Goal: Task Accomplishment & Management: Use online tool/utility

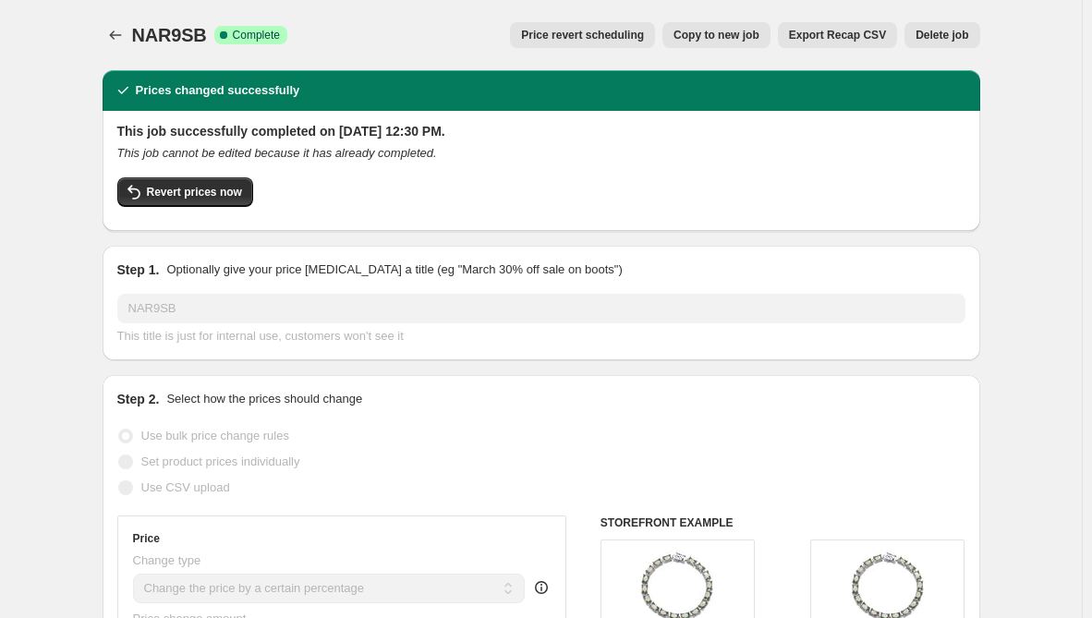
select select "percentage"
select select "remove"
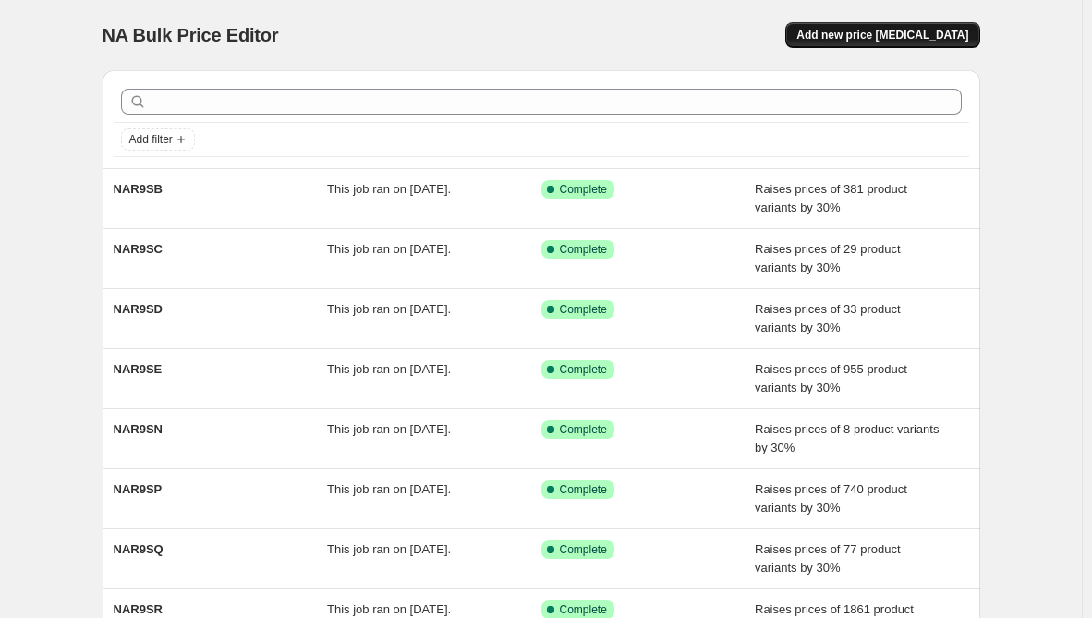
click at [909, 37] on span "Add new price [MEDICAL_DATA]" at bounding box center [883, 35] width 172 height 15
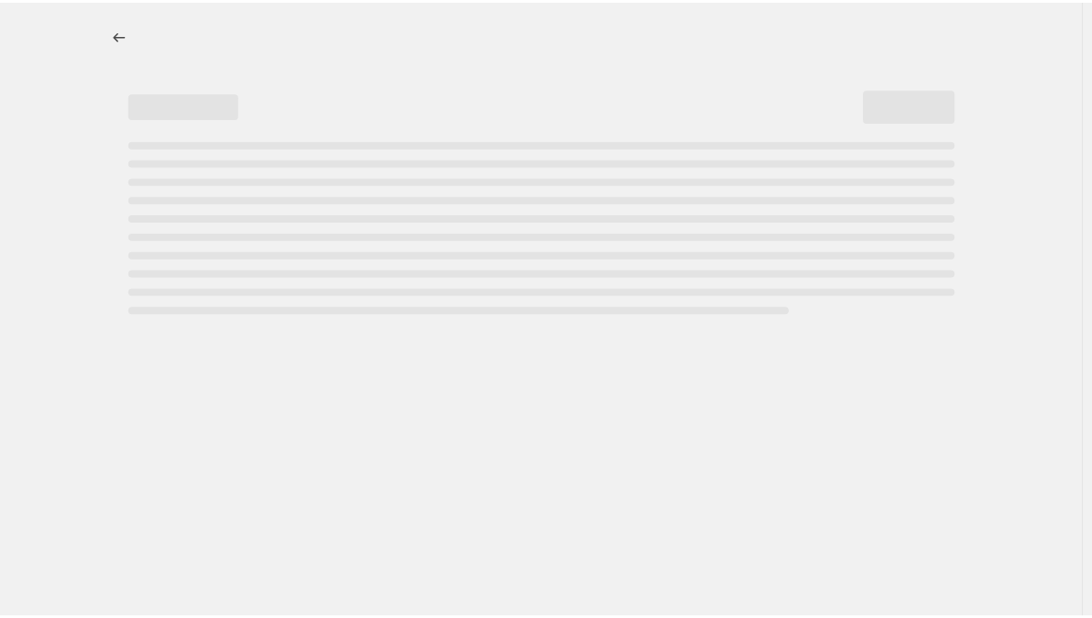
select select "percentage"
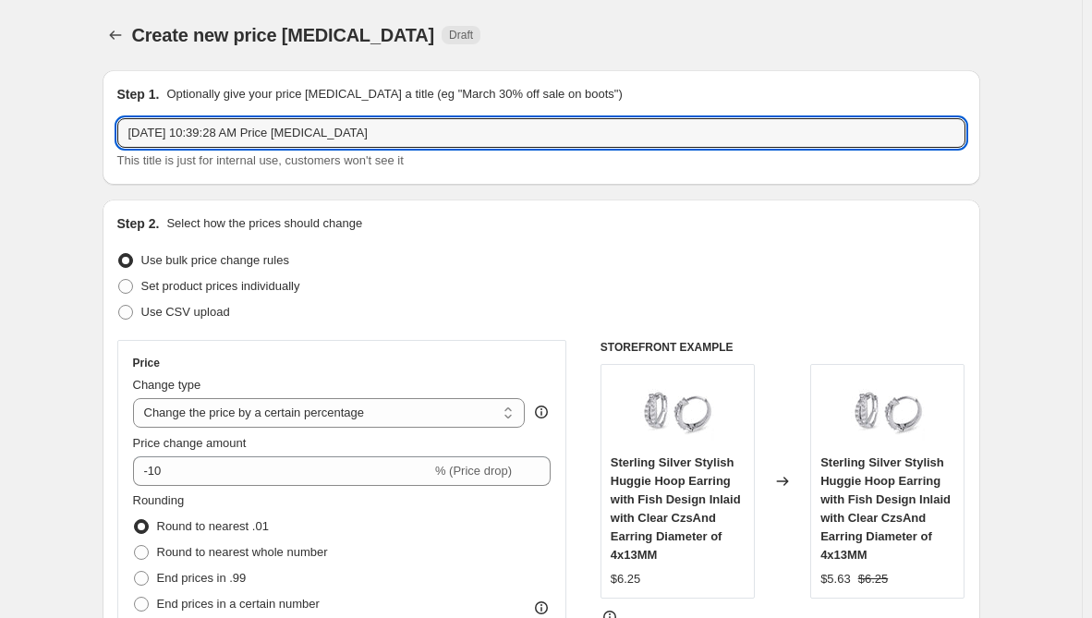
drag, startPoint x: 413, startPoint y: 126, endPoint x: -225, endPoint y: 108, distance: 638.8
click at [0, 108] on html "Home Settings Plans Skip to content Create new price [MEDICAL_DATA]. This page …" at bounding box center [546, 309] width 1092 height 618
paste input "NAR9R"
type input "NAR9R"
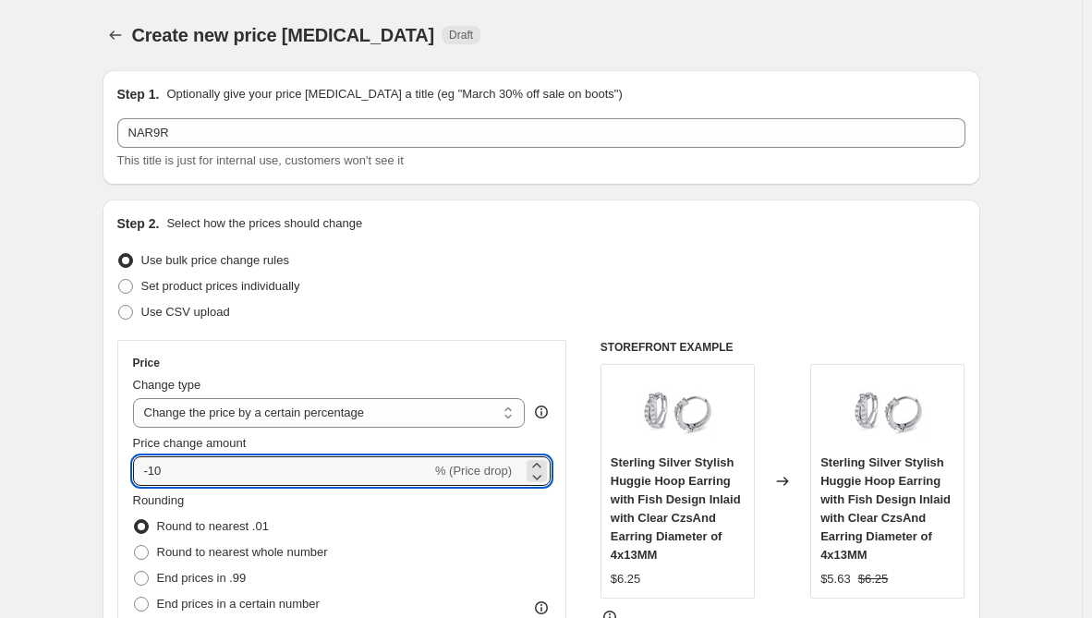
drag, startPoint x: 266, startPoint y: 470, endPoint x: 55, endPoint y: 465, distance: 211.7
type input "30"
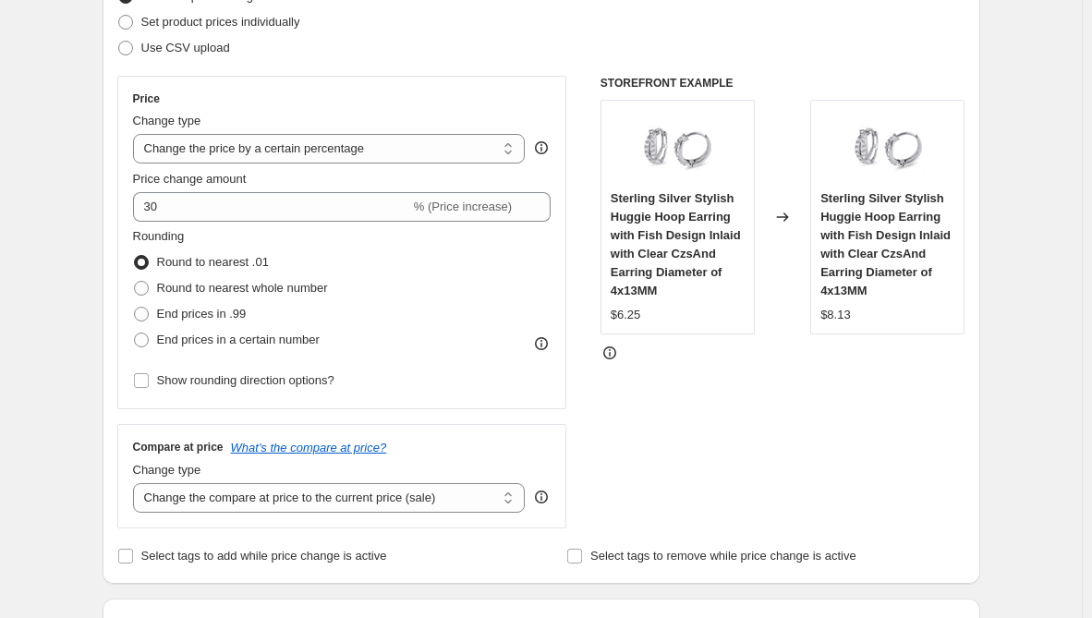
scroll to position [370, 0]
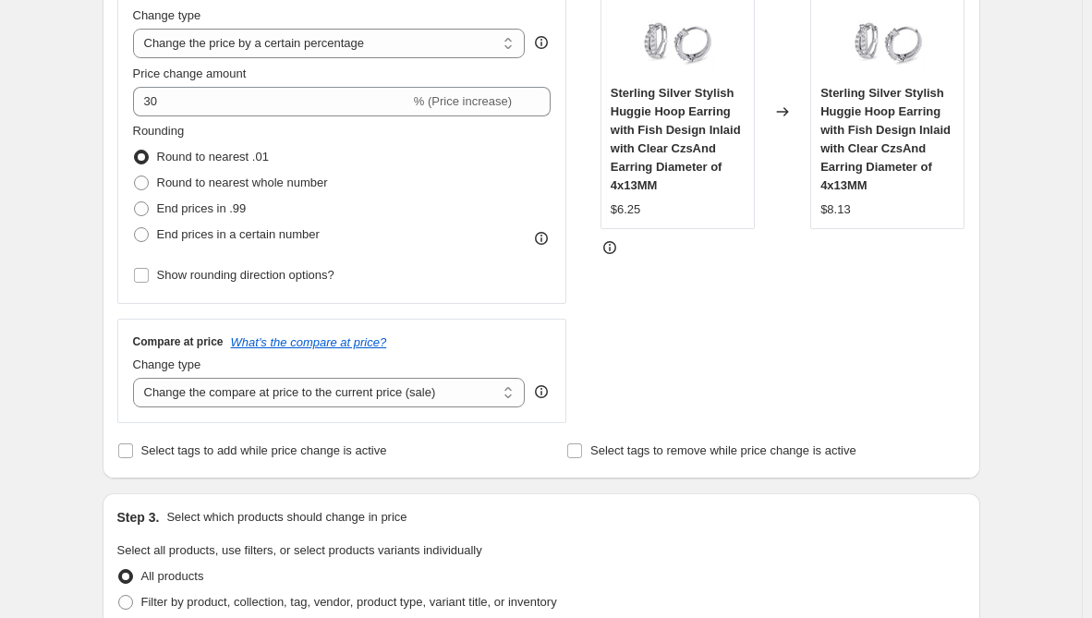
drag, startPoint x: 306, startPoint y: 399, endPoint x: 290, endPoint y: 410, distance: 19.2
click at [306, 399] on select "Change the compare at price to the current price (sale) Change the compare at p…" at bounding box center [329, 393] width 393 height 30
click at [273, 398] on select "Change the compare at price to the current price (sale) Change the compare at p…" at bounding box center [329, 393] width 393 height 30
select select "remove"
click at [137, 378] on select "Change the compare at price to the current price (sale) Change the compare at p…" at bounding box center [329, 393] width 393 height 30
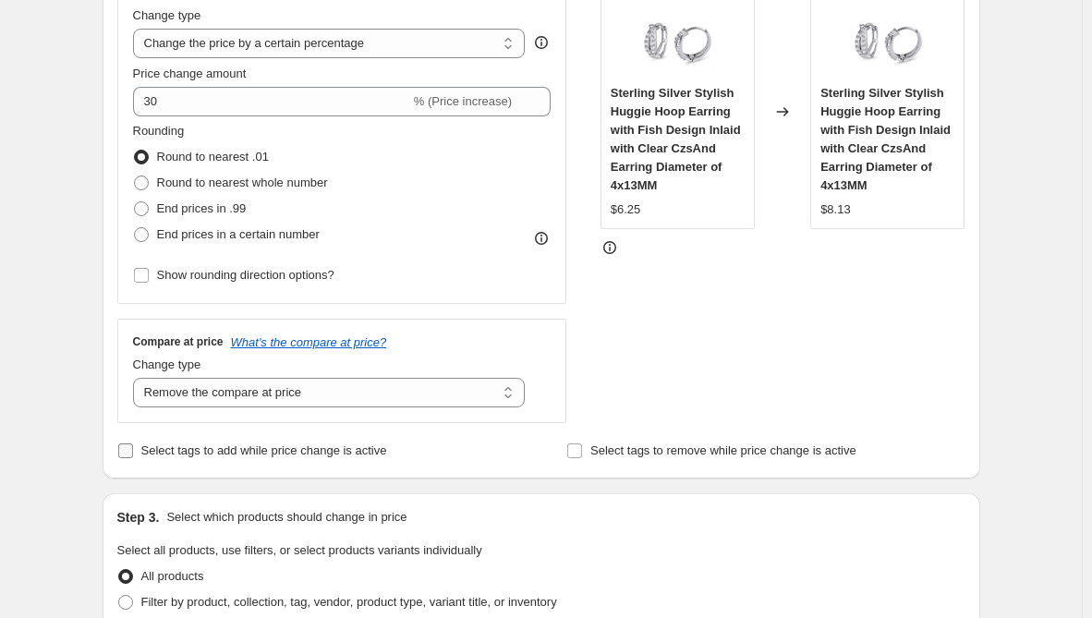
scroll to position [647, 0]
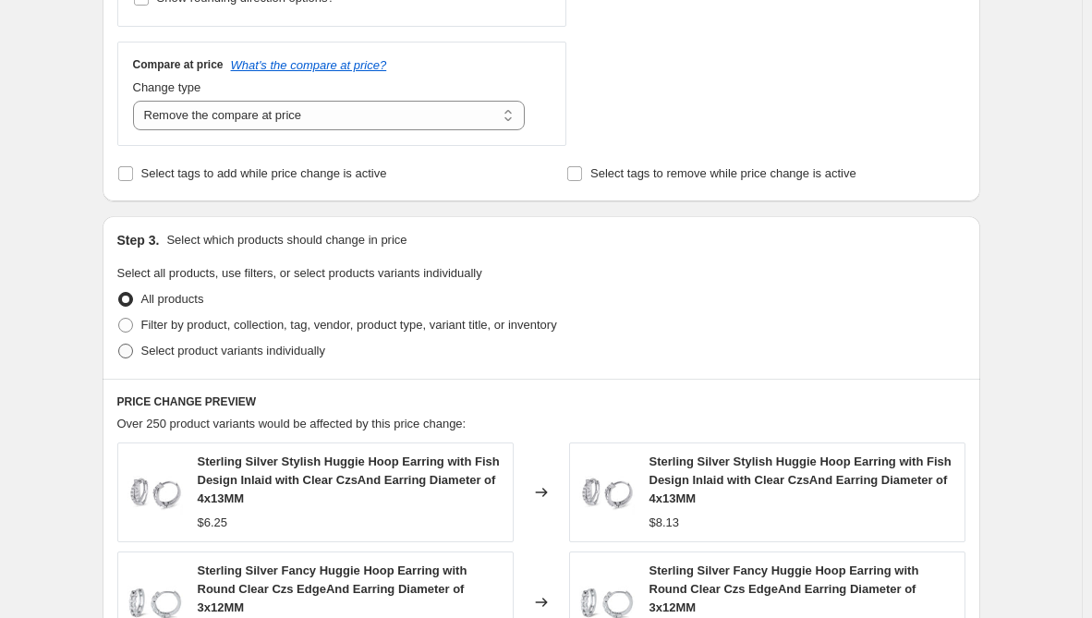
click at [259, 349] on span "Select product variants individually" at bounding box center [233, 351] width 184 height 14
click at [119, 345] on input "Select product variants individually" at bounding box center [118, 344] width 1 height 1
radio input "true"
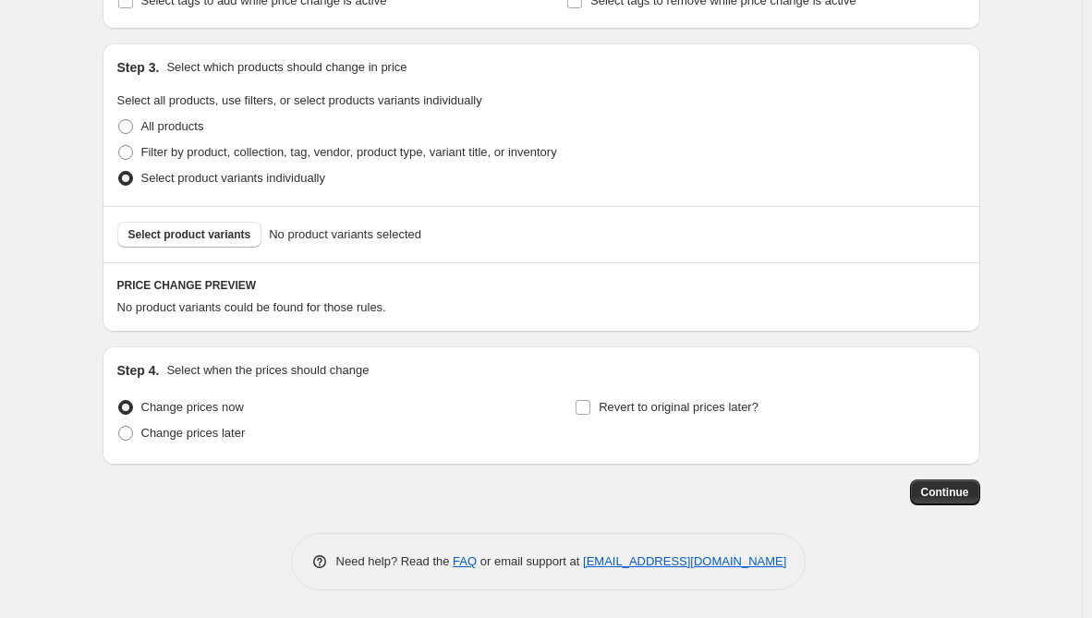
scroll to position [821, 0]
click at [230, 225] on button "Select product variants" at bounding box center [189, 235] width 145 height 26
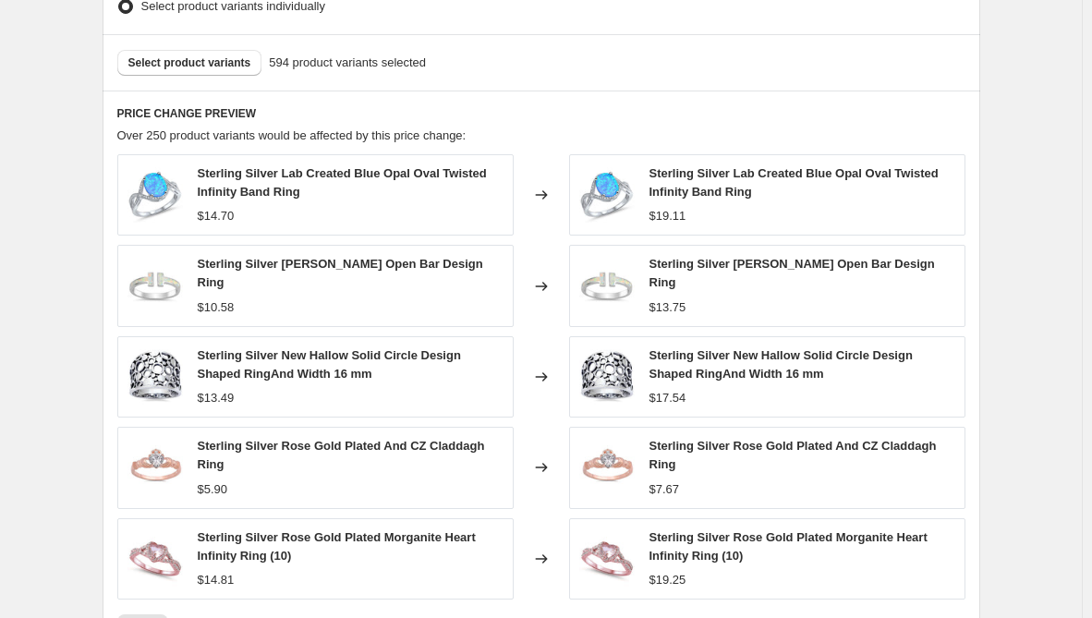
scroll to position [728, 0]
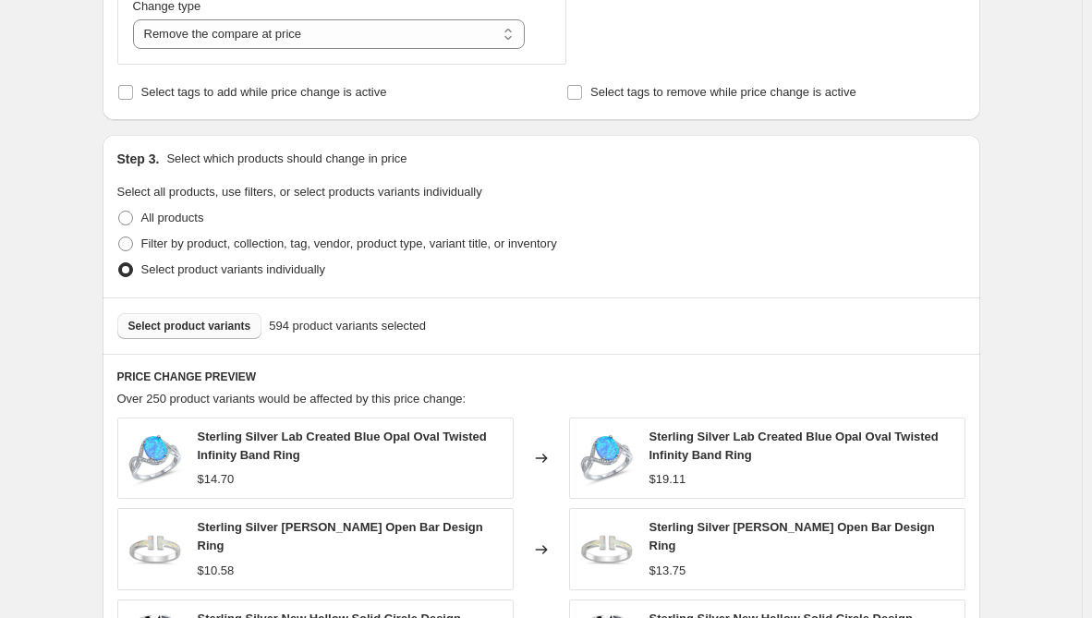
click at [217, 323] on span "Select product variants" at bounding box center [189, 326] width 123 height 15
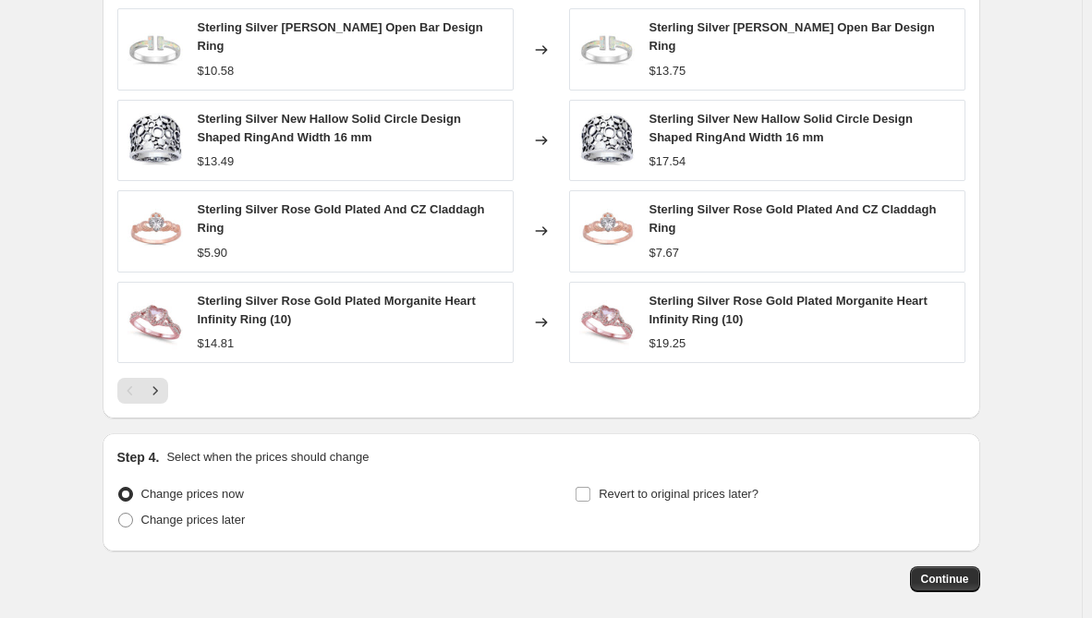
scroll to position [1310, 0]
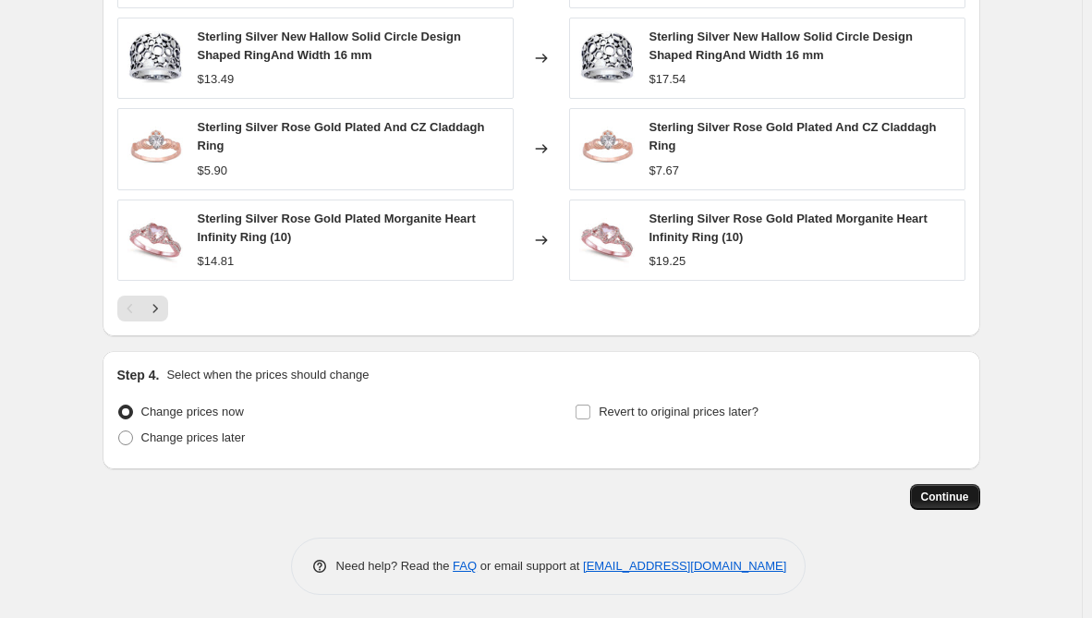
click at [959, 494] on span "Continue" at bounding box center [945, 497] width 48 height 15
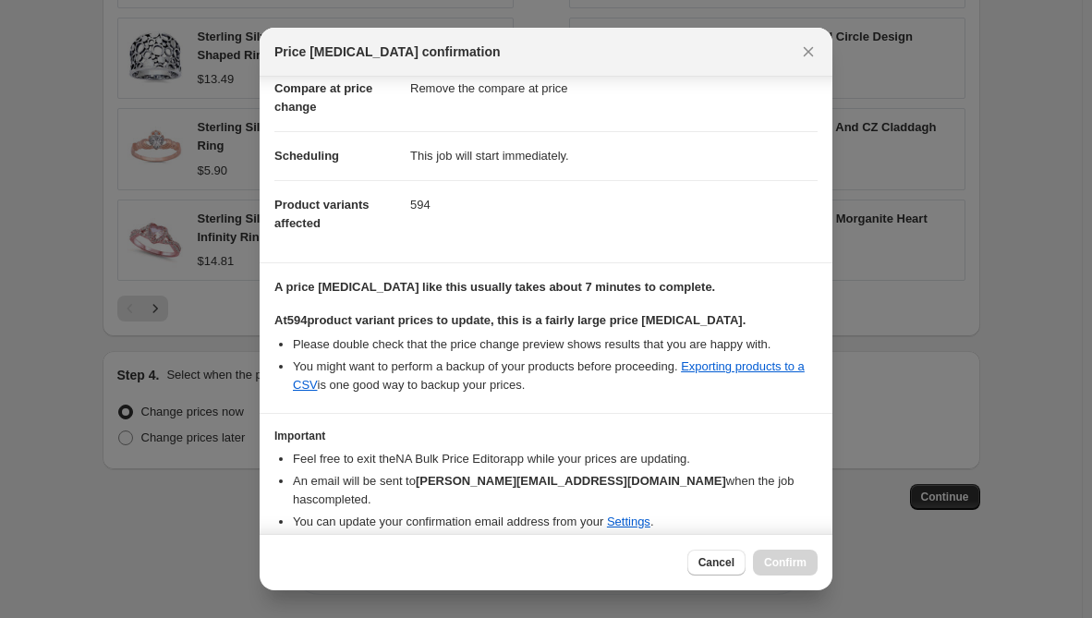
scroll to position [148, 0]
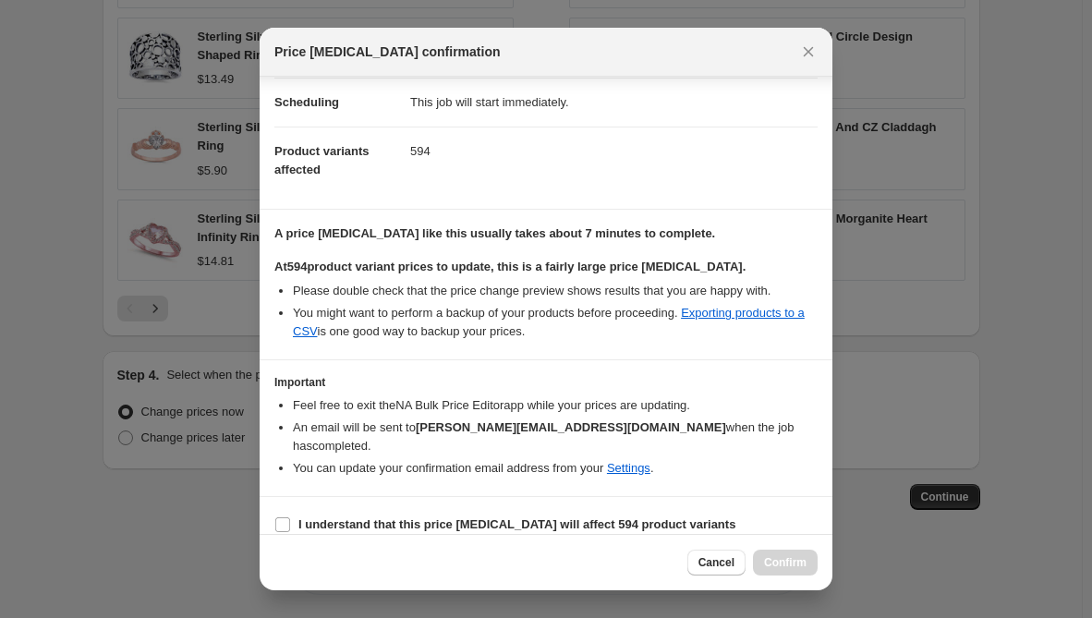
click at [512, 376] on h3 "Important" at bounding box center [545, 382] width 543 height 15
click at [364, 516] on span "I understand that this price [MEDICAL_DATA] will affect 594 product variants" at bounding box center [516, 525] width 437 height 18
click at [290, 518] on input "I understand that this price [MEDICAL_DATA] will affect 594 product variants" at bounding box center [282, 525] width 15 height 15
checkbox input "true"
click at [789, 570] on button "Confirm" at bounding box center [785, 563] width 65 height 26
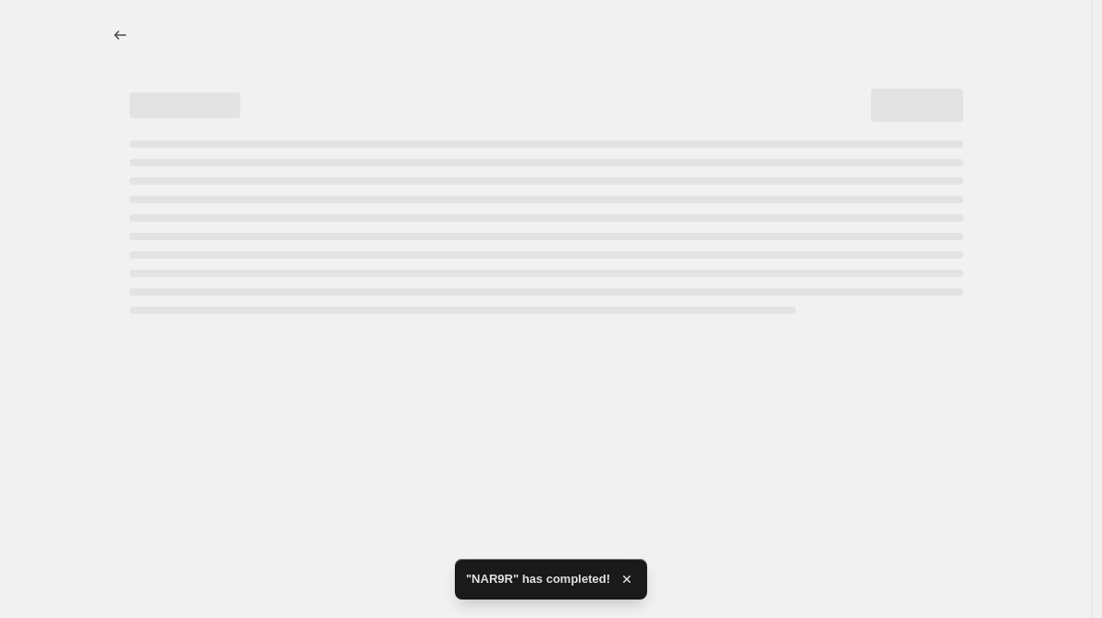
select select "percentage"
select select "remove"
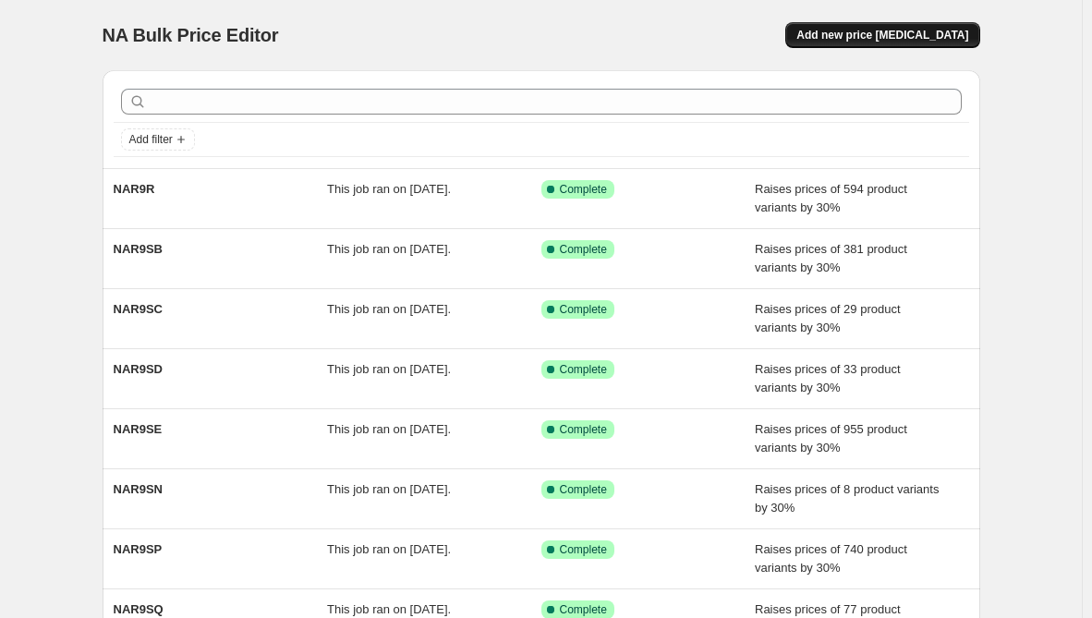
click at [913, 35] on span "Add new price [MEDICAL_DATA]" at bounding box center [883, 35] width 172 height 15
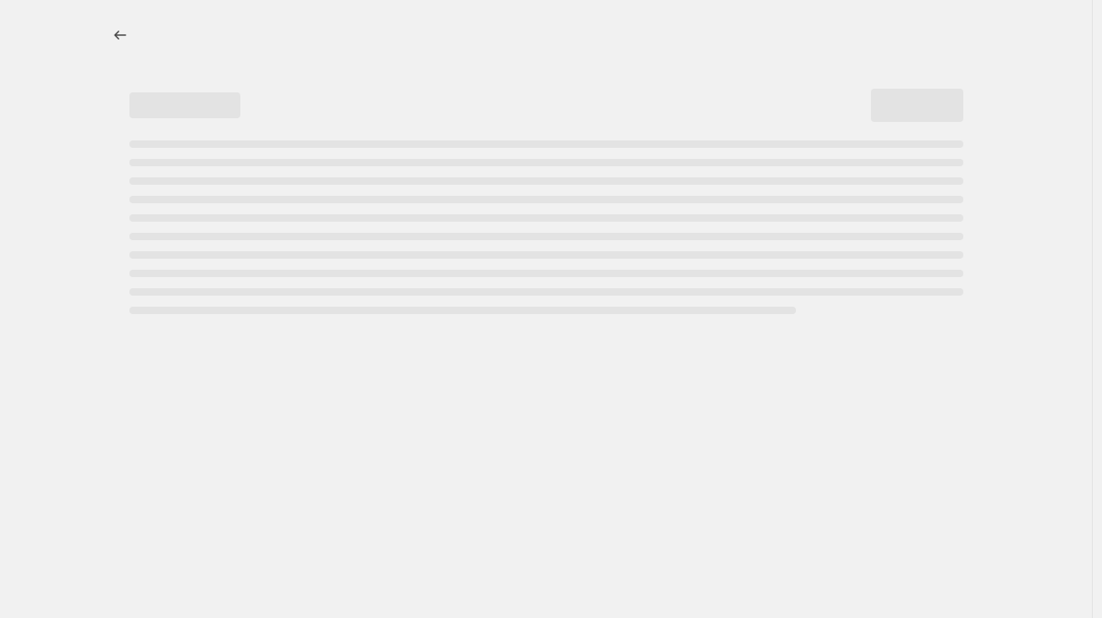
select select "percentage"
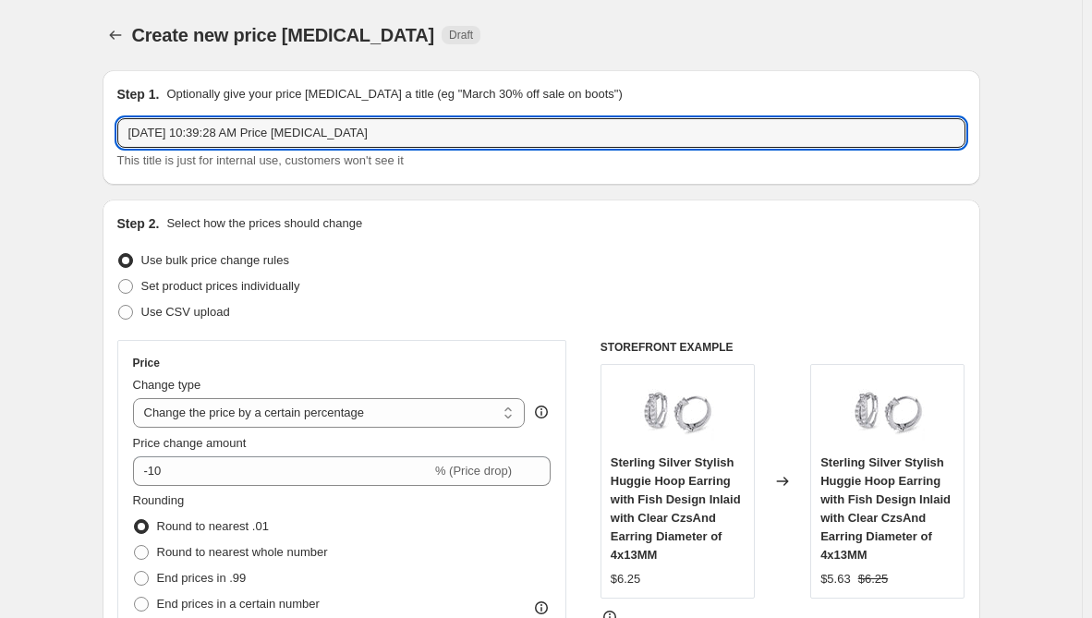
drag, startPoint x: 397, startPoint y: 127, endPoint x: -1, endPoint y: 136, distance: 398.4
click at [0, 136] on html "Home Settings Plans Skip to content Create new price [MEDICAL_DATA]. This page …" at bounding box center [546, 309] width 1092 height 618
paste input "NAR9P"
type input "NAR9P"
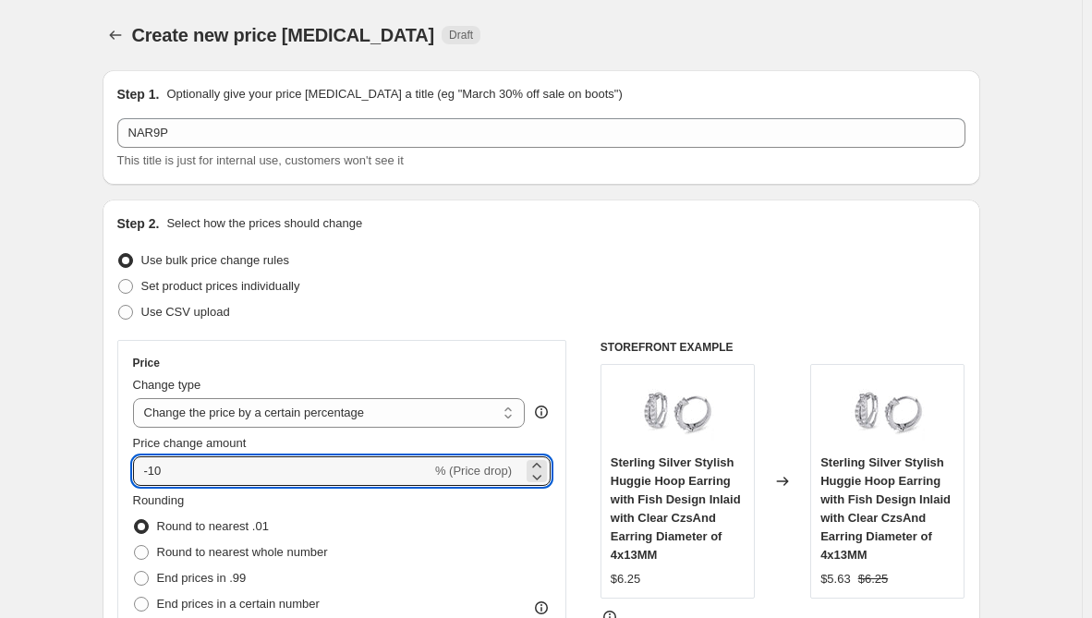
drag, startPoint x: 198, startPoint y: 476, endPoint x: 11, endPoint y: 476, distance: 186.7
type input "30"
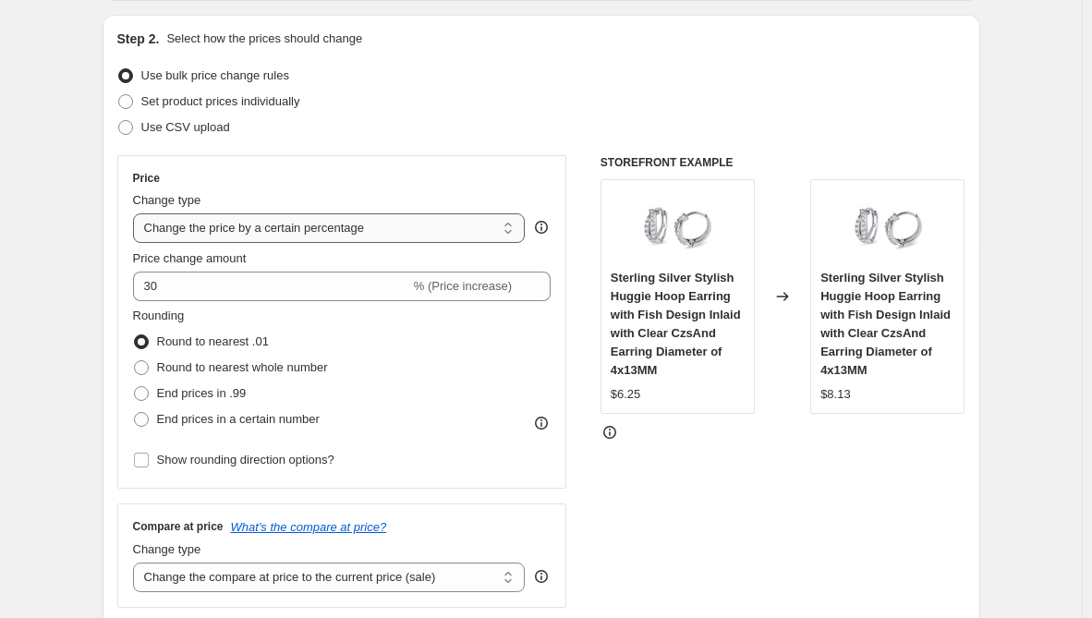
scroll to position [370, 0]
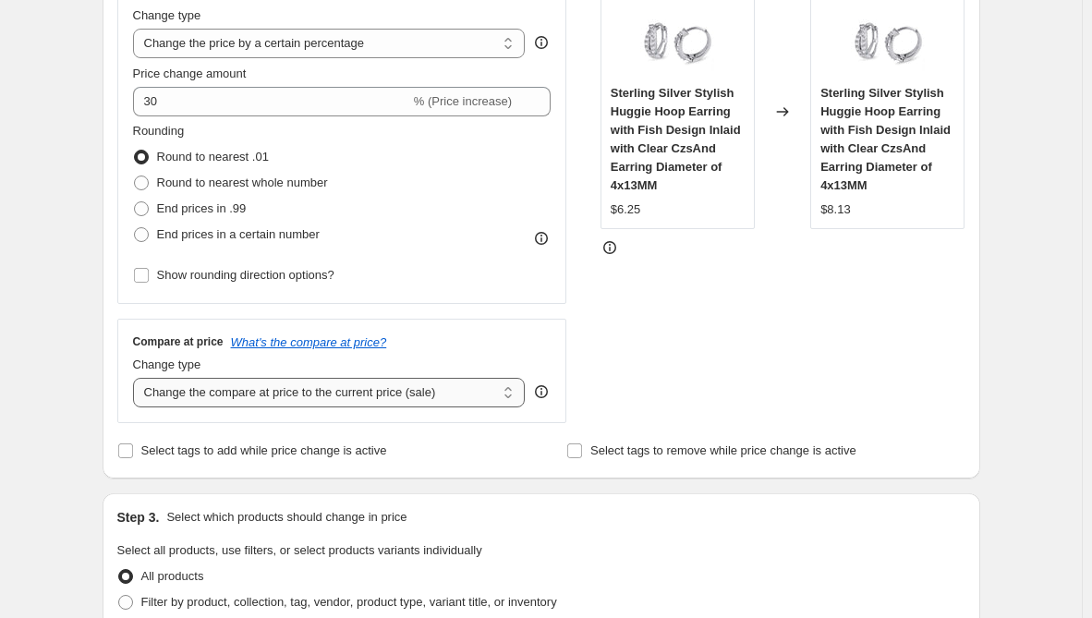
click at [347, 378] on select "Change the compare at price to the current price (sale) Change the compare at p…" at bounding box center [329, 393] width 393 height 30
select select "remove"
click at [137, 378] on select "Change the compare at price to the current price (sale) Change the compare at p…" at bounding box center [329, 393] width 393 height 30
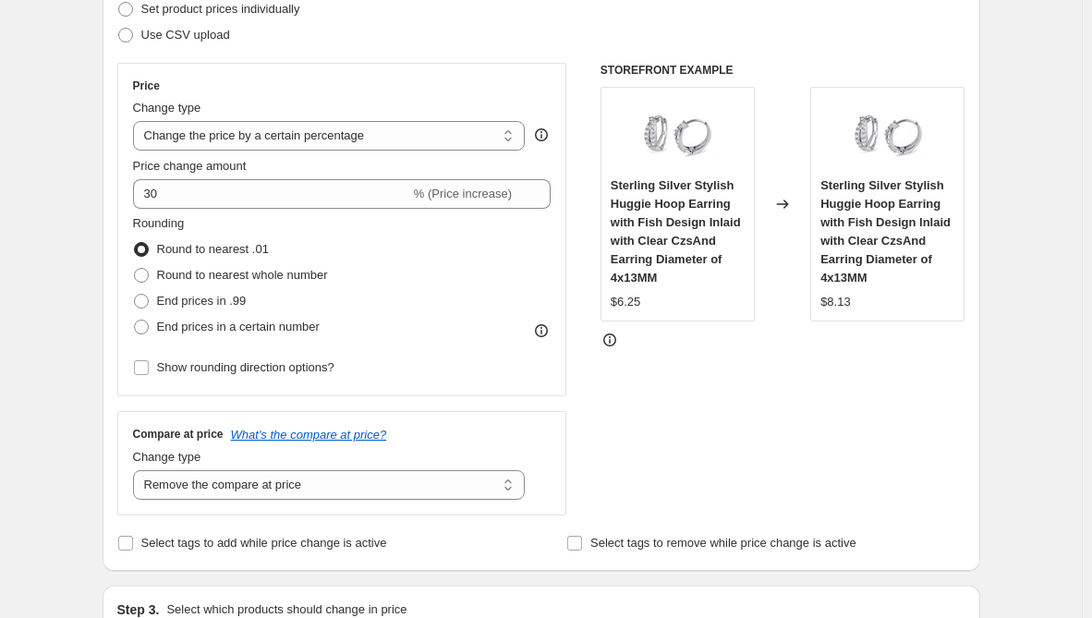
scroll to position [554, 0]
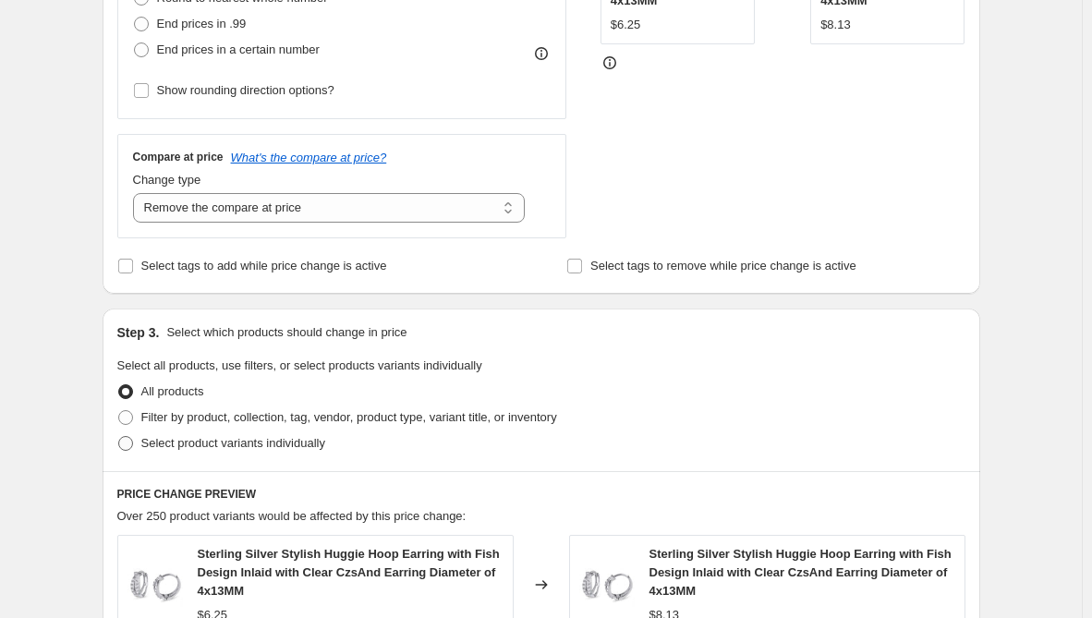
click at [221, 445] on span "Select product variants individually" at bounding box center [233, 443] width 184 height 14
click at [119, 437] on input "Select product variants individually" at bounding box center [118, 436] width 1 height 1
radio input "true"
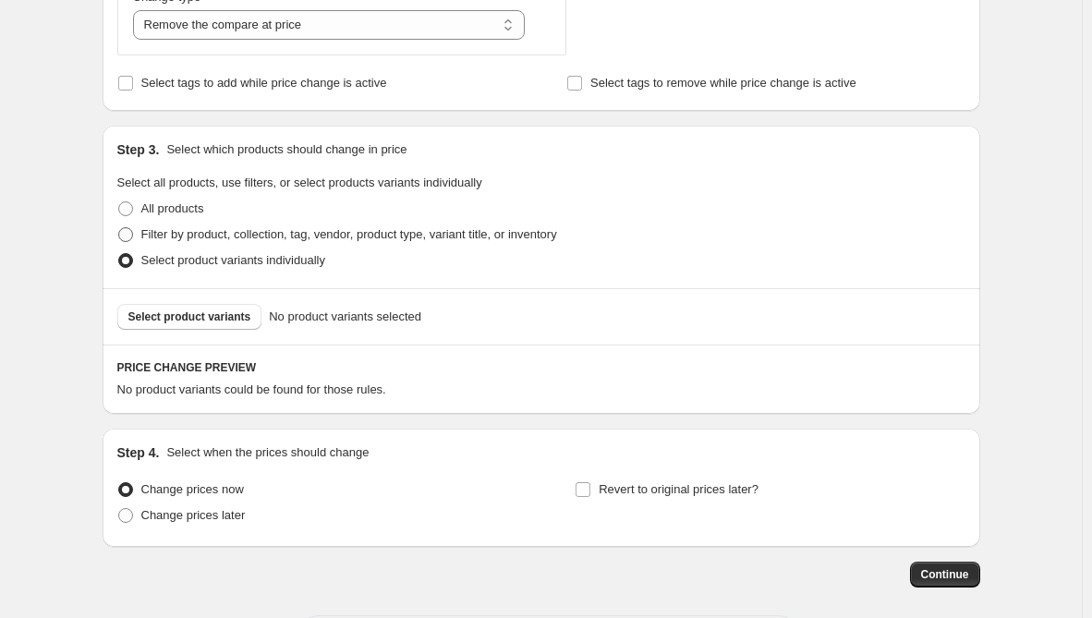
scroll to position [821, 0]
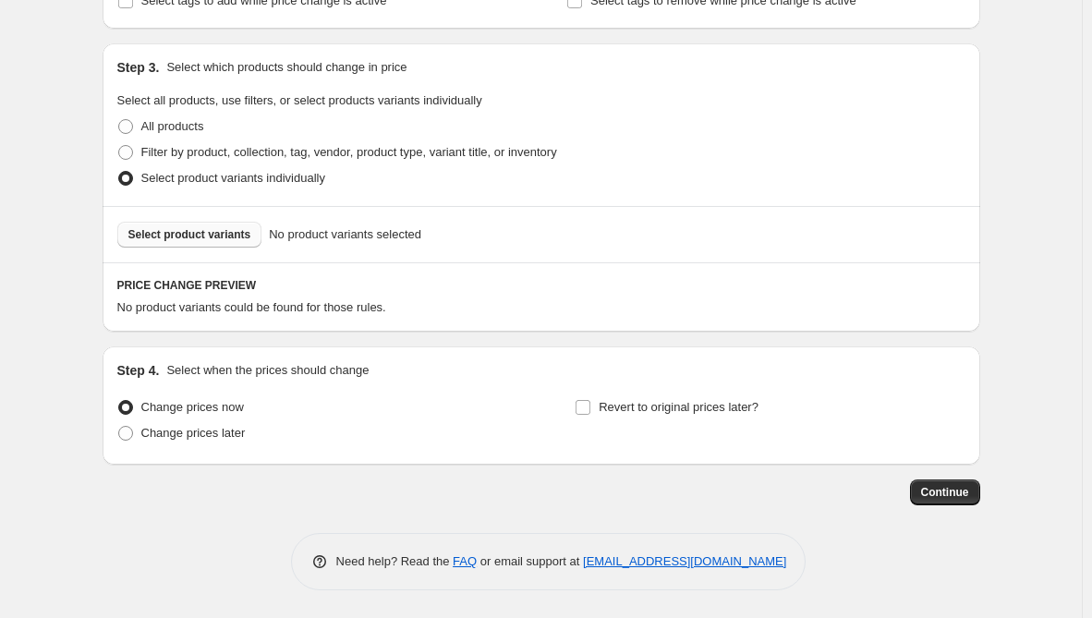
click at [242, 233] on span "Select product variants" at bounding box center [189, 234] width 123 height 15
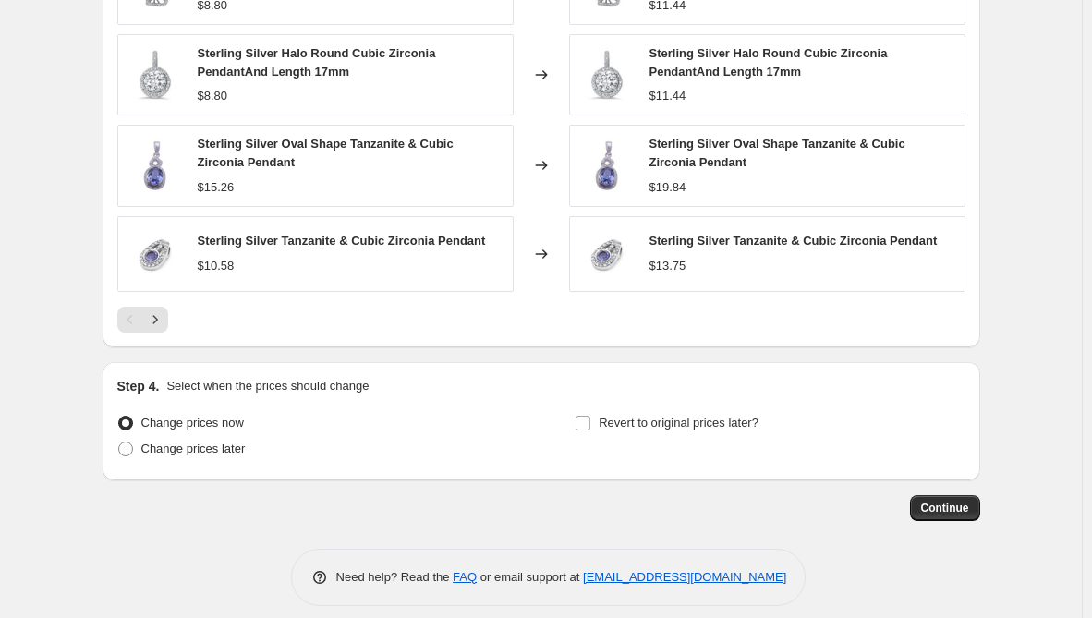
scroll to position [1310, 0]
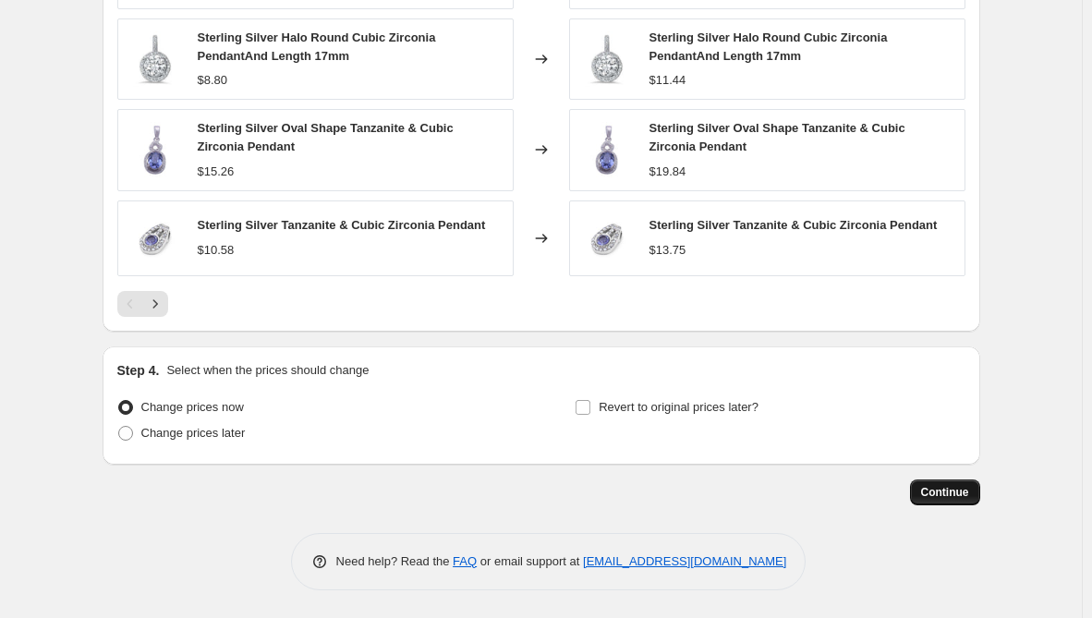
click at [966, 495] on span "Continue" at bounding box center [945, 492] width 48 height 15
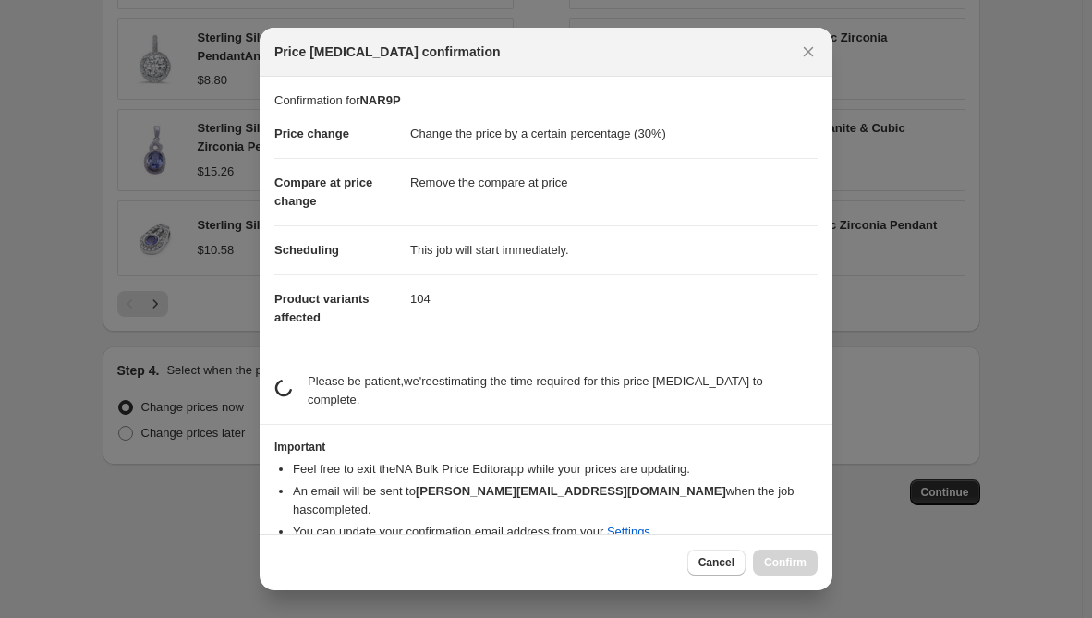
scroll to position [0, 0]
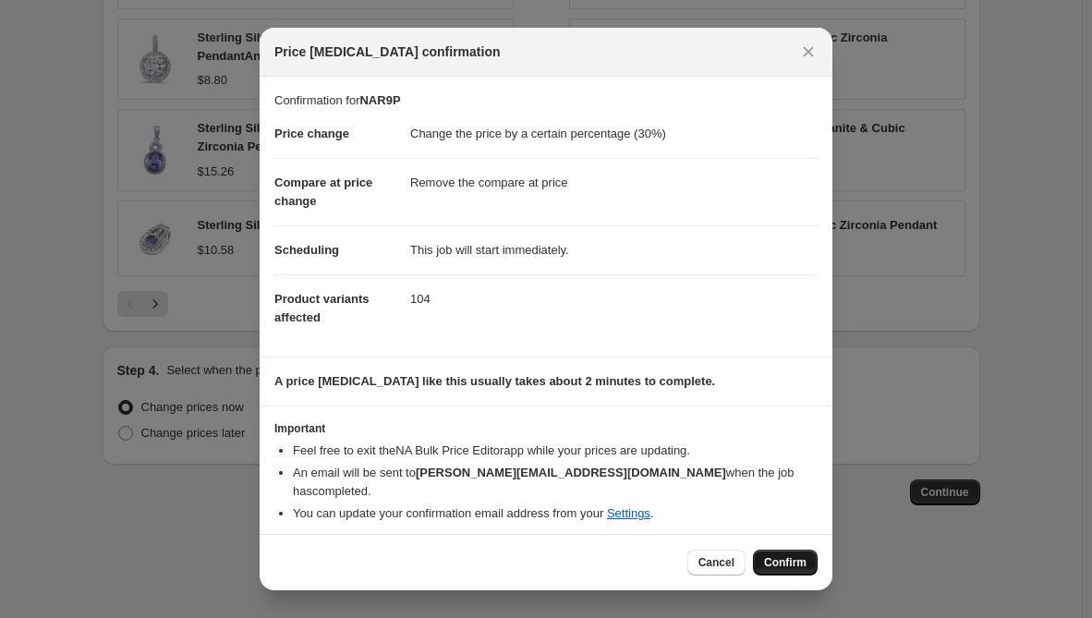
click at [789, 563] on span "Confirm" at bounding box center [785, 562] width 43 height 15
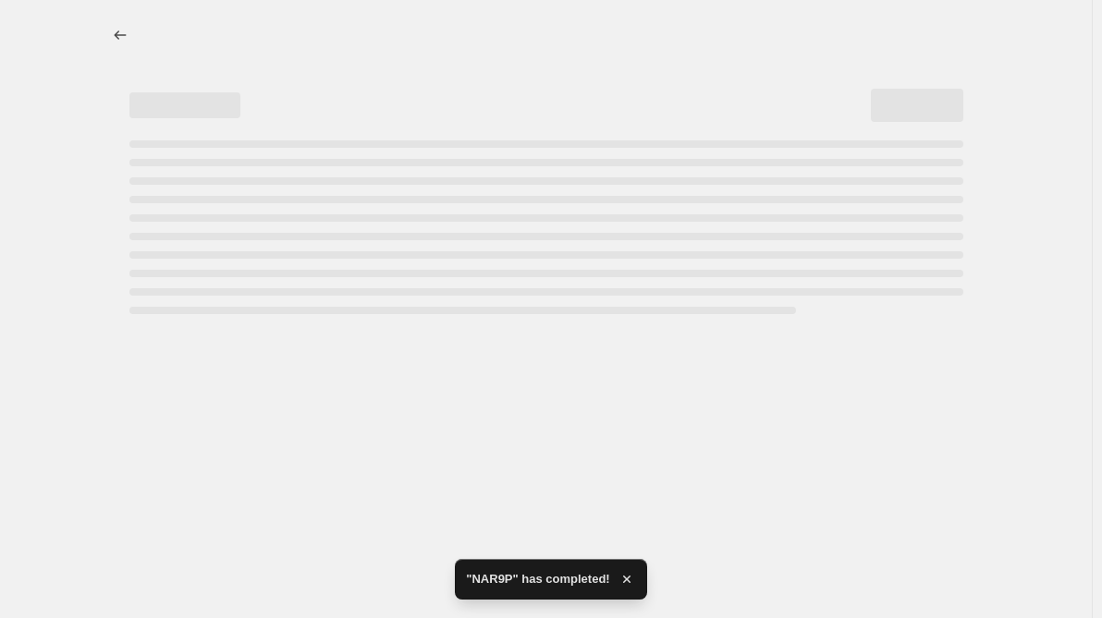
select select "percentage"
select select "remove"
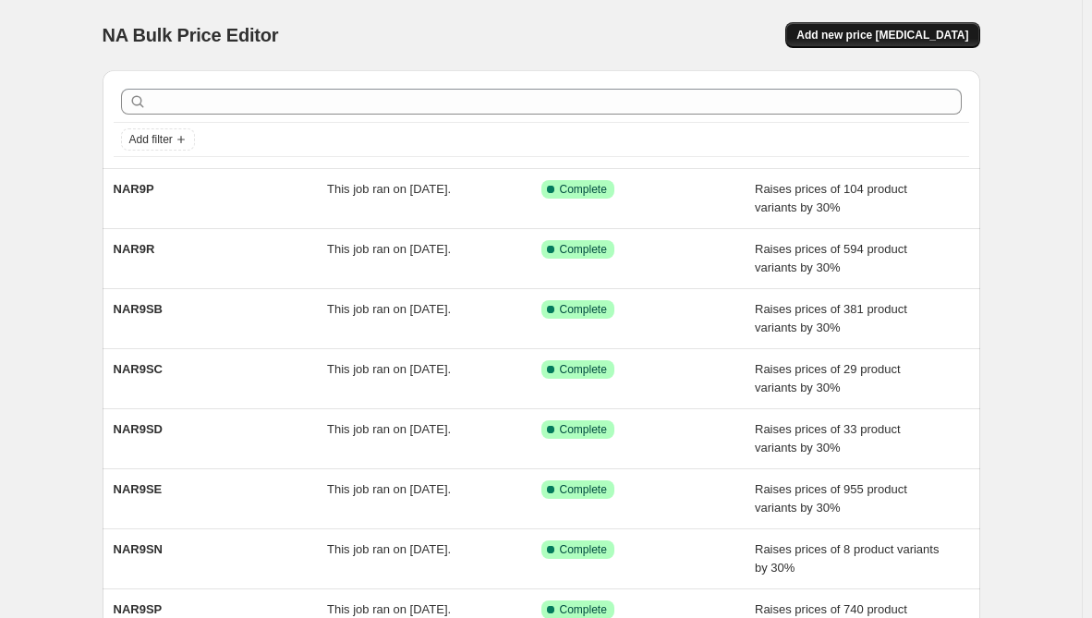
click at [892, 29] on span "Add new price [MEDICAL_DATA]" at bounding box center [883, 35] width 172 height 15
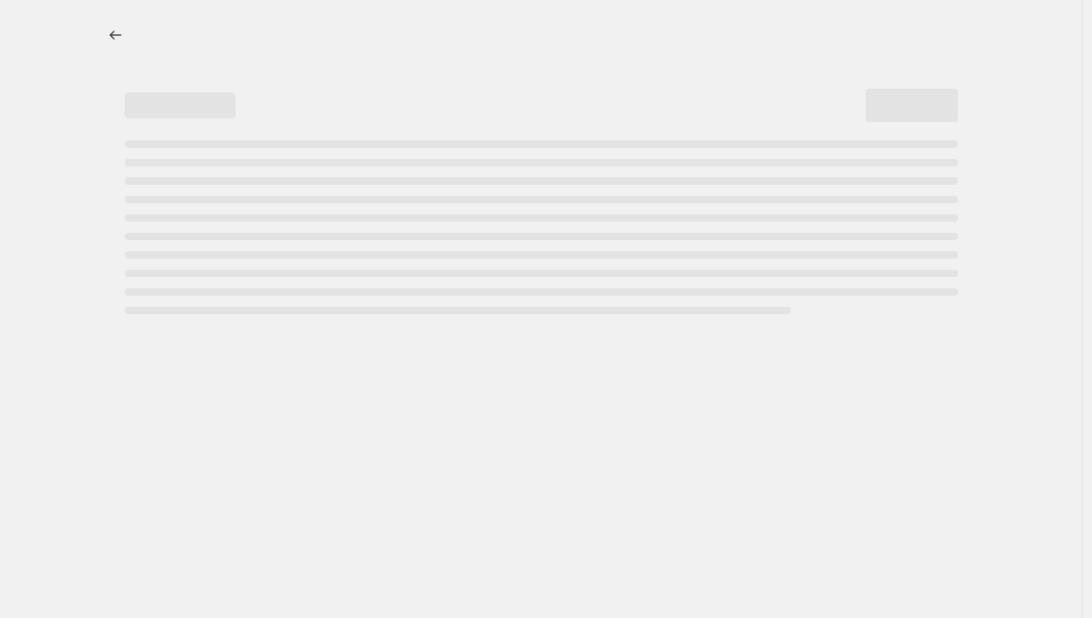
select select "percentage"
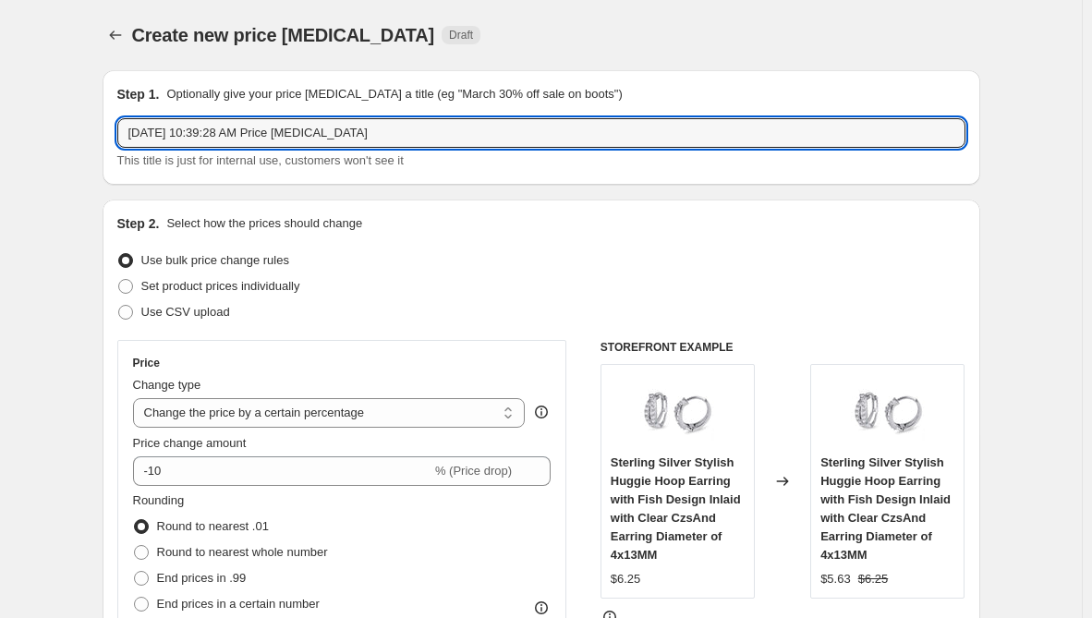
drag, startPoint x: 400, startPoint y: 140, endPoint x: -42, endPoint y: 138, distance: 441.7
click at [0, 138] on html "Home Settings Plans Skip to content Create new price [MEDICAL_DATA]. This page …" at bounding box center [546, 309] width 1092 height 618
paste input "NAR9M"
type input "NAR9M"
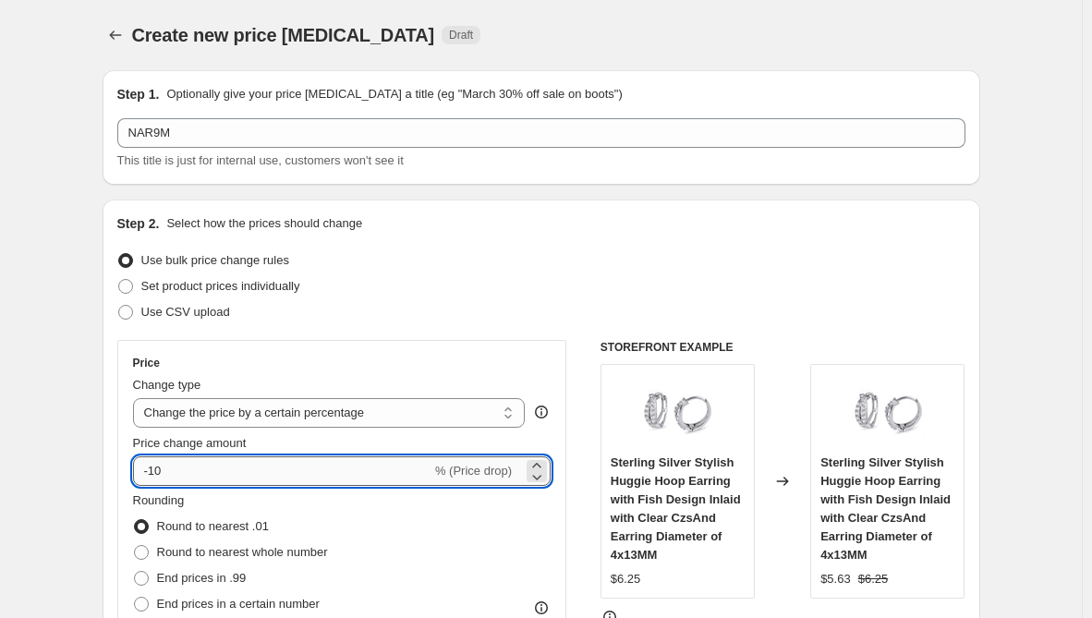
drag, startPoint x: 183, startPoint y: 481, endPoint x: 156, endPoint y: 479, distance: 26.9
click at [156, 479] on input "-10" at bounding box center [282, 472] width 298 height 30
type input "30"
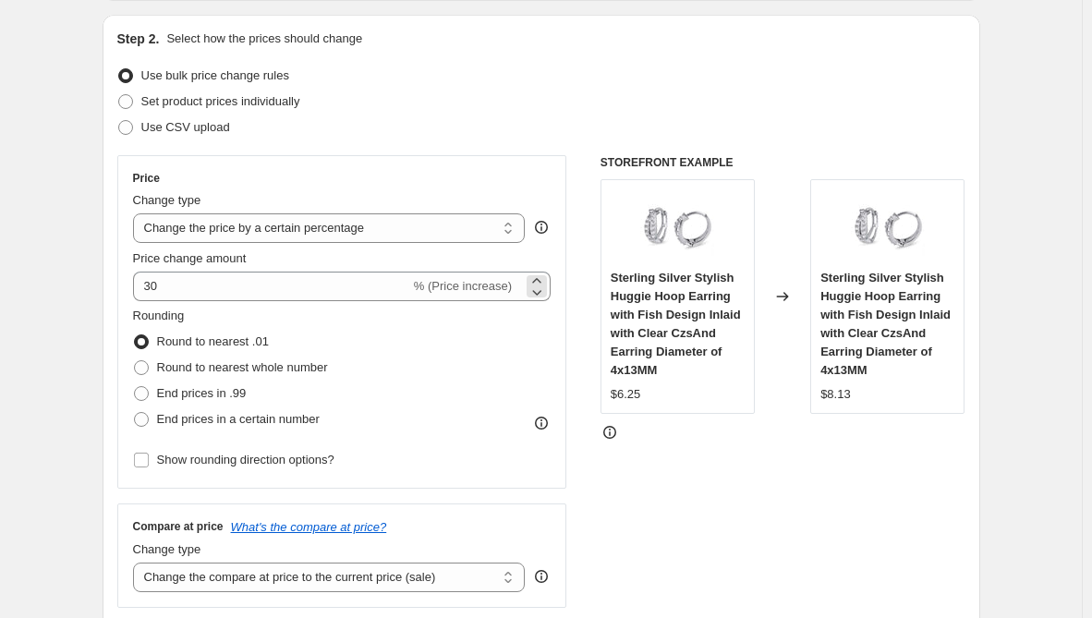
scroll to position [462, 0]
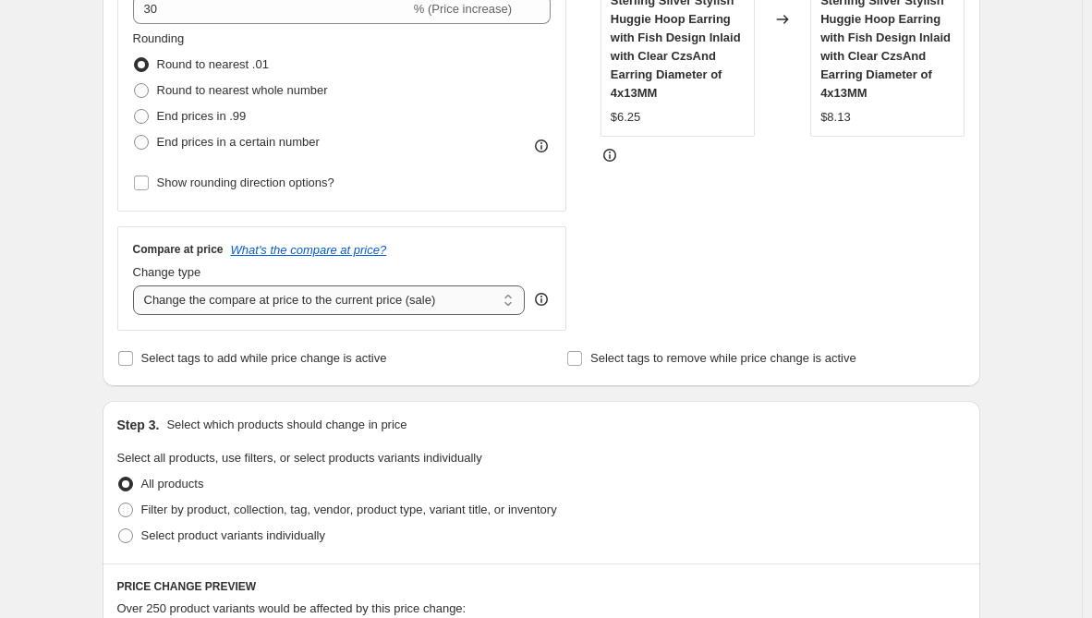
click at [365, 303] on select "Change the compare at price to the current price (sale) Change the compare at p…" at bounding box center [329, 301] width 393 height 30
select select "remove"
click at [137, 286] on select "Change the compare at price to the current price (sale) Change the compare at p…" at bounding box center [329, 301] width 393 height 30
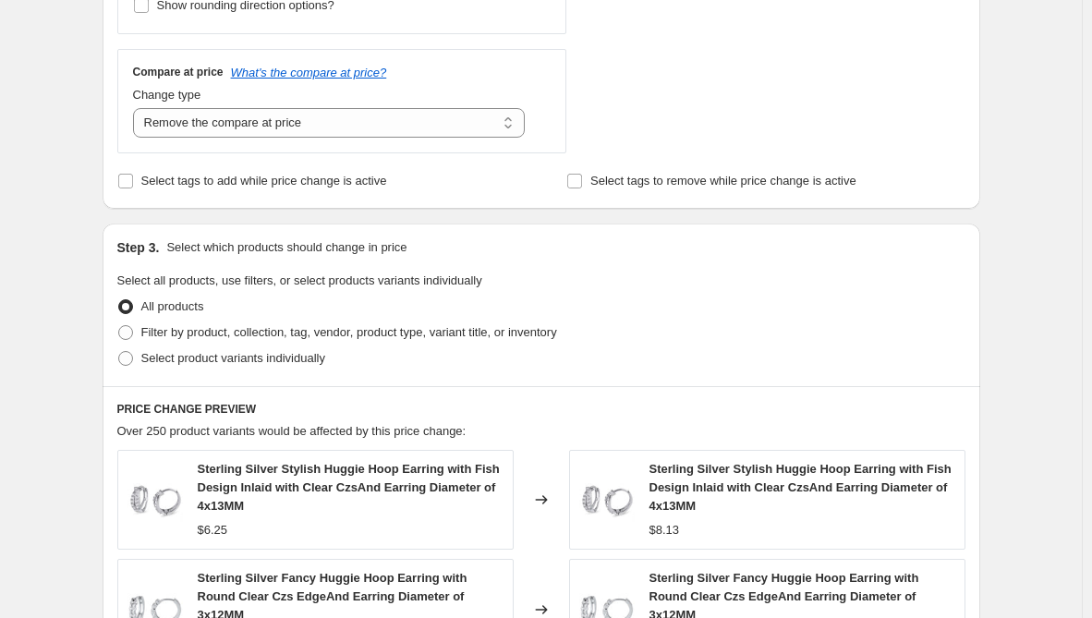
scroll to position [647, 0]
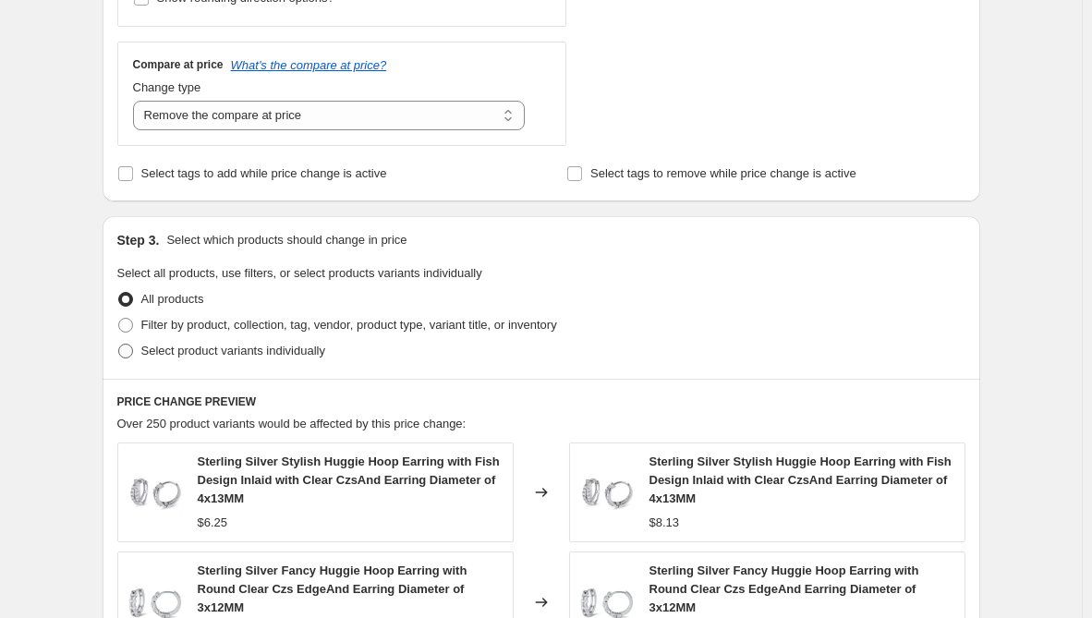
click at [240, 351] on span "Select product variants individually" at bounding box center [233, 351] width 184 height 14
click at [119, 345] on input "Select product variants individually" at bounding box center [118, 344] width 1 height 1
radio input "true"
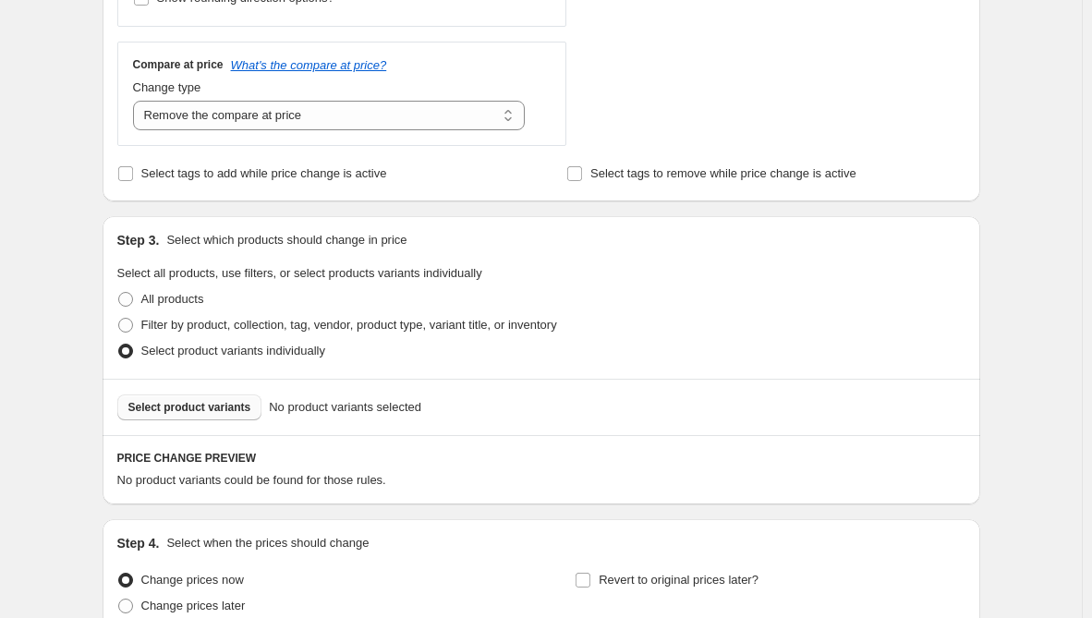
click at [202, 410] on span "Select product variants" at bounding box center [189, 407] width 123 height 15
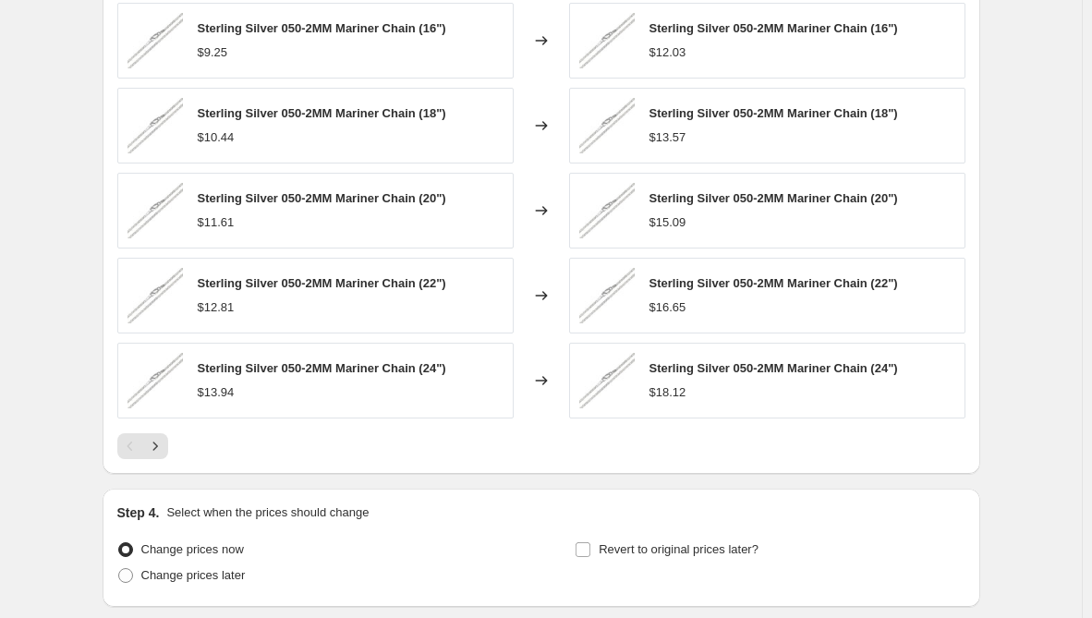
scroll to position [1286, 0]
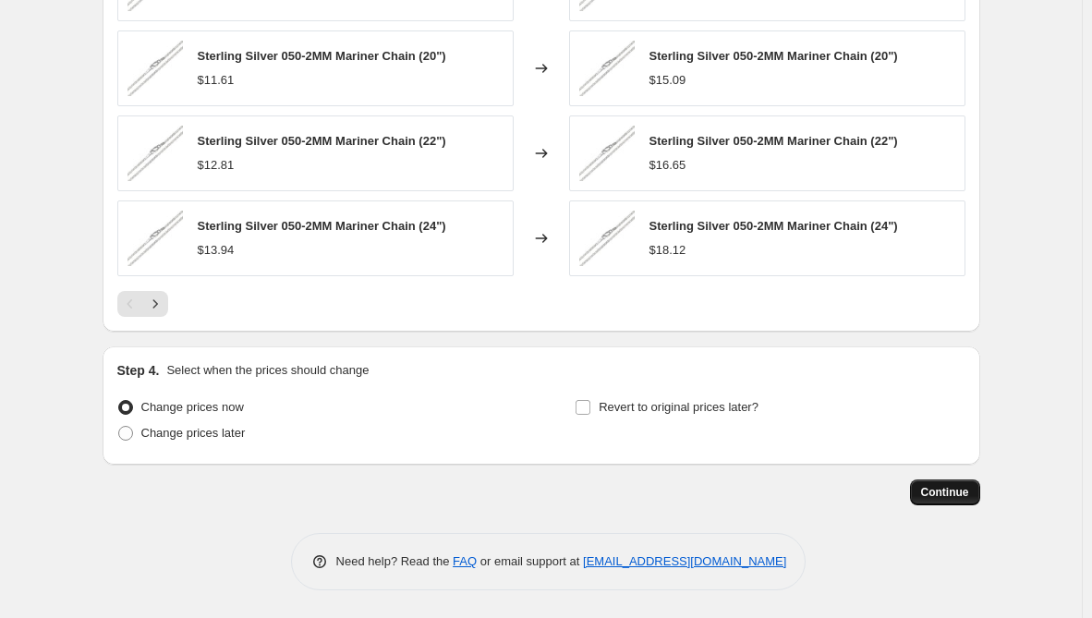
click at [955, 494] on span "Continue" at bounding box center [945, 492] width 48 height 15
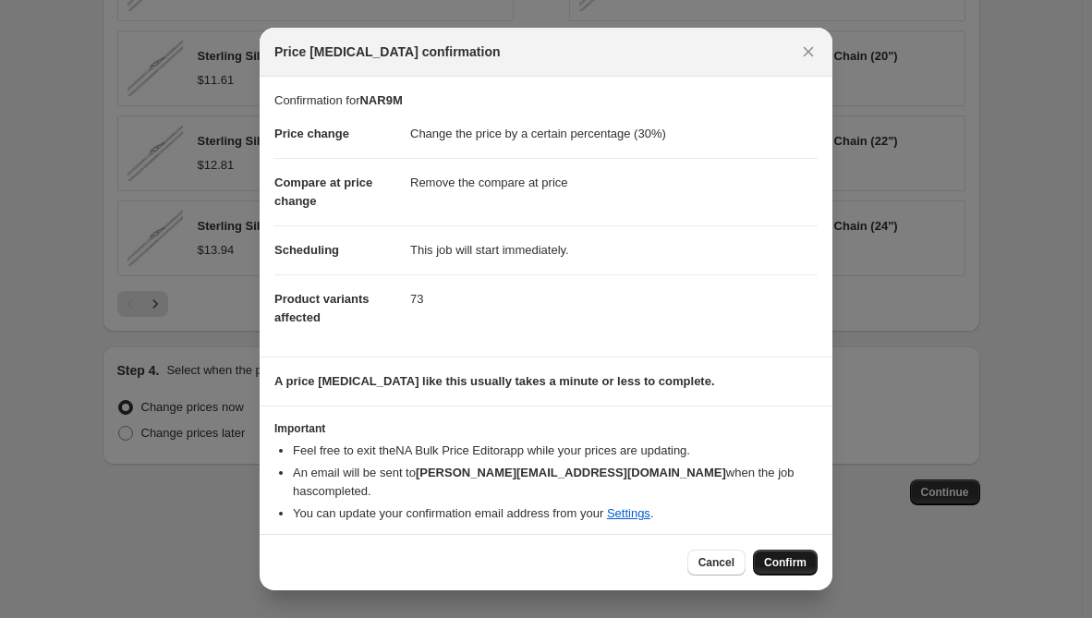
click at [791, 563] on span "Confirm" at bounding box center [785, 562] width 43 height 15
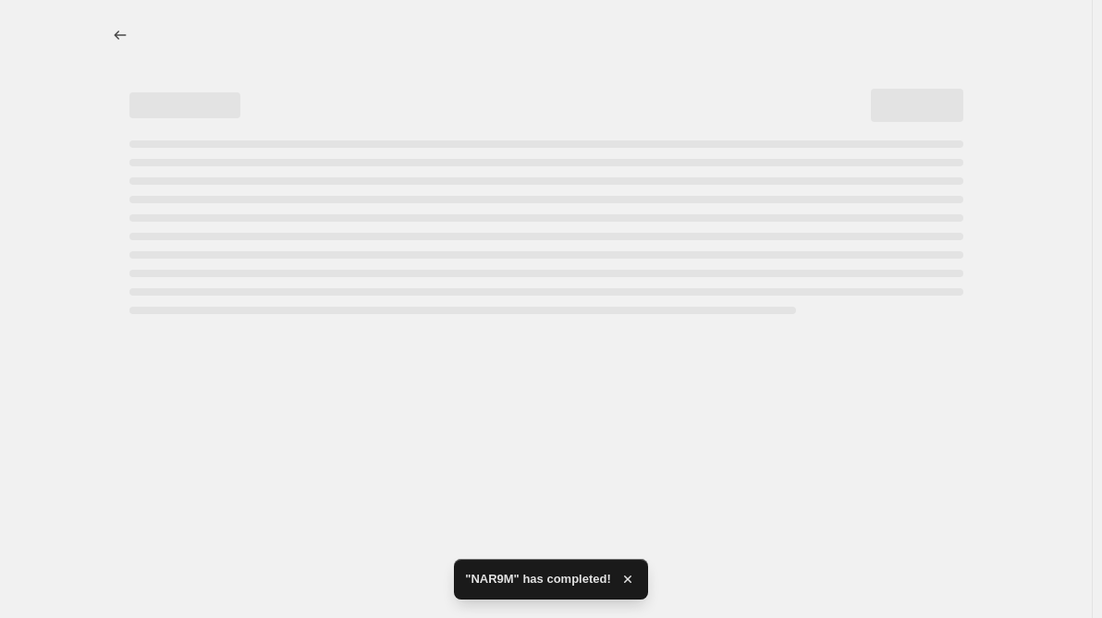
select select "percentage"
select select "remove"
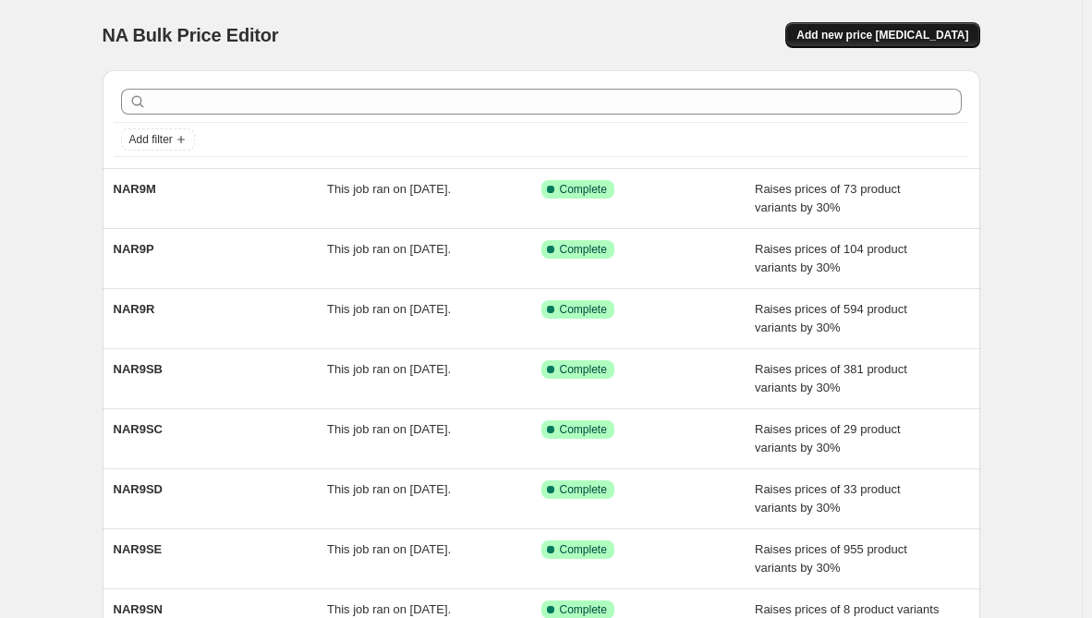
click at [915, 28] on button "Add new price [MEDICAL_DATA]" at bounding box center [882, 35] width 194 height 26
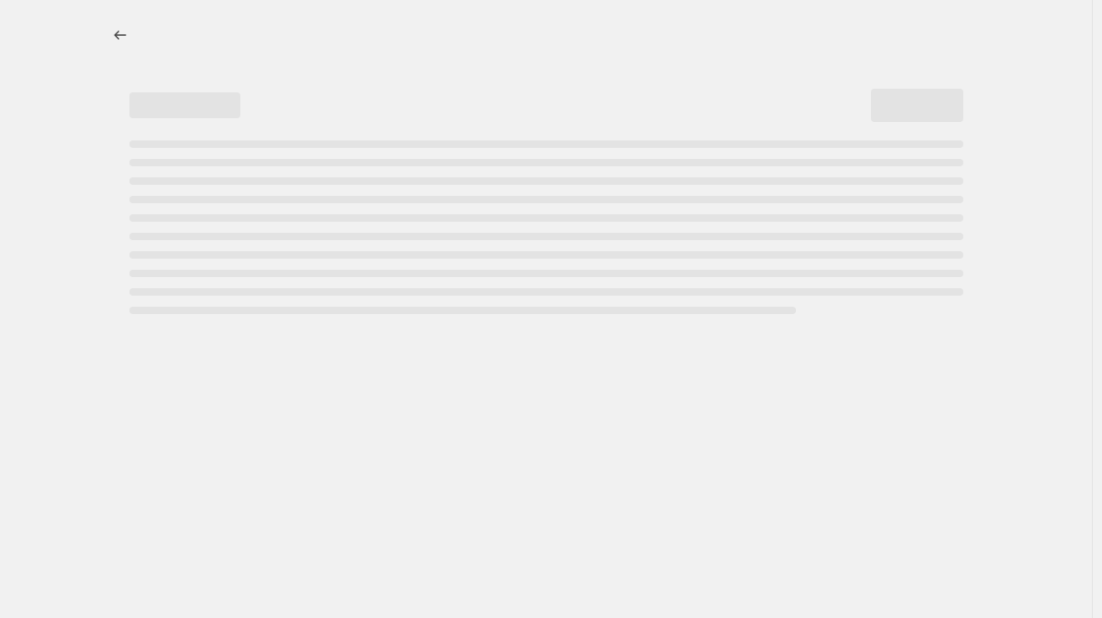
select select "percentage"
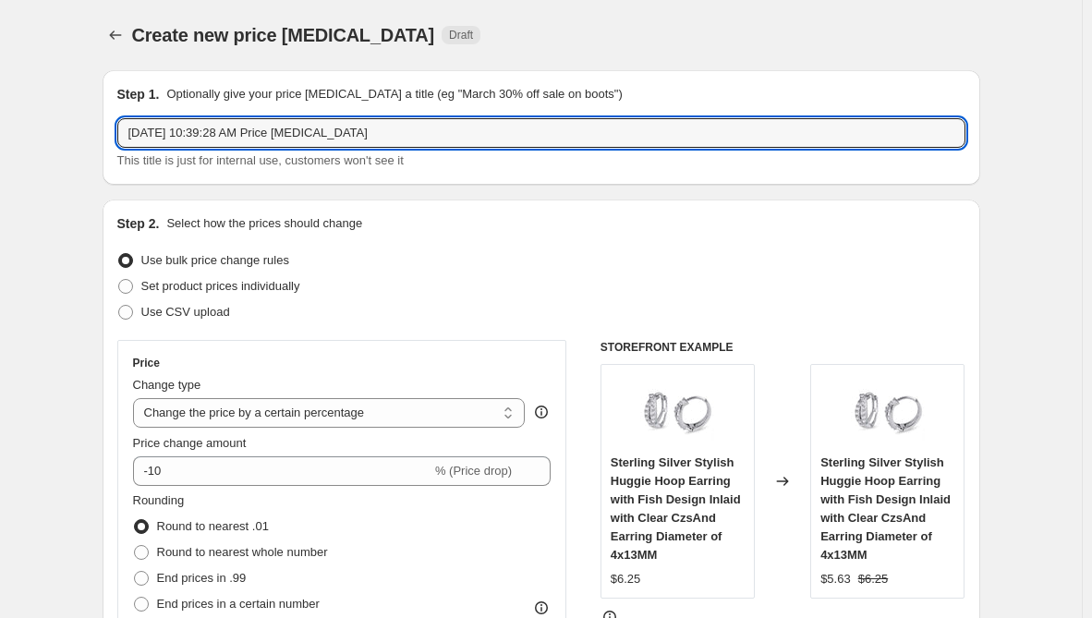
drag, startPoint x: 419, startPoint y: 136, endPoint x: -225, endPoint y: 136, distance: 644.1
click at [0, 136] on html "Home Settings Plans Skip to content Create new price [MEDICAL_DATA]. This page …" at bounding box center [546, 309] width 1092 height 618
paste input "NAR9L"
type input "NAR9L"
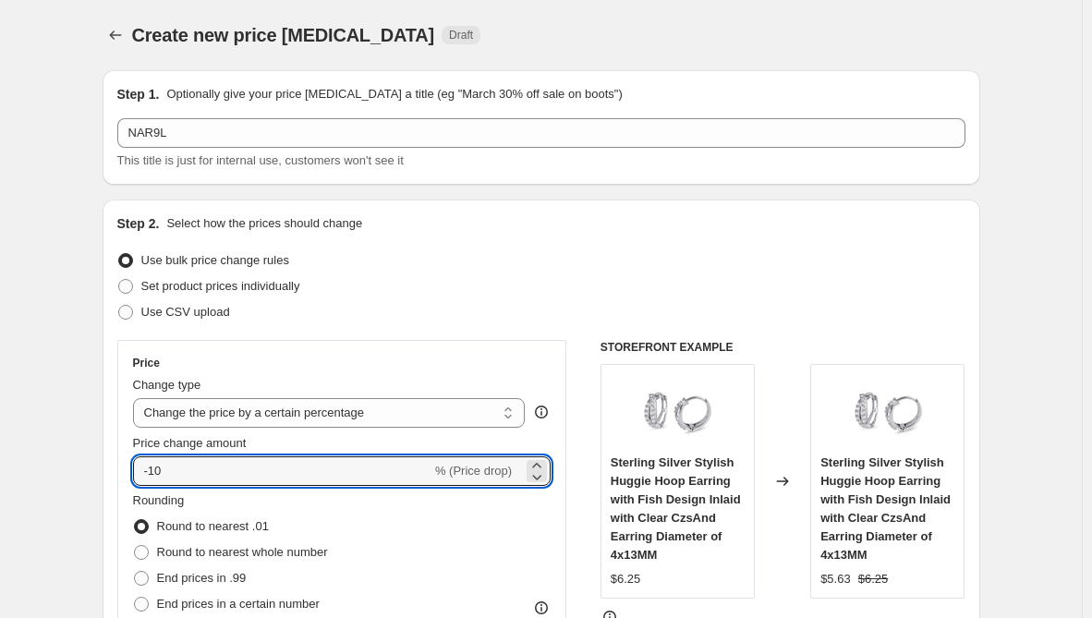
drag, startPoint x: 199, startPoint y: 467, endPoint x: 122, endPoint y: 458, distance: 77.2
click at [122, 458] on div "Price Change type Change the price to a certain amount Change the price by a ce…" at bounding box center [342, 507] width 450 height 334
type input "30"
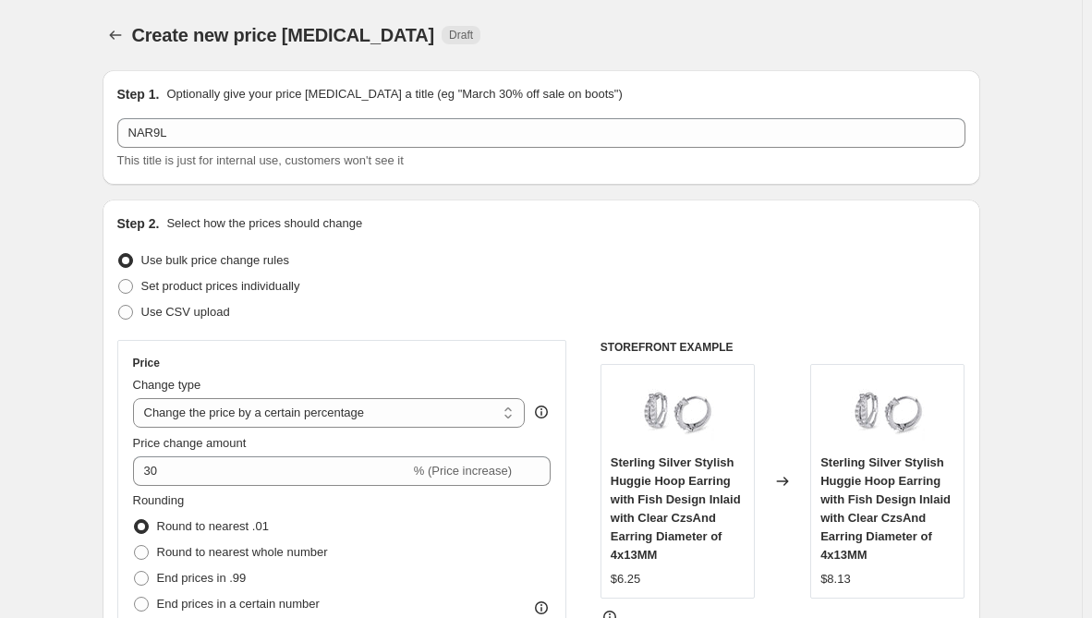
click at [122, 458] on div "Price Change type Change the price to a certain amount Change the price by a ce…" at bounding box center [342, 507] width 450 height 334
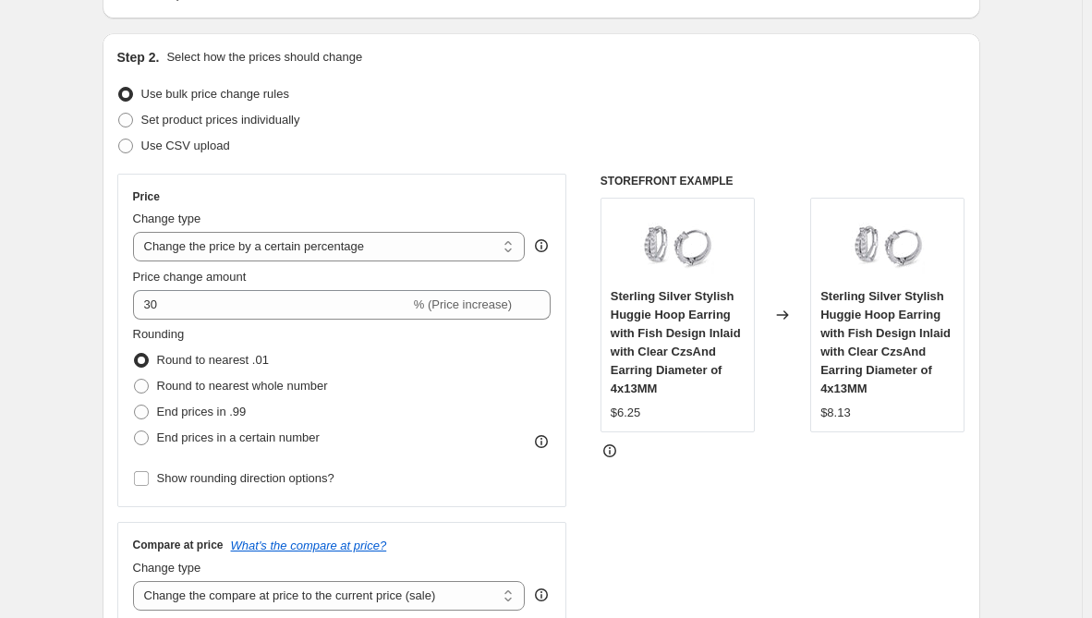
scroll to position [277, 0]
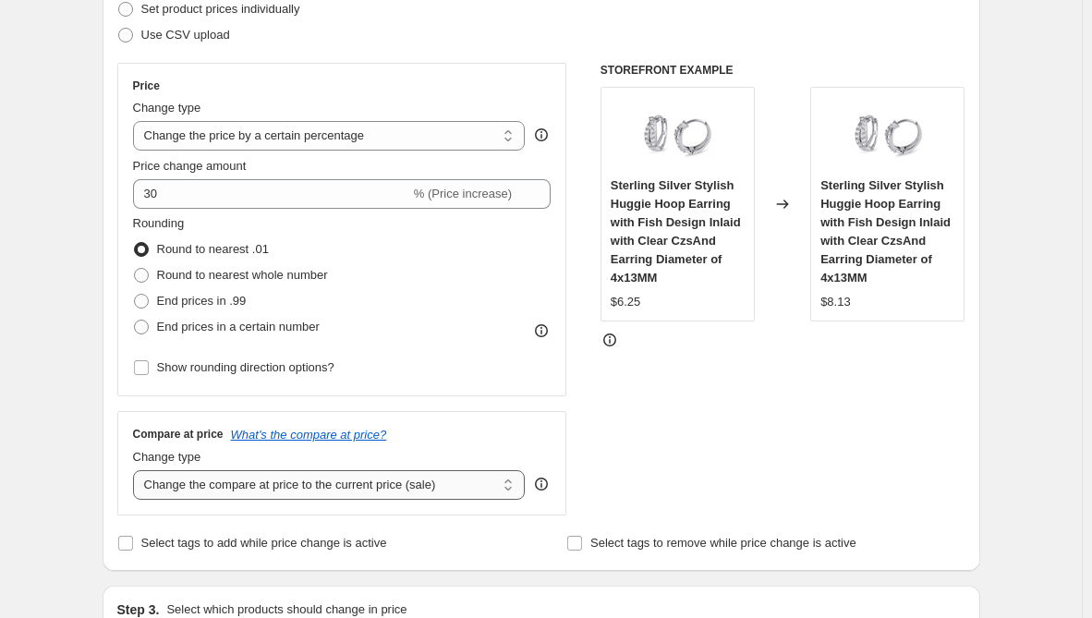
click at [259, 492] on select "Change the compare at price to the current price (sale) Change the compare at p…" at bounding box center [329, 485] width 393 height 30
select select "remove"
click at [137, 470] on select "Change the compare at price to the current price (sale) Change the compare at p…" at bounding box center [329, 485] width 393 height 30
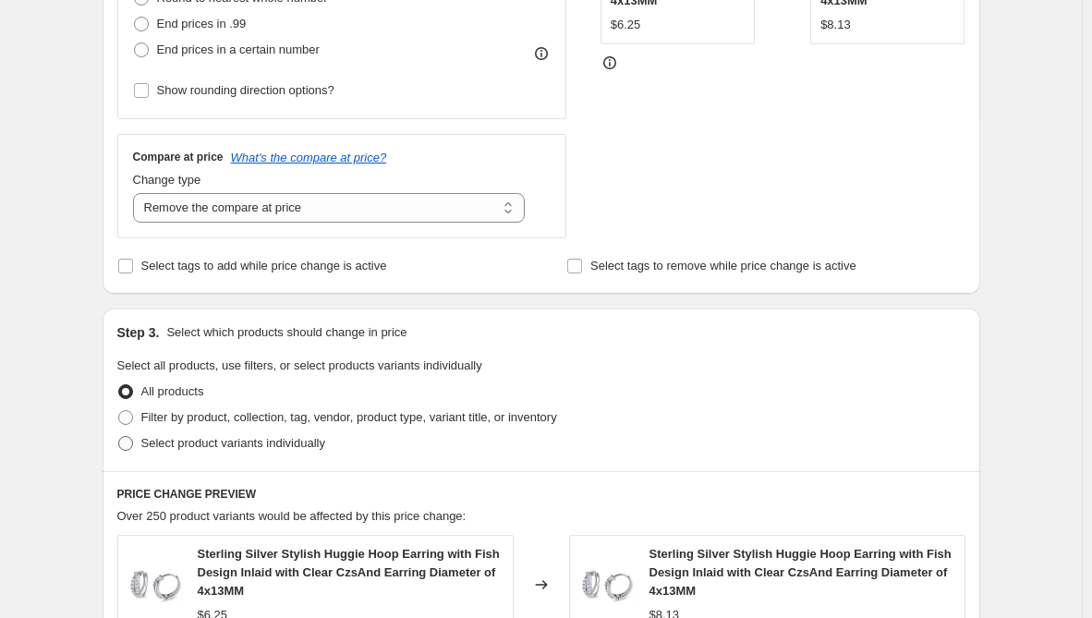
click at [234, 441] on span "Select product variants individually" at bounding box center [233, 443] width 184 height 14
click at [119, 437] on input "Select product variants individually" at bounding box center [118, 436] width 1 height 1
radio input "true"
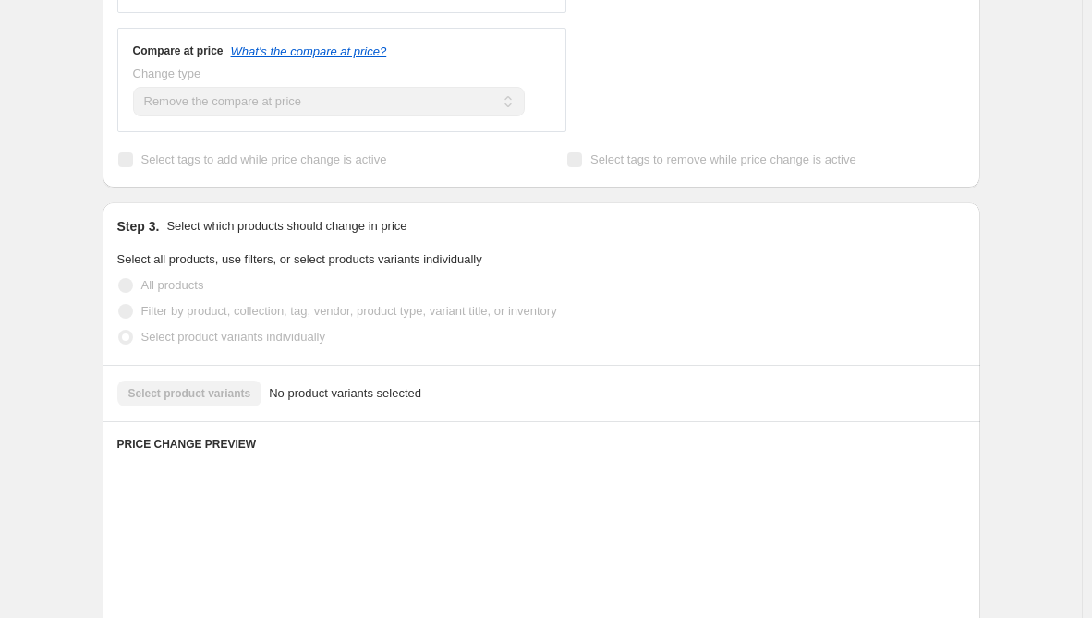
scroll to position [739, 0]
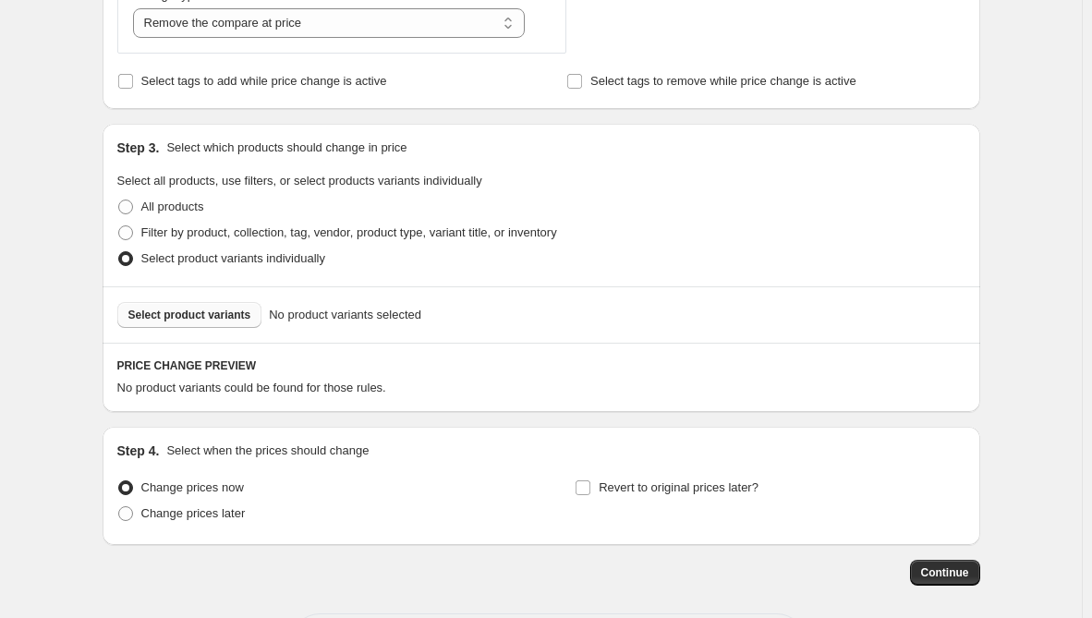
click at [193, 321] on span "Select product variants" at bounding box center [189, 315] width 123 height 15
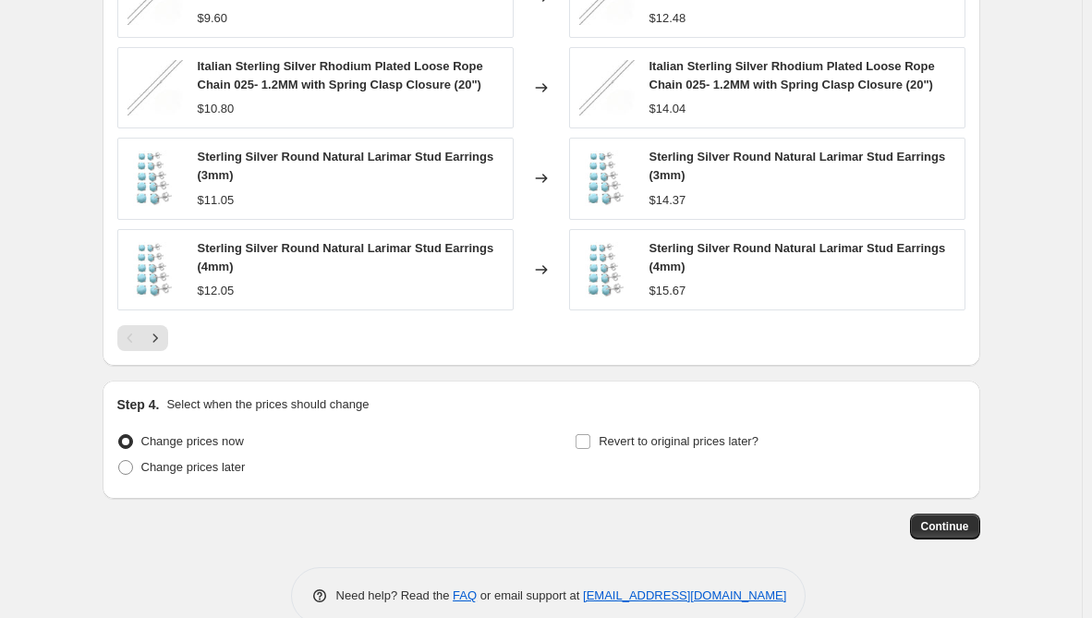
scroll to position [1316, 0]
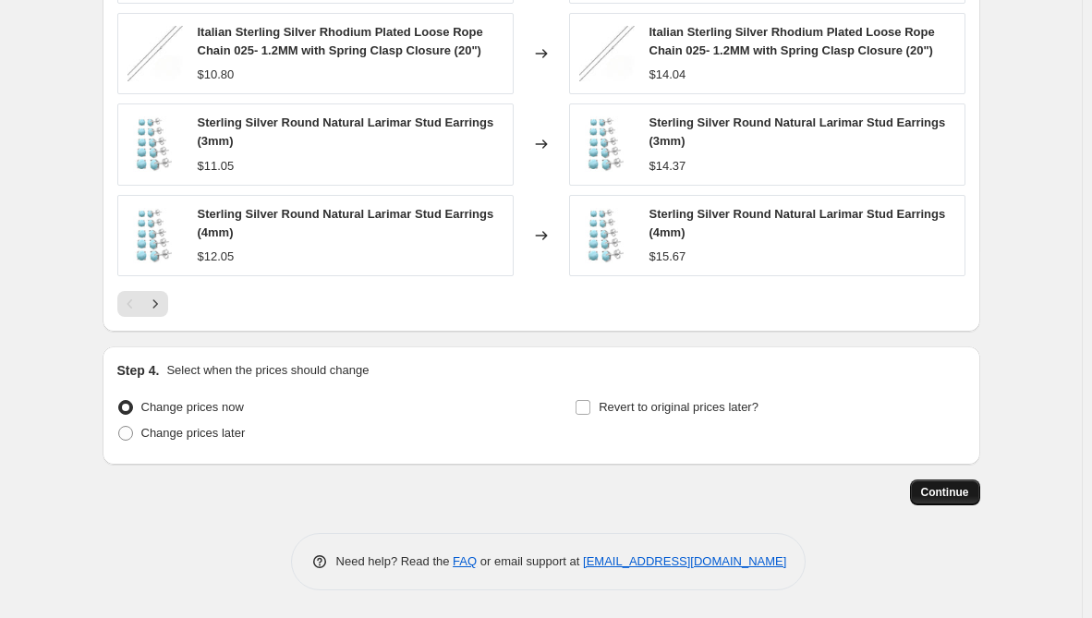
click at [944, 487] on span "Continue" at bounding box center [945, 492] width 48 height 15
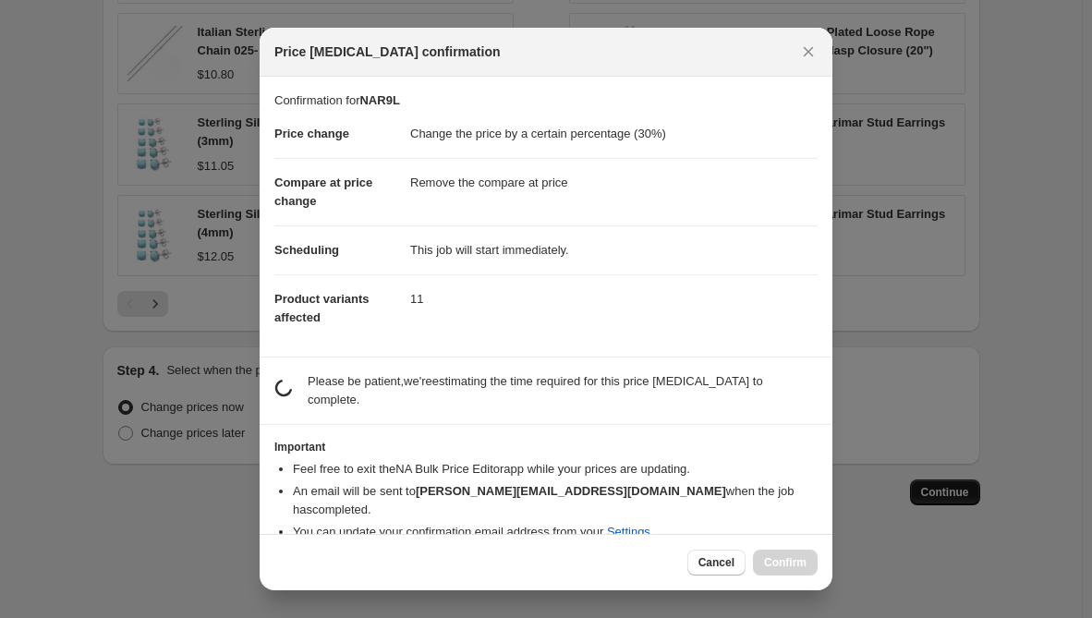
scroll to position [0, 0]
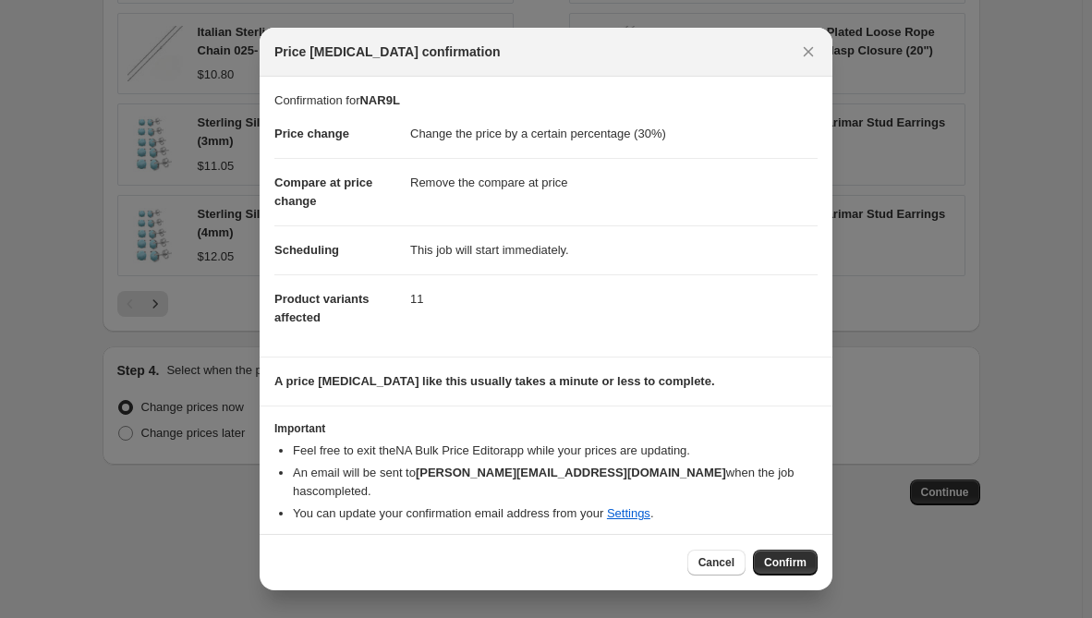
click at [810, 564] on button "Confirm" at bounding box center [785, 563] width 65 height 26
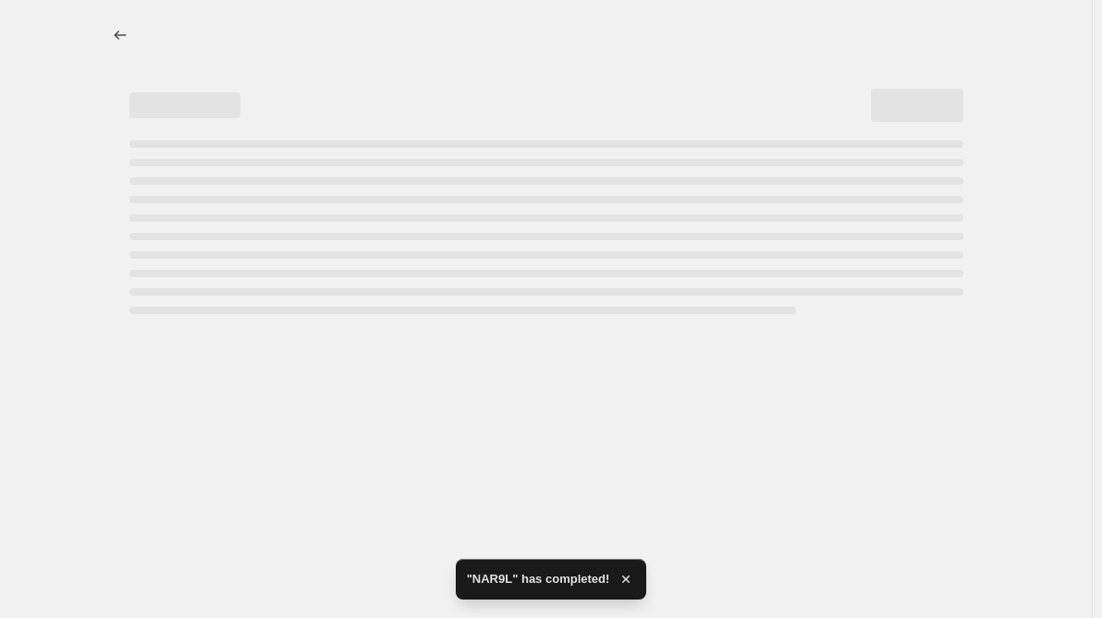
select select "percentage"
select select "remove"
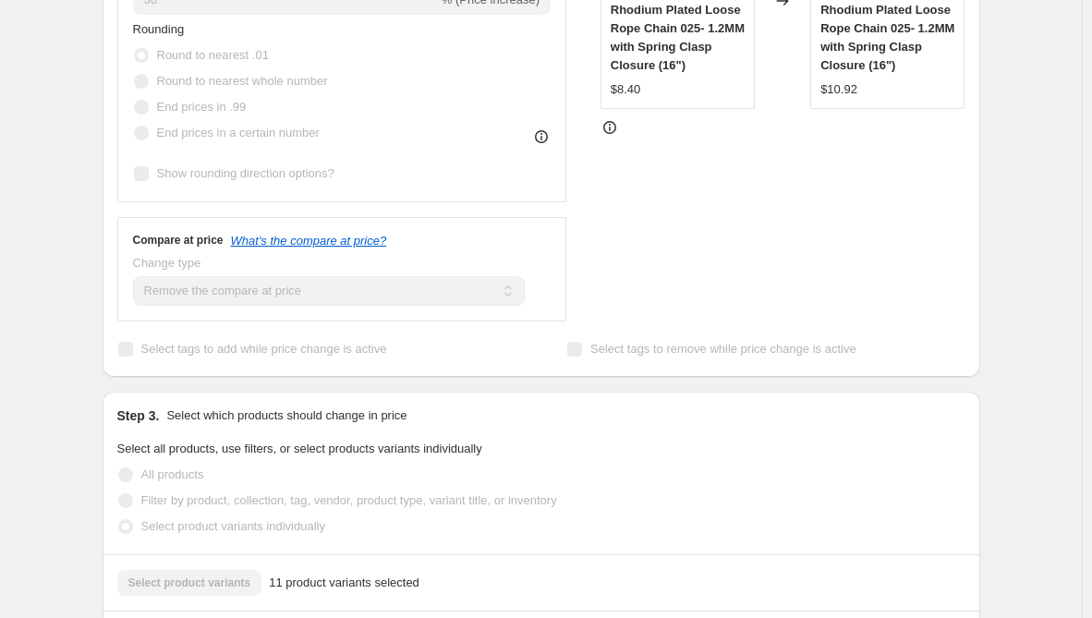
scroll to position [924, 0]
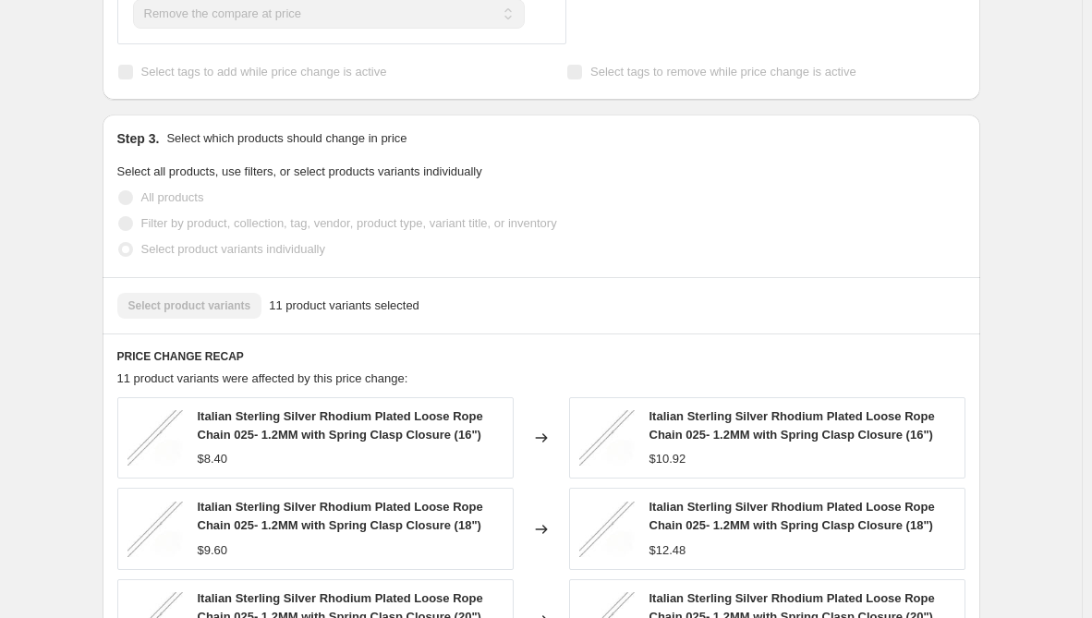
click at [92, 423] on div "Prices changed successfully This job successfully completed on [DATE] 1:47 PM. …" at bounding box center [534, 81] width 893 height 1900
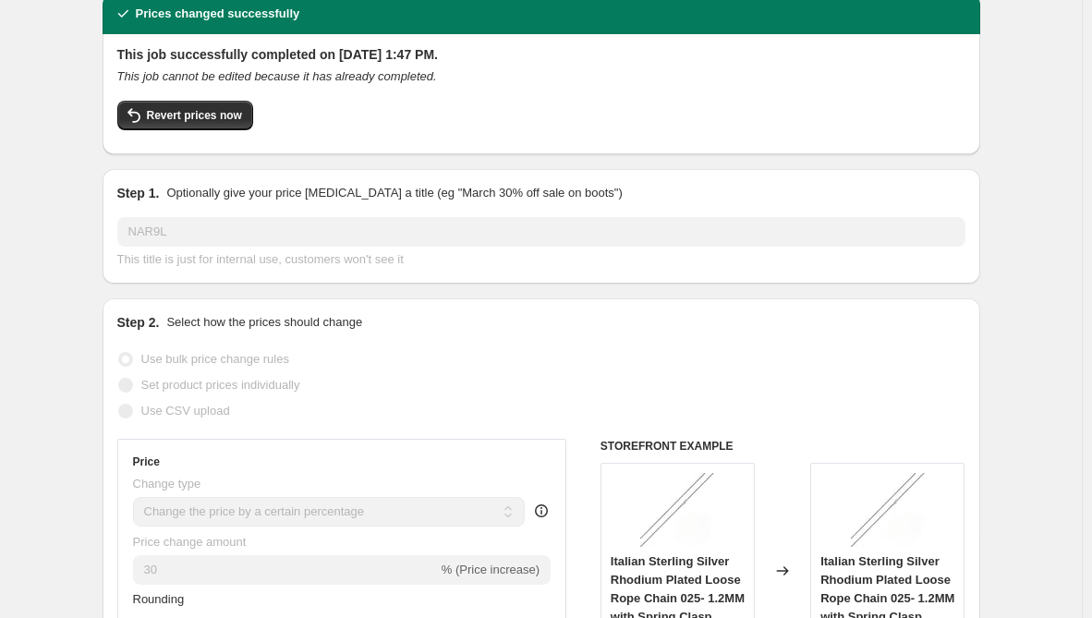
scroll to position [0, 0]
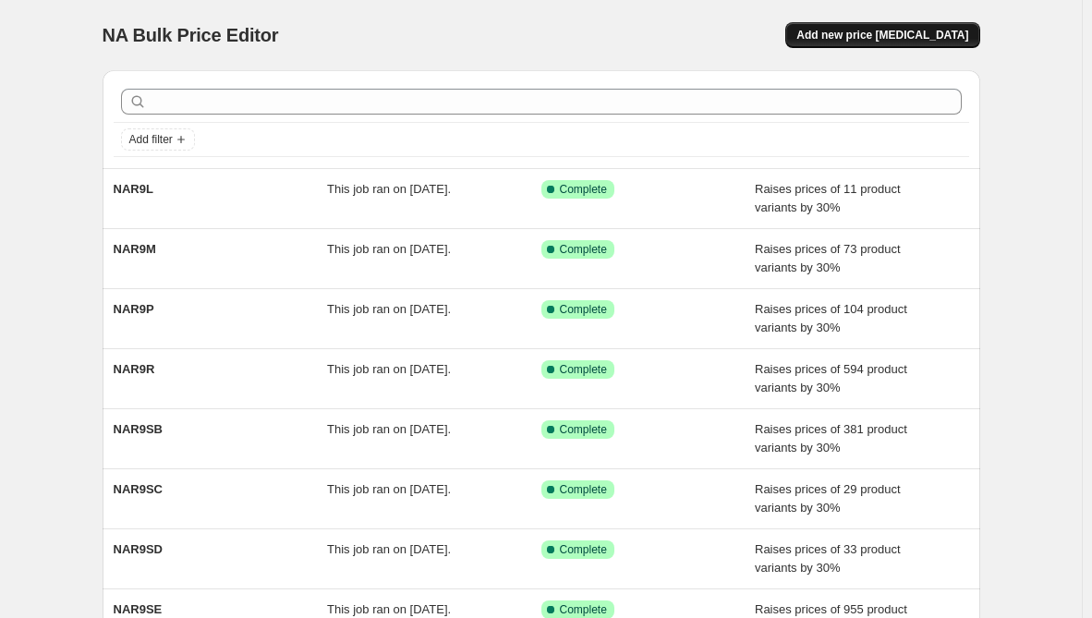
click at [905, 42] on span "Add new price [MEDICAL_DATA]" at bounding box center [883, 35] width 172 height 15
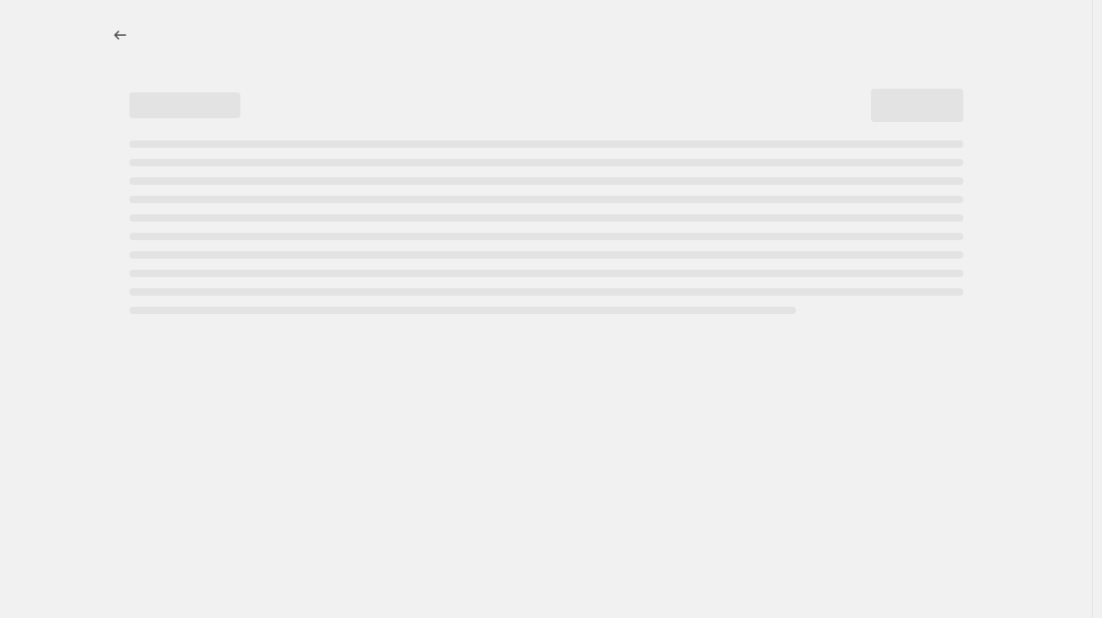
select select "percentage"
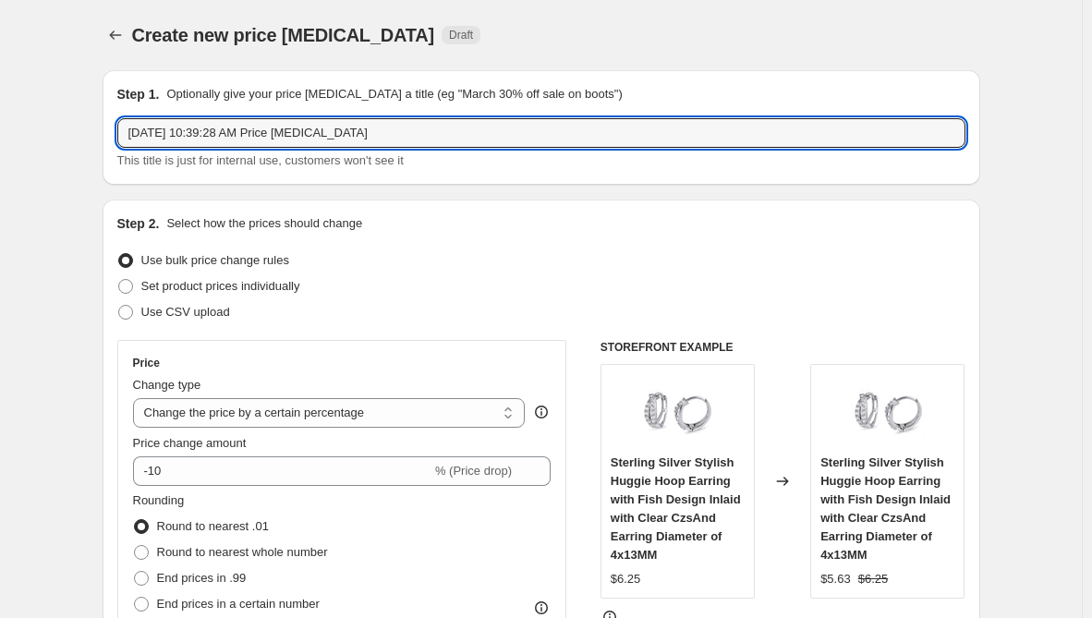
drag, startPoint x: 408, startPoint y: 131, endPoint x: -100, endPoint y: 131, distance: 507.3
click at [0, 131] on html "Home Settings Plans Skip to content Create new price [MEDICAL_DATA]. This page …" at bounding box center [546, 309] width 1092 height 618
paste input "NAR9G"
type input "NAR9G"
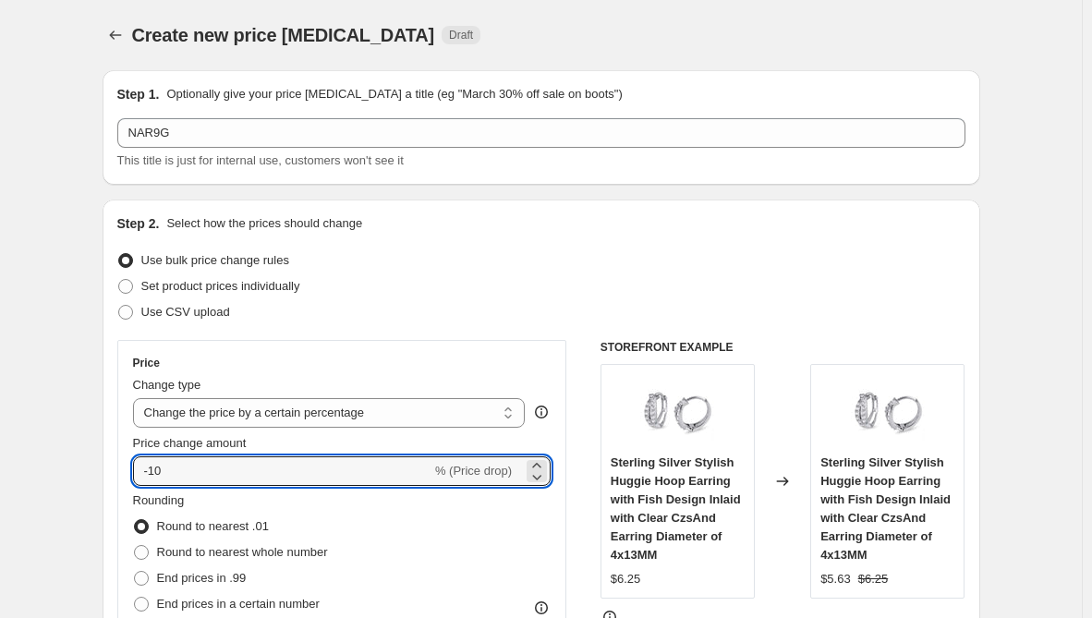
drag, startPoint x: 36, startPoint y: 473, endPoint x: -24, endPoint y: 471, distance: 60.1
click at [0, 471] on html "Home Settings Plans Skip to content Create new price [MEDICAL_DATA]. This page …" at bounding box center [546, 309] width 1092 height 618
type input "30"
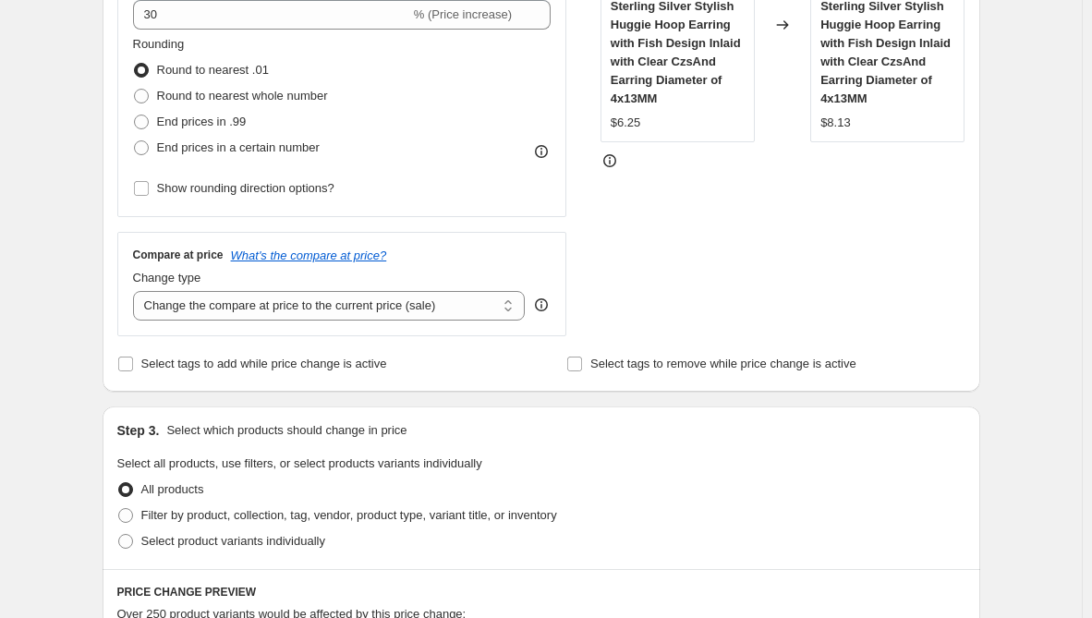
scroll to position [462, 0]
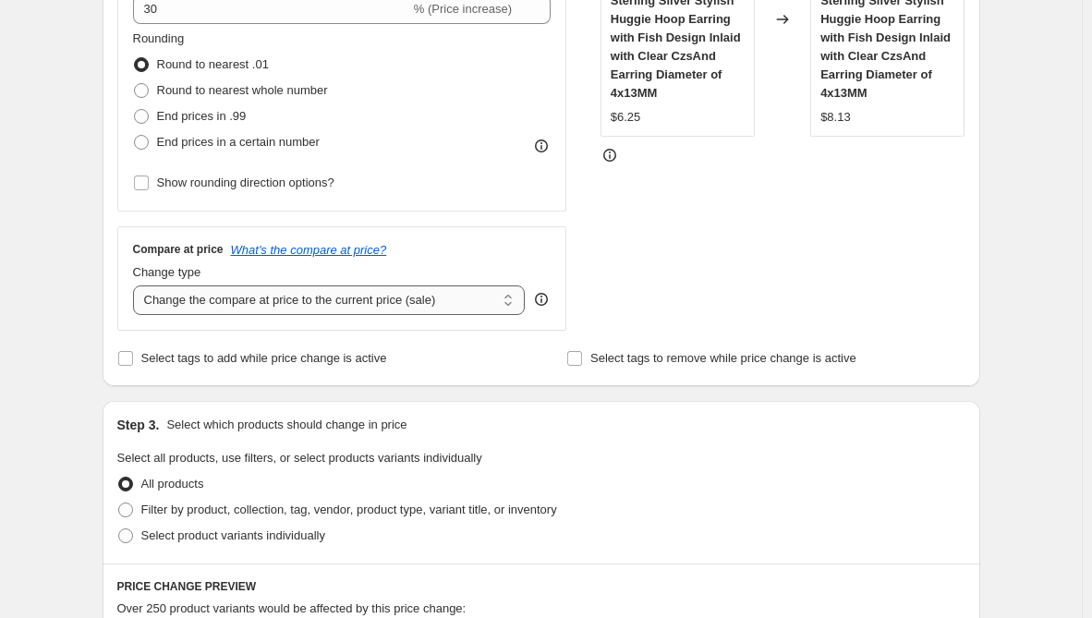
click at [436, 301] on select "Change the compare at price to the current price (sale) Change the compare at p…" at bounding box center [329, 301] width 393 height 30
select select "remove"
click at [137, 286] on select "Change the compare at price to the current price (sale) Change the compare at p…" at bounding box center [329, 301] width 393 height 30
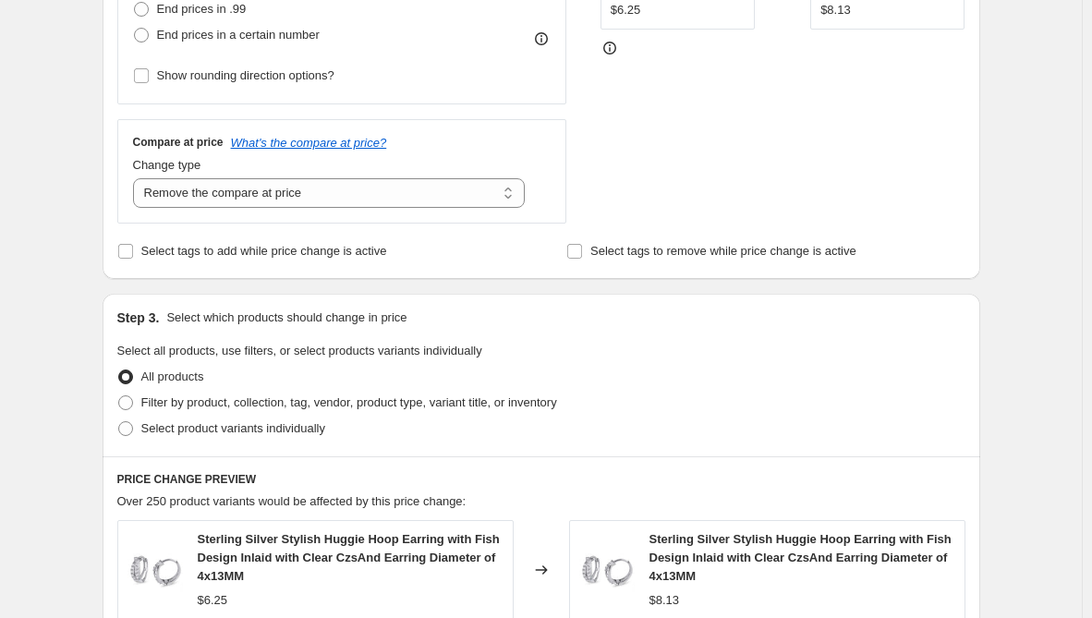
scroll to position [739, 0]
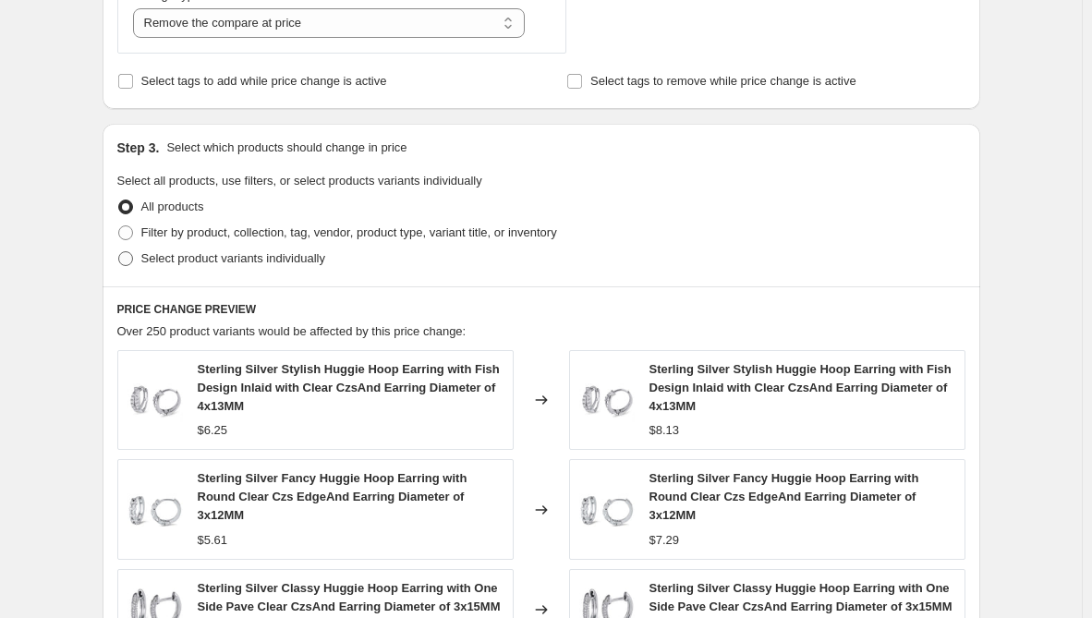
click at [311, 270] on label "Select product variants individually" at bounding box center [221, 259] width 208 height 26
click at [119, 252] on input "Select product variants individually" at bounding box center [118, 251] width 1 height 1
radio input "true"
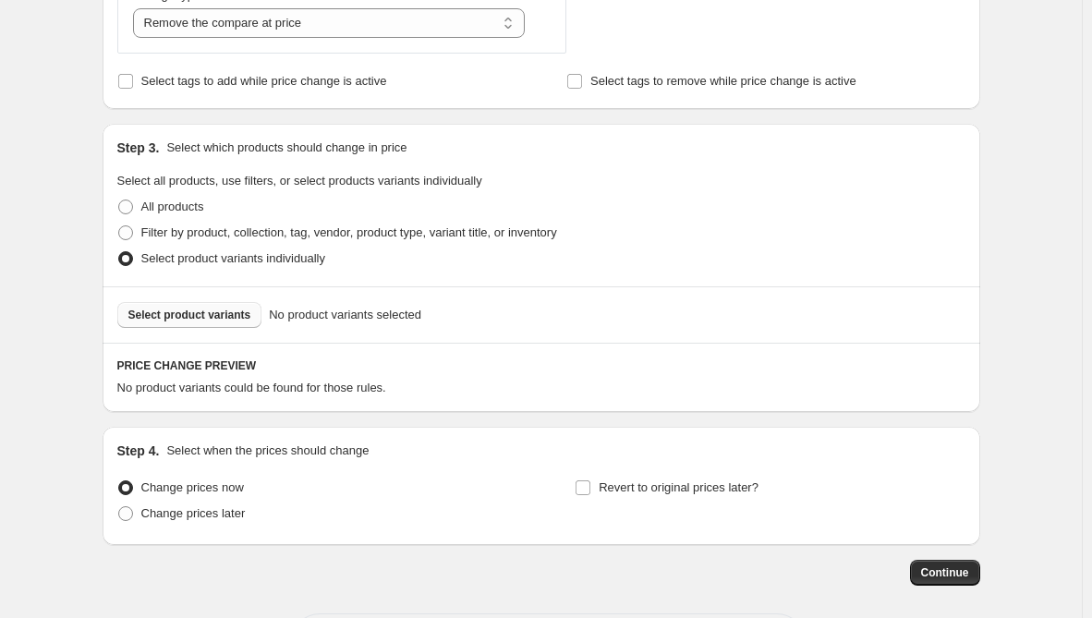
click at [247, 322] on span "Select product variants" at bounding box center [189, 315] width 123 height 15
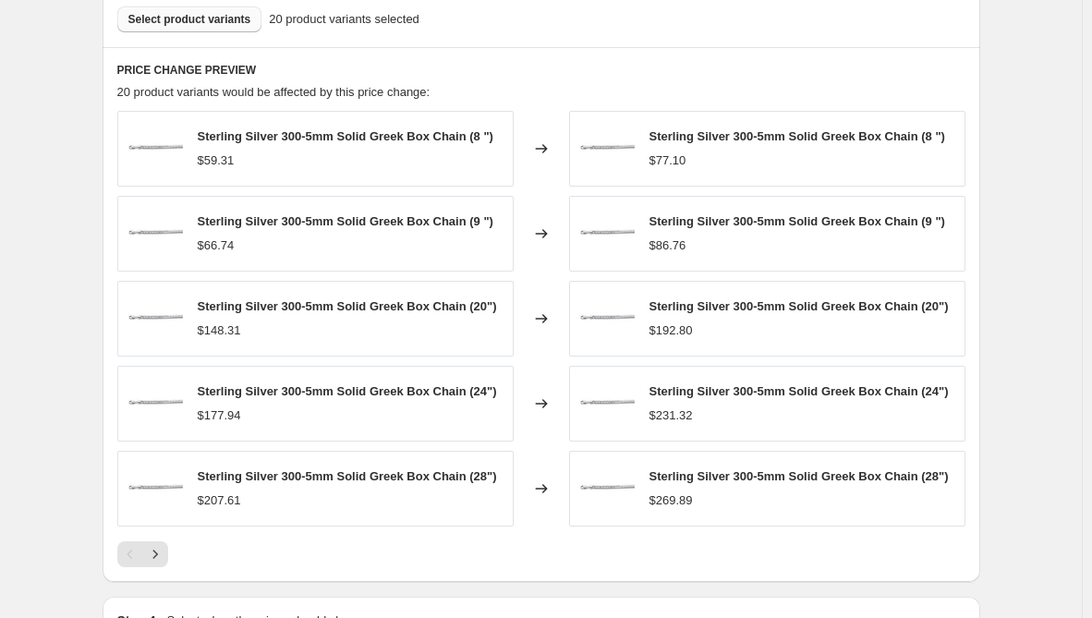
scroll to position [1286, 0]
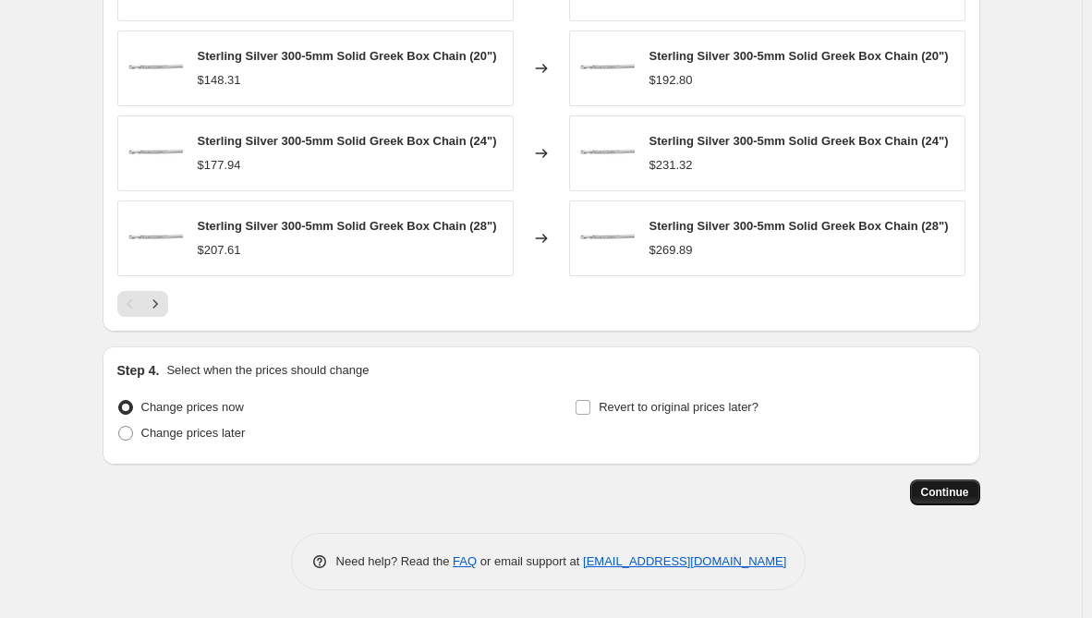
click at [954, 492] on span "Continue" at bounding box center [945, 492] width 48 height 15
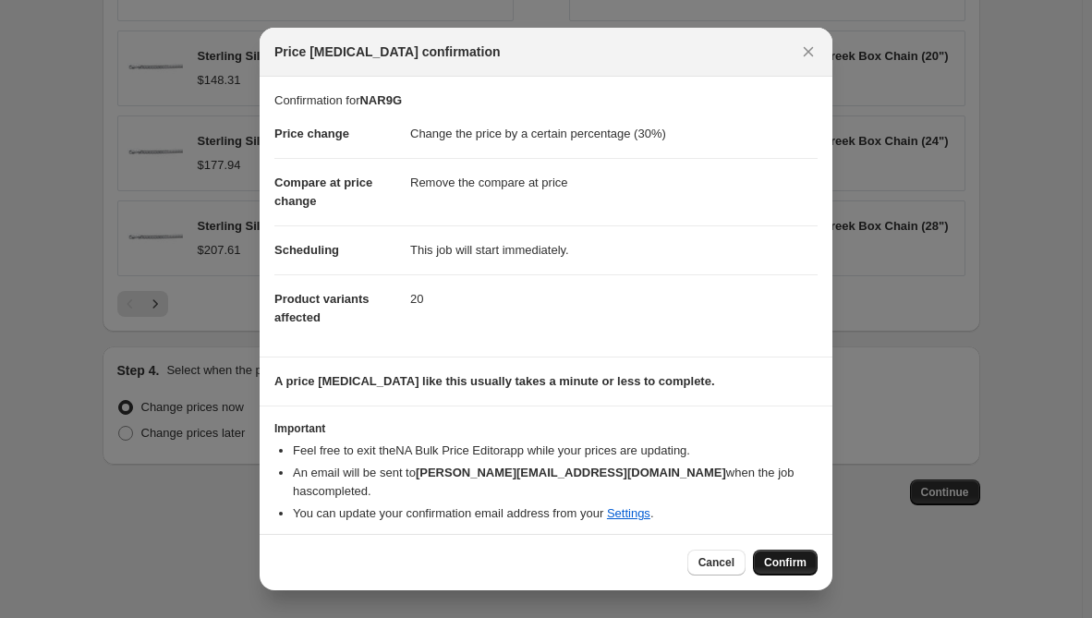
click at [792, 555] on span "Confirm" at bounding box center [785, 562] width 43 height 15
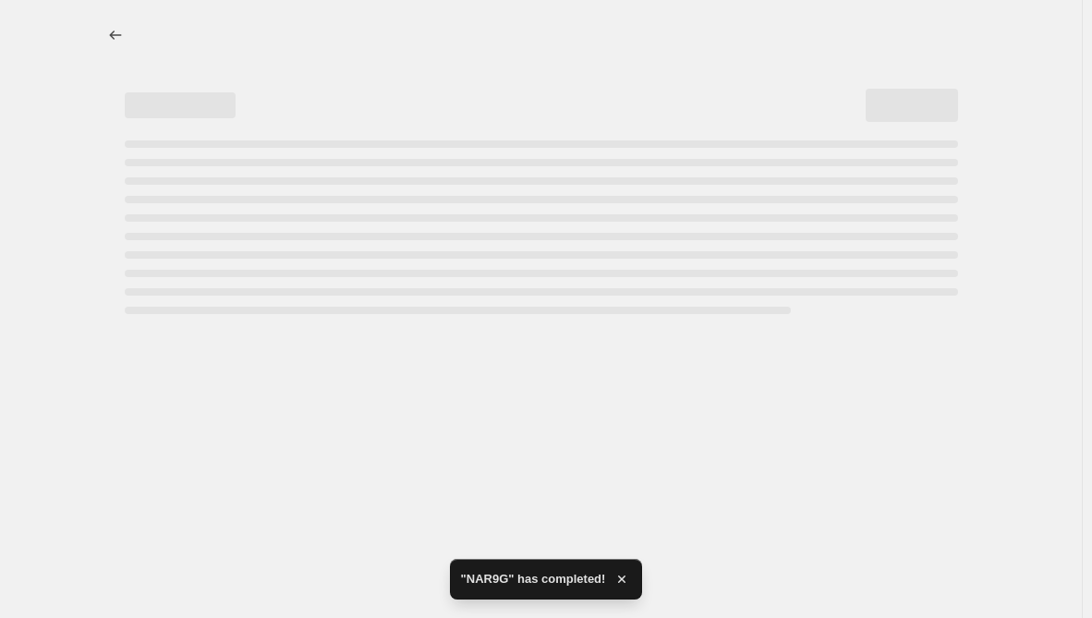
select select "percentage"
select select "remove"
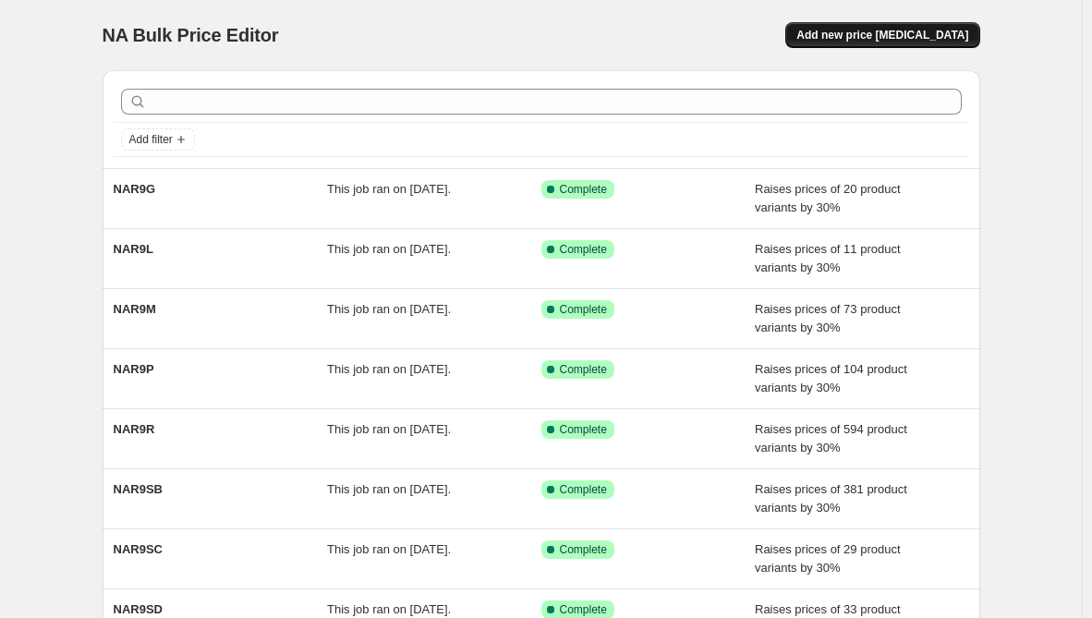
click at [926, 41] on span "Add new price [MEDICAL_DATA]" at bounding box center [883, 35] width 172 height 15
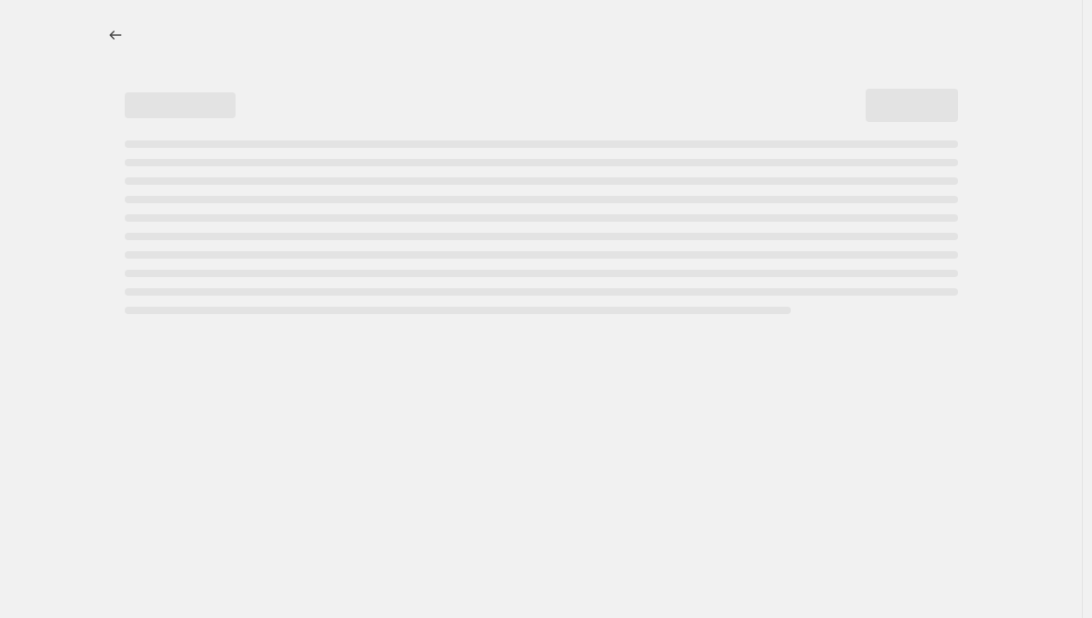
select select "percentage"
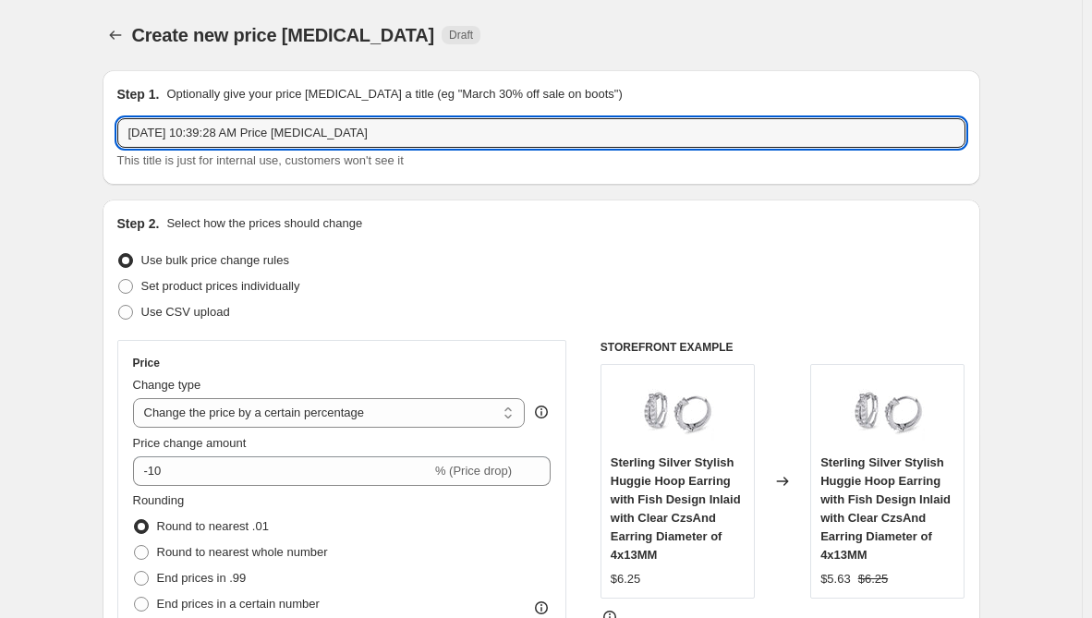
drag, startPoint x: 433, startPoint y: 119, endPoint x: -93, endPoint y: 127, distance: 526.8
click at [0, 127] on html "Home Settings Plans Skip to content Create new price [MEDICAL_DATA]. This page …" at bounding box center [546, 309] width 1092 height 618
paste input "NAR9F"
type input "NAR9F"
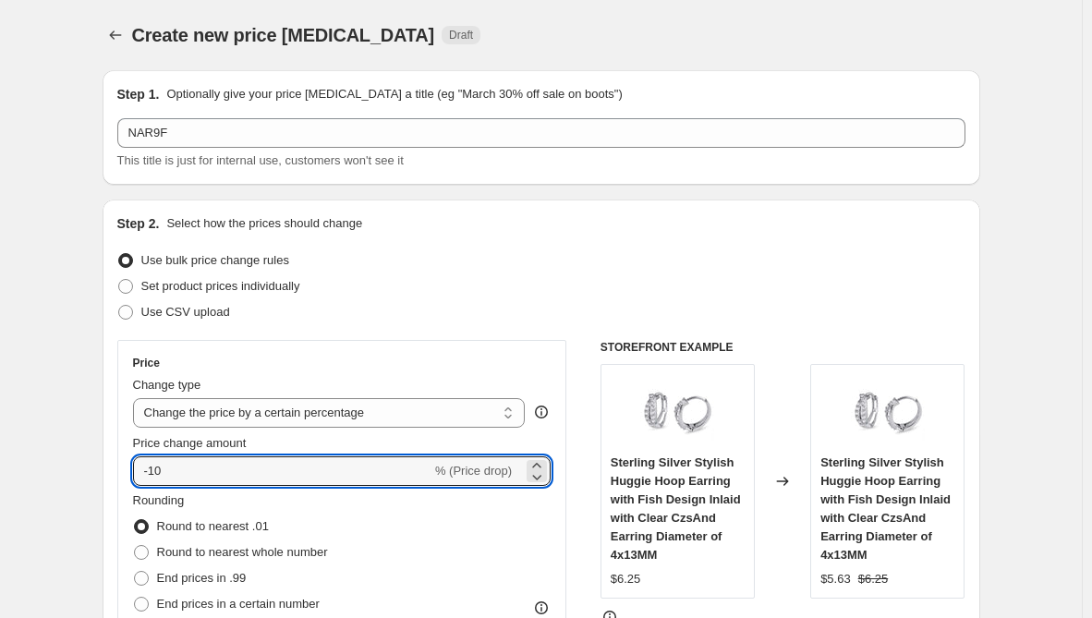
drag, startPoint x: 204, startPoint y: 469, endPoint x: 80, endPoint y: 459, distance: 124.2
type input "30"
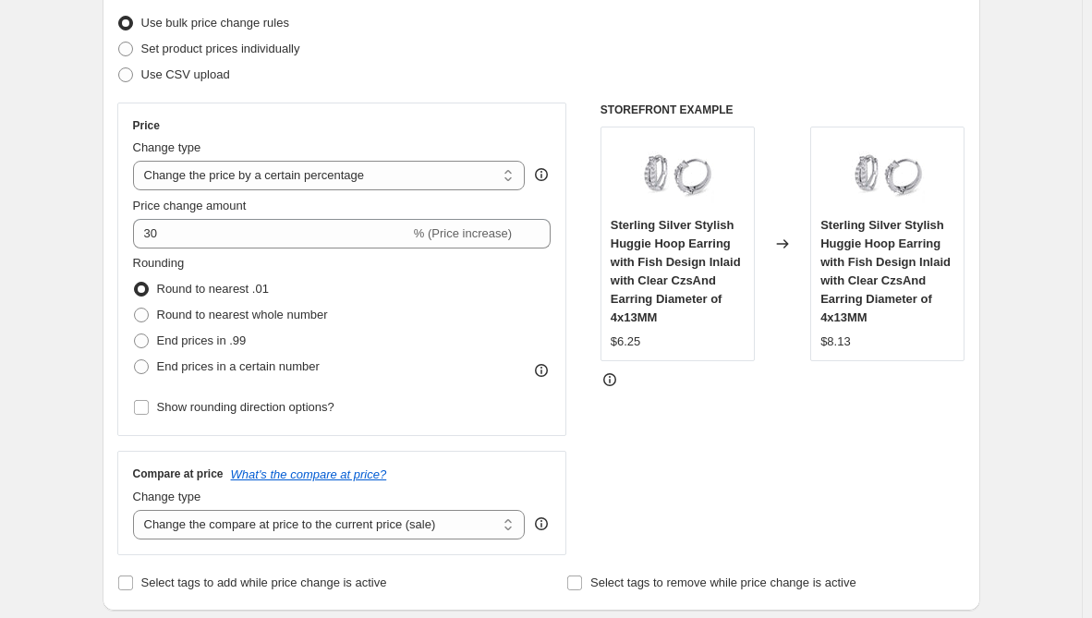
scroll to position [277, 0]
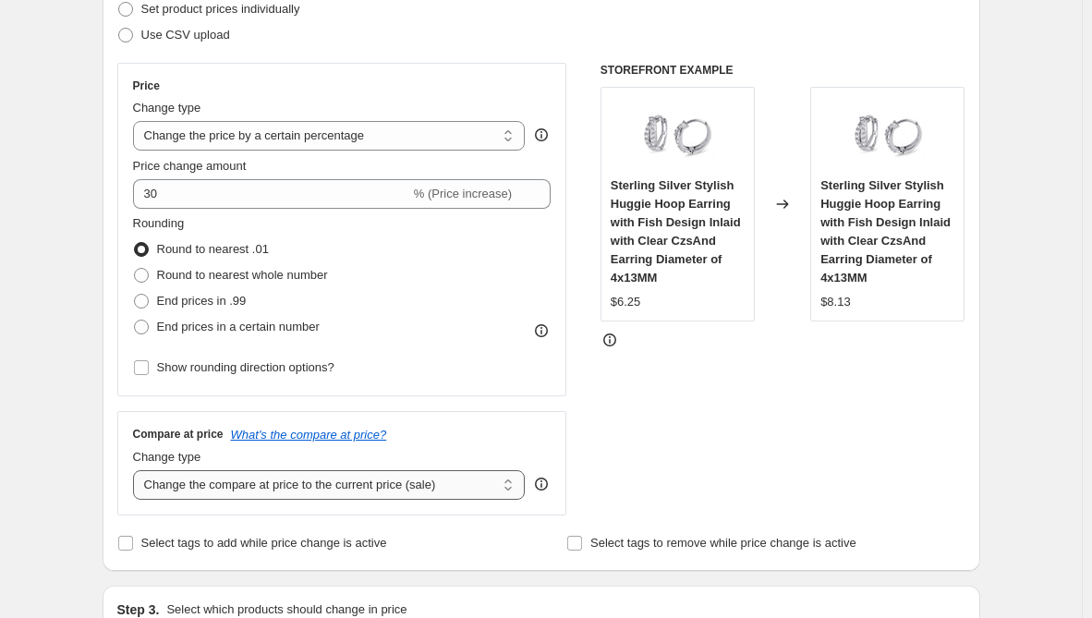
click at [220, 492] on select "Change the compare at price to the current price (sale) Change the compare at p…" at bounding box center [329, 485] width 393 height 30
select select "remove"
click at [137, 470] on select "Change the compare at price to the current price (sale) Change the compare at p…" at bounding box center [329, 485] width 393 height 30
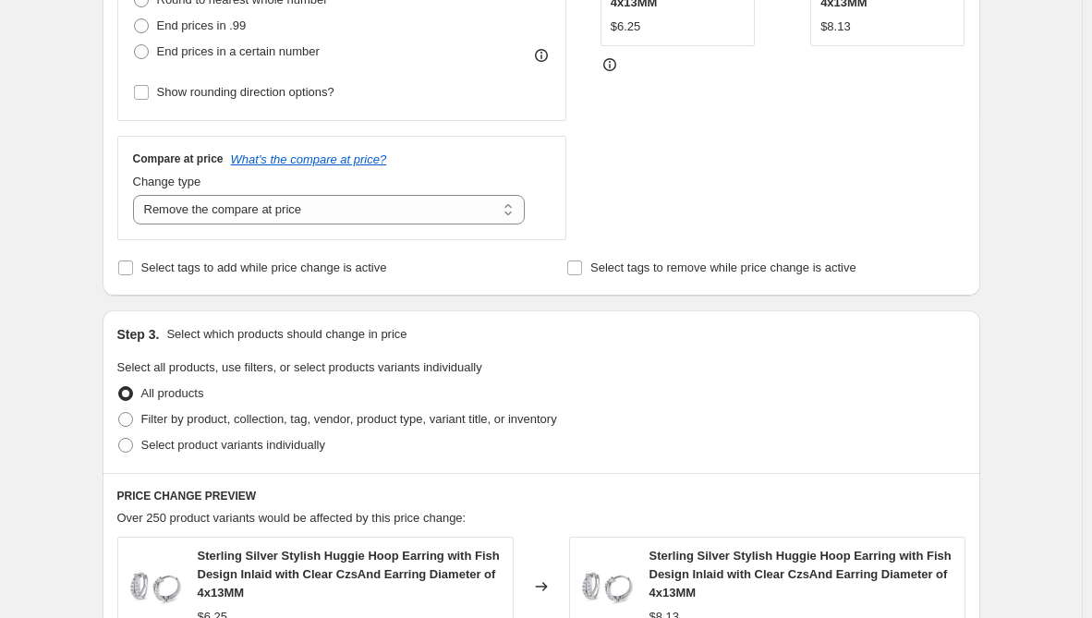
scroll to position [554, 0]
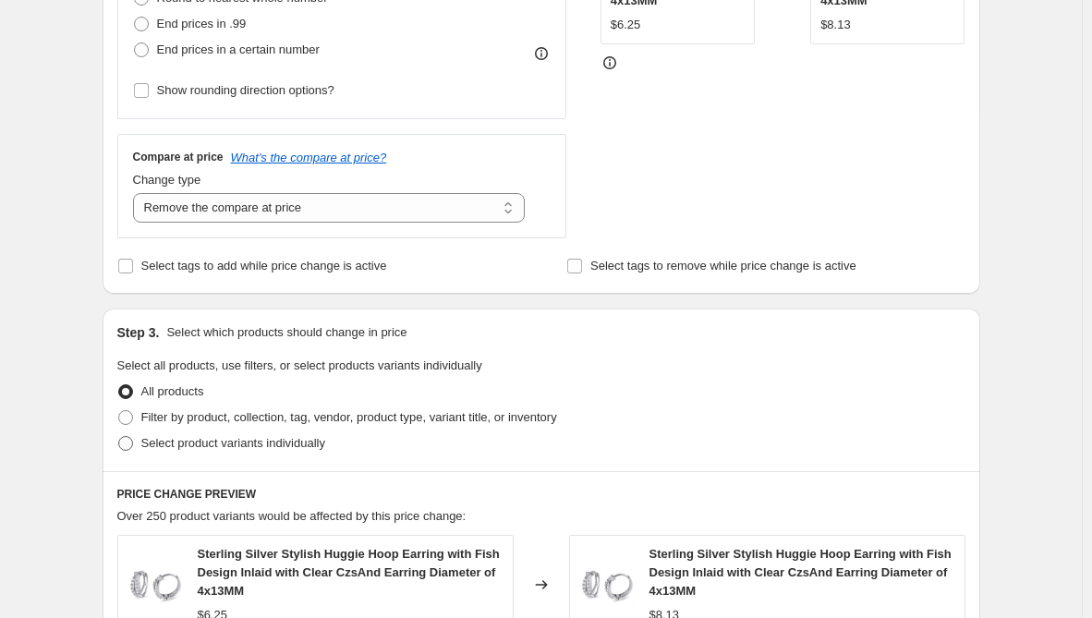
click at [267, 448] on span "Select product variants individually" at bounding box center [233, 443] width 184 height 14
click at [119, 437] on input "Select product variants individually" at bounding box center [118, 436] width 1 height 1
radio input "true"
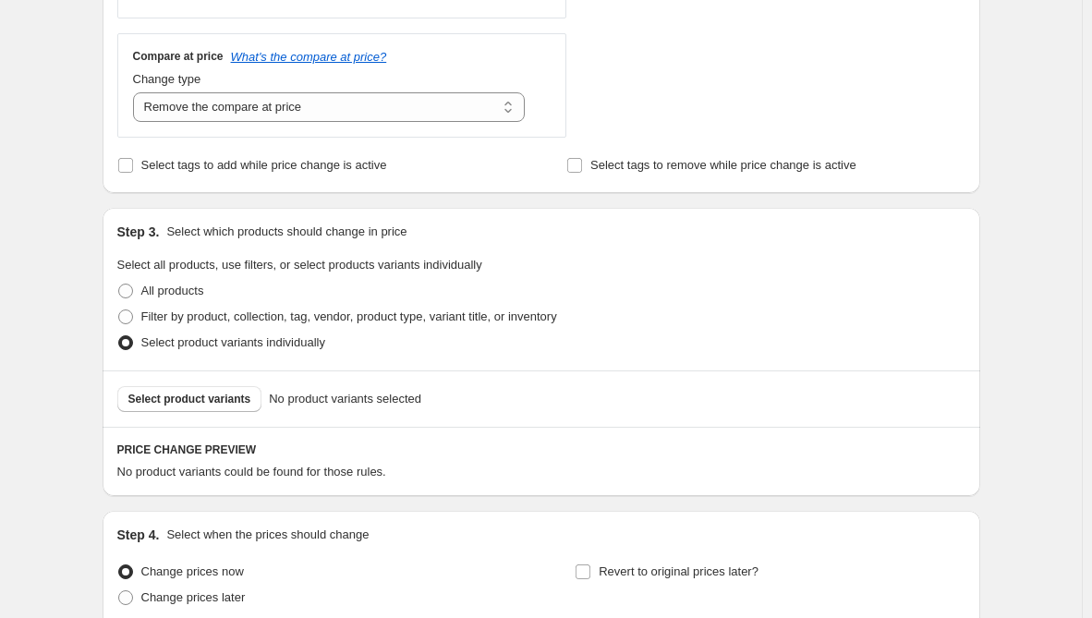
scroll to position [821, 0]
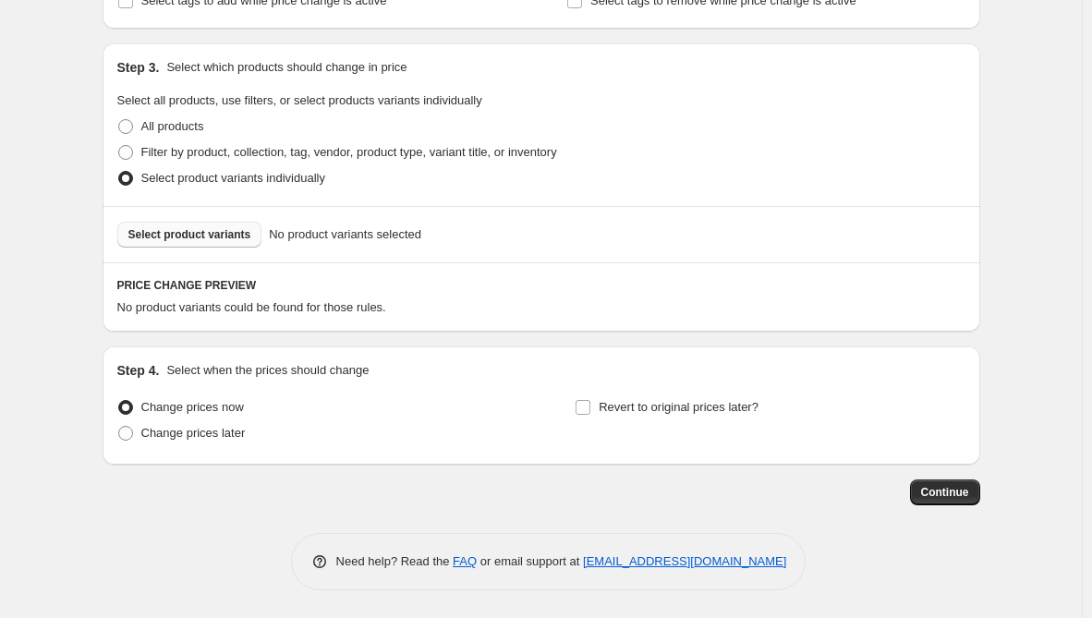
click at [253, 232] on button "Select product variants" at bounding box center [189, 235] width 145 height 26
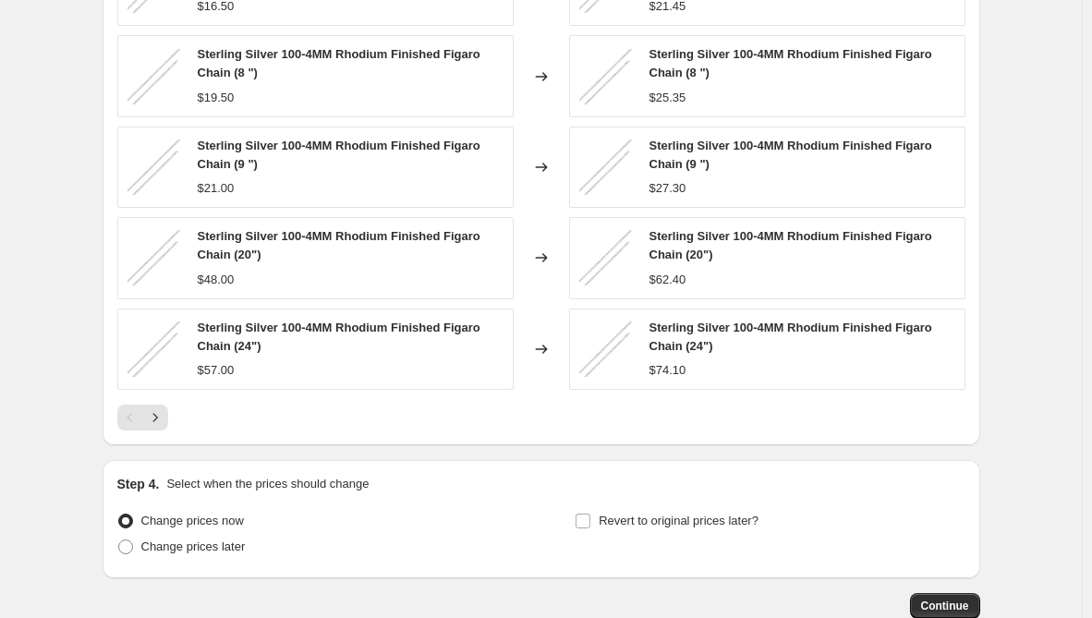
scroll to position [1316, 0]
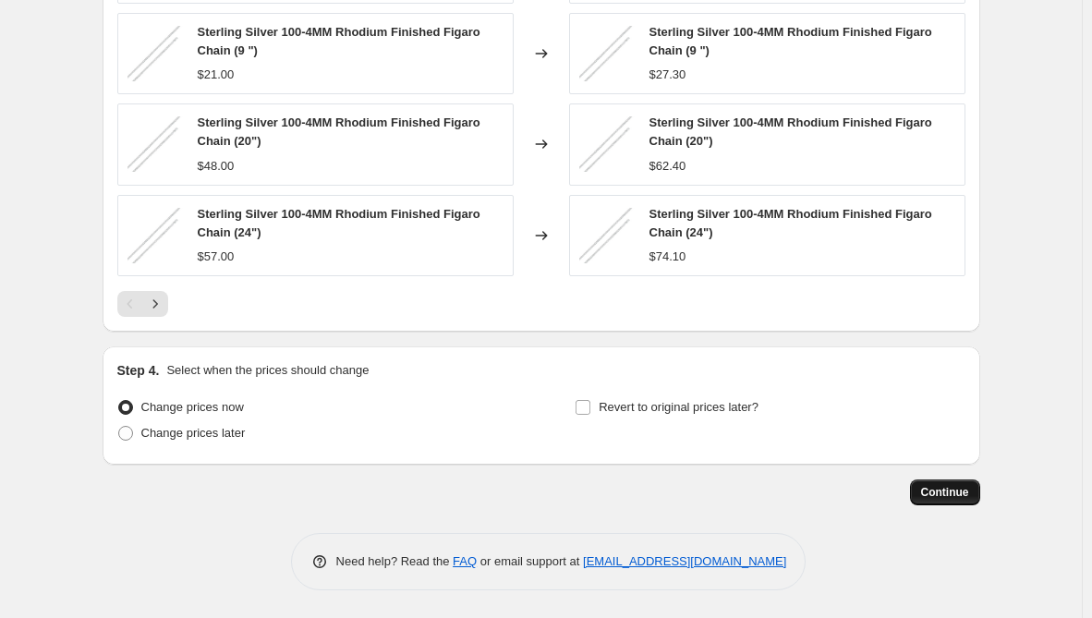
click at [933, 500] on button "Continue" at bounding box center [945, 493] width 70 height 26
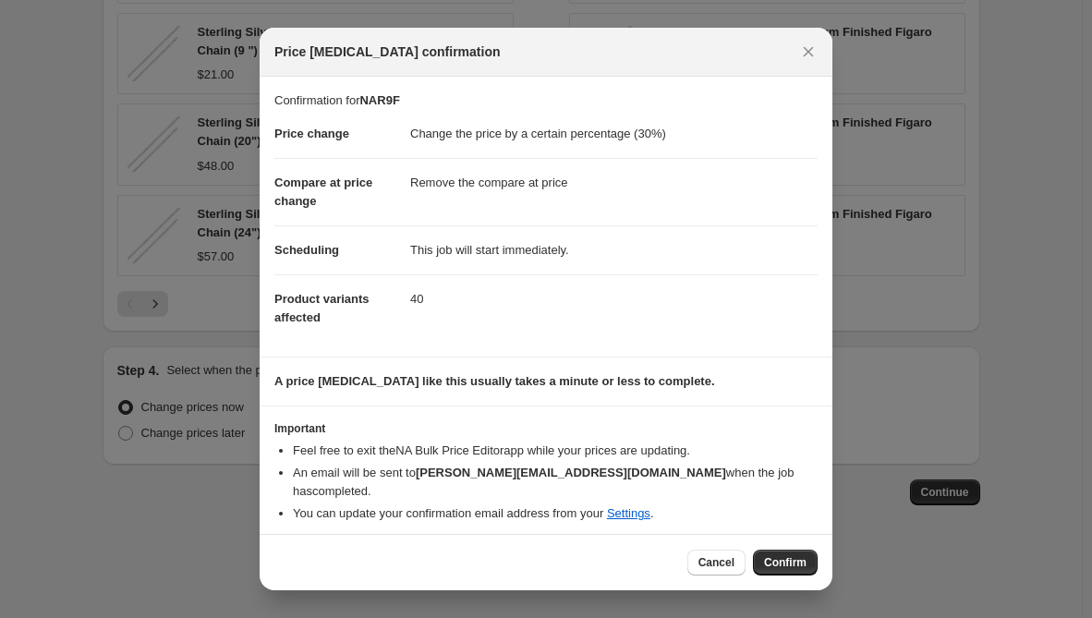
click at [781, 555] on span "Confirm" at bounding box center [785, 562] width 43 height 15
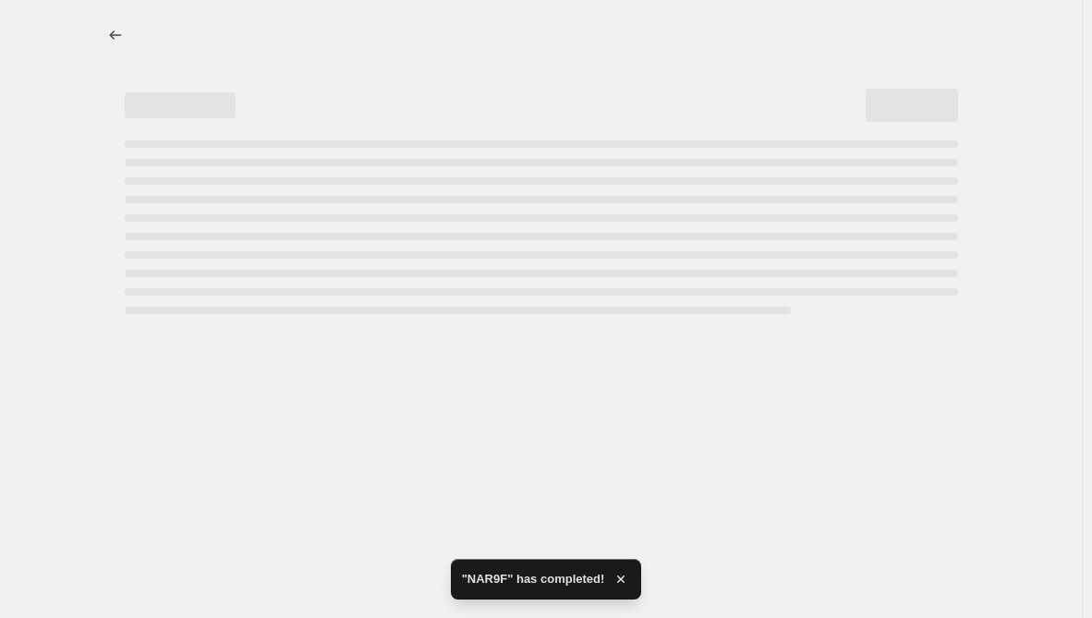
select select "percentage"
select select "remove"
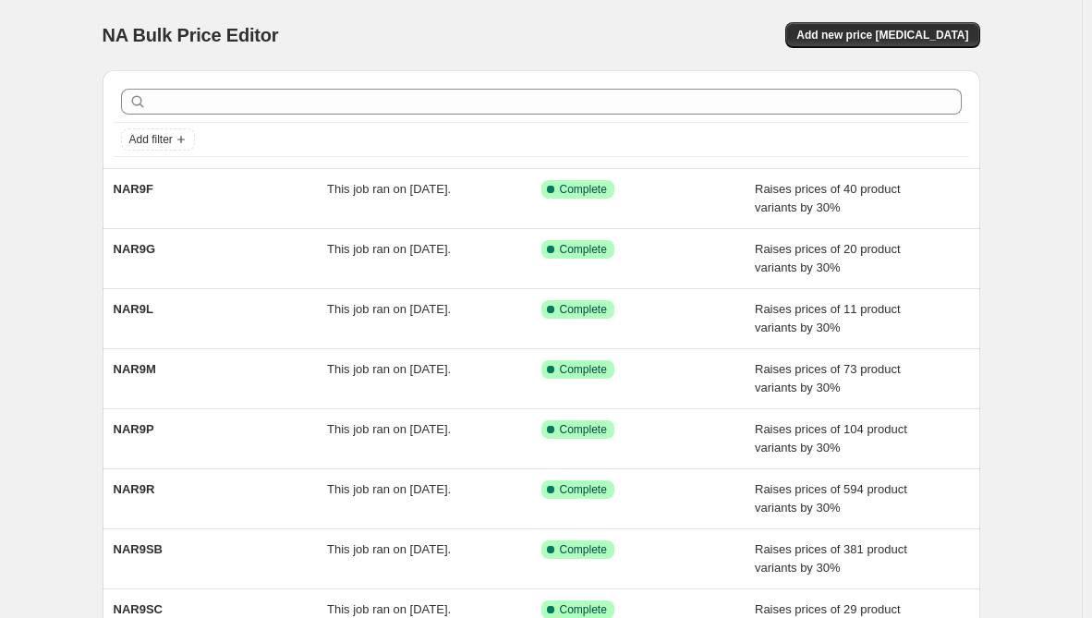
click at [924, 21] on div "NA Bulk Price Editor. This page is ready NA Bulk Price Editor Add new price [ME…" at bounding box center [542, 35] width 878 height 70
click at [922, 27] on button "Add new price [MEDICAL_DATA]" at bounding box center [882, 35] width 194 height 26
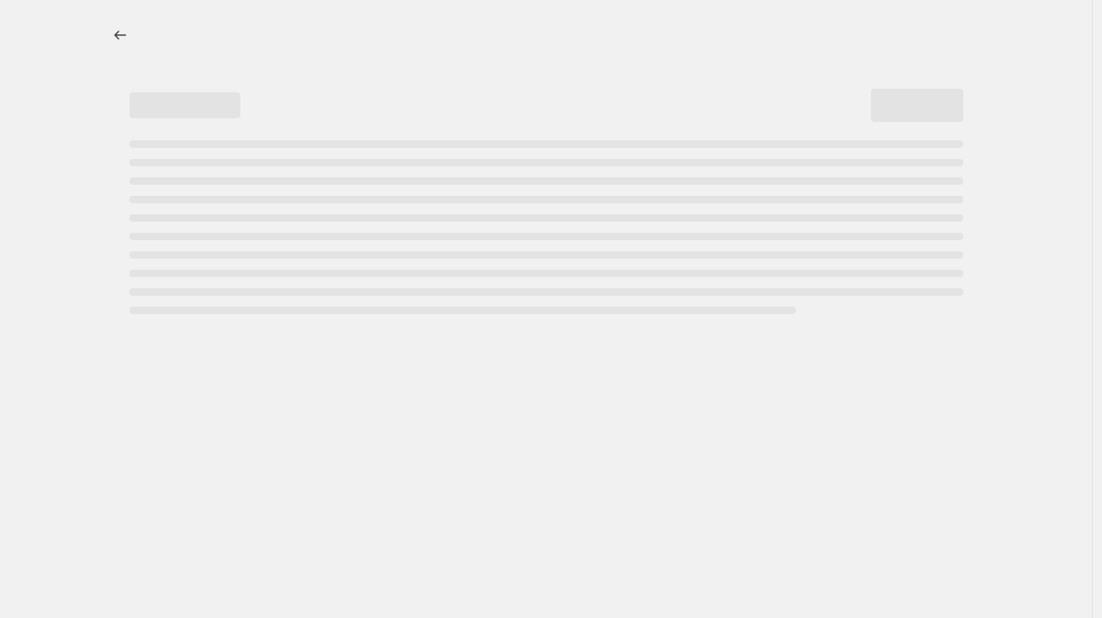
select select "percentage"
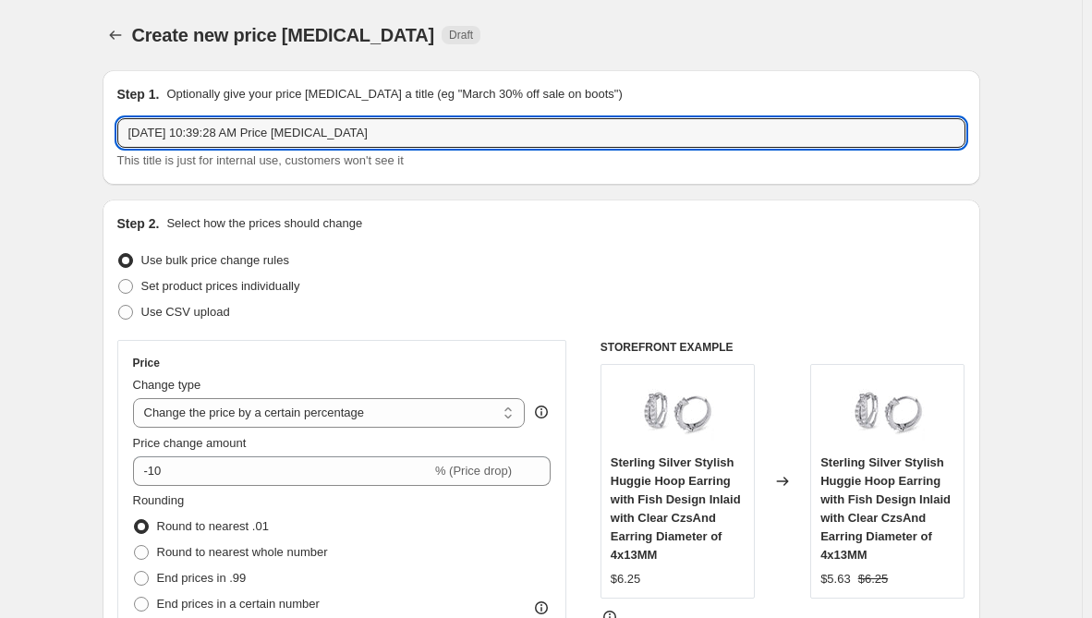
drag, startPoint x: 402, startPoint y: 134, endPoint x: -225, endPoint y: 114, distance: 627.8
click at [0, 114] on html "Home Settings Plans Skip to content Create new price [MEDICAL_DATA]. This page …" at bounding box center [546, 309] width 1092 height 618
paste input "NAR9E"
type input "NAR9E"
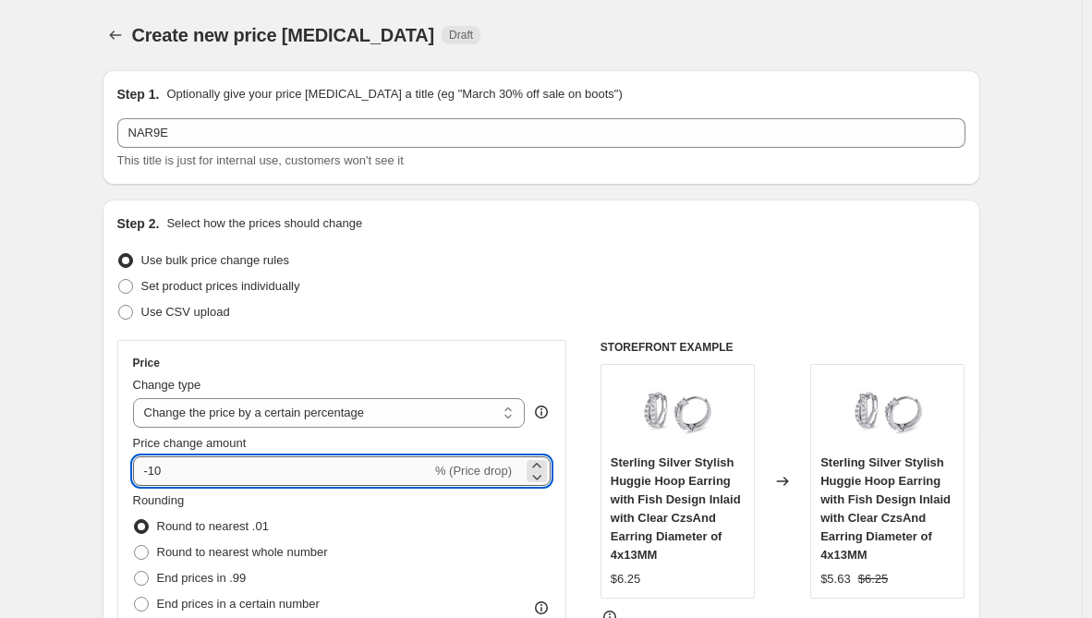
drag, startPoint x: 224, startPoint y: 465, endPoint x: 150, endPoint y: 463, distance: 74.0
click at [150, 463] on input "-10" at bounding box center [282, 472] width 298 height 30
type input "30"
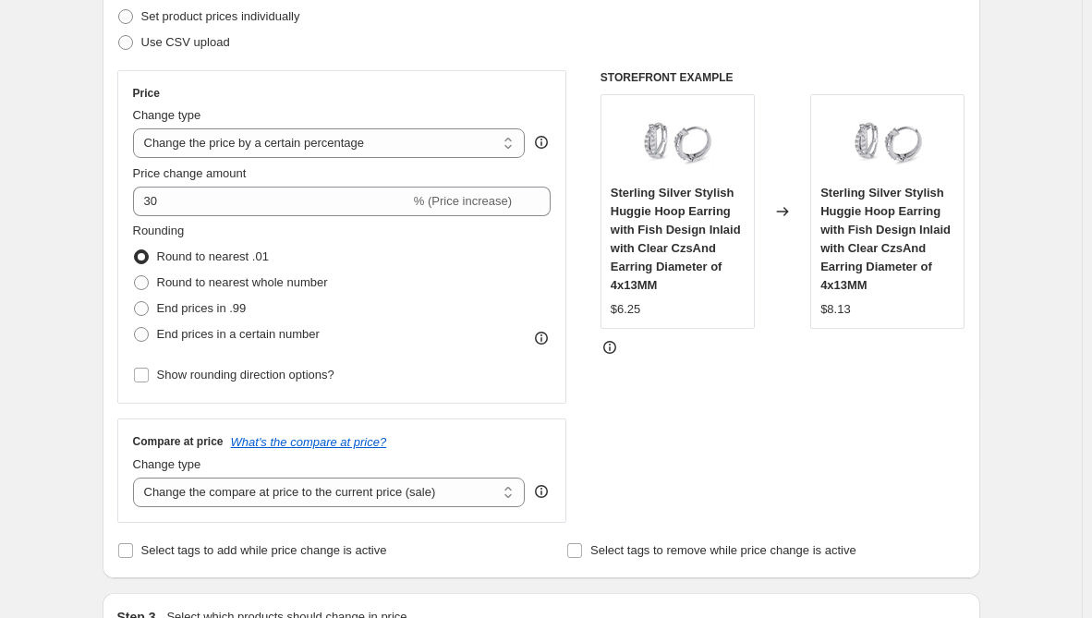
scroll to position [277, 0]
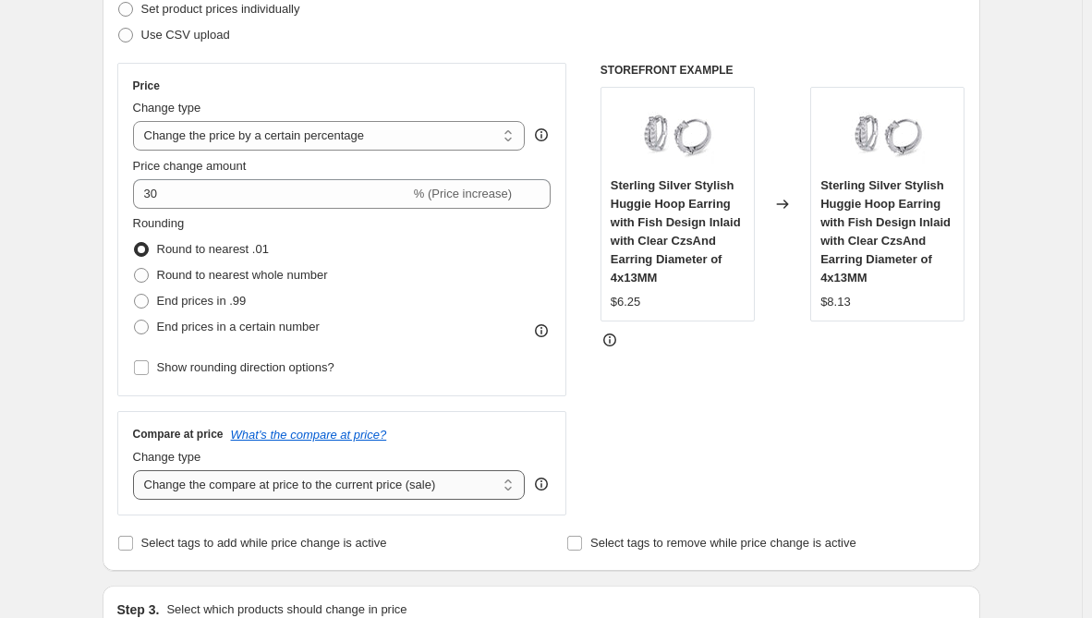
click at [275, 491] on select "Change the compare at price to the current price (sale) Change the compare at p…" at bounding box center [329, 485] width 393 height 30
select select "remove"
click at [137, 470] on select "Change the compare at price to the current price (sale) Change the compare at p…" at bounding box center [329, 485] width 393 height 30
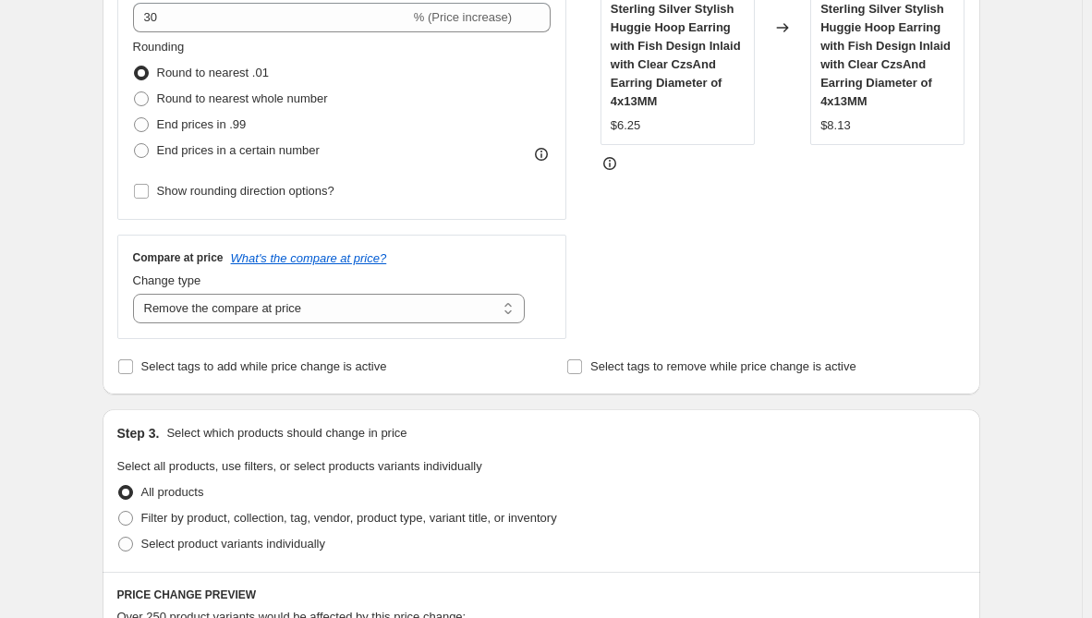
scroll to position [462, 0]
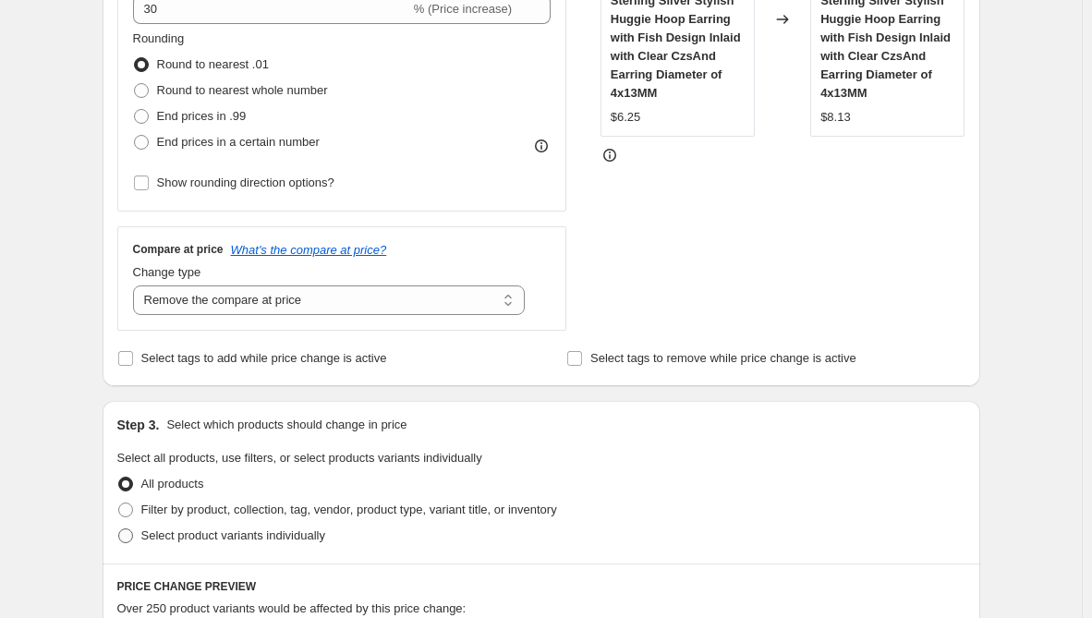
click at [238, 538] on span "Select product variants individually" at bounding box center [233, 536] width 184 height 14
click at [119, 530] on input "Select product variants individually" at bounding box center [118, 529] width 1 height 1
radio input "true"
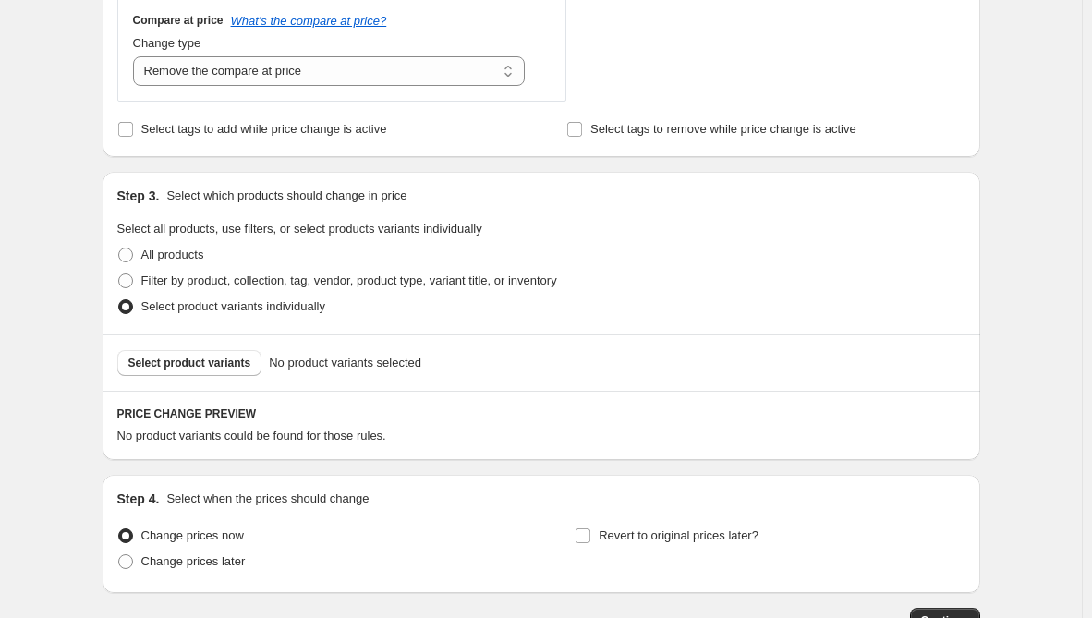
scroll to position [739, 0]
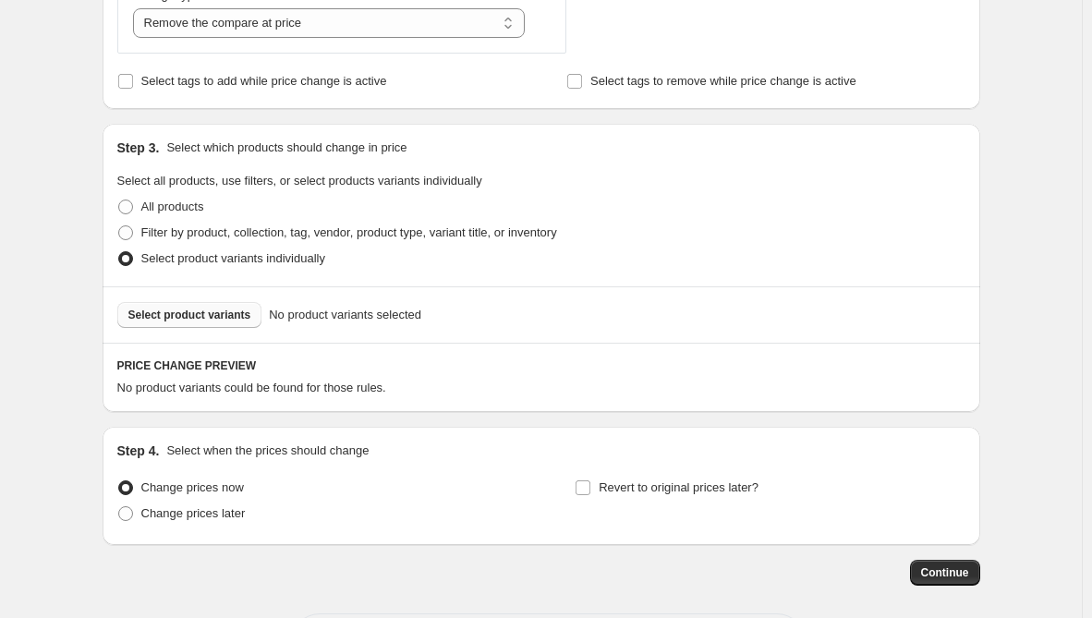
click at [239, 322] on span "Select product variants" at bounding box center [189, 315] width 123 height 15
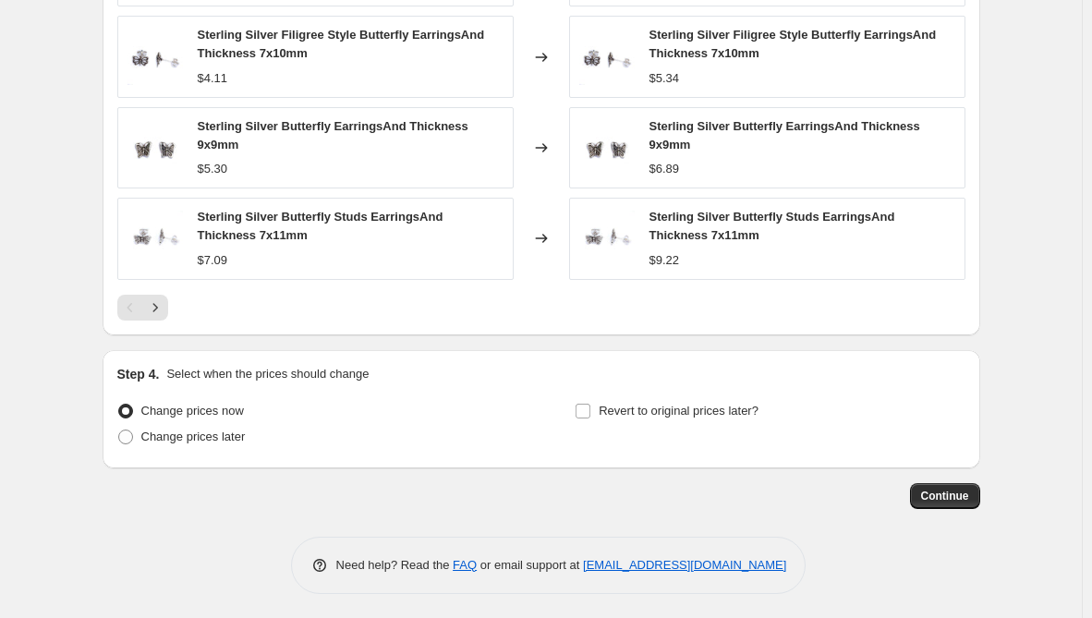
scroll to position [1310, 0]
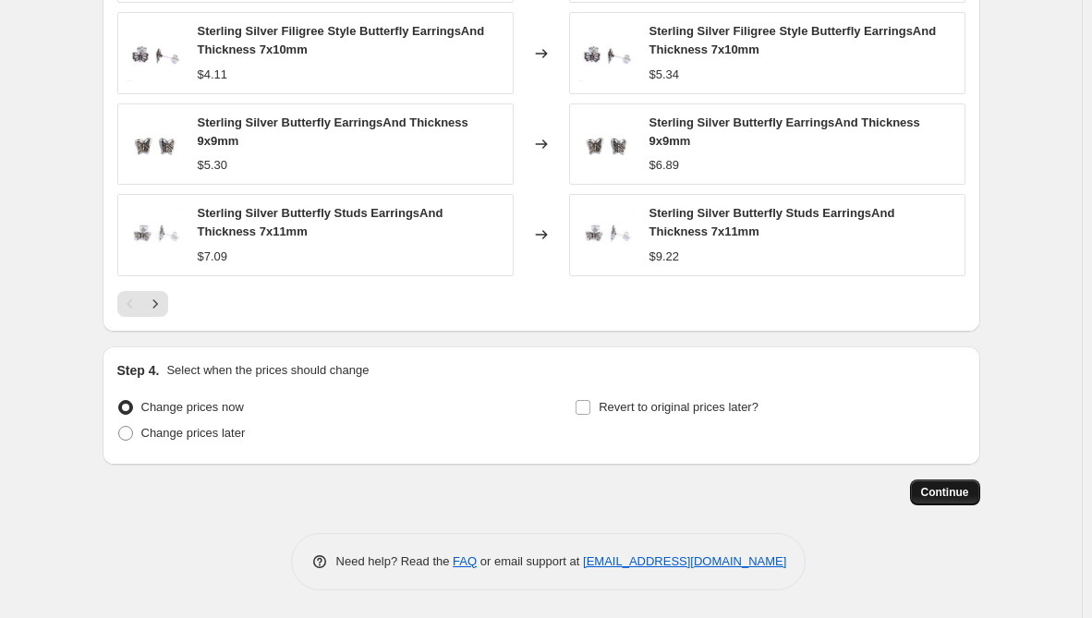
click at [958, 487] on span "Continue" at bounding box center [945, 492] width 48 height 15
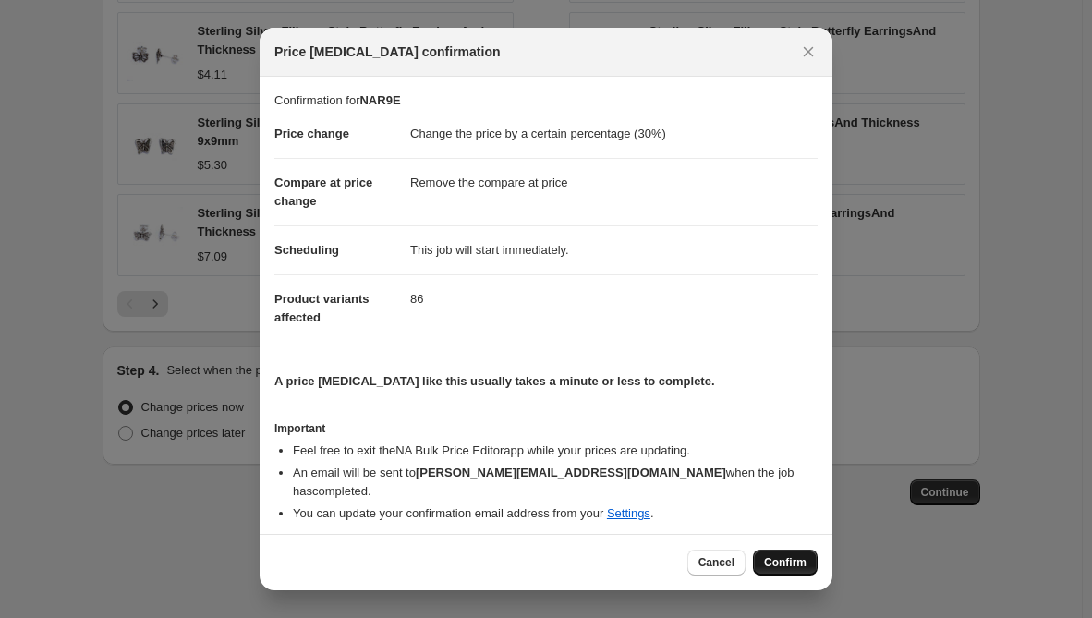
click at [777, 561] on span "Confirm" at bounding box center [785, 562] width 43 height 15
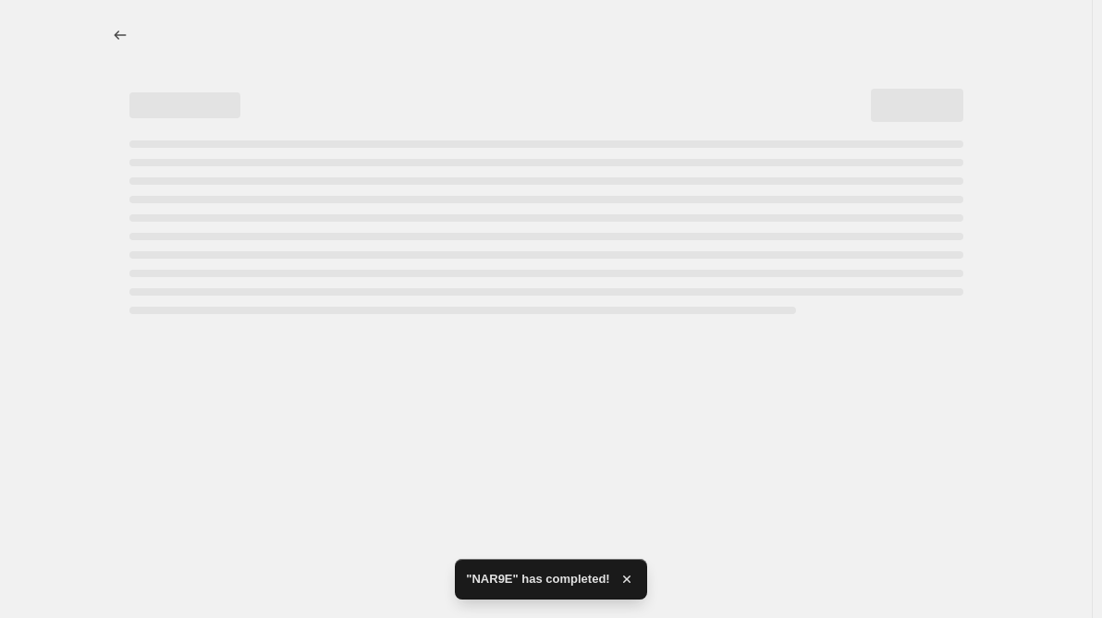
select select "percentage"
select select "remove"
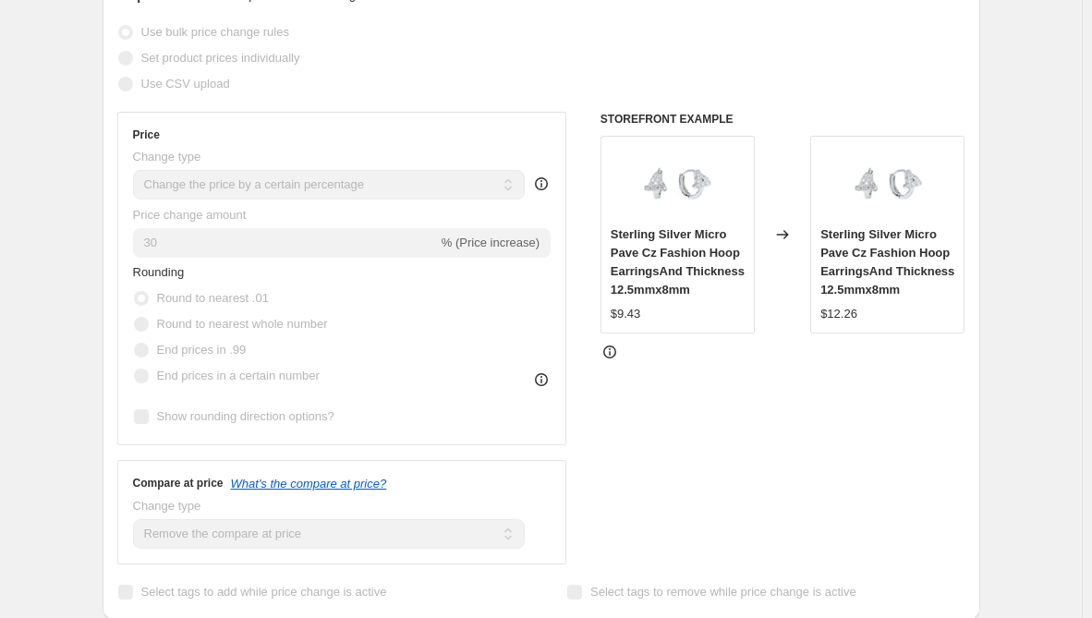
scroll to position [92, 0]
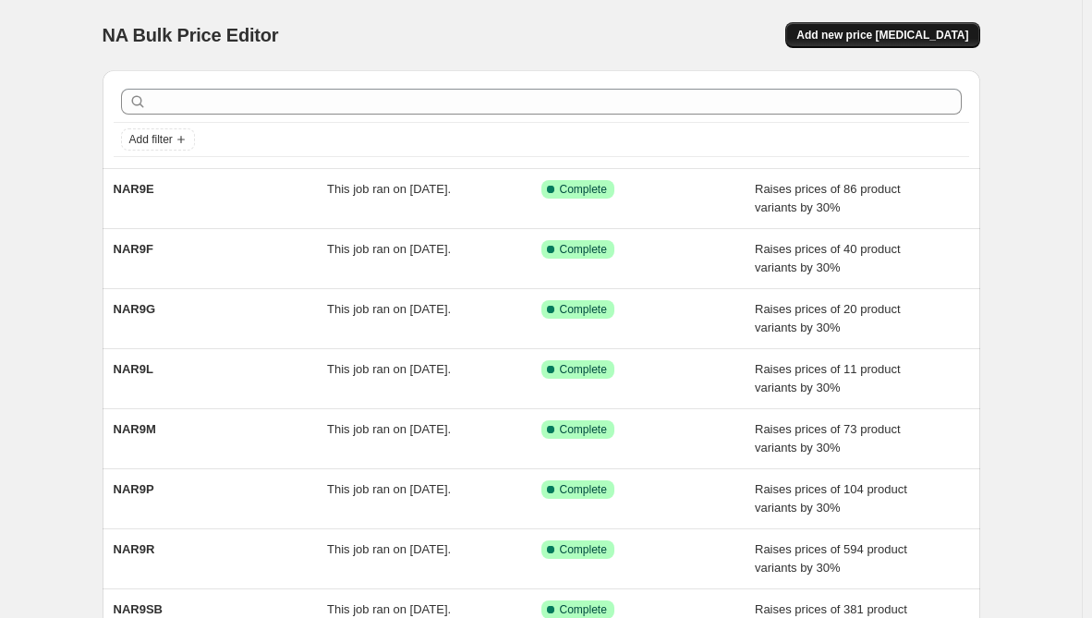
click at [935, 39] on span "Add new price [MEDICAL_DATA]" at bounding box center [883, 35] width 172 height 15
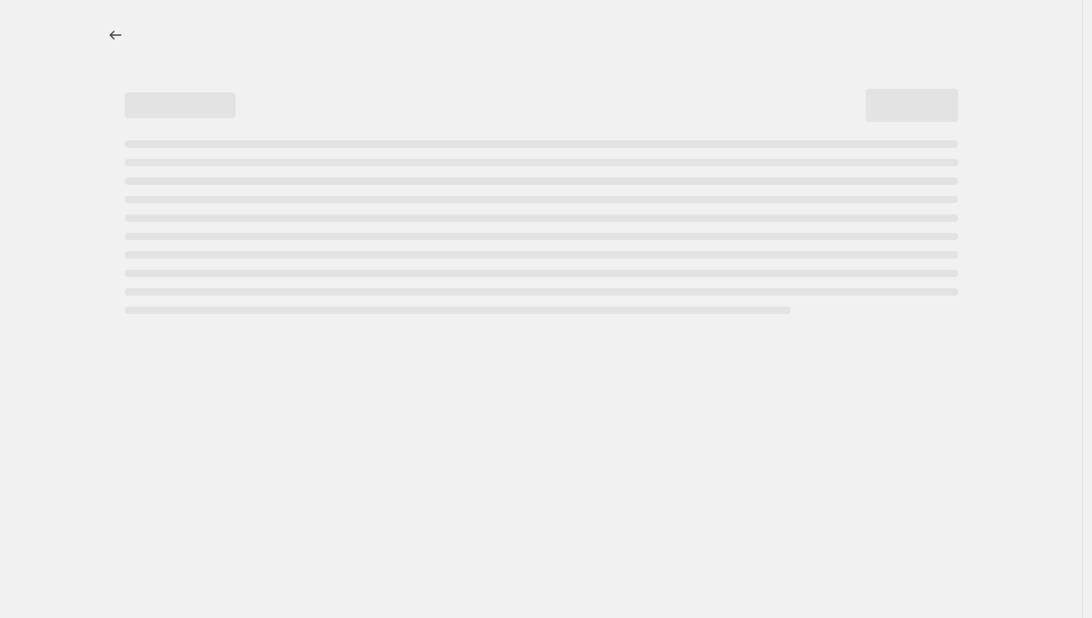
select select "percentage"
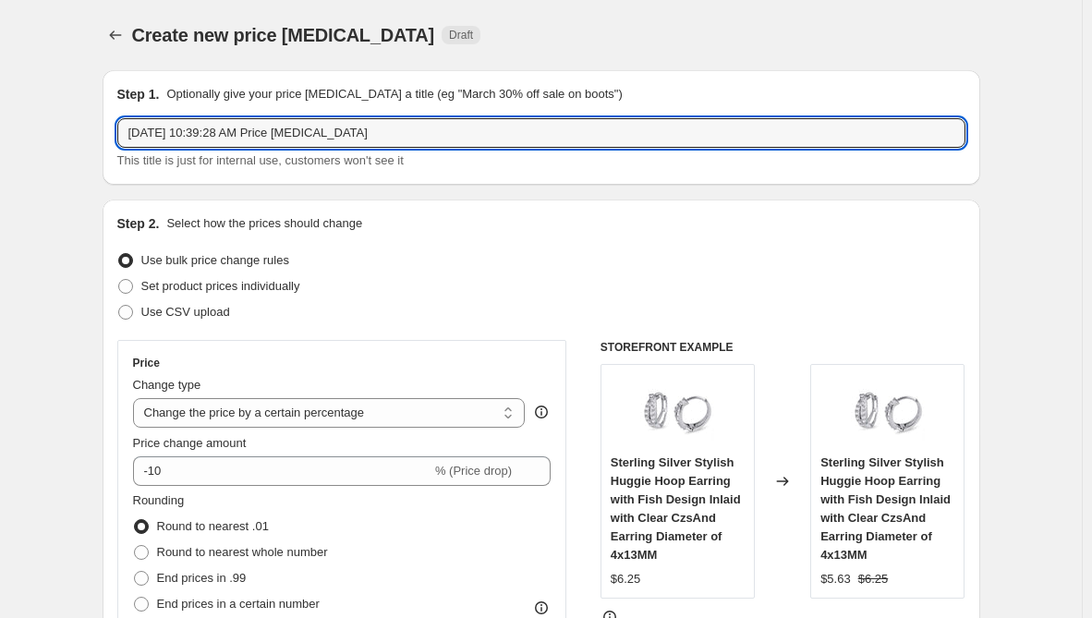
drag, startPoint x: 402, startPoint y: 127, endPoint x: -128, endPoint y: 103, distance: 531.0
click at [0, 103] on html "Home Settings Plans Skip to content Create new price [MEDICAL_DATA]. This page …" at bounding box center [546, 309] width 1092 height 618
paste input "NAR9D"
type input "NAR9D"
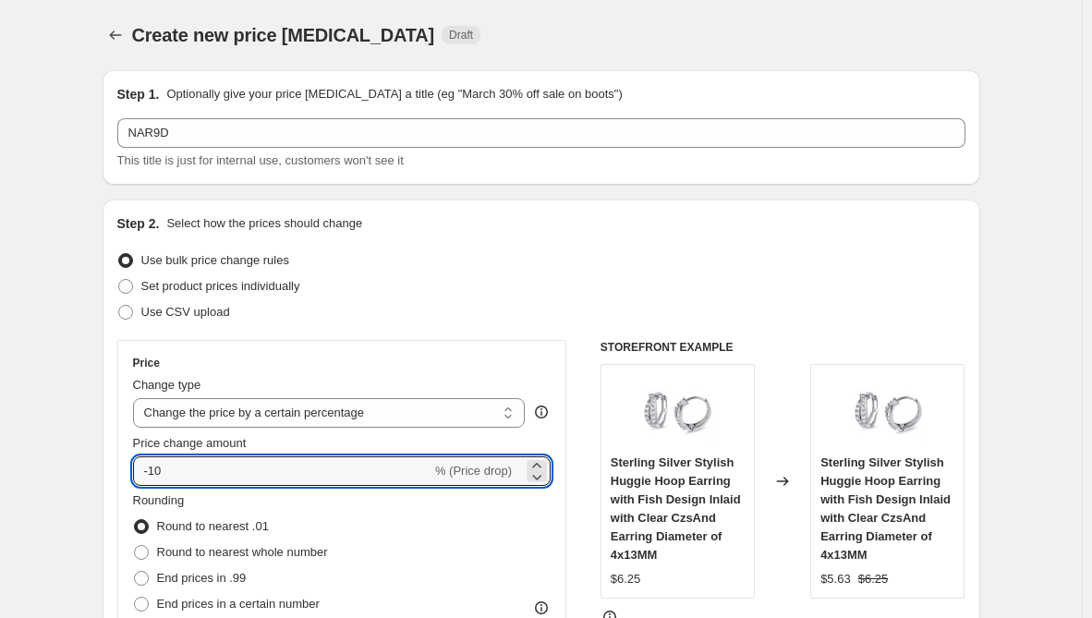
drag, startPoint x: 208, startPoint y: 481, endPoint x: 89, endPoint y: 479, distance: 119.2
type input "30"
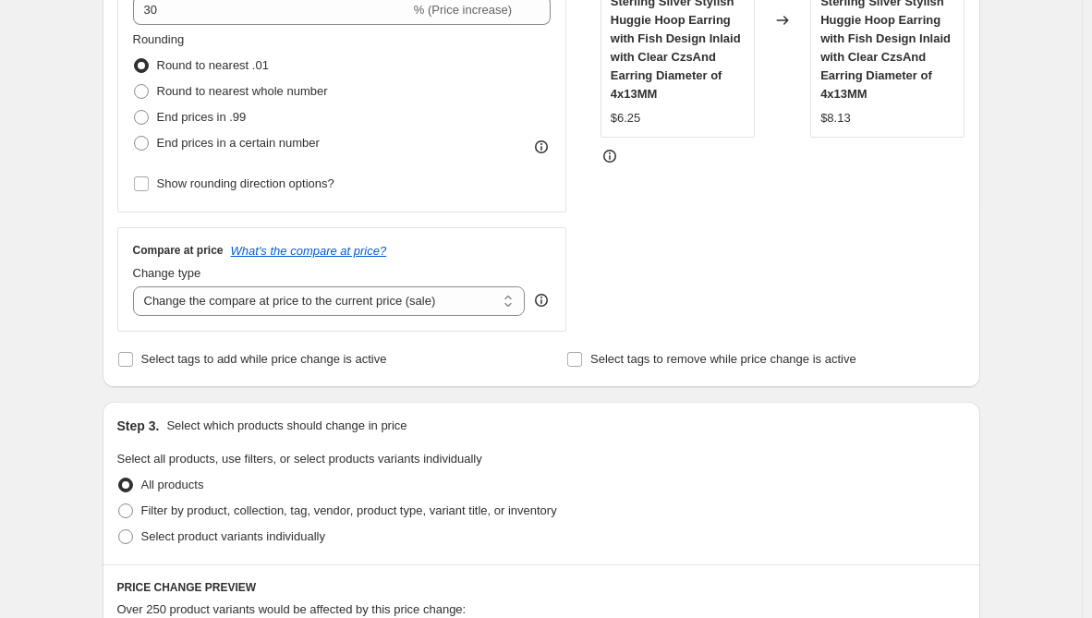
scroll to position [462, 0]
click at [317, 305] on select "Change the compare at price to the current price (sale) Change the compare at p…" at bounding box center [329, 301] width 393 height 30
select select "remove"
click at [137, 286] on select "Change the compare at price to the current price (sale) Change the compare at p…" at bounding box center [329, 301] width 393 height 30
click at [201, 540] on span "Select product variants individually" at bounding box center [233, 536] width 184 height 14
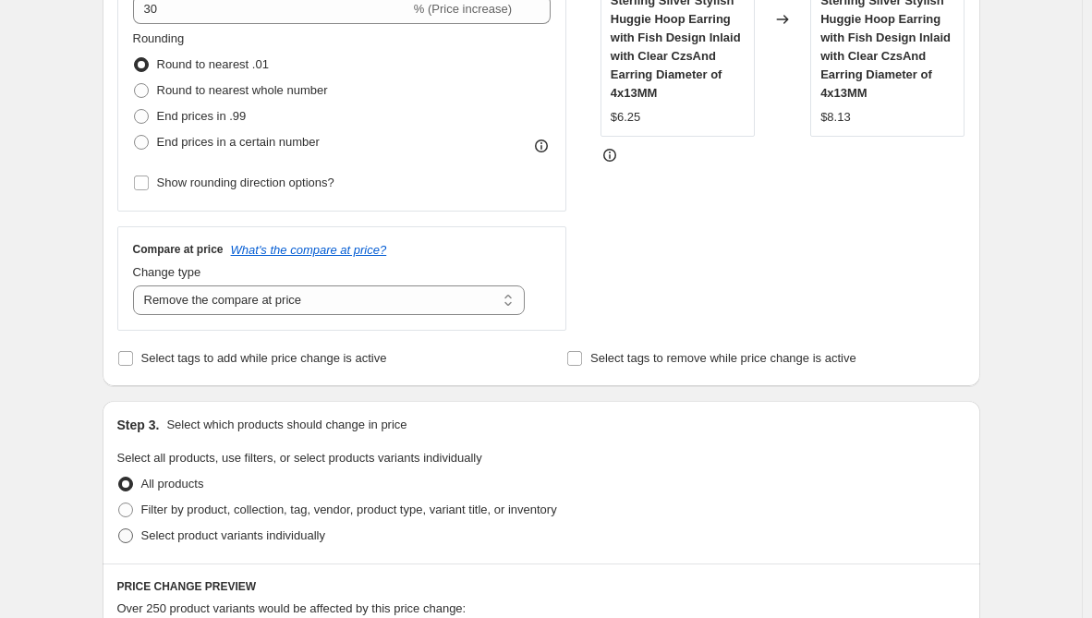
click at [119, 530] on input "Select product variants individually" at bounding box center [118, 529] width 1 height 1
radio input "true"
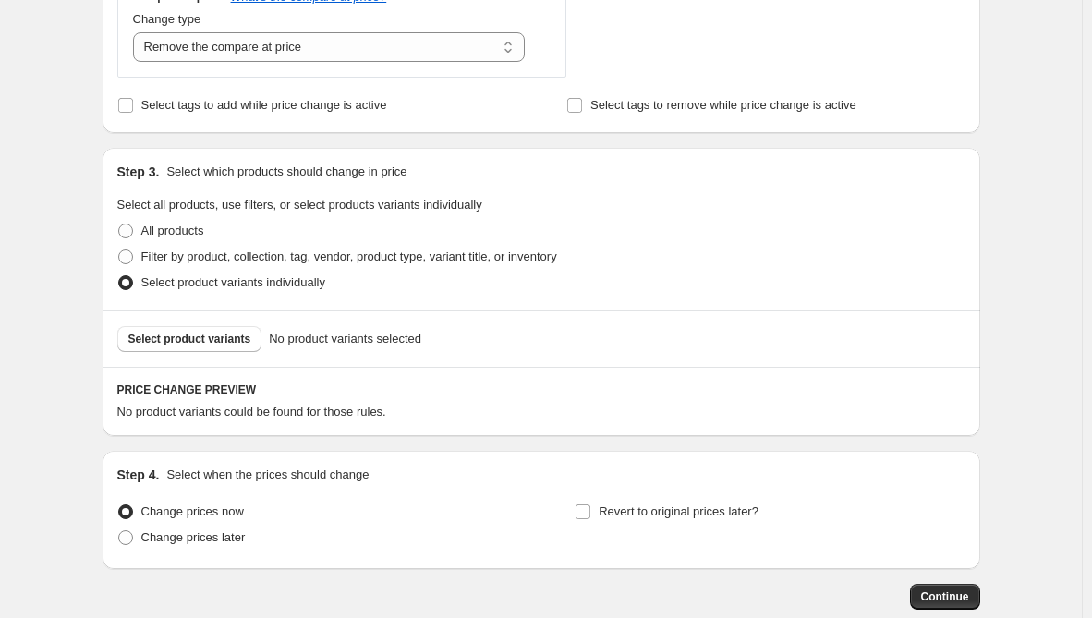
scroll to position [739, 0]
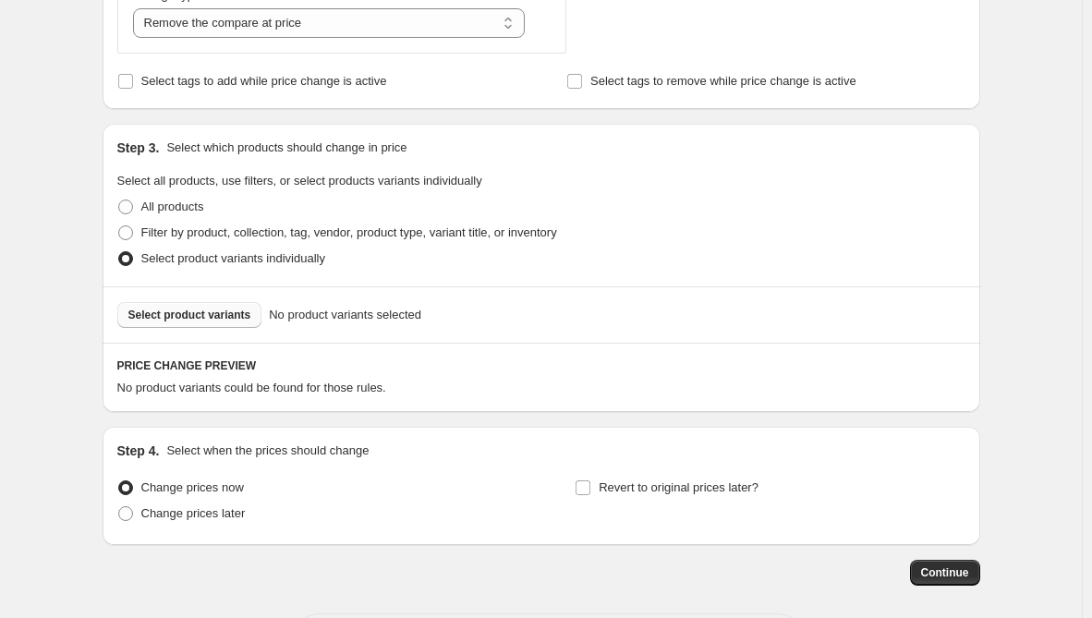
click at [233, 327] on button "Select product variants" at bounding box center [189, 315] width 145 height 26
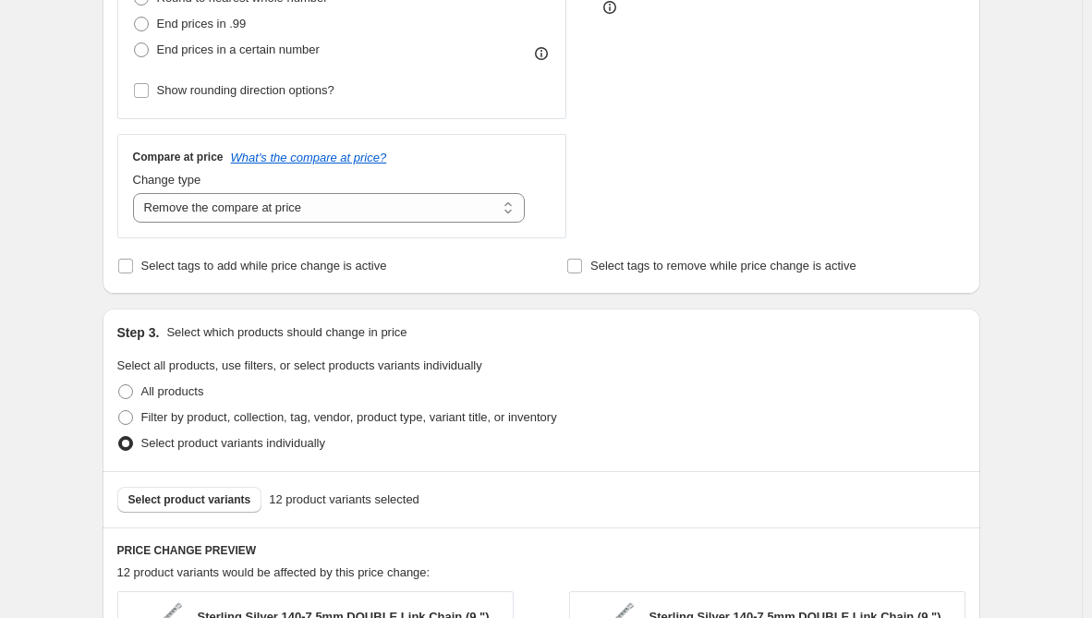
scroll to position [1286, 0]
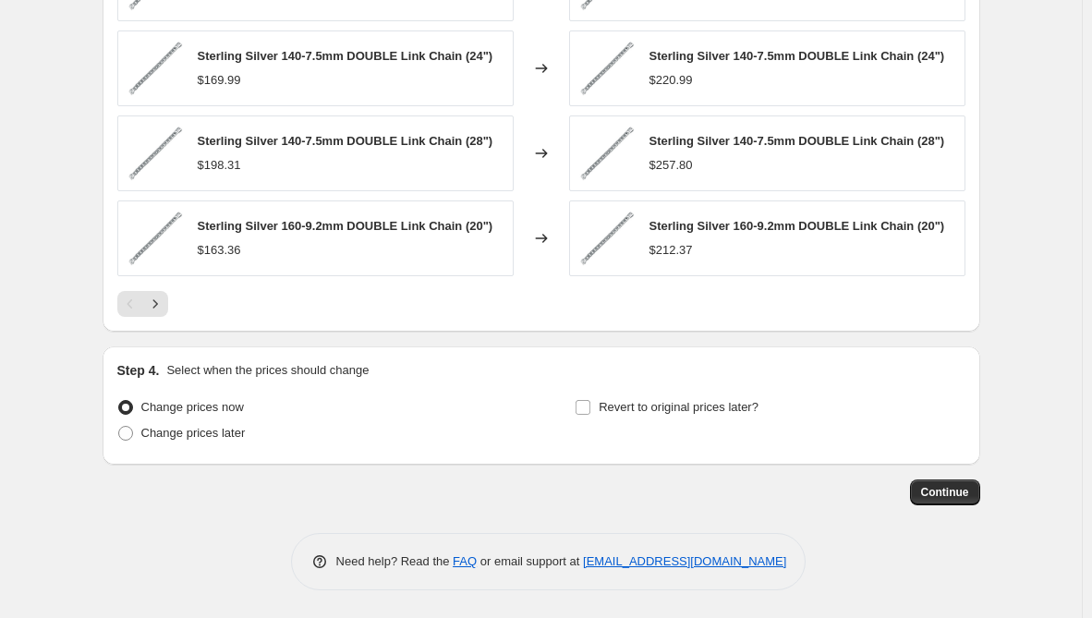
click at [941, 492] on span "Continue" at bounding box center [945, 492] width 48 height 15
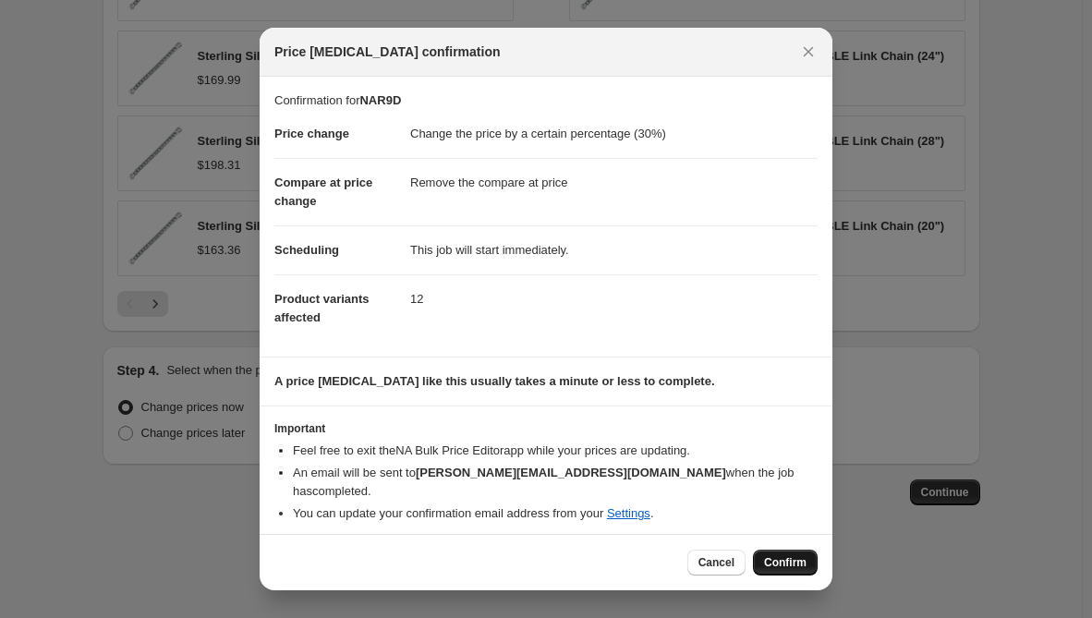
click at [782, 560] on span "Confirm" at bounding box center [785, 562] width 43 height 15
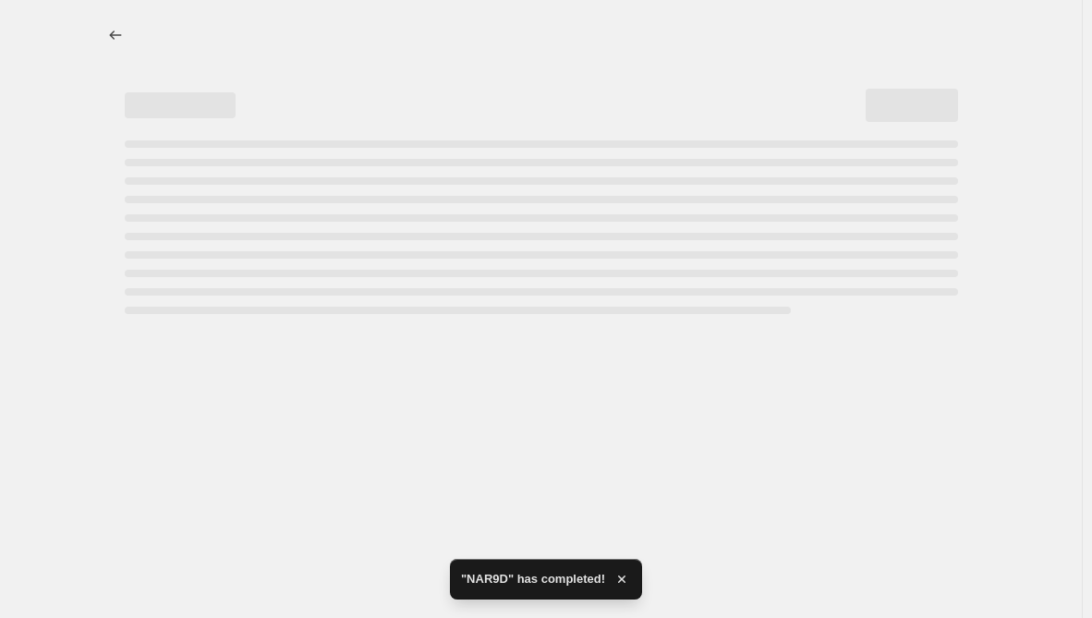
select select "percentage"
select select "remove"
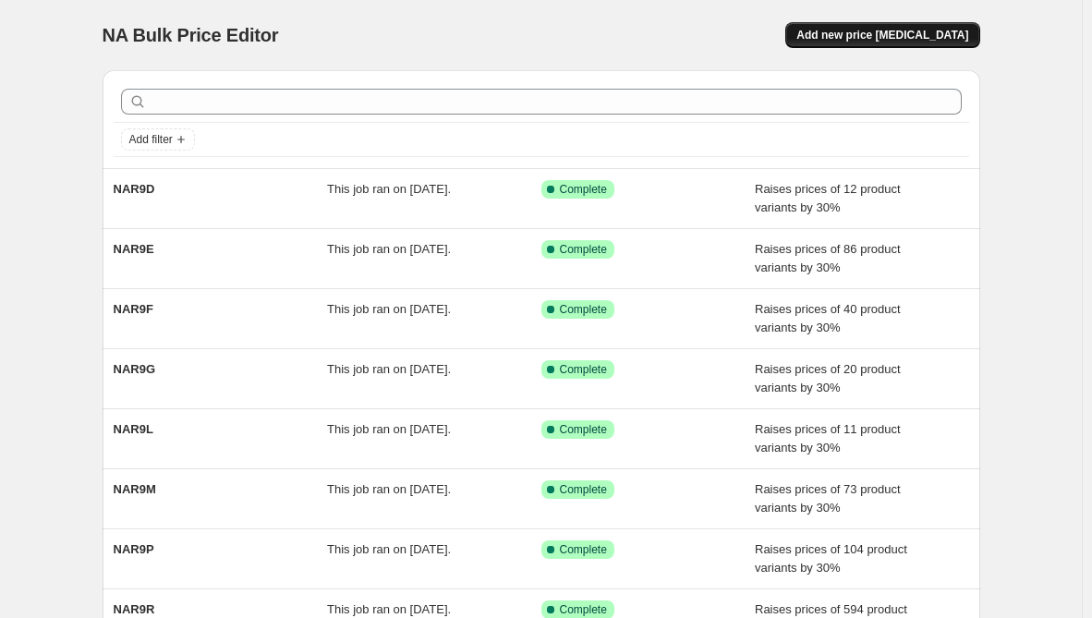
click at [893, 43] on button "Add new price [MEDICAL_DATA]" at bounding box center [882, 35] width 194 height 26
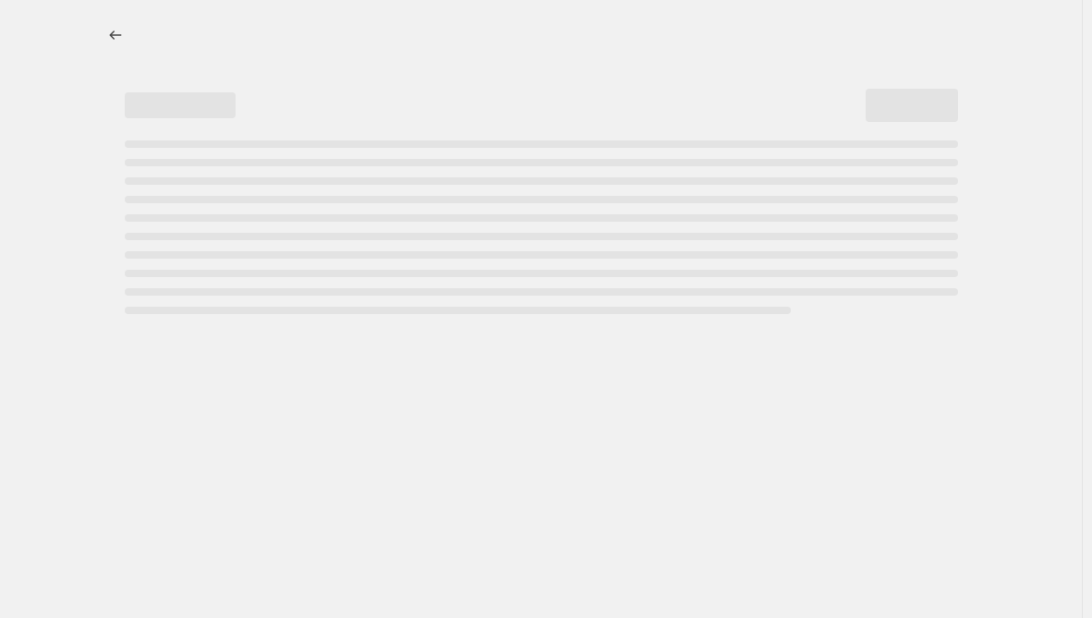
select select "percentage"
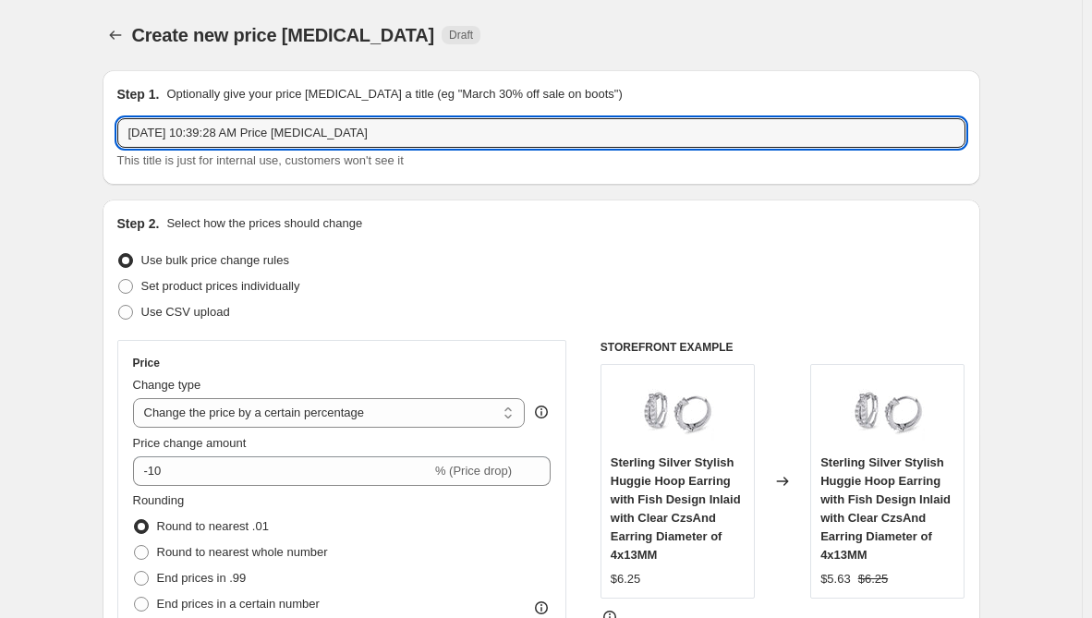
drag, startPoint x: 384, startPoint y: 138, endPoint x: -225, endPoint y: 189, distance: 611.2
click at [0, 189] on html "Home Settings Plans Skip to content Create new price [MEDICAL_DATA]. This page …" at bounding box center [546, 309] width 1092 height 618
paste input "NAR9C"
type input "NAR9C"
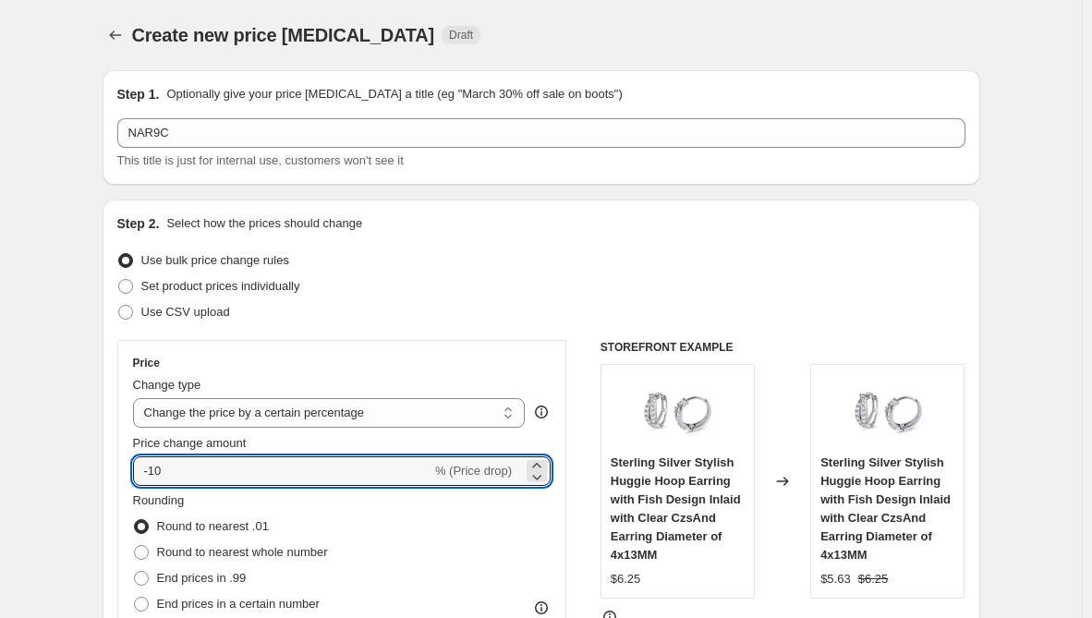
drag, startPoint x: 136, startPoint y: 463, endPoint x: 111, endPoint y: 463, distance: 25.0
click at [111, 463] on div "Step 2. Select how the prices should change Use bulk price change rules Set pro…" at bounding box center [542, 524] width 878 height 649
type input "30"
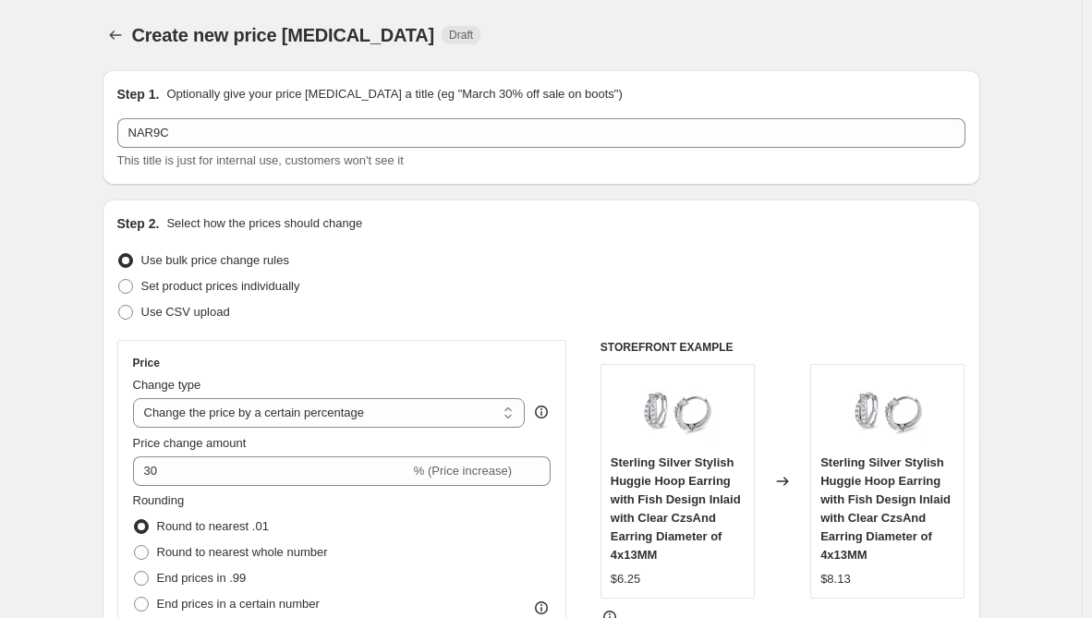
click at [111, 463] on div "Step 2. Select how the prices should change Use bulk price change rules Set pro…" at bounding box center [542, 524] width 878 height 649
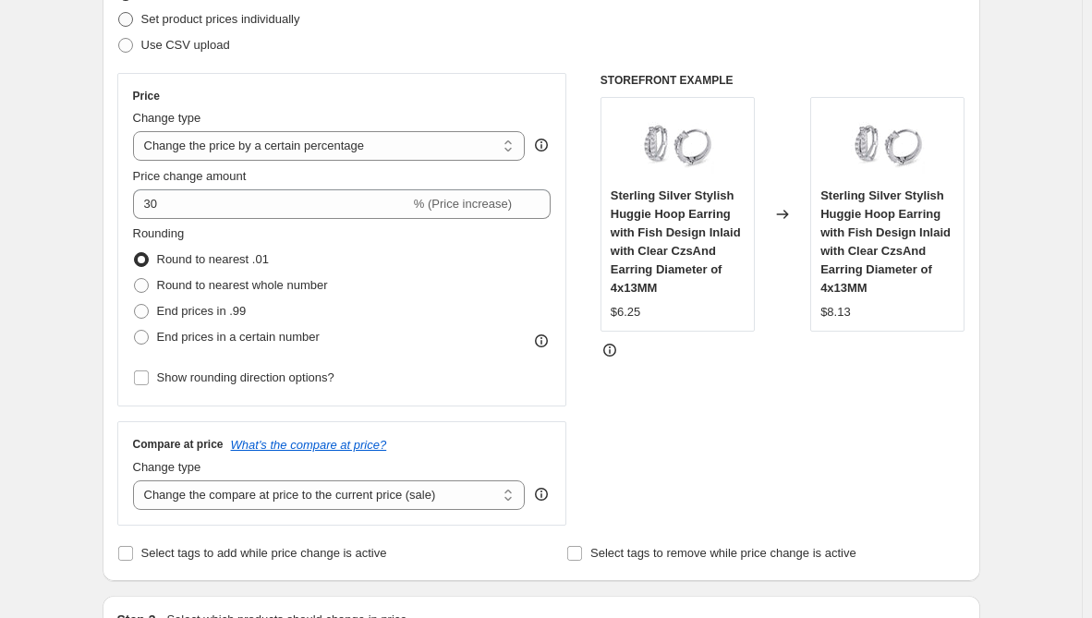
scroll to position [277, 0]
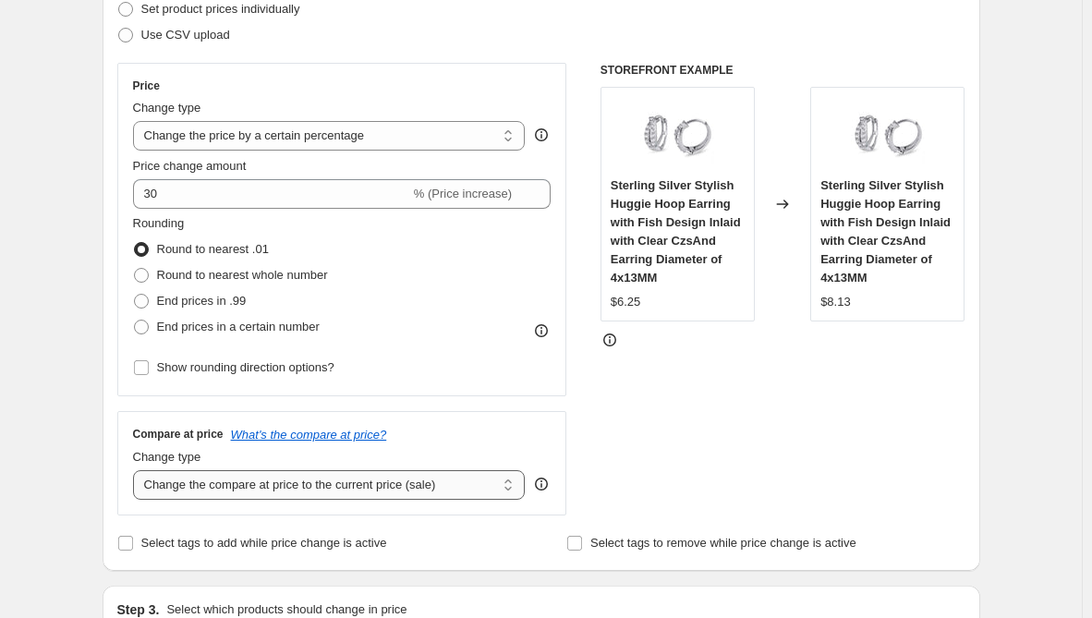
click at [395, 492] on select "Change the compare at price to the current price (sale) Change the compare at p…" at bounding box center [329, 485] width 393 height 30
select select "remove"
click at [137, 470] on select "Change the compare at price to the current price (sale) Change the compare at p…" at bounding box center [329, 485] width 393 height 30
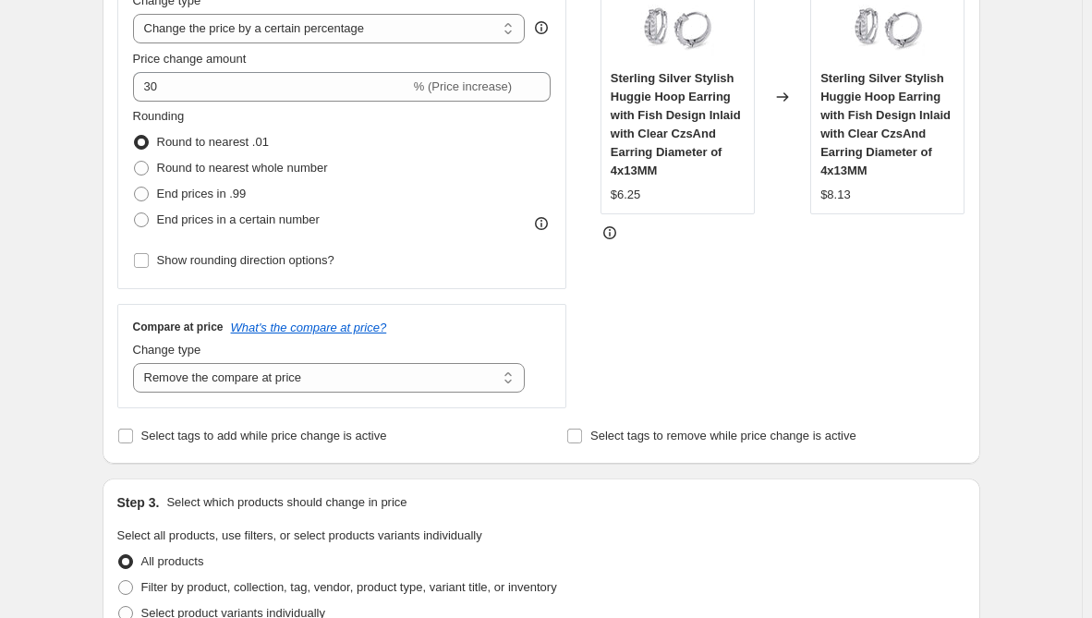
scroll to position [554, 0]
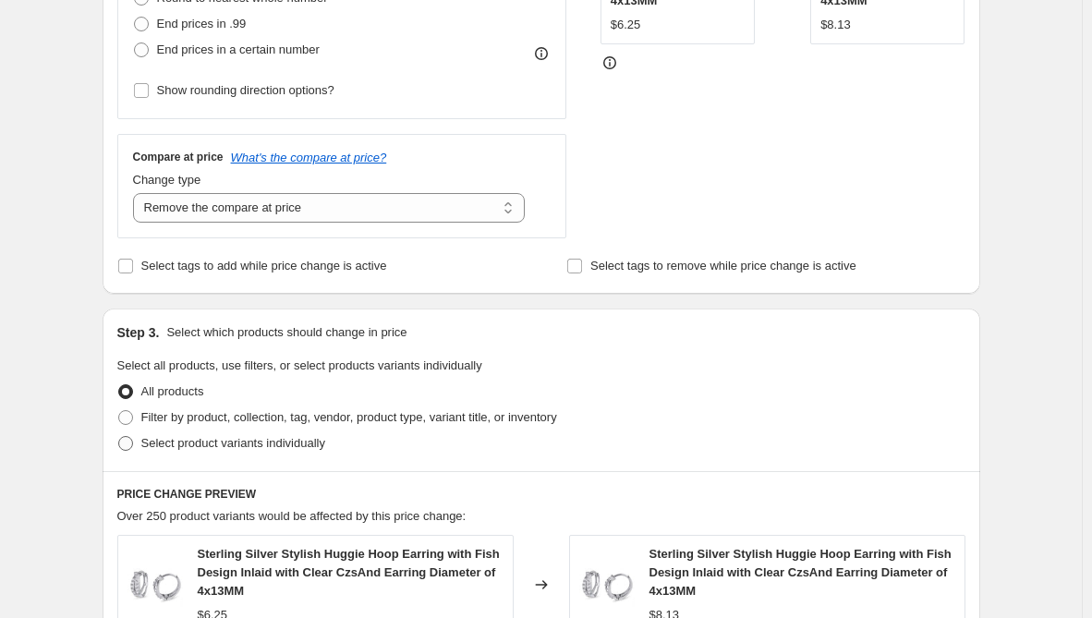
click at [246, 449] on span "Select product variants individually" at bounding box center [233, 443] width 184 height 14
click at [119, 437] on input "Select product variants individually" at bounding box center [118, 436] width 1 height 1
radio input "true"
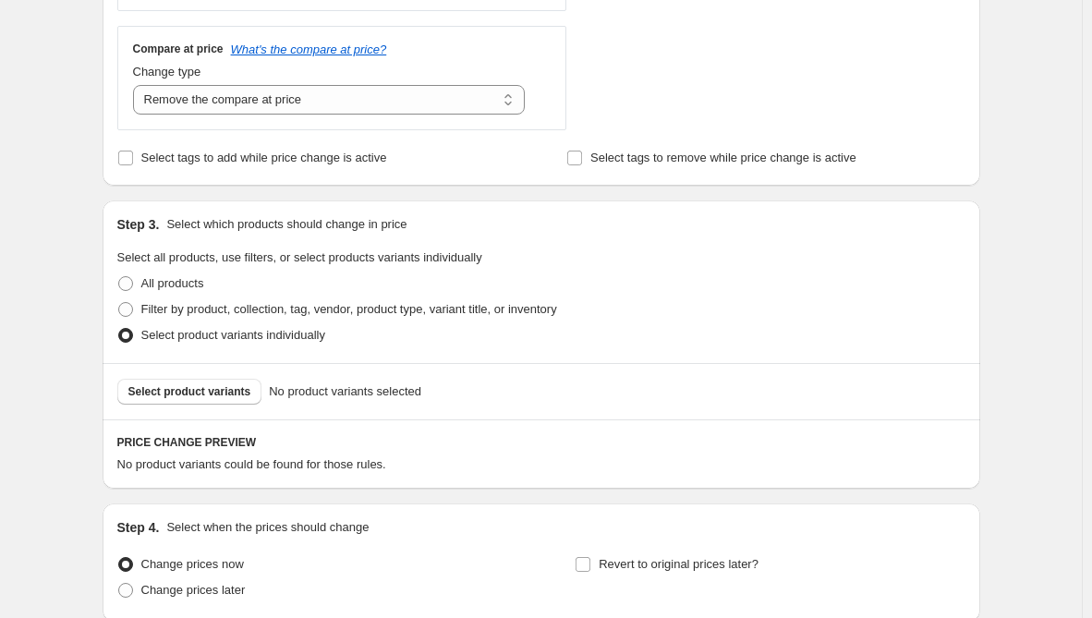
scroll to position [739, 0]
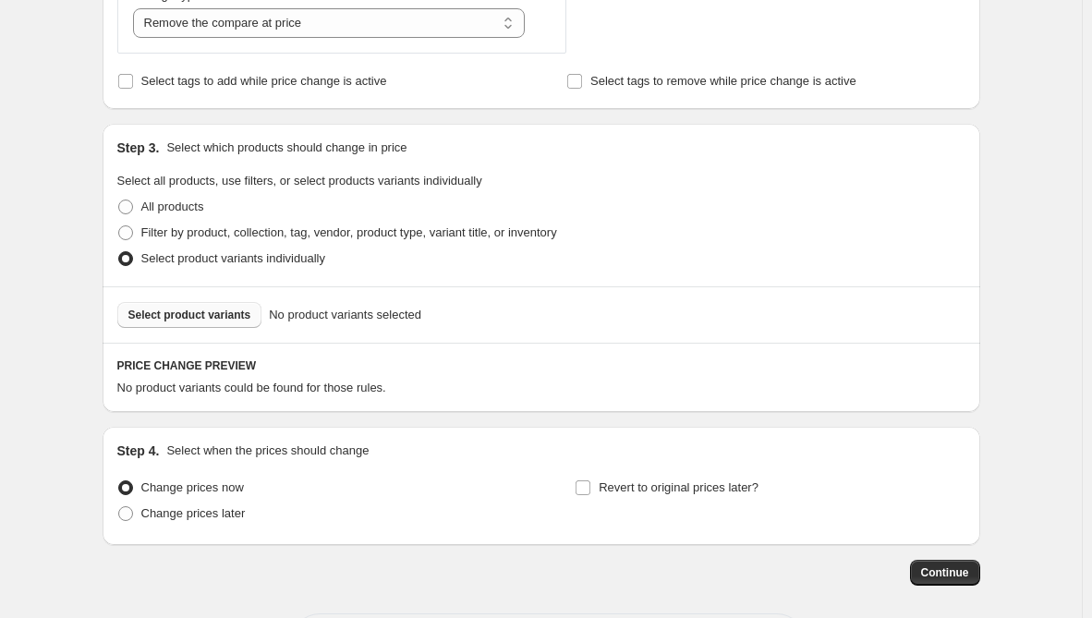
click at [237, 316] on span "Select product variants" at bounding box center [189, 315] width 123 height 15
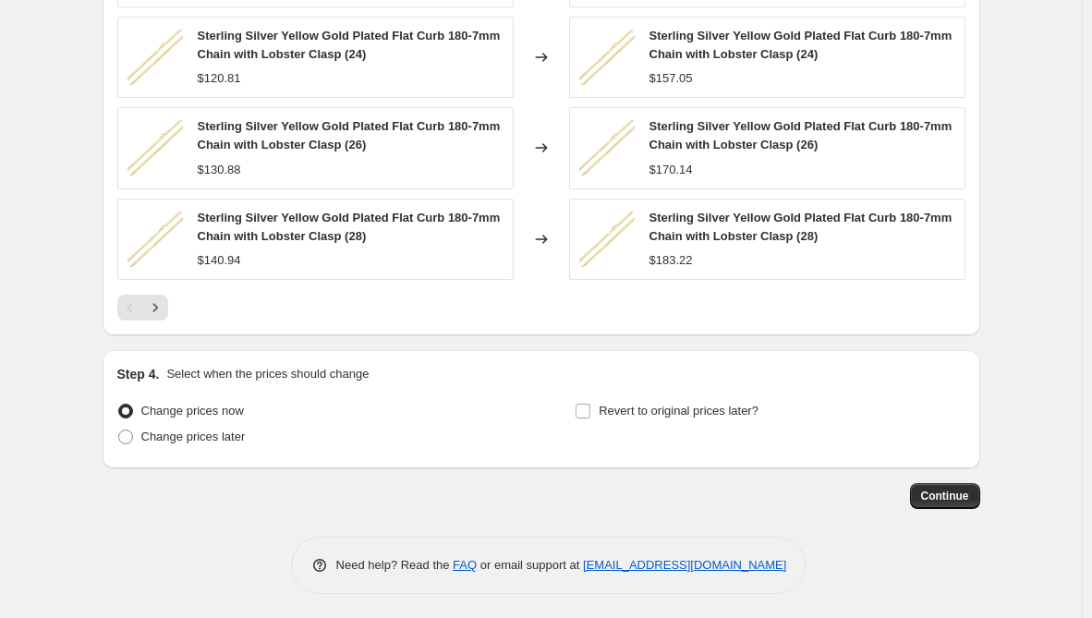
scroll to position [1316, 0]
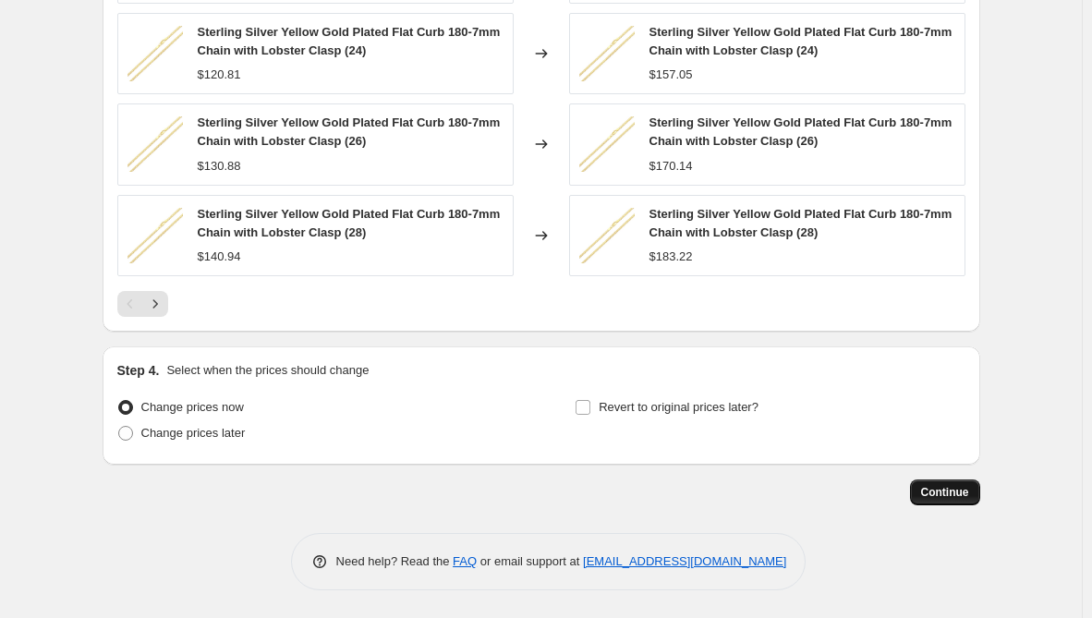
click at [951, 495] on span "Continue" at bounding box center [945, 492] width 48 height 15
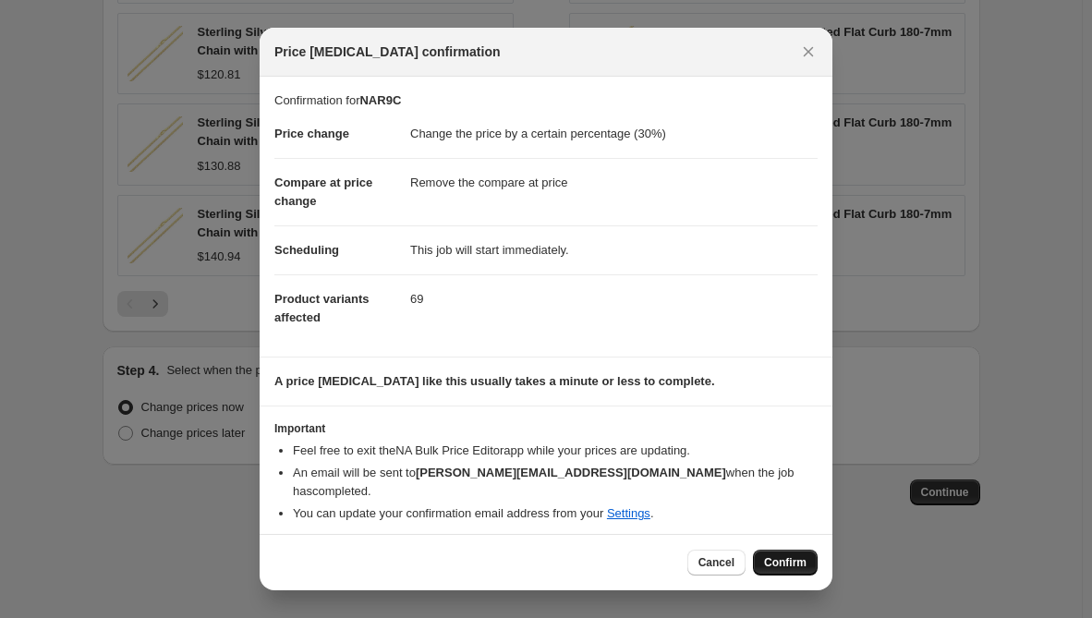
click at [784, 555] on span "Confirm" at bounding box center [785, 562] width 43 height 15
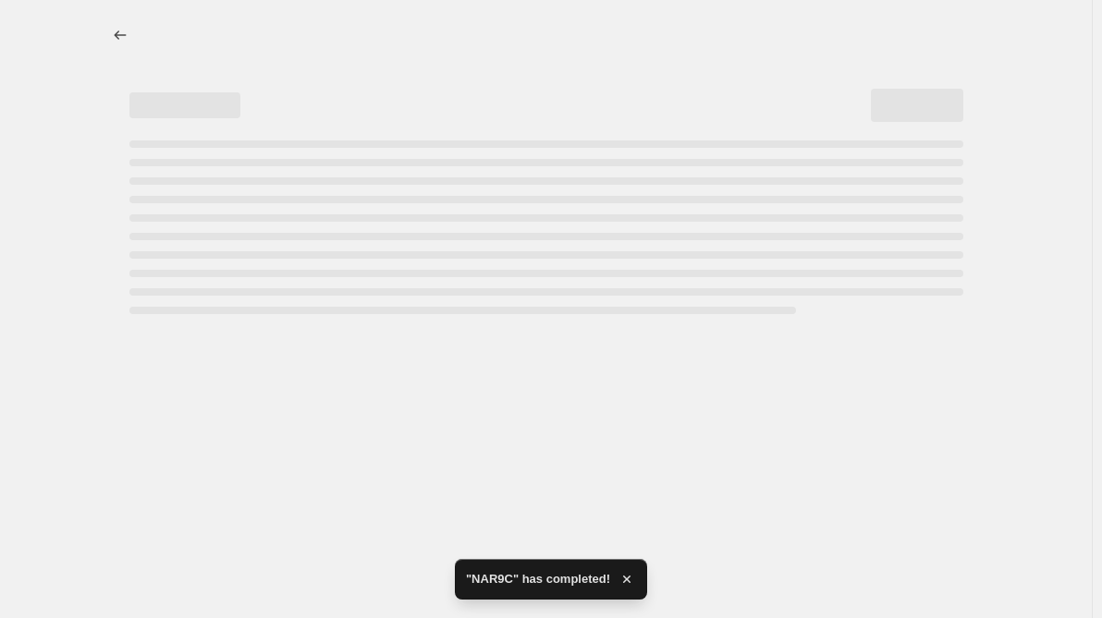
select select "percentage"
select select "remove"
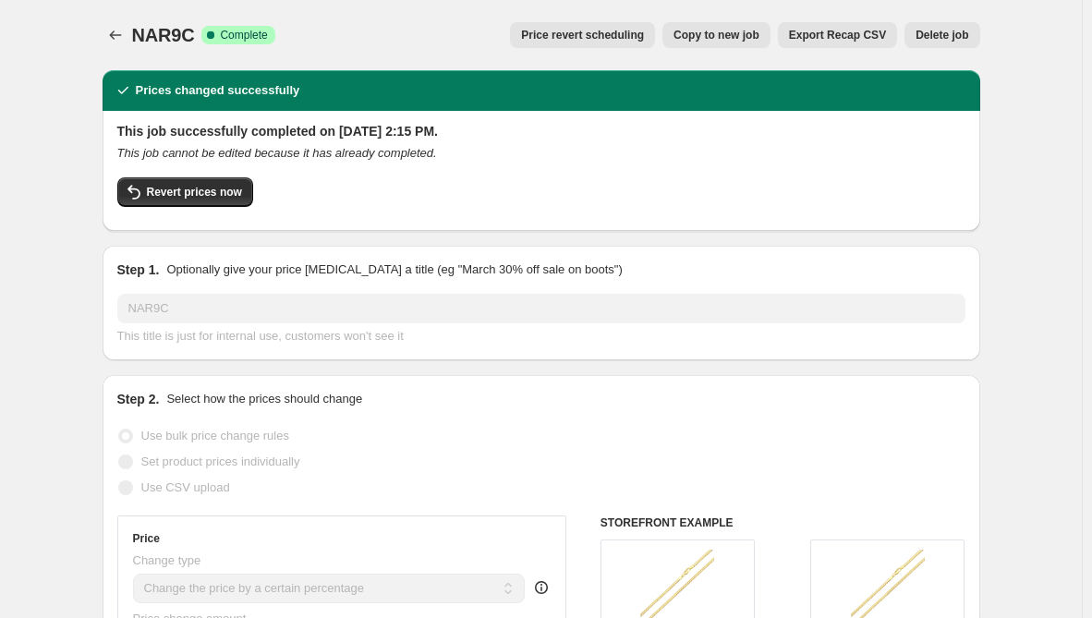
click at [533, 0] on div "NAR9C. This page is ready NAR9C Success Complete Complete Price revert scheduli…" at bounding box center [542, 35] width 878 height 70
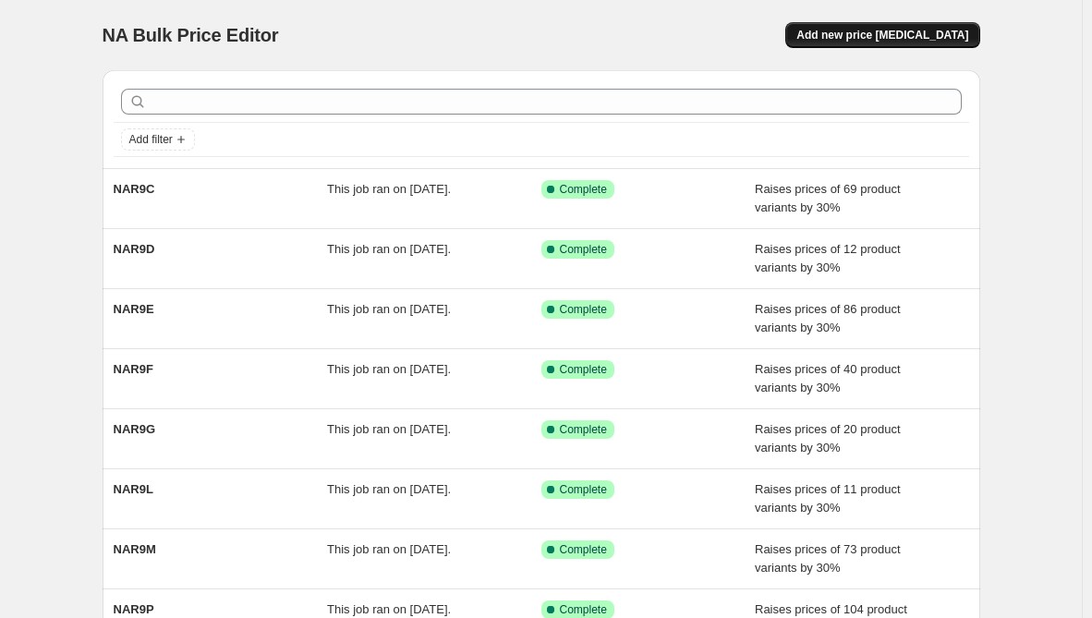
click at [858, 35] on span "Add new price [MEDICAL_DATA]" at bounding box center [883, 35] width 172 height 15
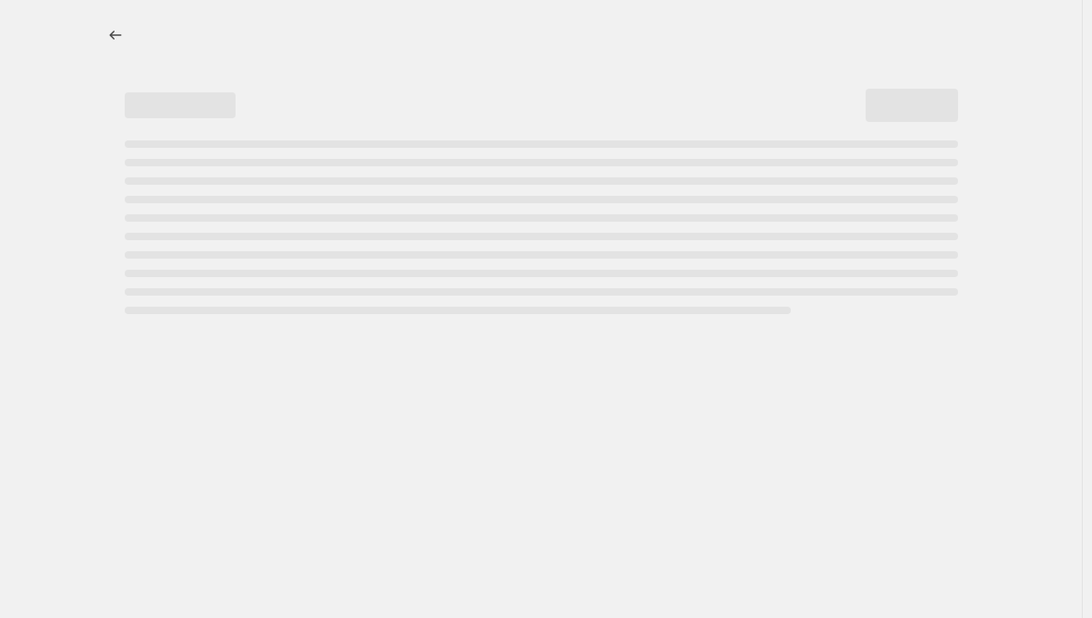
select select "percentage"
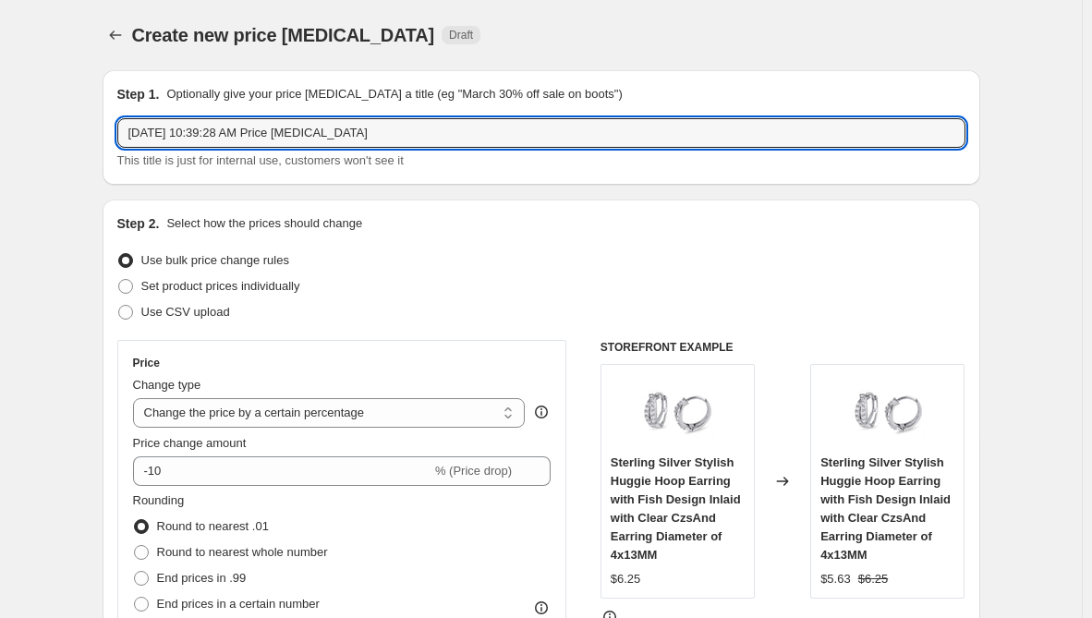
drag, startPoint x: 405, startPoint y: 136, endPoint x: -43, endPoint y: 202, distance: 452.2
click at [0, 202] on html "Home Settings Plans Skip to content Create new price [MEDICAL_DATA]. This page …" at bounding box center [546, 309] width 1092 height 618
paste input "NAR9B"
type input "NAR9B"
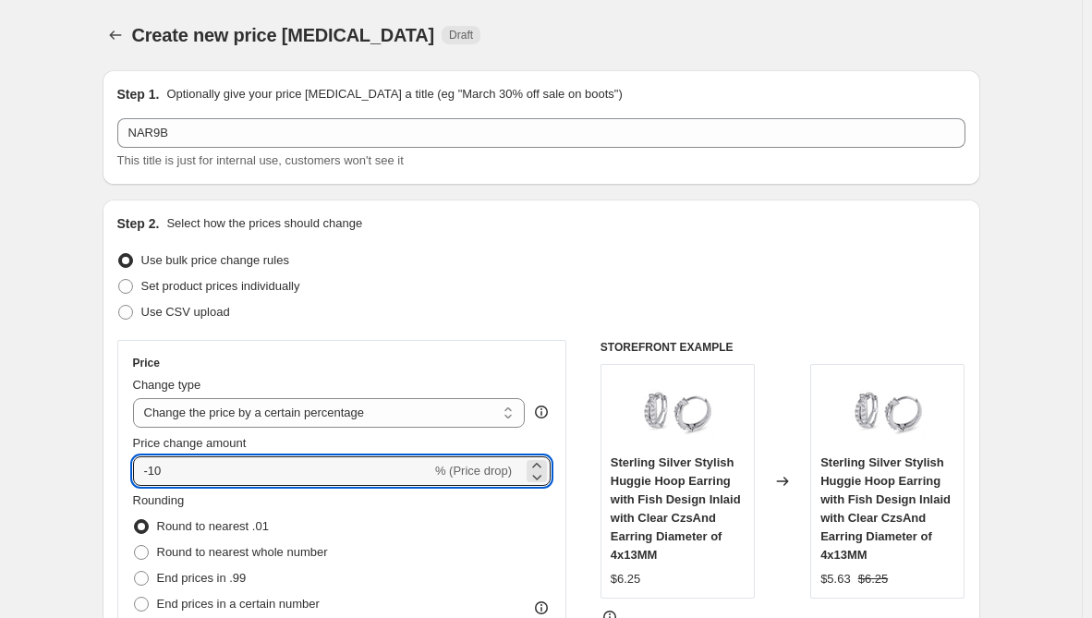
drag, startPoint x: 224, startPoint y: 472, endPoint x: 119, endPoint y: 464, distance: 104.8
click at [119, 464] on div "Step 2. Select how the prices should change Use bulk price change rules Set pro…" at bounding box center [542, 524] width 878 height 649
type input "30"
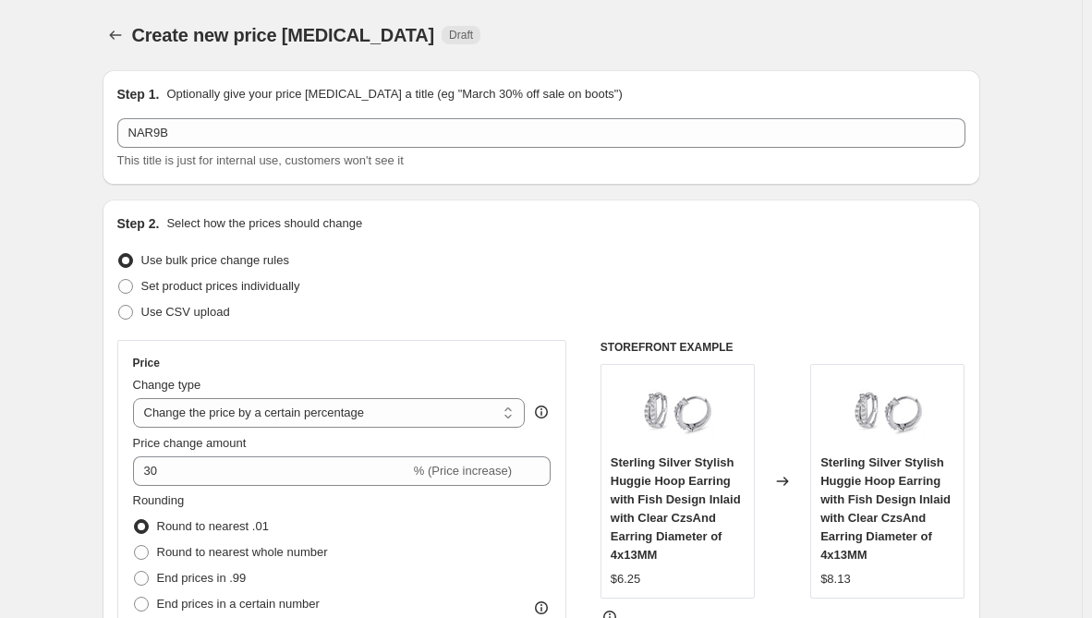
click at [109, 401] on div "Step 2. Select how the prices should change Use bulk price change rules Set pro…" at bounding box center [542, 524] width 878 height 649
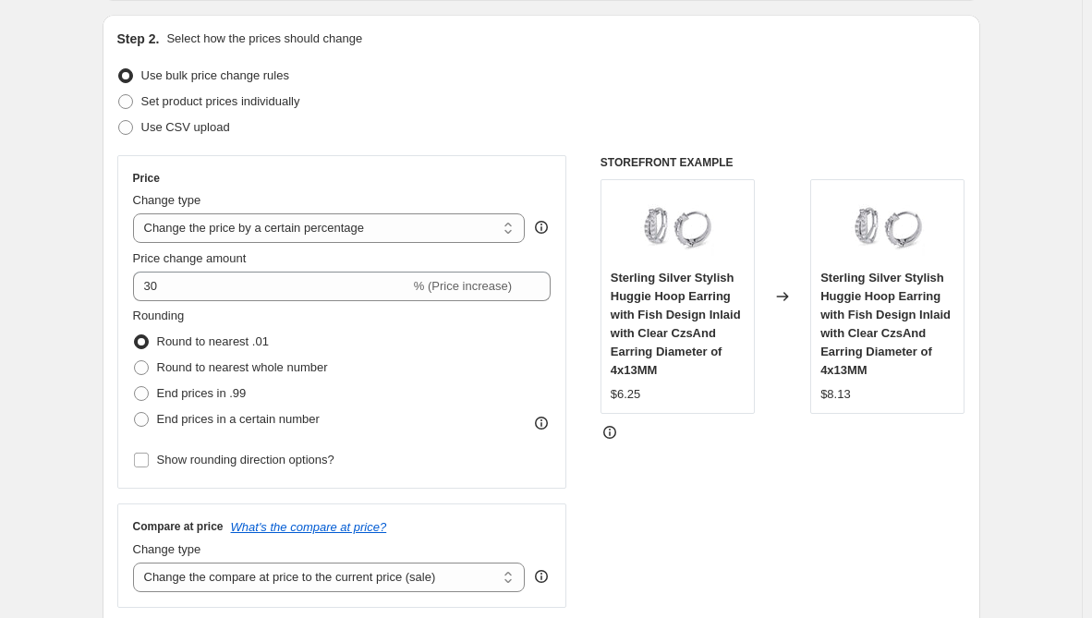
scroll to position [370, 0]
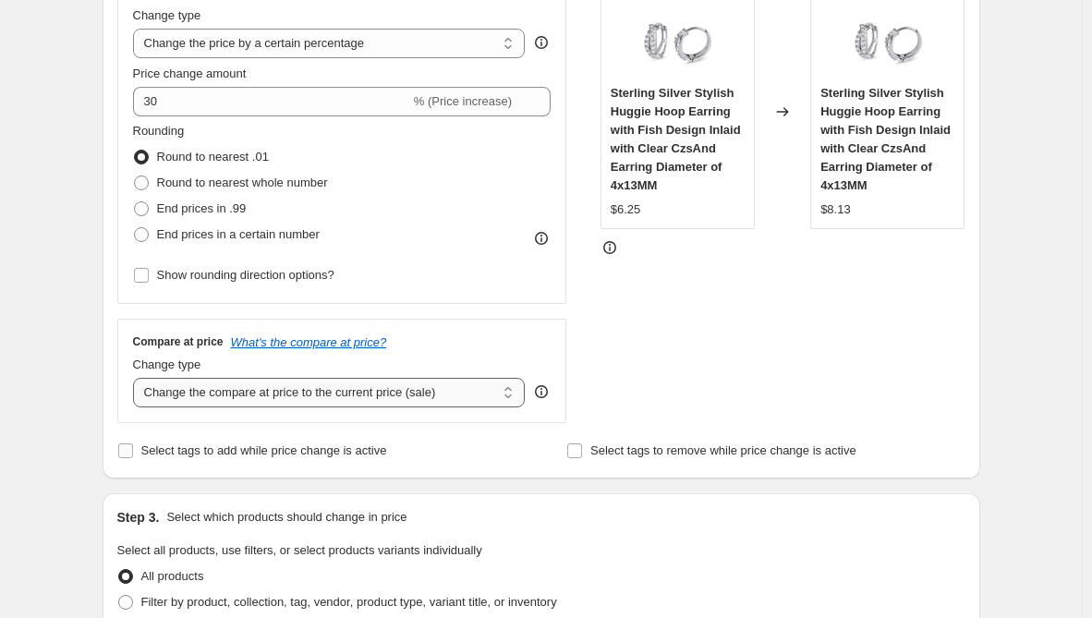
click at [344, 398] on select "Change the compare at price to the current price (sale) Change the compare at p…" at bounding box center [329, 393] width 393 height 30
select select "remove"
click at [137, 378] on select "Change the compare at price to the current price (sale) Change the compare at p…" at bounding box center [329, 393] width 393 height 30
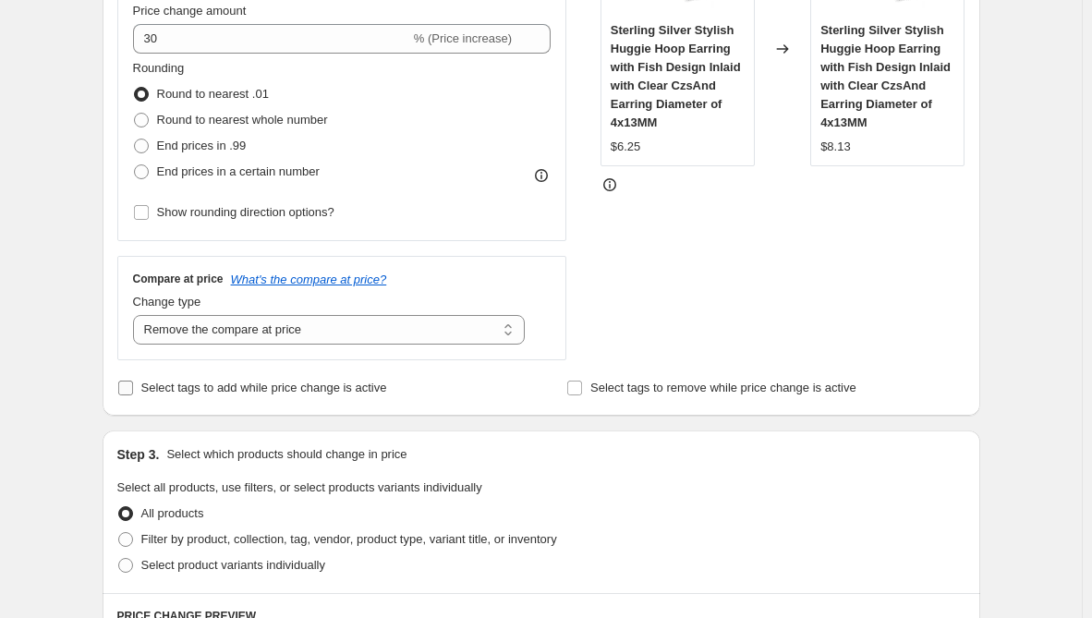
scroll to position [462, 0]
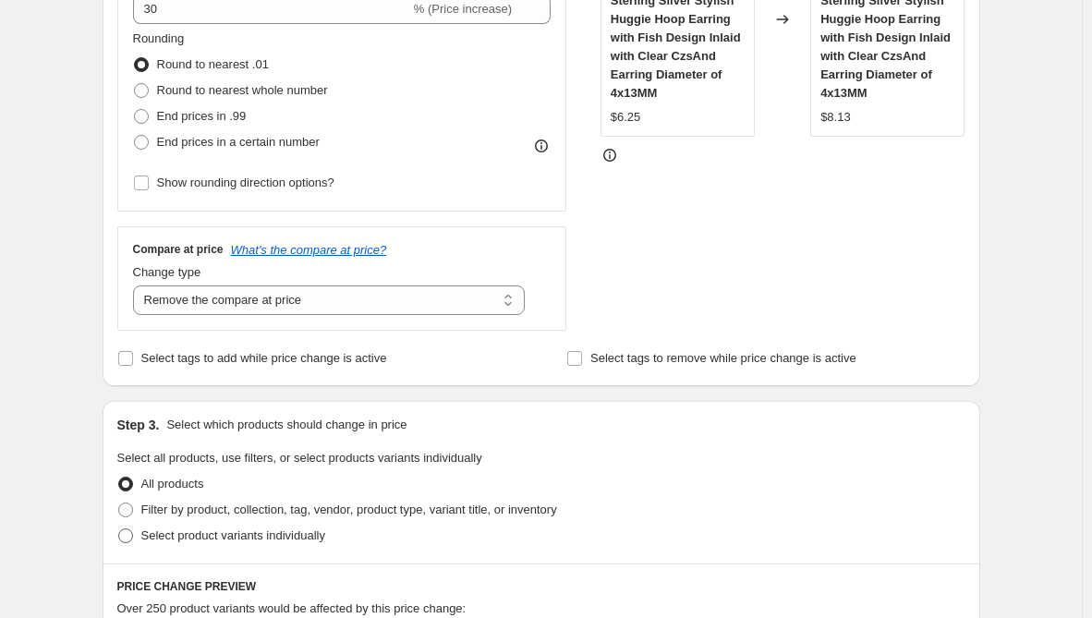
click at [236, 533] on span "Select product variants individually" at bounding box center [233, 536] width 184 height 14
click at [119, 530] on input "Select product variants individually" at bounding box center [118, 529] width 1 height 1
radio input "true"
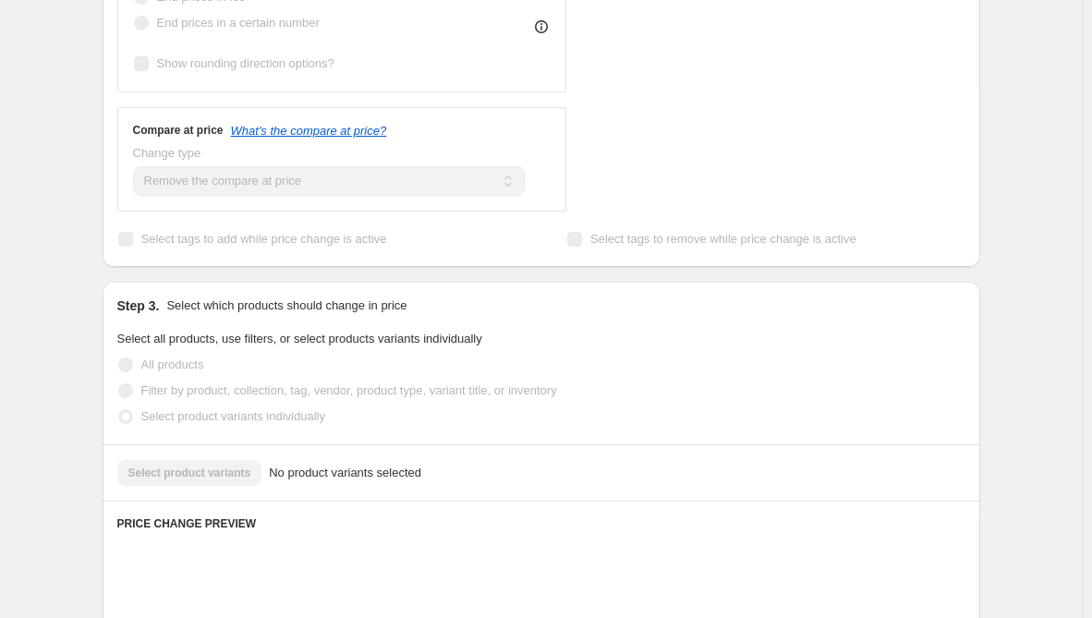
scroll to position [739, 0]
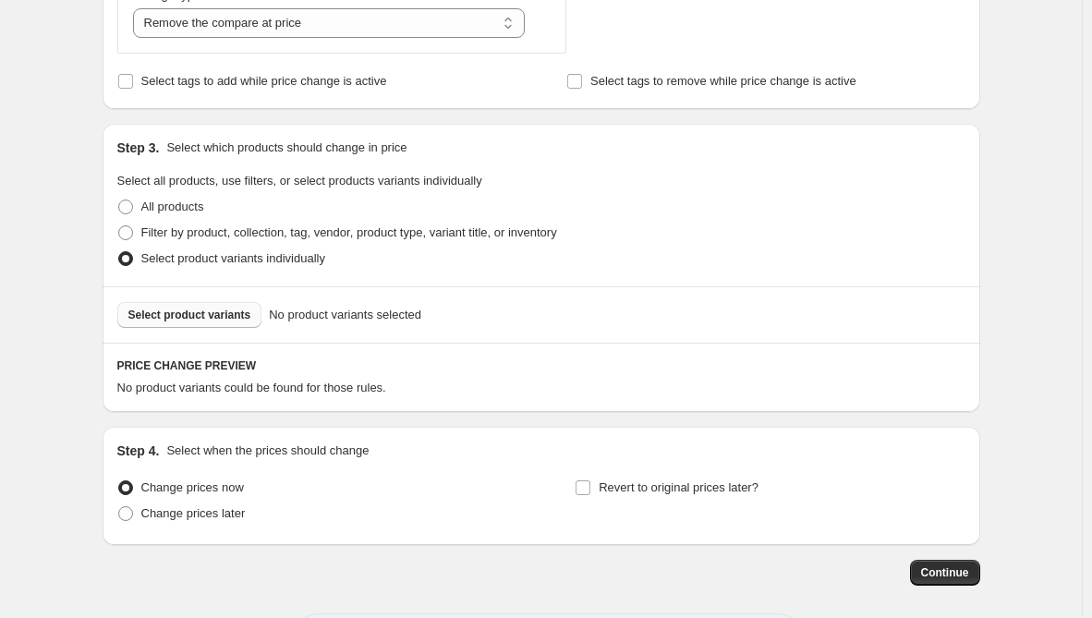
click at [235, 321] on span "Select product variants" at bounding box center [189, 315] width 123 height 15
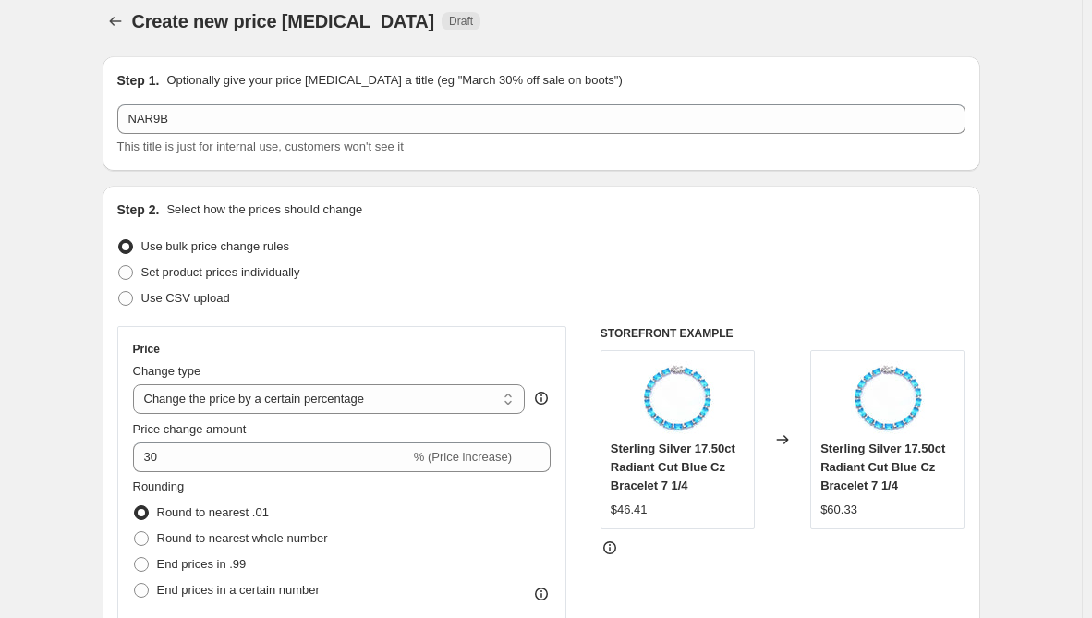
scroll to position [0, 0]
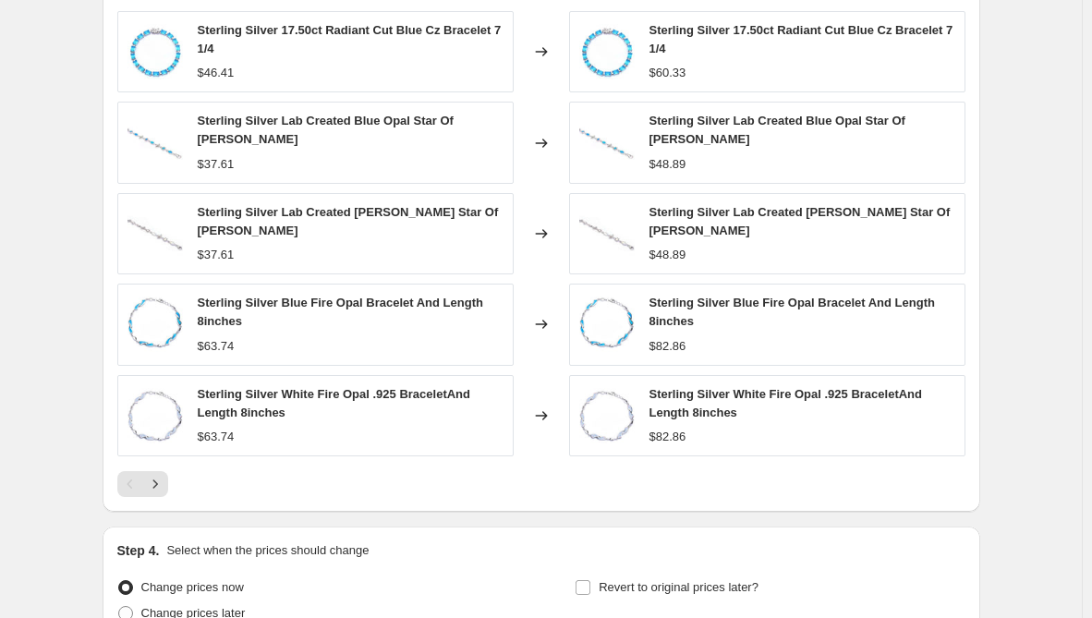
scroll to position [1224, 0]
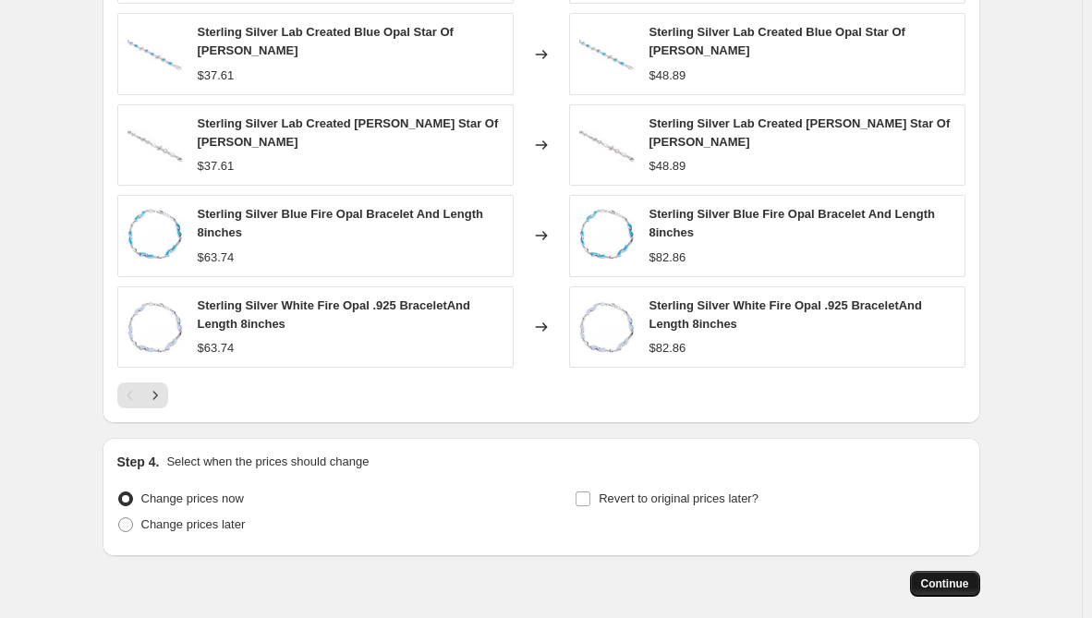
click at [953, 590] on span "Continue" at bounding box center [945, 584] width 48 height 15
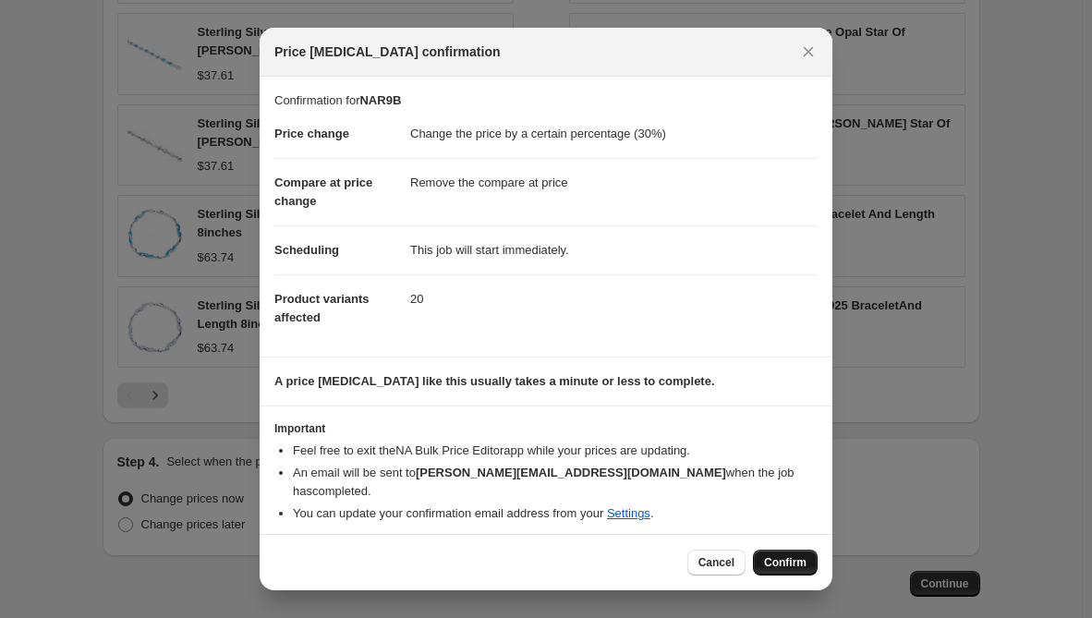
click at [781, 563] on span "Confirm" at bounding box center [785, 562] width 43 height 15
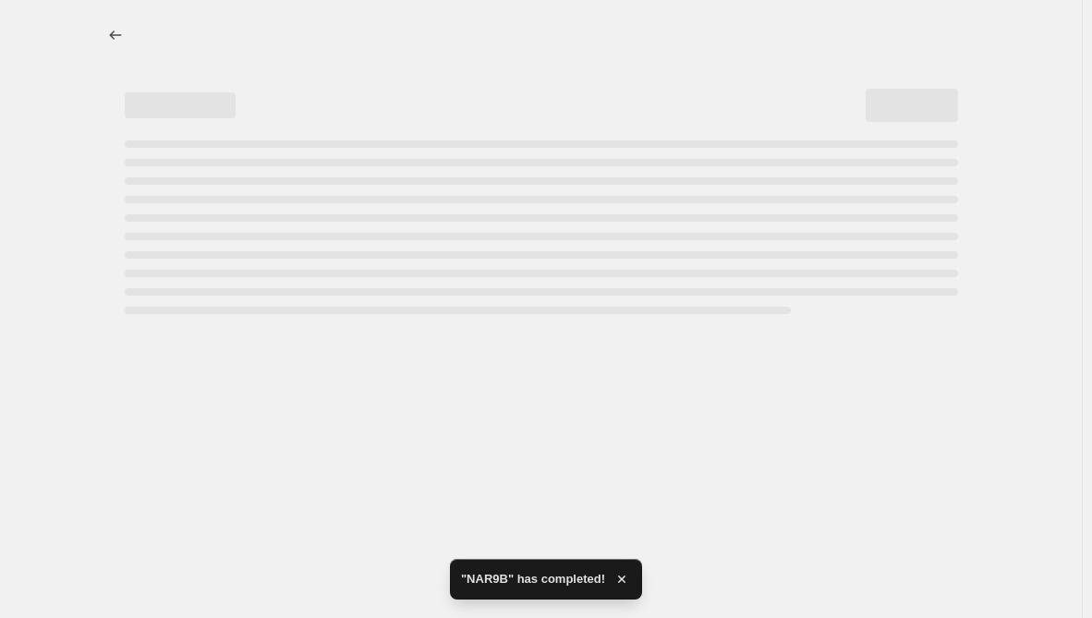
select select "percentage"
select select "remove"
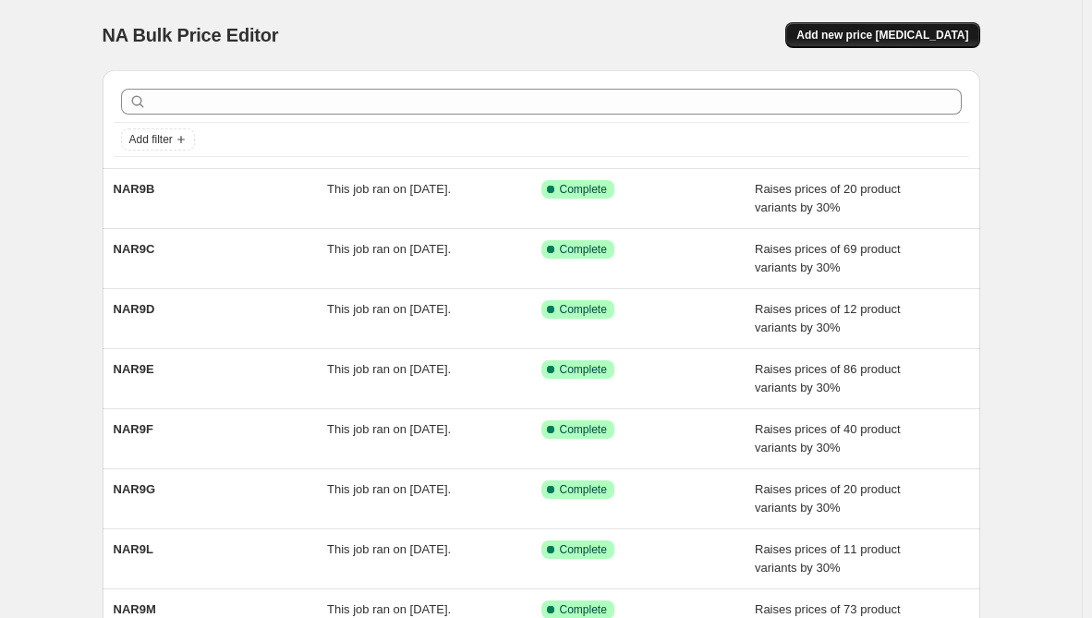
click at [918, 35] on span "Add new price [MEDICAL_DATA]" at bounding box center [883, 35] width 172 height 15
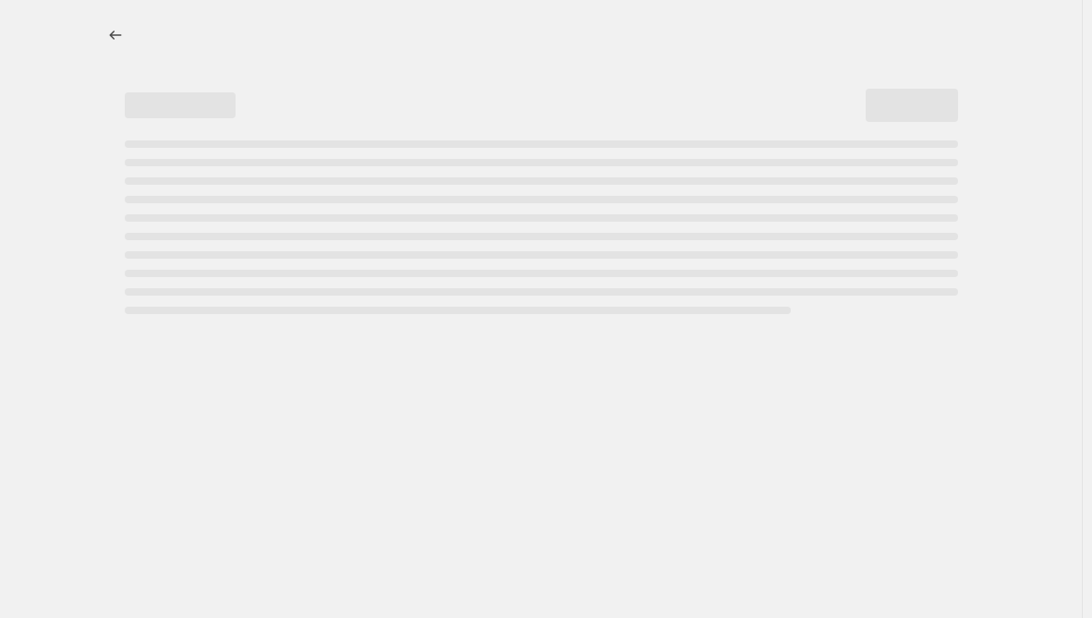
select select "percentage"
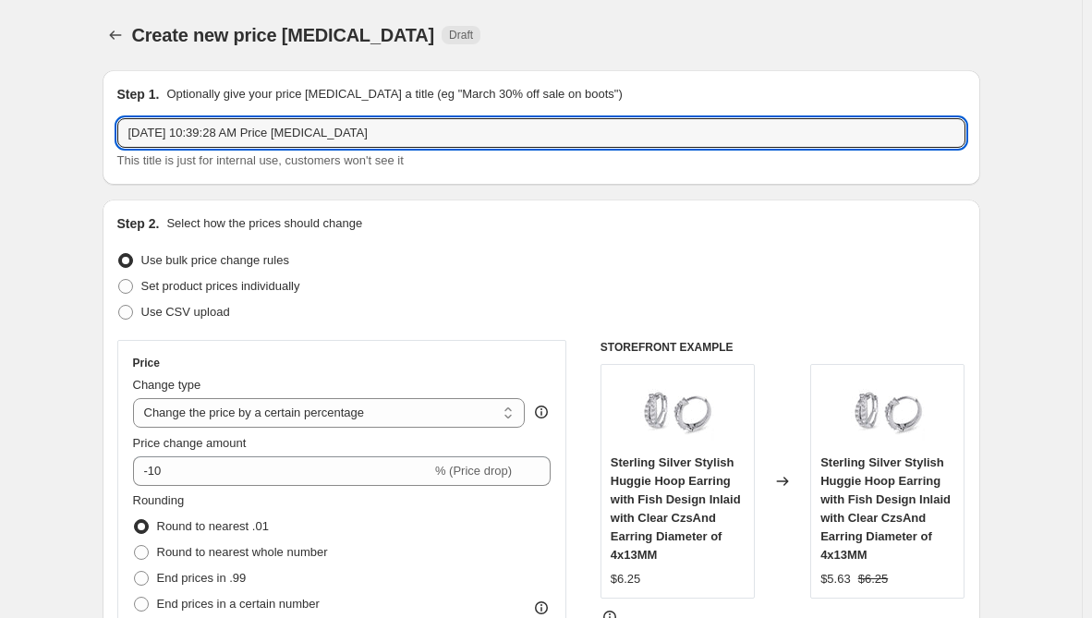
drag, startPoint x: 436, startPoint y: 130, endPoint x: -225, endPoint y: 136, distance: 661.7
click at [0, 136] on html "Home Settings Plans Skip to content Create new price [MEDICAL_DATA]. This page …" at bounding box center [546, 309] width 1092 height 618
paste input "NAR9A"
type input "NAR9A"
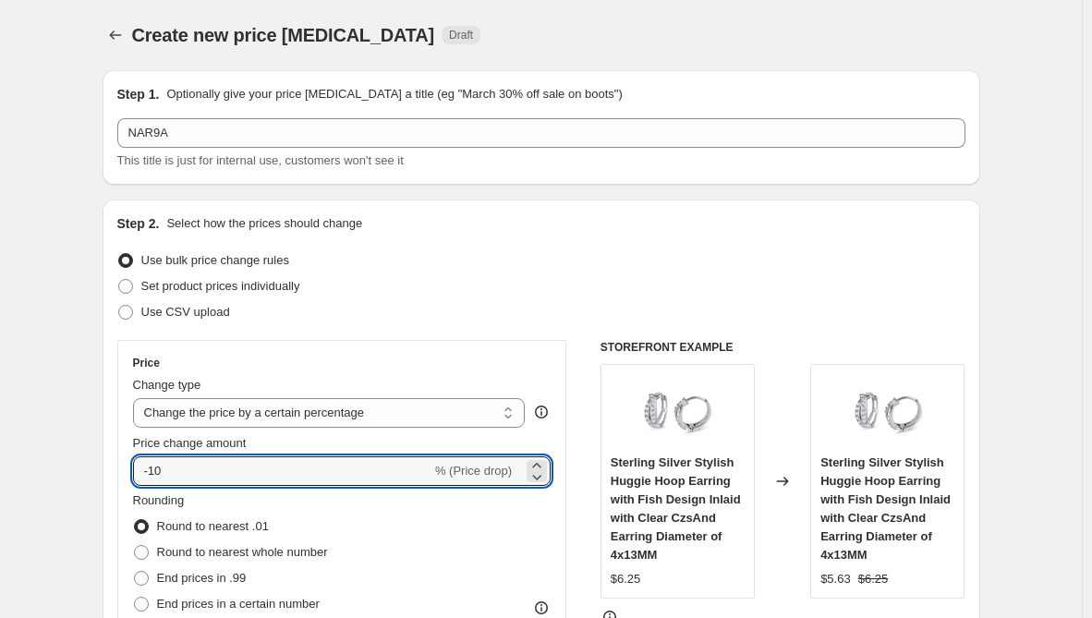
drag, startPoint x: 180, startPoint y: 475, endPoint x: 95, endPoint y: 472, distance: 85.1
type input "30"
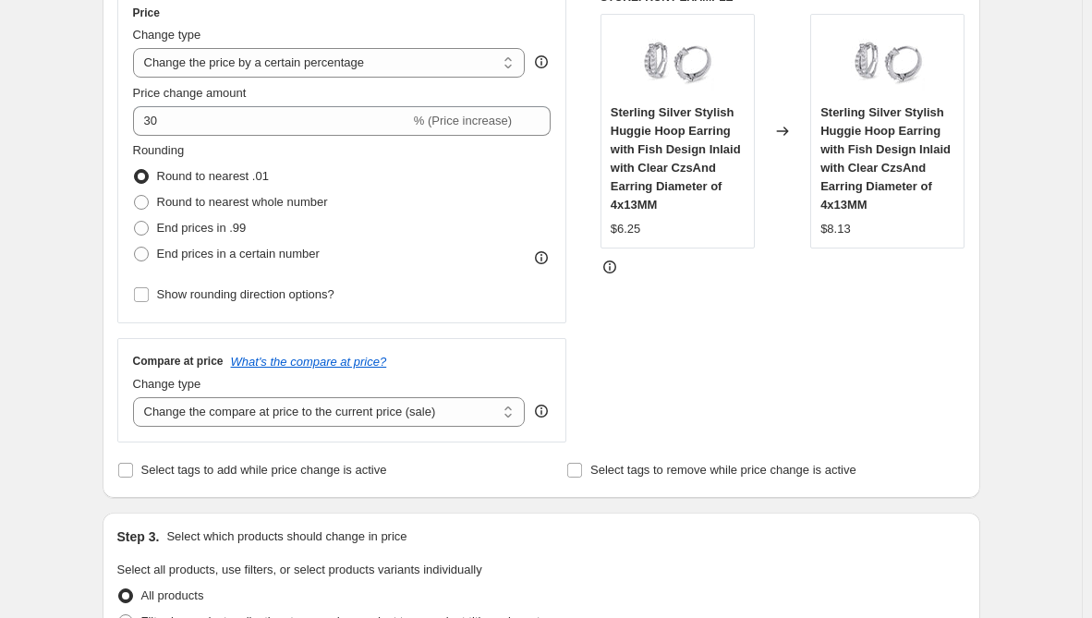
scroll to position [370, 0]
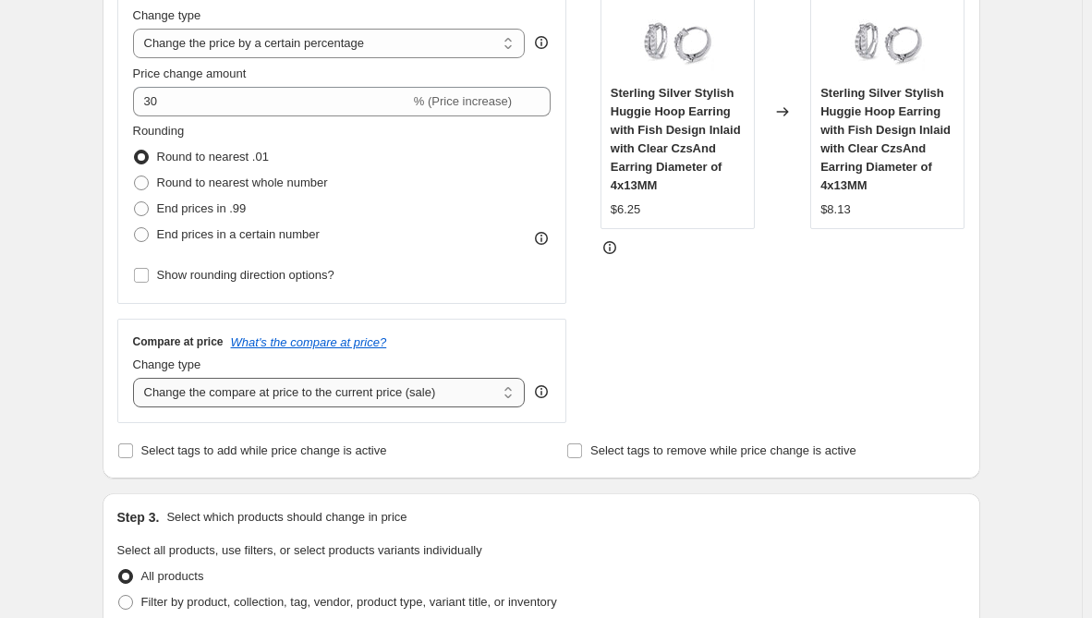
click at [329, 401] on select "Change the compare at price to the current price (sale) Change the compare at p…" at bounding box center [329, 393] width 393 height 30
select select "remove"
click at [137, 378] on select "Change the compare at price to the current price (sale) Change the compare at p…" at bounding box center [329, 393] width 393 height 30
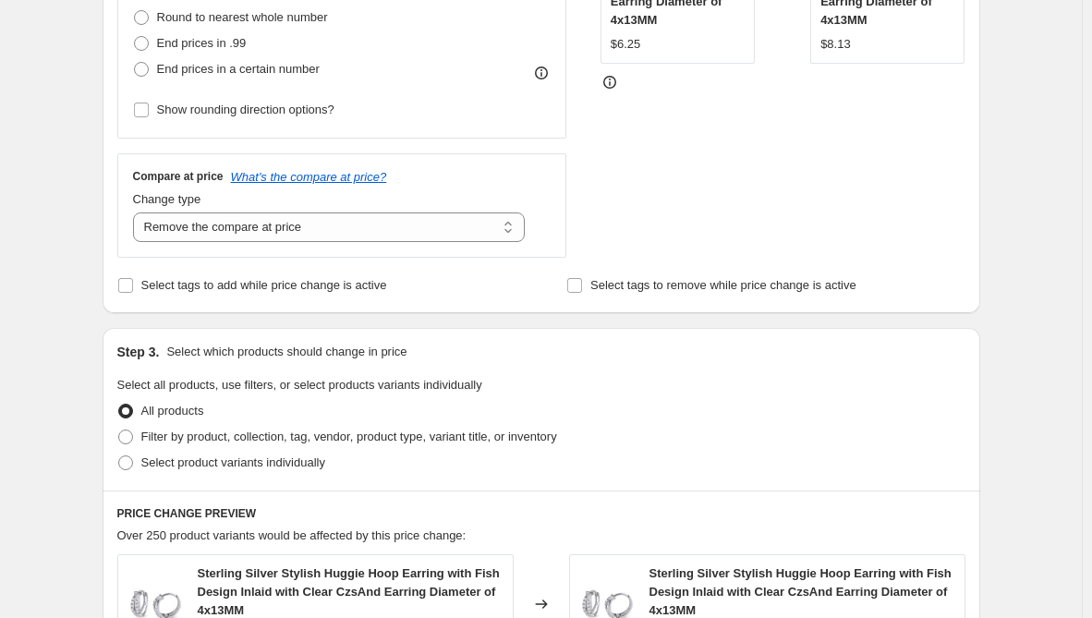
scroll to position [554, 0]
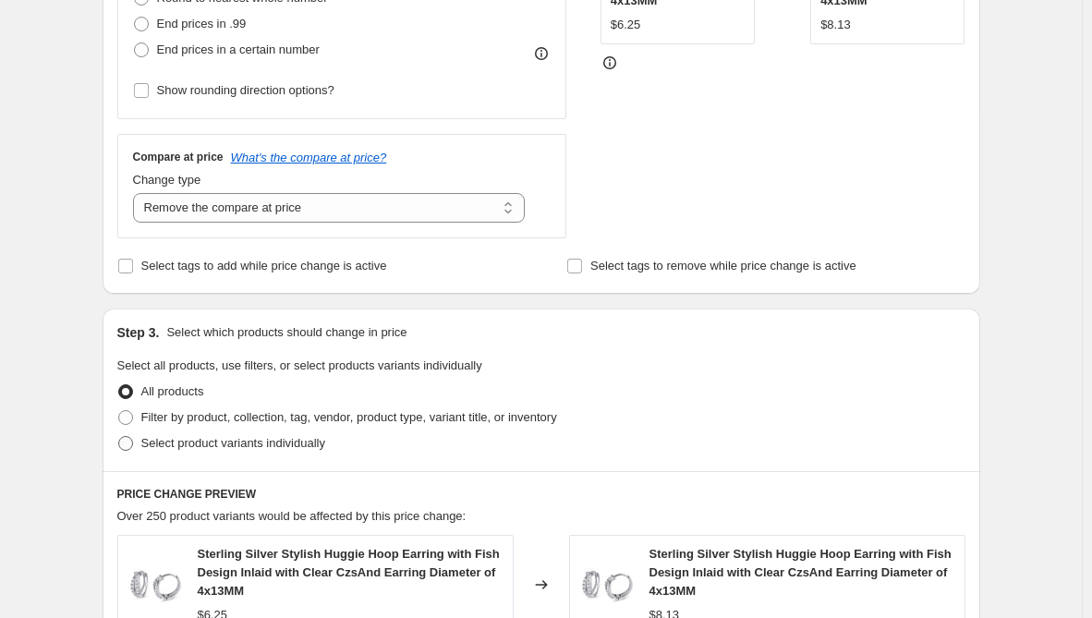
click at [252, 439] on span "Select product variants individually" at bounding box center [233, 443] width 184 height 14
click at [119, 437] on input "Select product variants individually" at bounding box center [118, 436] width 1 height 1
radio input "true"
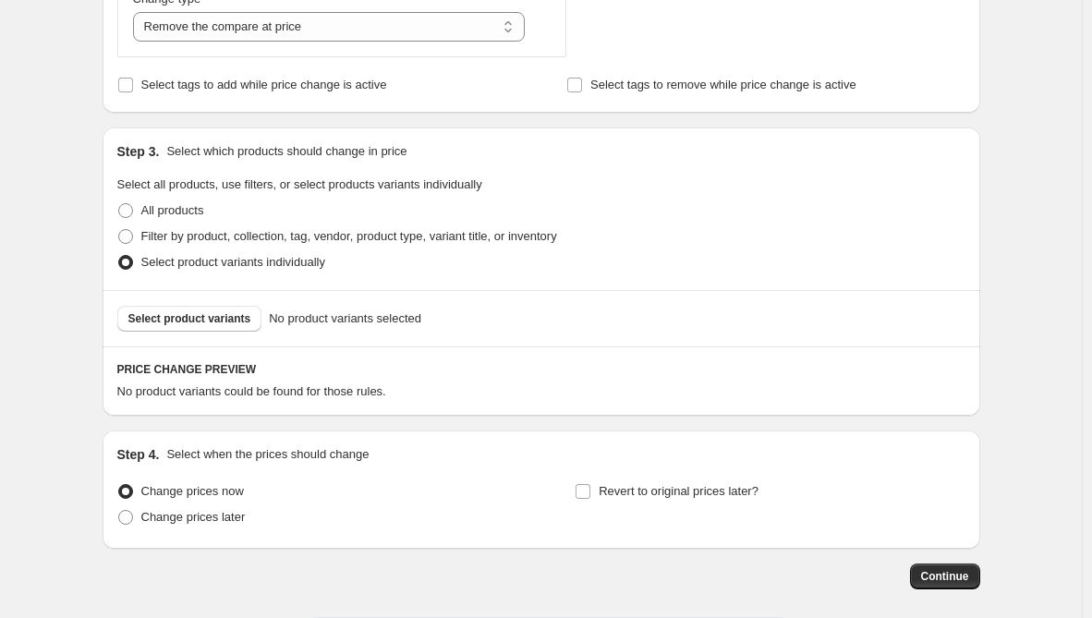
scroll to position [739, 0]
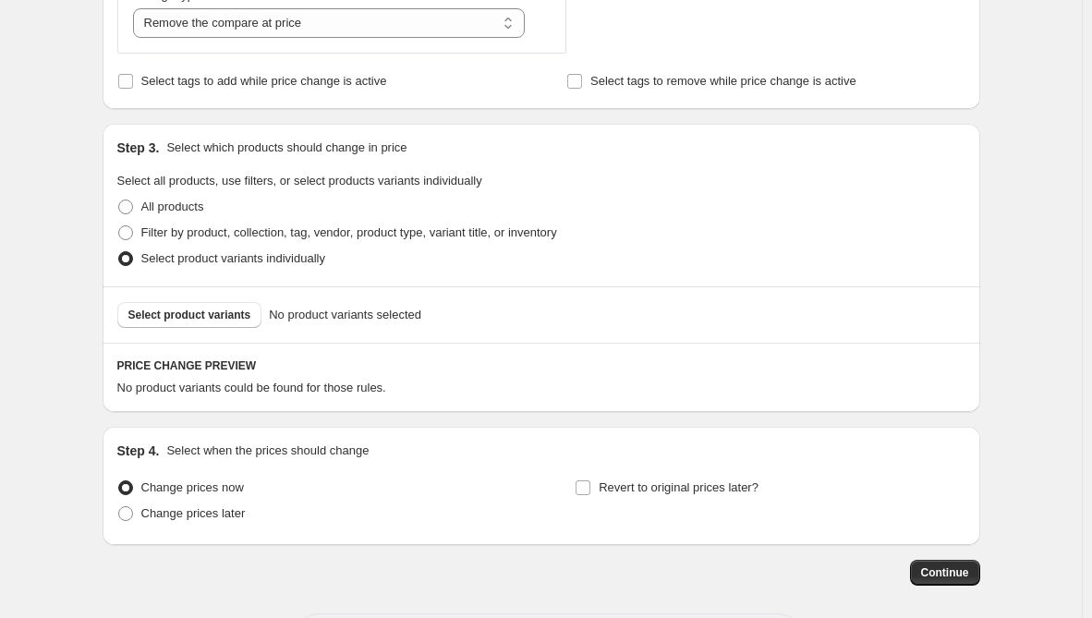
click at [226, 332] on div "Select product variants No product variants selected" at bounding box center [542, 314] width 878 height 56
click at [226, 327] on button "Select product variants" at bounding box center [189, 315] width 145 height 26
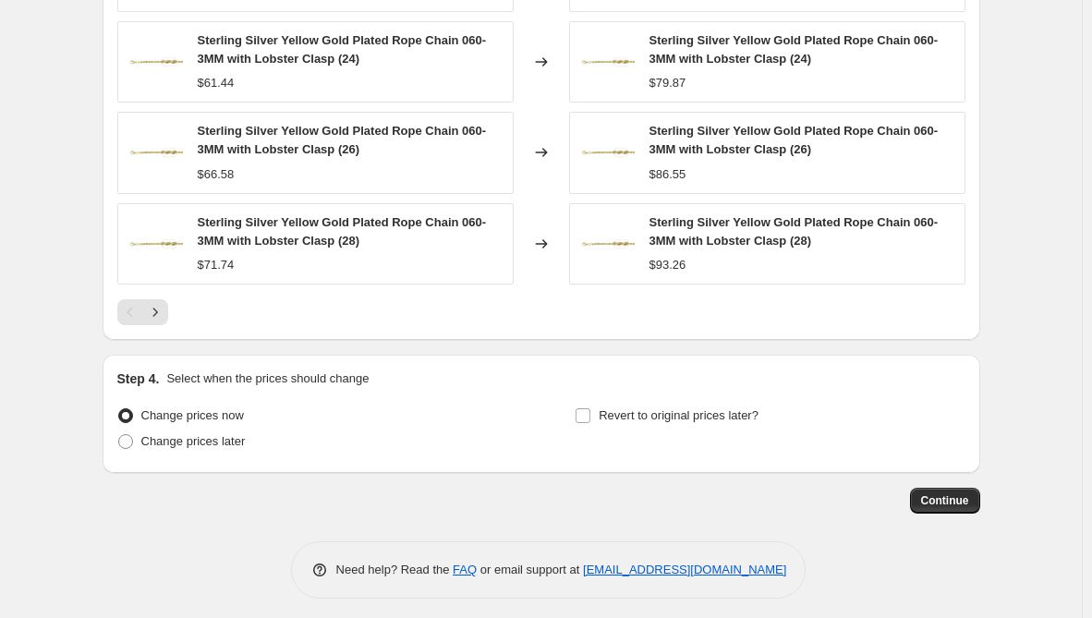
scroll to position [1316, 0]
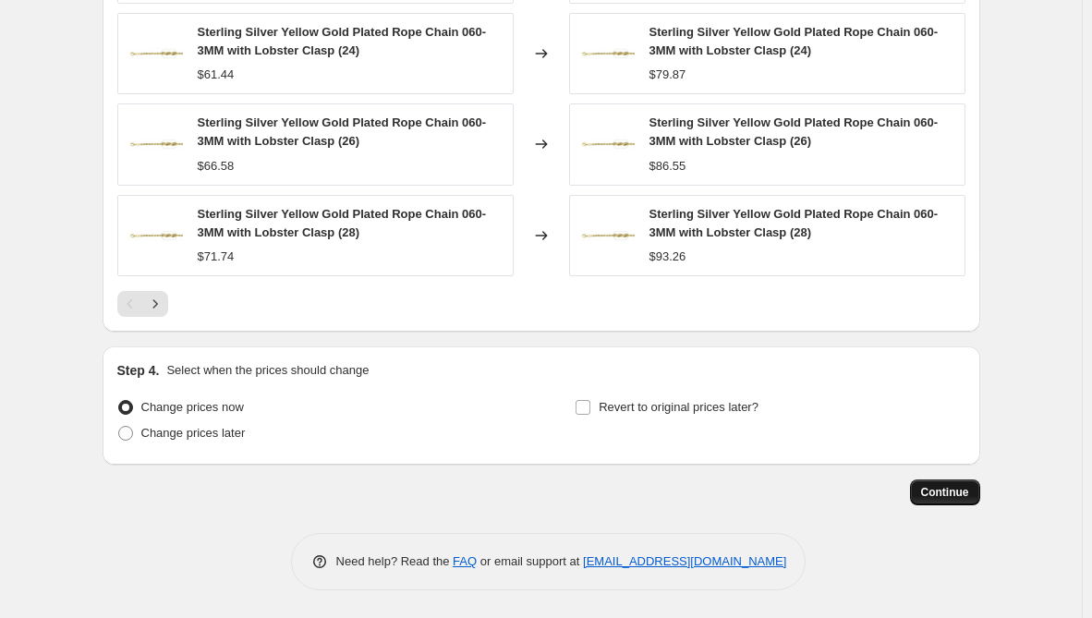
click at [947, 488] on span "Continue" at bounding box center [945, 492] width 48 height 15
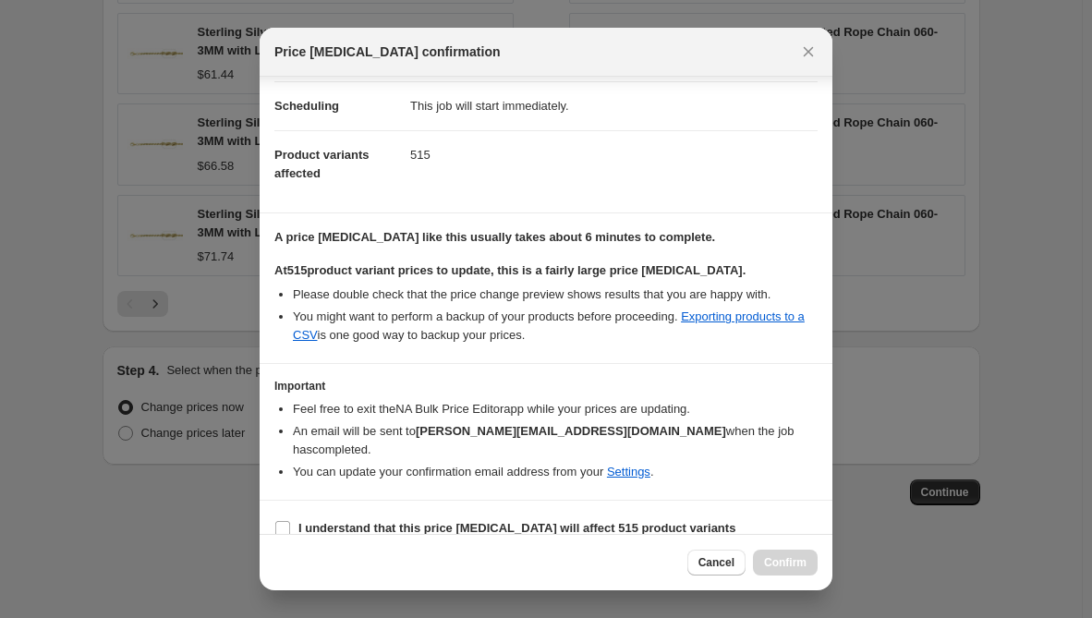
scroll to position [148, 0]
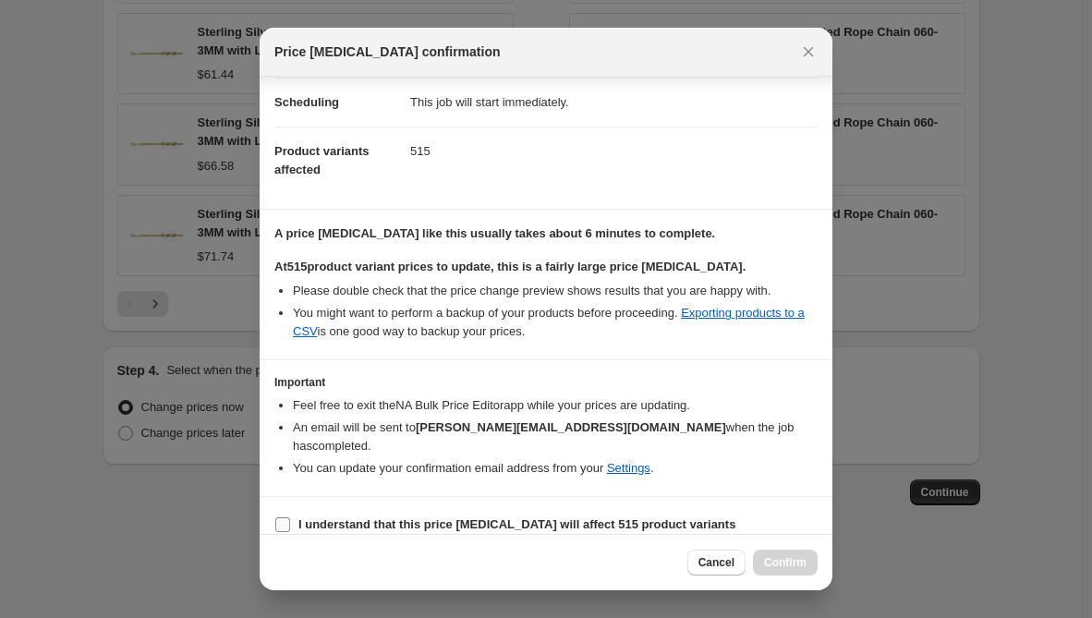
click at [398, 518] on b "I understand that this price [MEDICAL_DATA] will affect 515 product variants" at bounding box center [516, 525] width 437 height 14
click at [290, 518] on input "I understand that this price [MEDICAL_DATA] will affect 515 product variants" at bounding box center [282, 525] width 15 height 15
checkbox input "true"
click at [798, 572] on button "Confirm" at bounding box center [785, 563] width 65 height 26
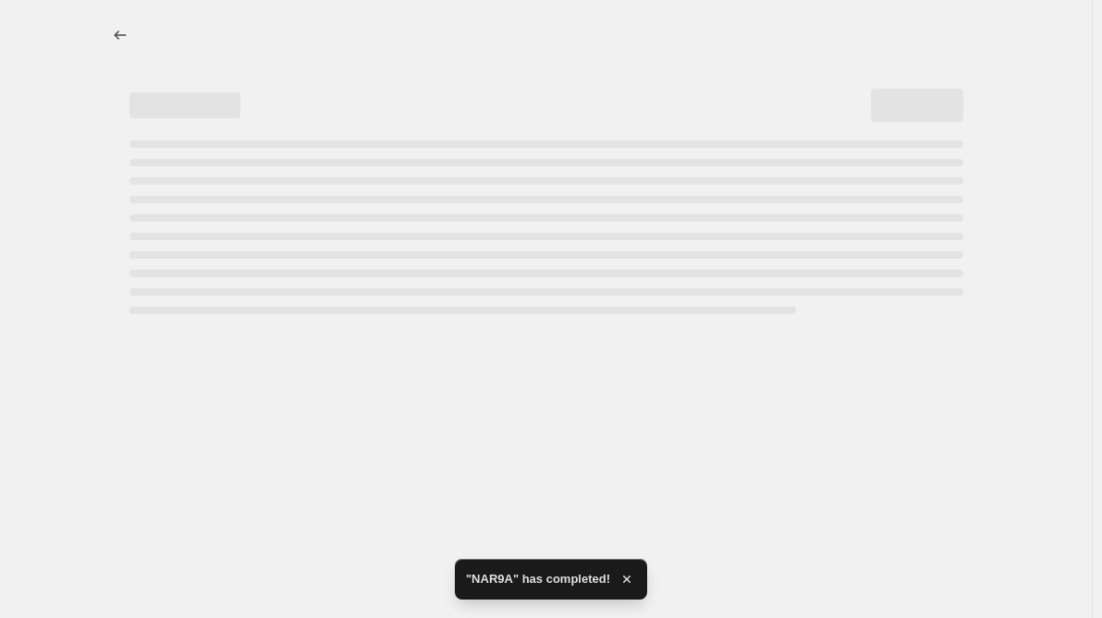
select select "percentage"
select select "remove"
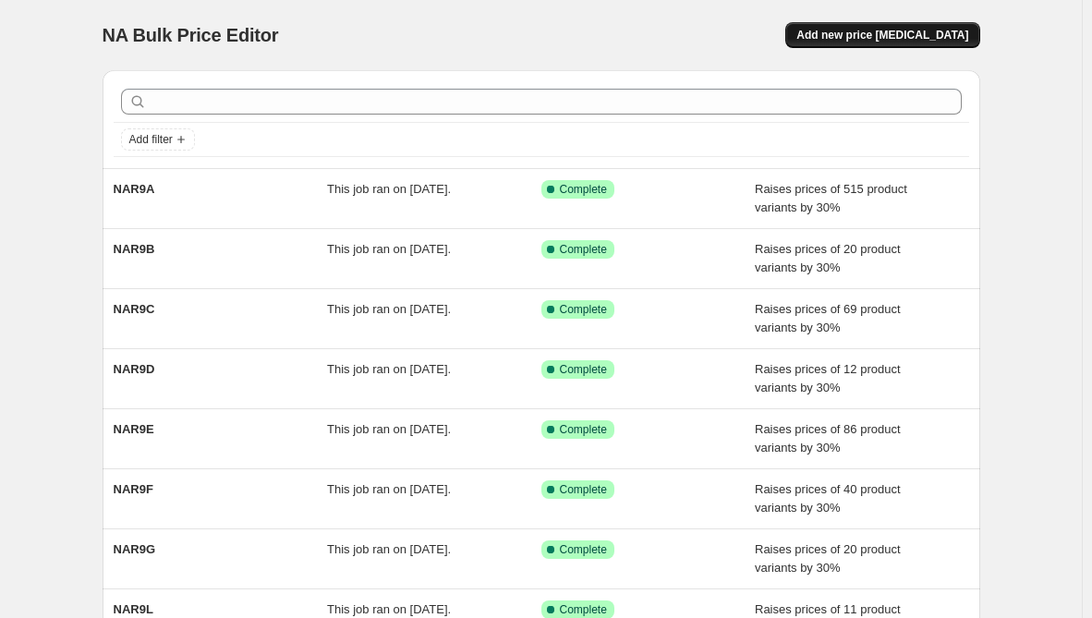
click at [896, 41] on span "Add new price [MEDICAL_DATA]" at bounding box center [883, 35] width 172 height 15
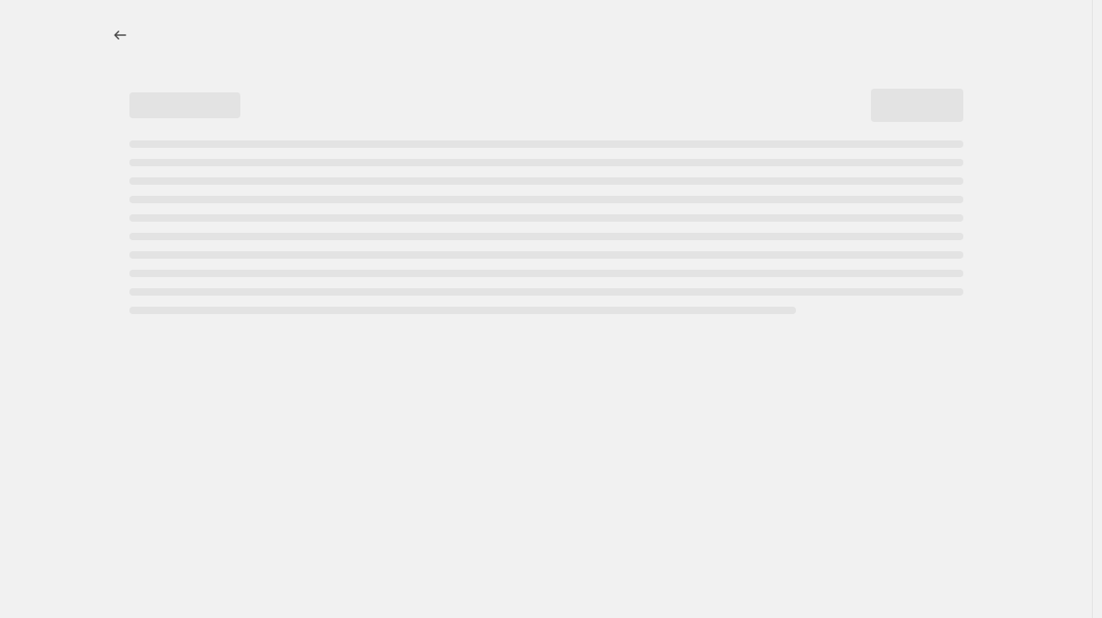
select select "percentage"
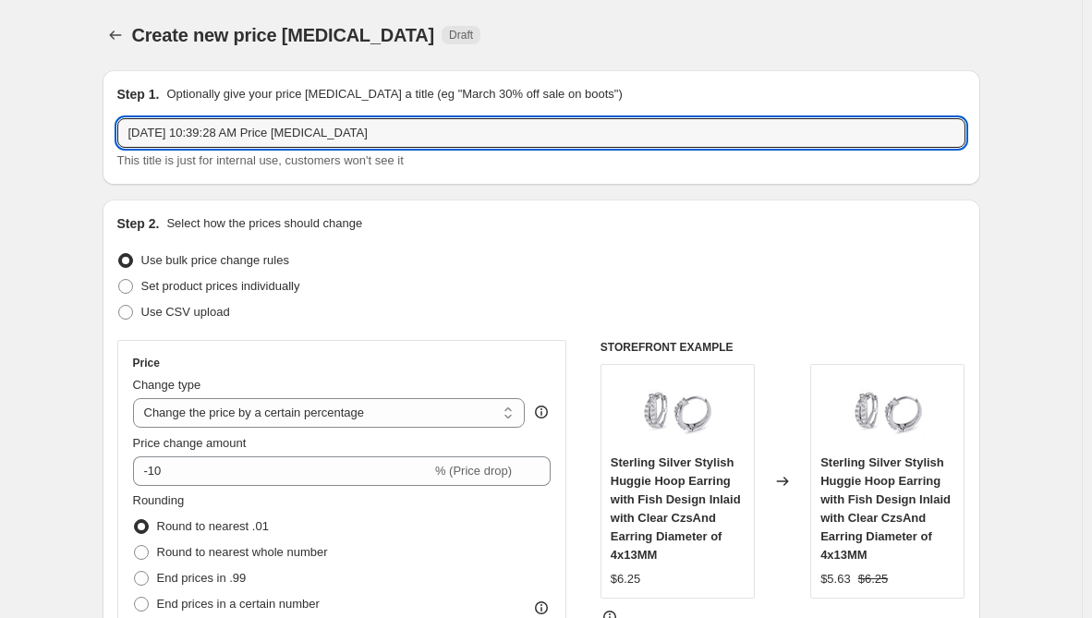
drag, startPoint x: 407, startPoint y: 127, endPoint x: -56, endPoint y: 147, distance: 463.4
click at [0, 147] on html "Home Settings Plans Skip to content Create new price [MEDICAL_DATA]. This page …" at bounding box center [546, 309] width 1092 height 618
paste input "NAR98"
type input "NAR98"
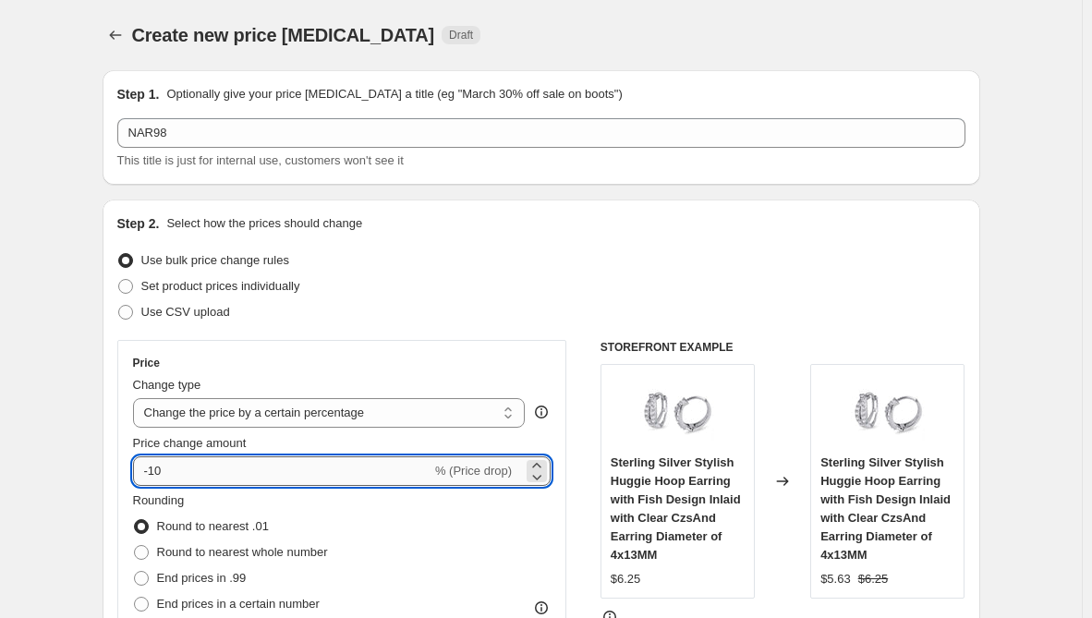
drag, startPoint x: 250, startPoint y: 453, endPoint x: 206, endPoint y: 460, distance: 44.1
click at [208, 459] on div "Price change amount -10 % (Price drop)" at bounding box center [342, 460] width 419 height 52
drag, startPoint x: 188, startPoint y: 465, endPoint x: 130, endPoint y: 472, distance: 57.8
click at [130, 472] on div "Price Change type Change the price to a certain amount Change the price by a ce…" at bounding box center [342, 507] width 450 height 334
type input "30"
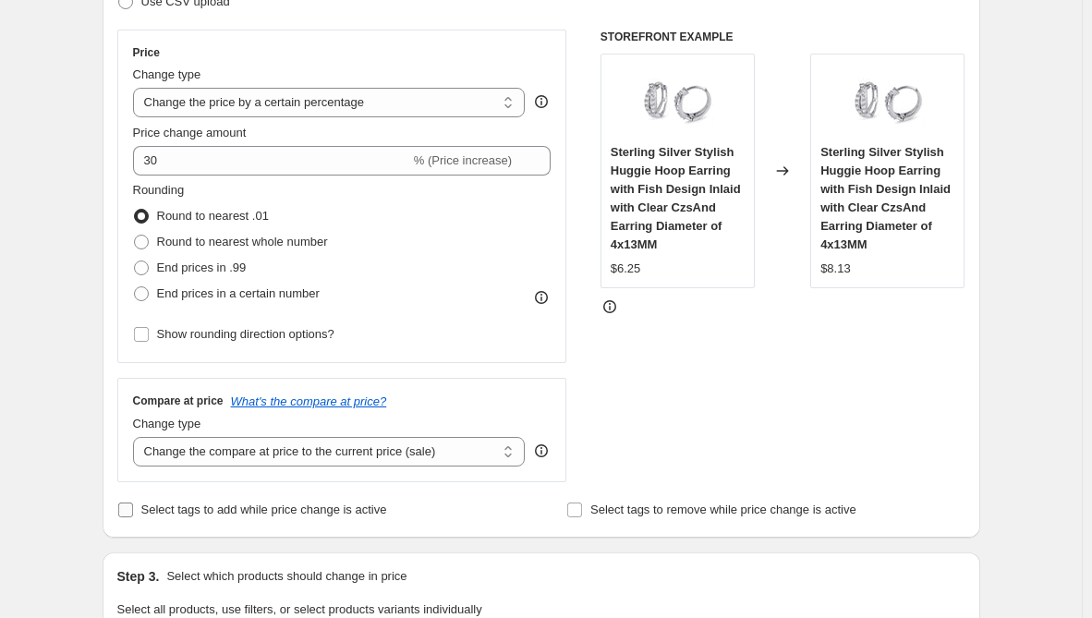
scroll to position [370, 0]
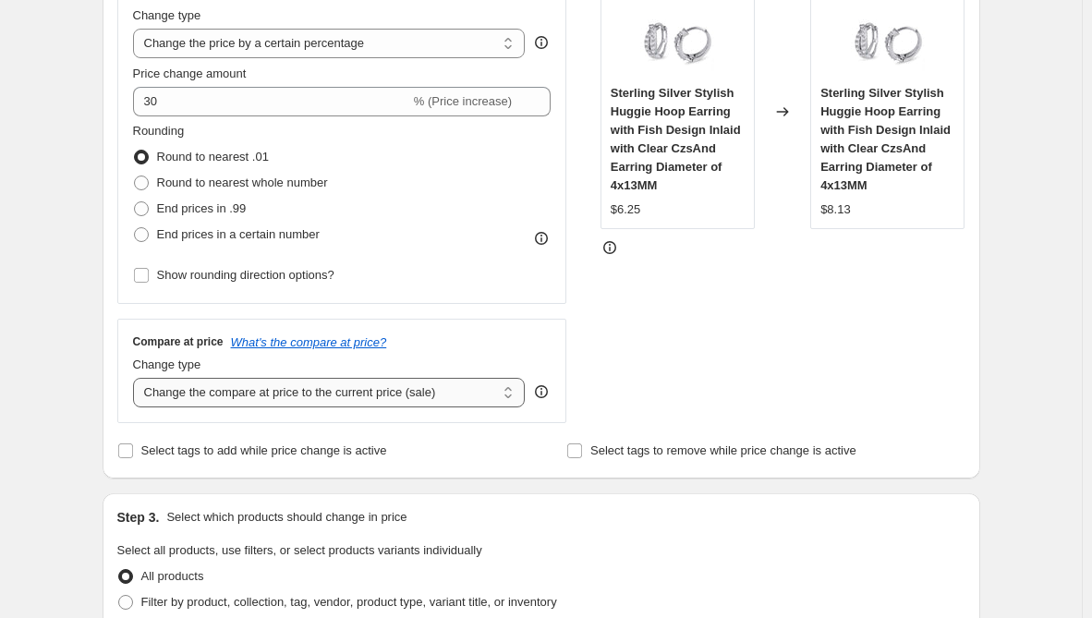
click at [260, 403] on select "Change the compare at price to the current price (sale) Change the compare at p…" at bounding box center [329, 393] width 393 height 30
select select "remove"
click at [137, 378] on select "Change the compare at price to the current price (sale) Change the compare at p…" at bounding box center [329, 393] width 393 height 30
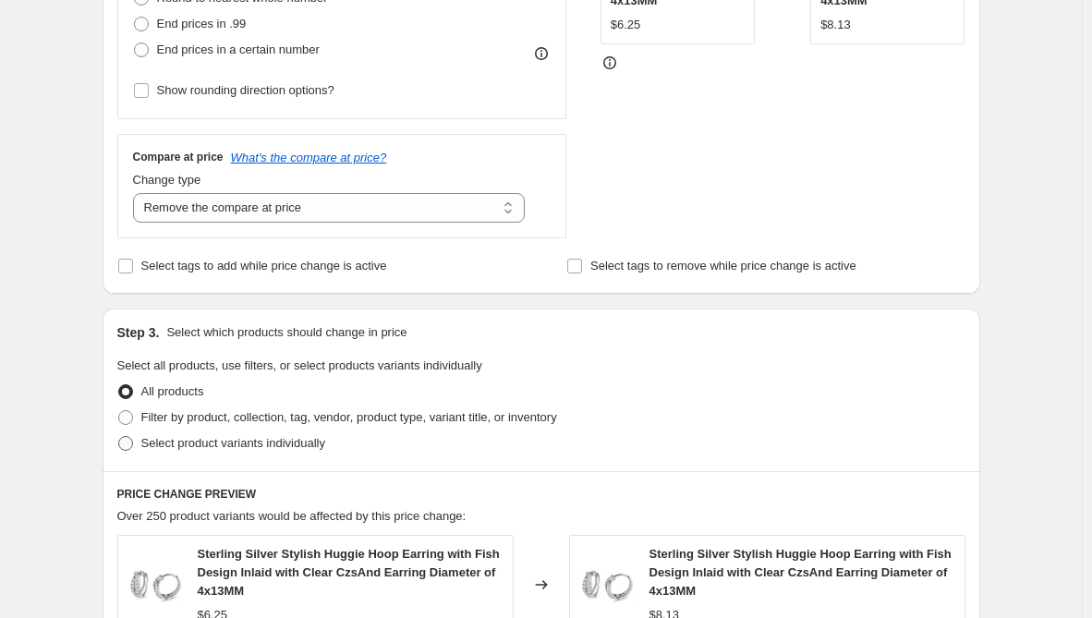
click at [254, 447] on span "Select product variants individually" at bounding box center [233, 443] width 184 height 14
click at [119, 437] on input "Select product variants individually" at bounding box center [118, 436] width 1 height 1
radio input "true"
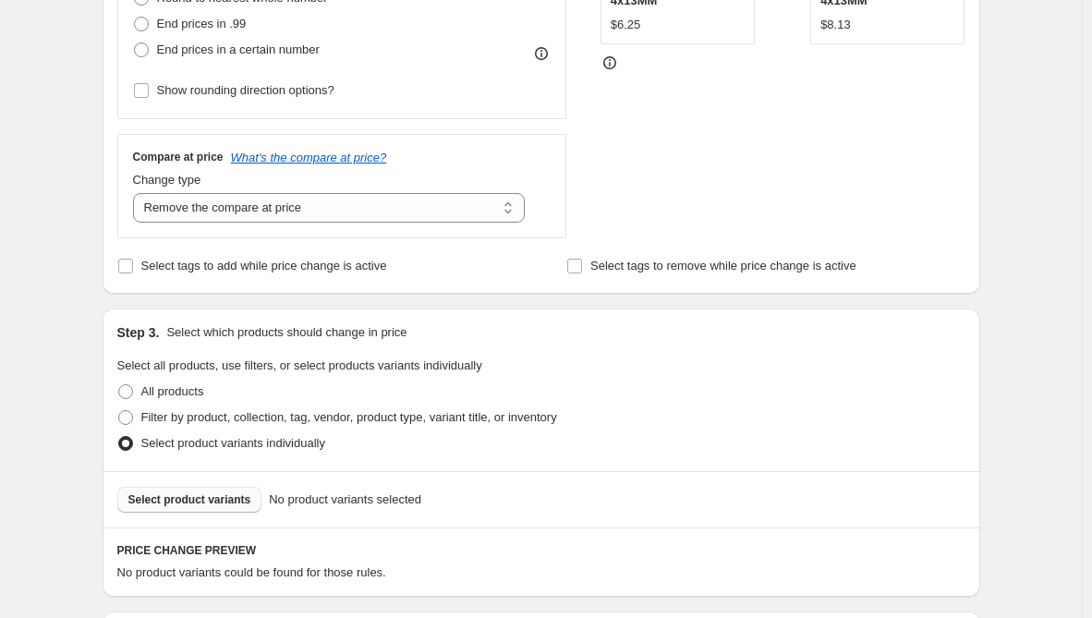
click at [221, 501] on span "Select product variants" at bounding box center [189, 500] width 123 height 15
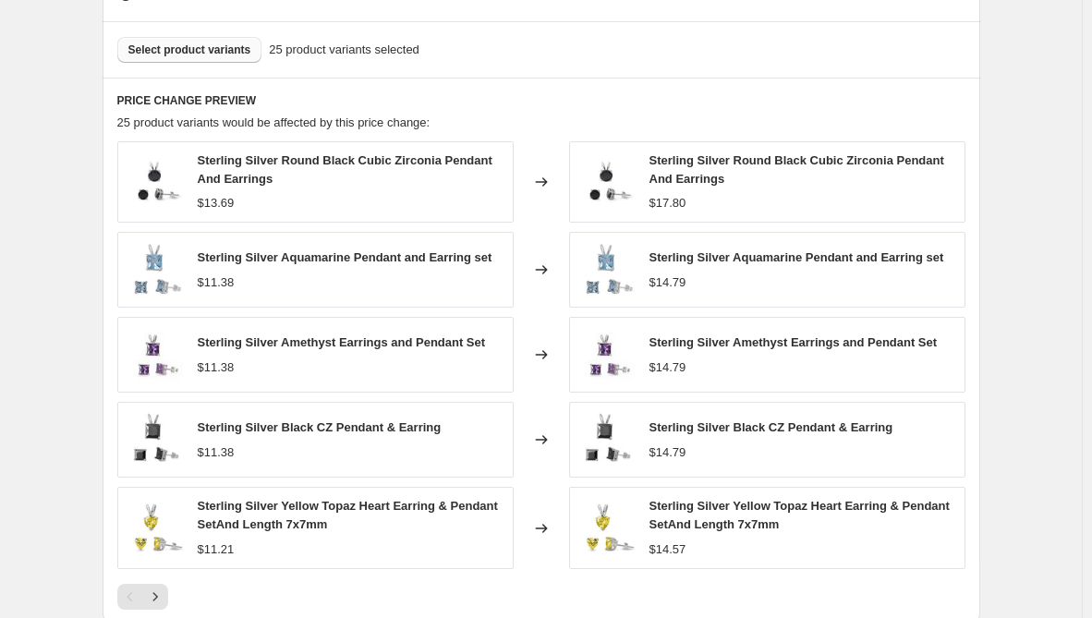
scroll to position [1201, 0]
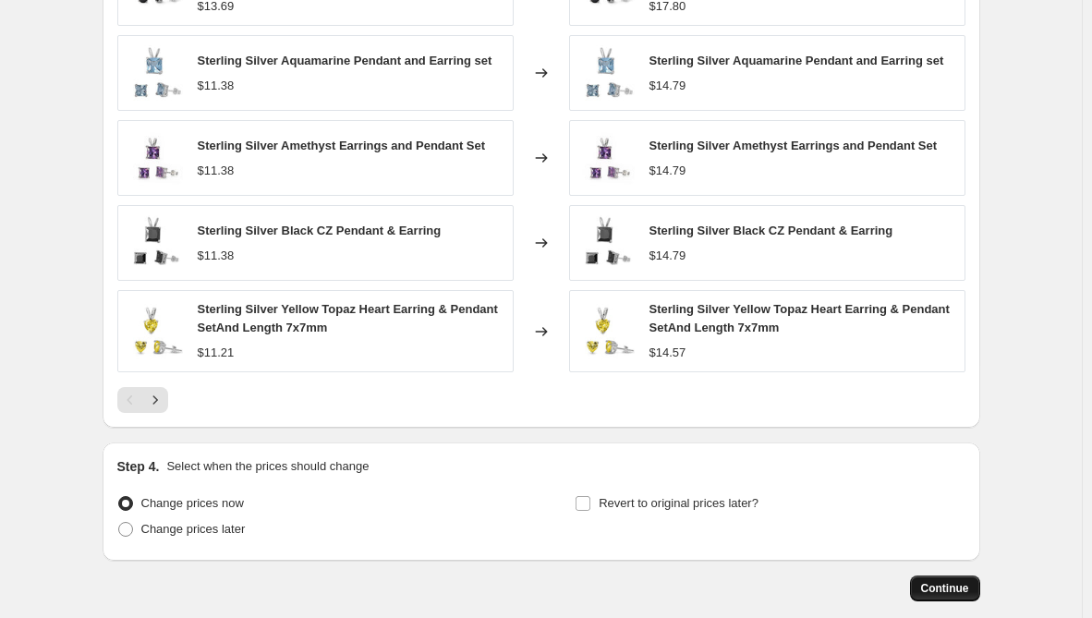
click at [943, 584] on span "Continue" at bounding box center [945, 588] width 48 height 15
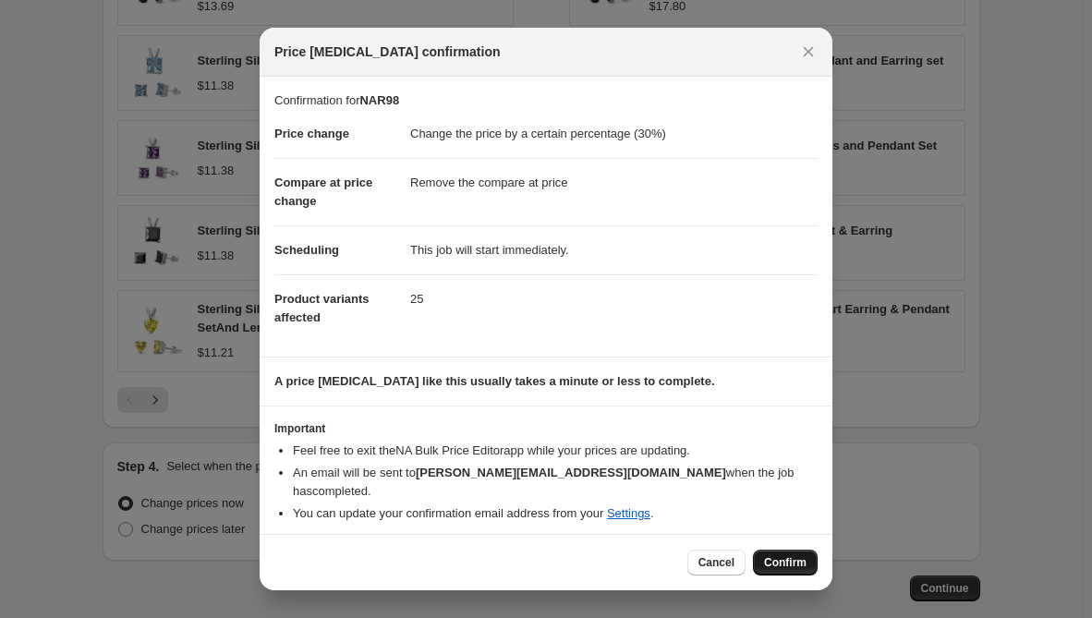
click at [785, 555] on span "Confirm" at bounding box center [785, 562] width 43 height 15
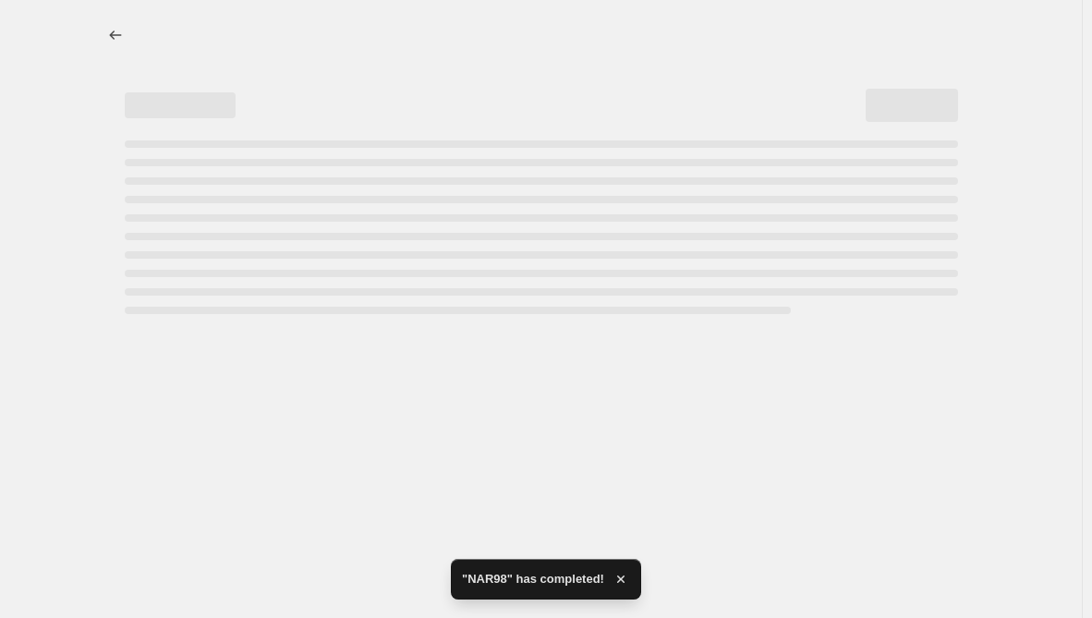
select select "percentage"
select select "remove"
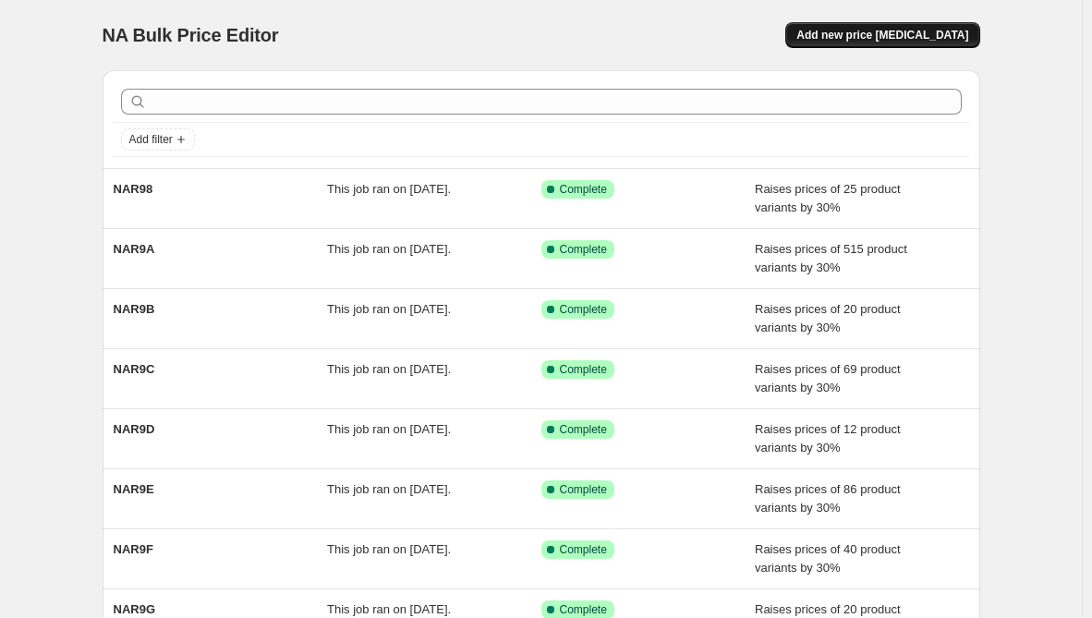
click at [935, 38] on span "Add new price [MEDICAL_DATA]" at bounding box center [883, 35] width 172 height 15
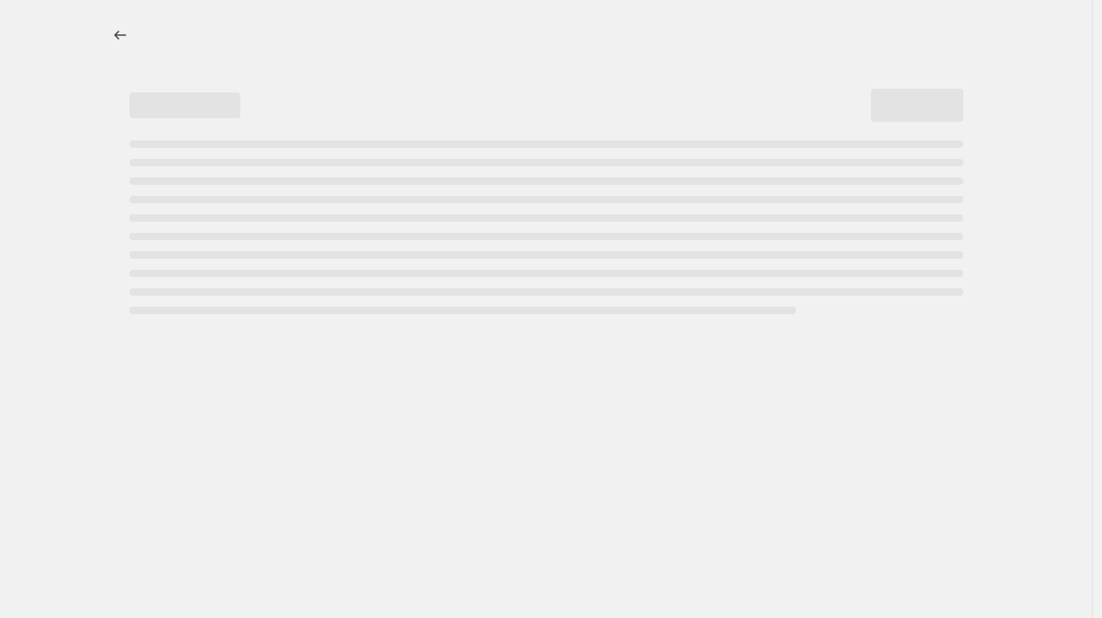
select select "percentage"
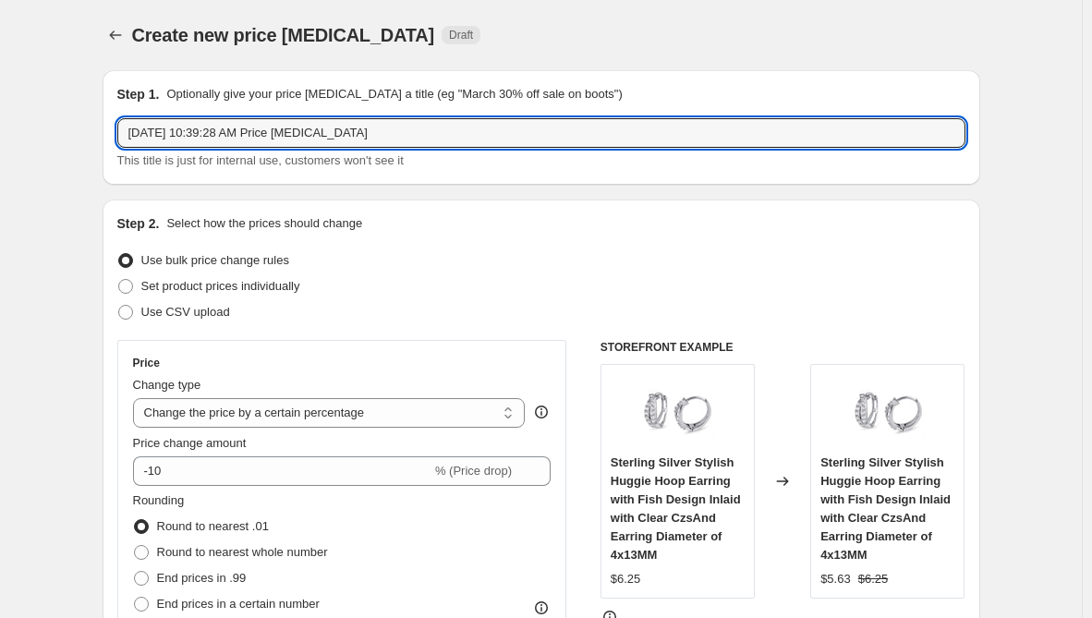
drag, startPoint x: 406, startPoint y: 142, endPoint x: -225, endPoint y: 108, distance: 632.1
click at [0, 108] on html "Home Settings Plans Skip to content Create new price [MEDICAL_DATA]. This page …" at bounding box center [546, 309] width 1092 height 618
paste input "NAR95"
type input "NAR95"
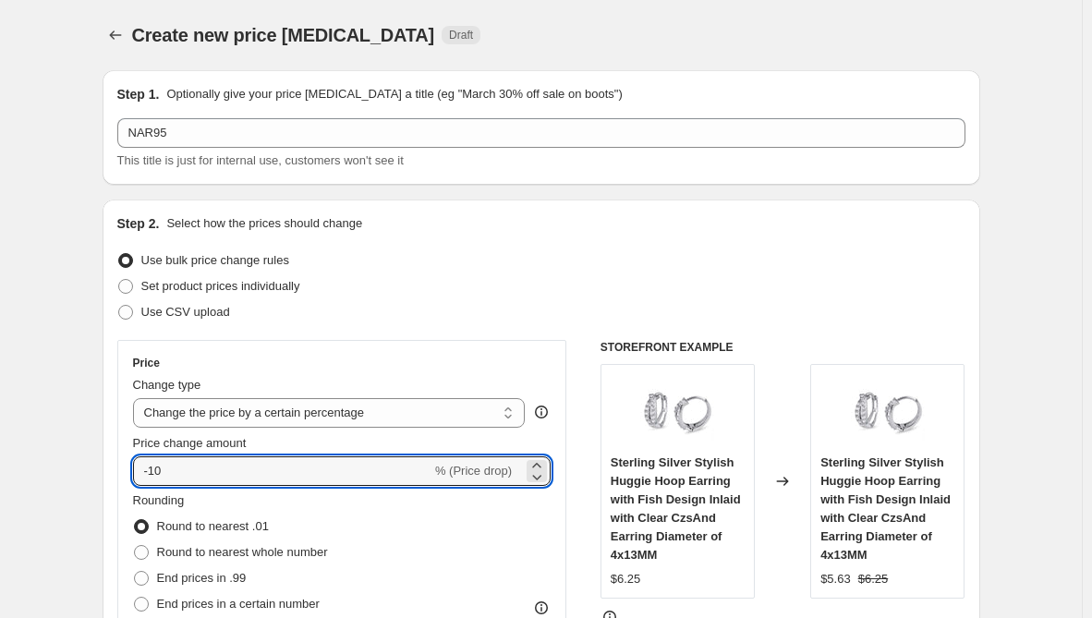
drag, startPoint x: 216, startPoint y: 467, endPoint x: 122, endPoint y: 480, distance: 95.1
click at [122, 480] on div "Price Change type Change the price to a certain amount Change the price by a ce…" at bounding box center [342, 507] width 450 height 334
type input "30"
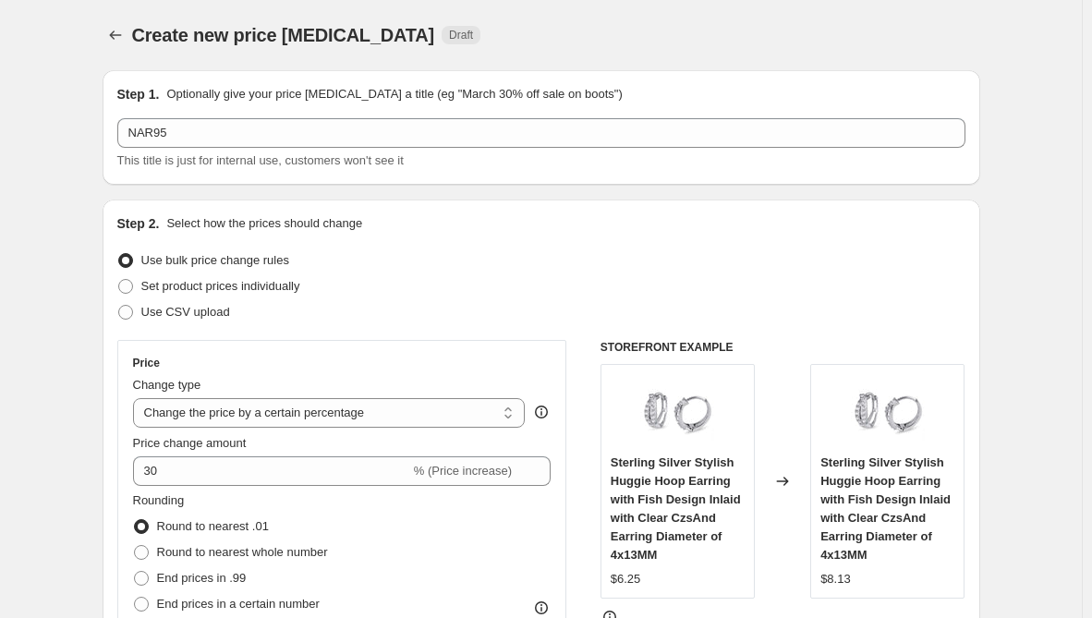
click at [120, 481] on div "Step 2. Select how the prices should change Use bulk price change rules Set pro…" at bounding box center [542, 524] width 878 height 649
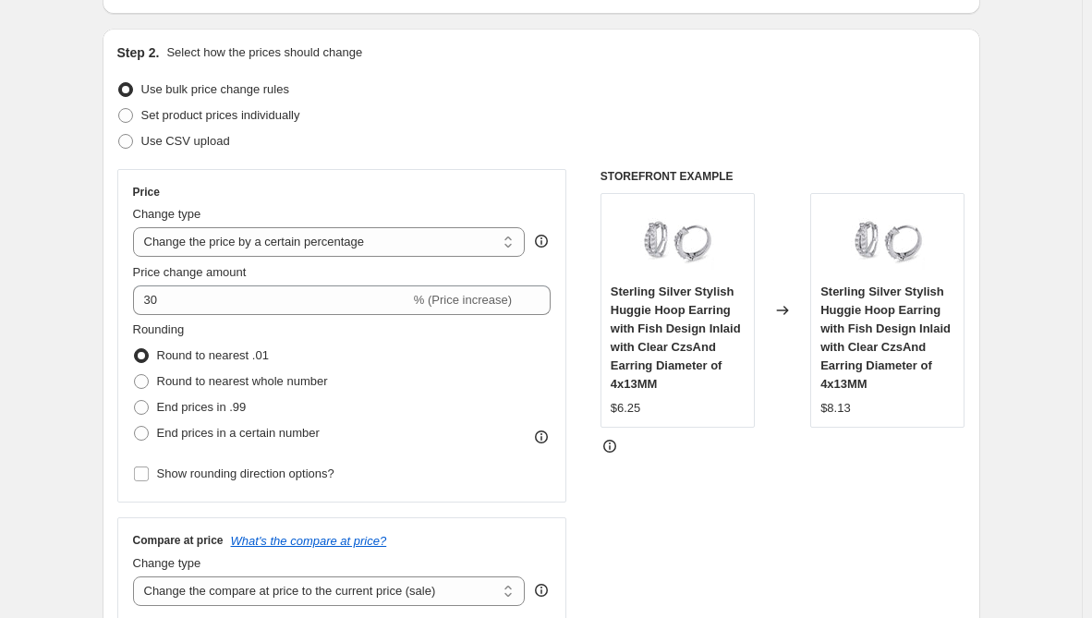
scroll to position [277, 0]
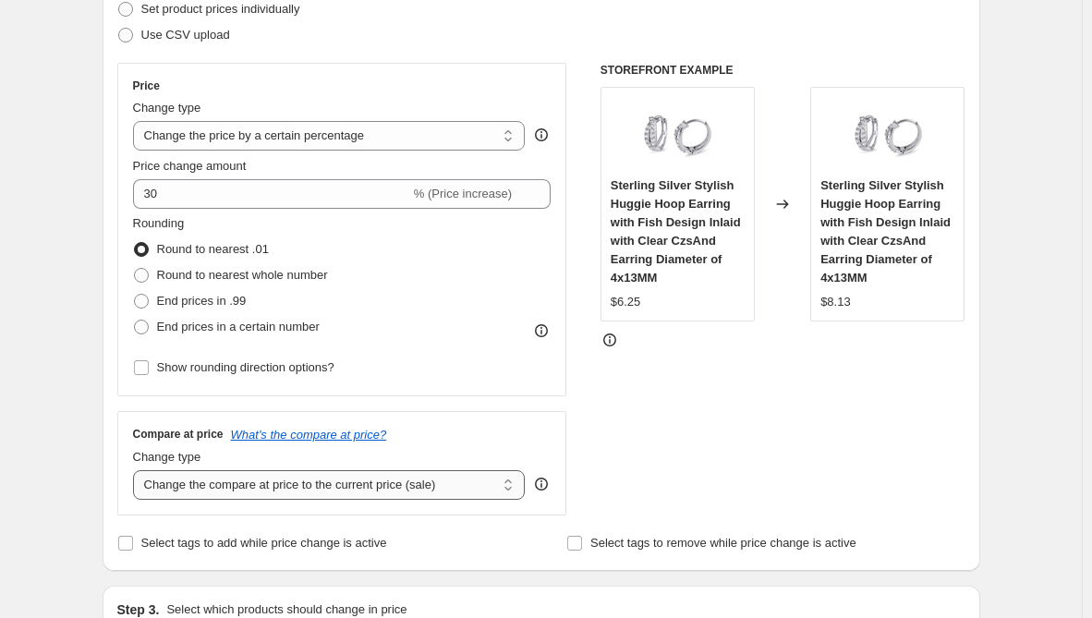
click at [335, 483] on select "Change the compare at price to the current price (sale) Change the compare at p…" at bounding box center [329, 485] width 393 height 30
select select "remove"
click at [137, 470] on select "Change the compare at price to the current price (sale) Change the compare at p…" at bounding box center [329, 485] width 393 height 30
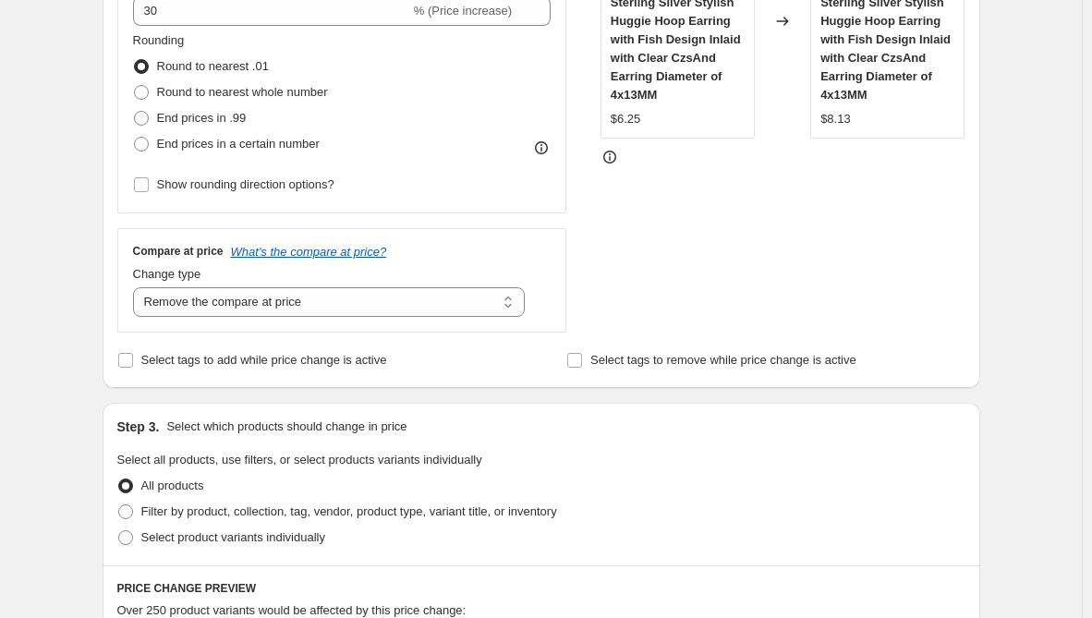
scroll to position [462, 0]
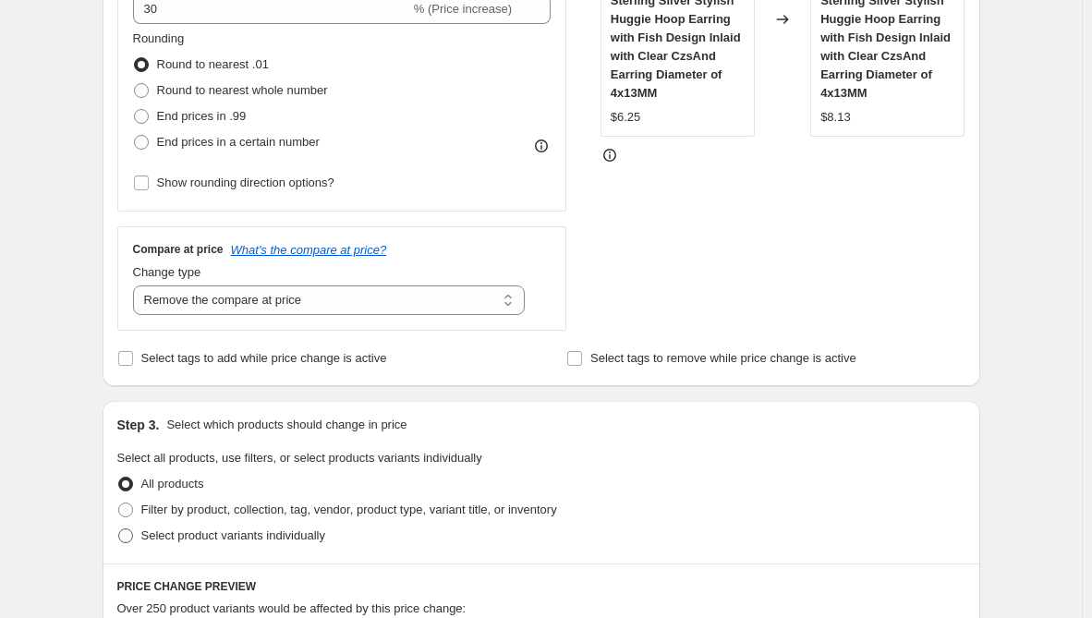
click at [221, 537] on span "Select product variants individually" at bounding box center [233, 536] width 184 height 14
click at [119, 530] on input "Select product variants individually" at bounding box center [118, 529] width 1 height 1
radio input "true"
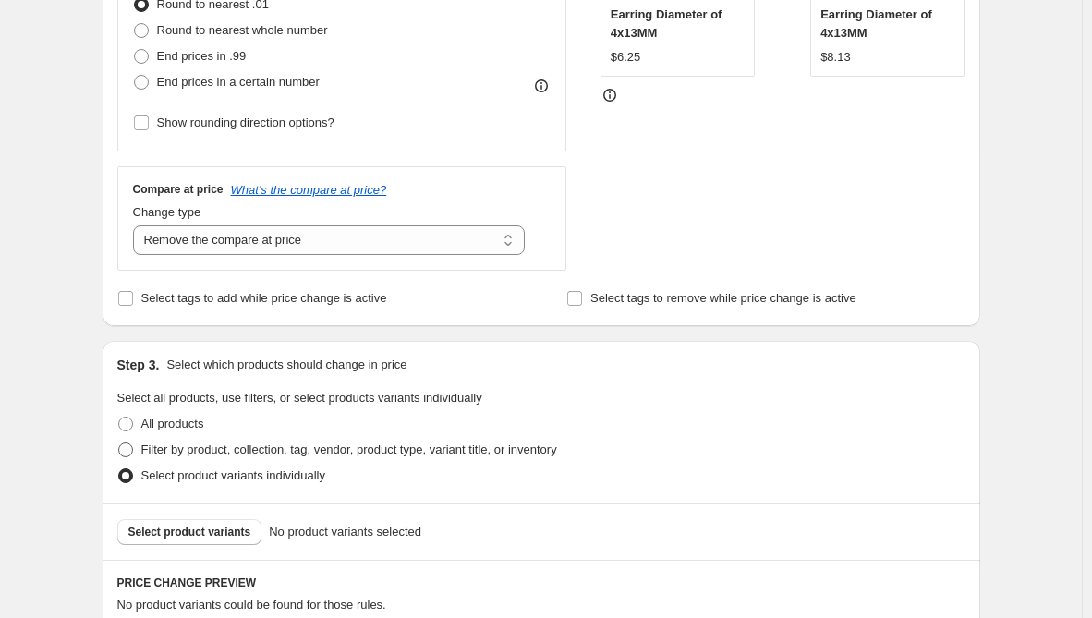
scroll to position [554, 0]
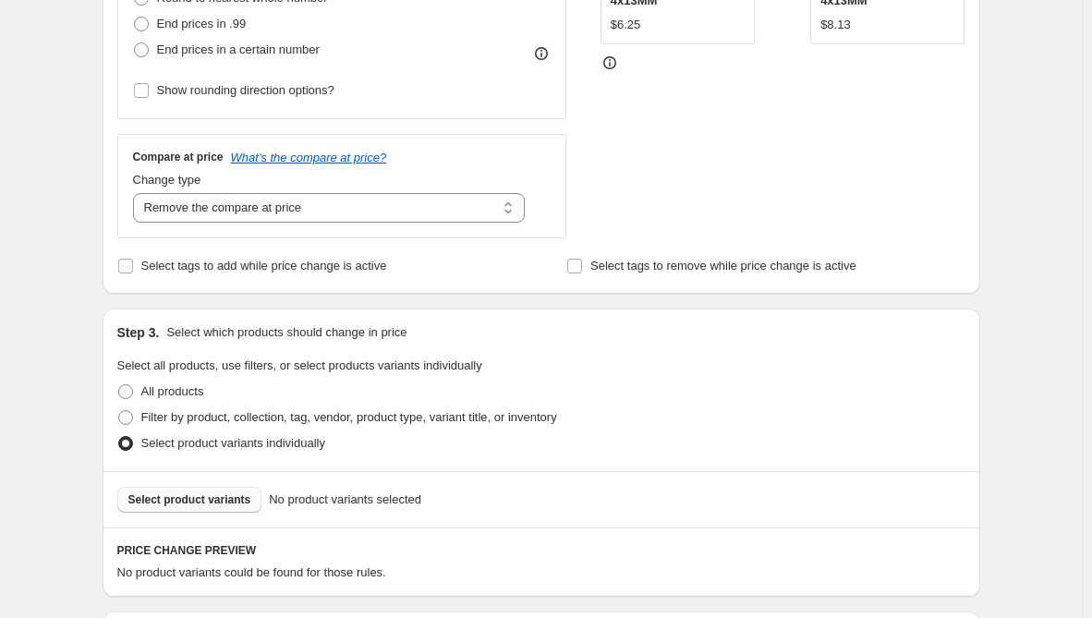
click at [213, 510] on button "Select product variants" at bounding box center [189, 500] width 145 height 26
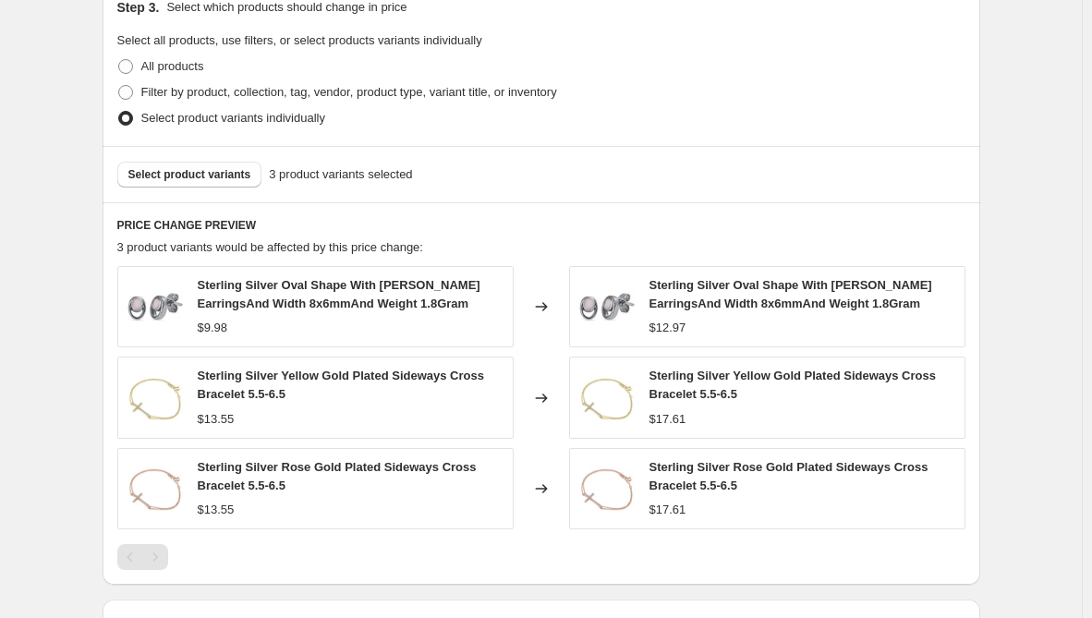
scroll to position [1134, 0]
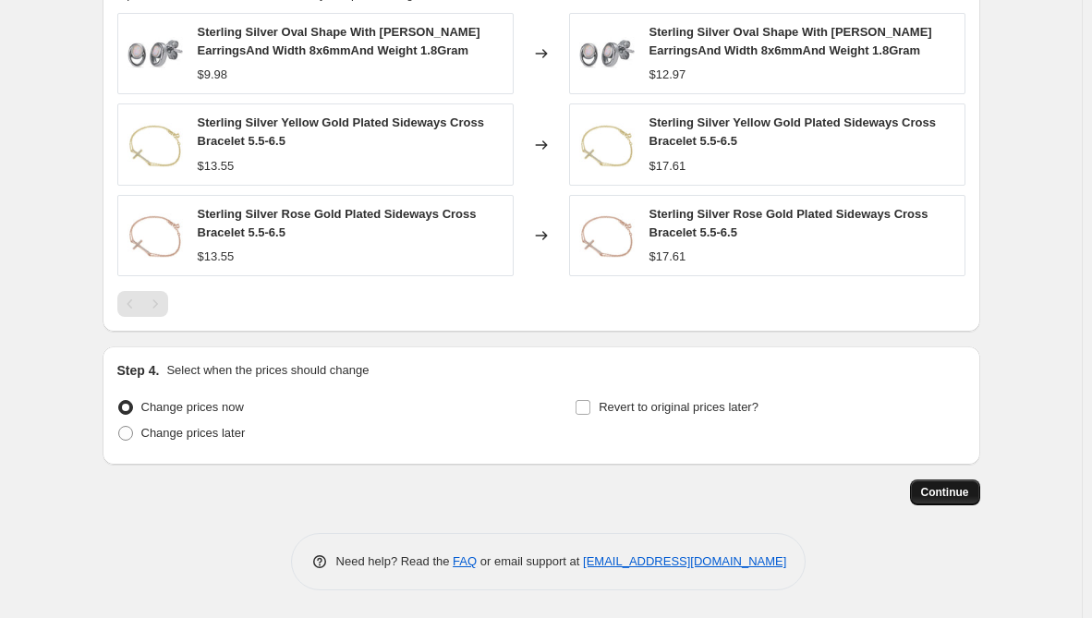
click at [949, 481] on button "Continue" at bounding box center [945, 493] width 70 height 26
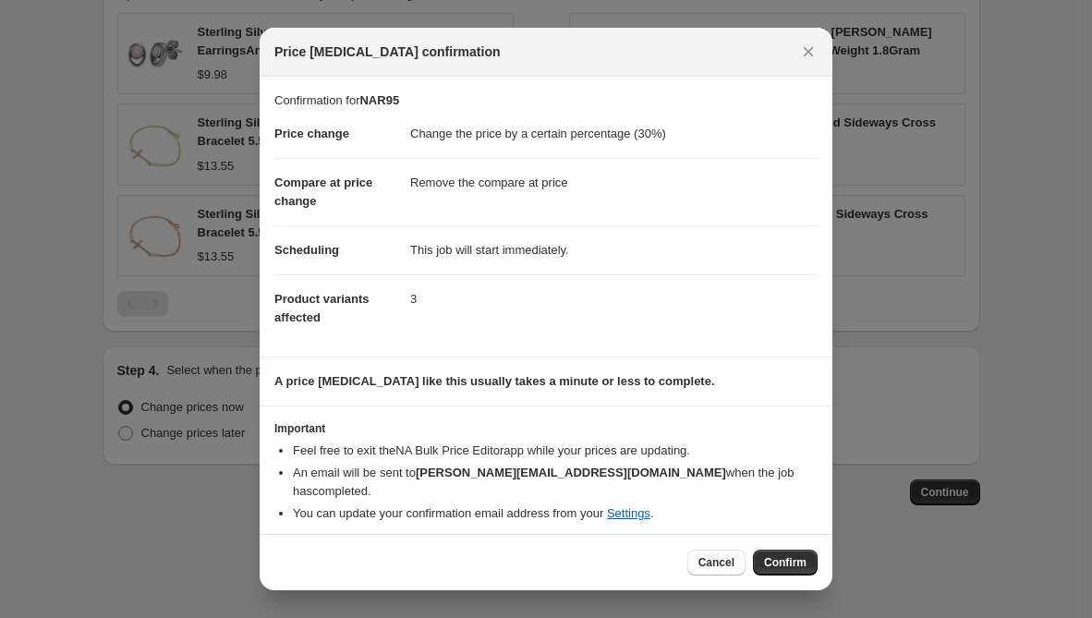
click at [793, 543] on div "Cancel Confirm" at bounding box center [546, 562] width 573 height 56
click at [790, 555] on span "Confirm" at bounding box center [785, 562] width 43 height 15
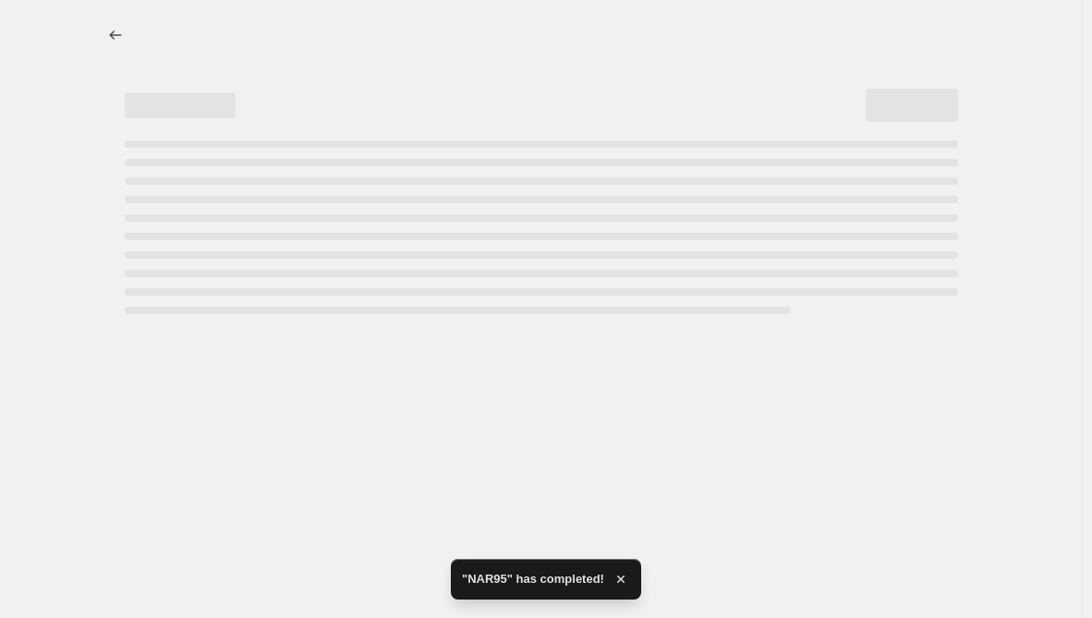
select select "percentage"
select select "remove"
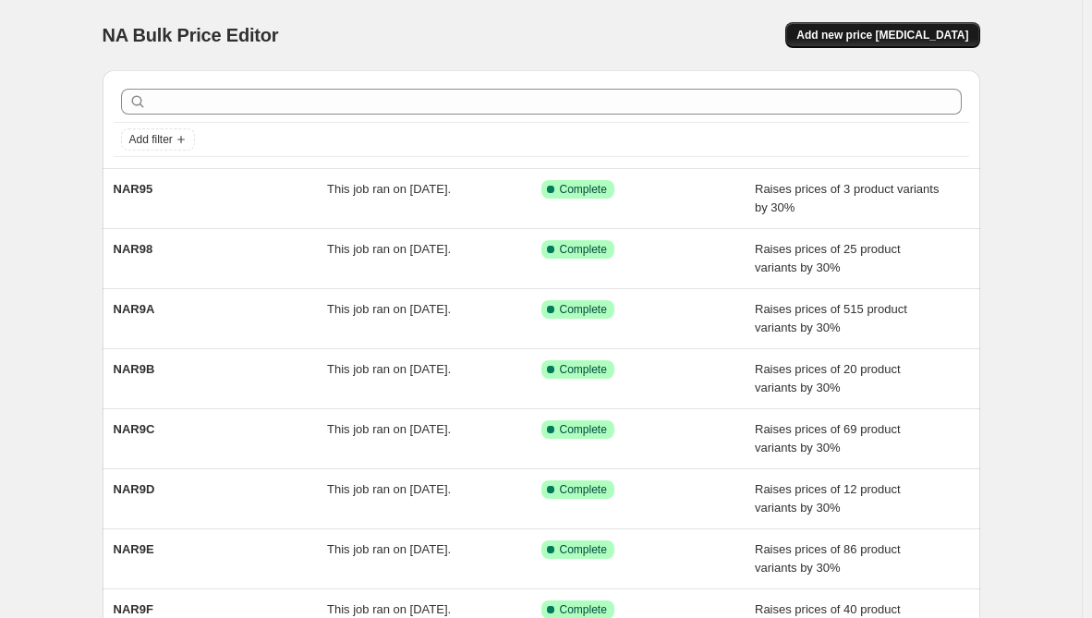
click at [880, 46] on button "Add new price [MEDICAL_DATA]" at bounding box center [882, 35] width 194 height 26
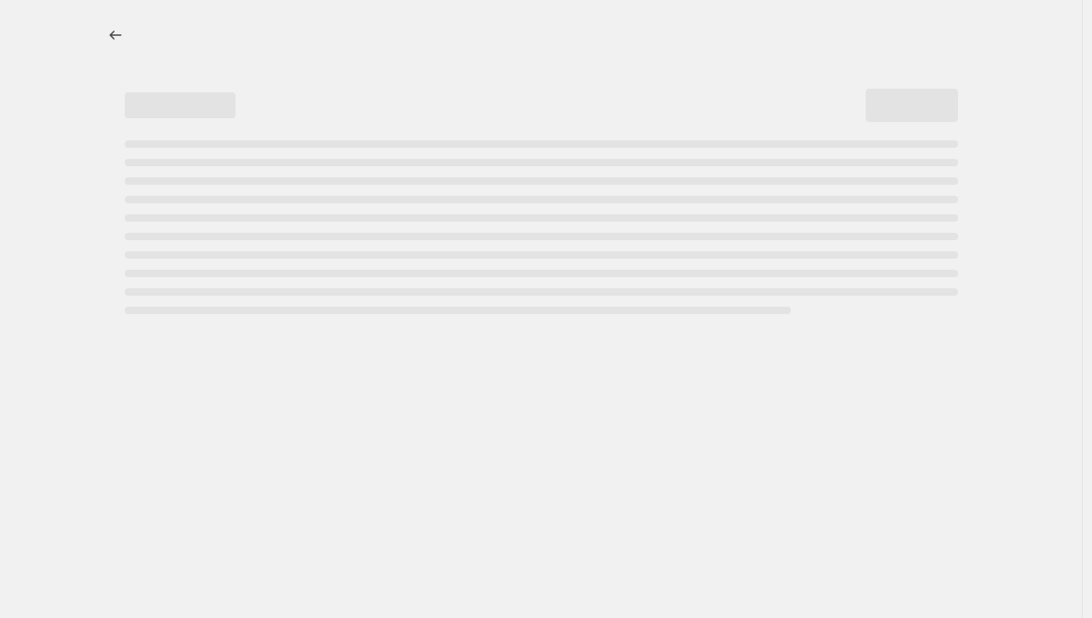
select select "percentage"
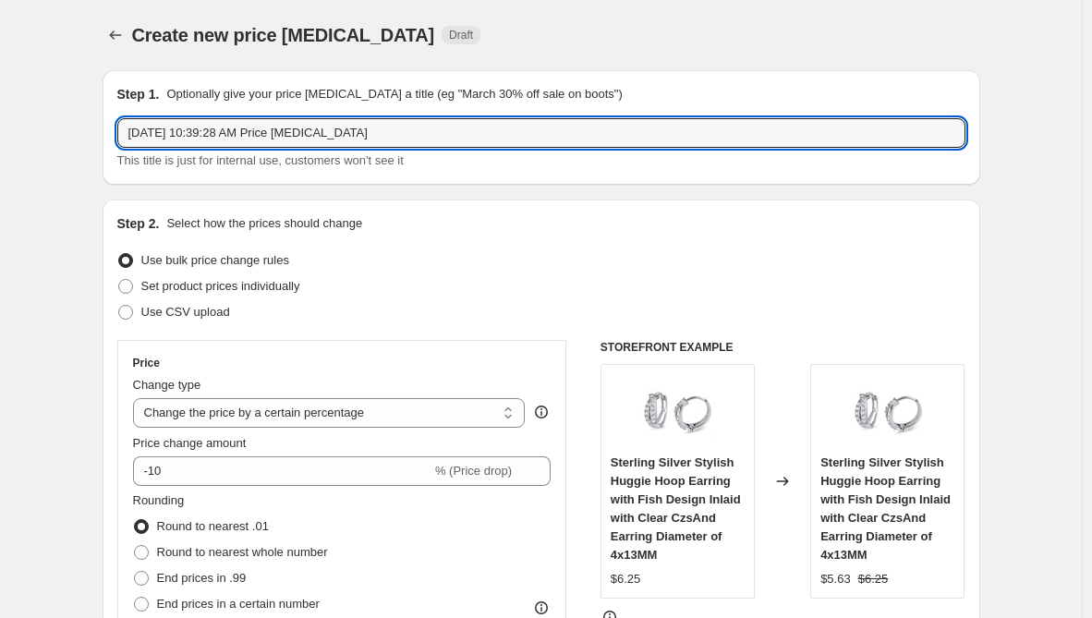
drag, startPoint x: 371, startPoint y: 132, endPoint x: -4, endPoint y: 132, distance: 374.3
click at [0, 132] on html "Home Settings Plans Skip to content Create new price [MEDICAL_DATA]. This page …" at bounding box center [546, 309] width 1092 height 618
paste input "NAR94"
type input "NAR94"
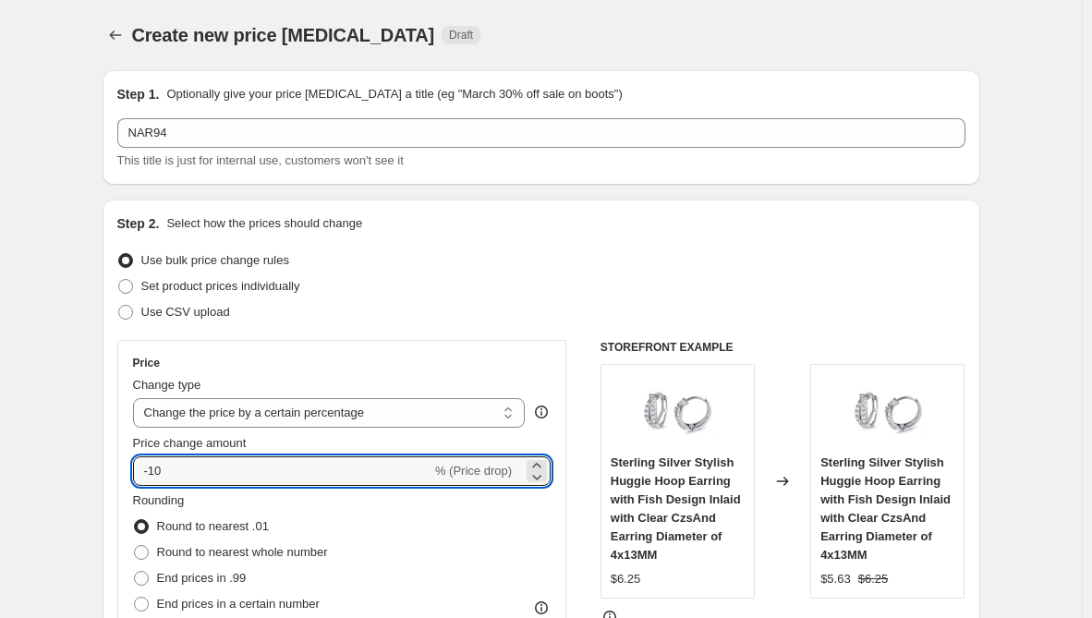
click at [126, 469] on div "Price Change type Change the price to a certain amount Change the price by a ce…" at bounding box center [342, 507] width 450 height 334
type input "30"
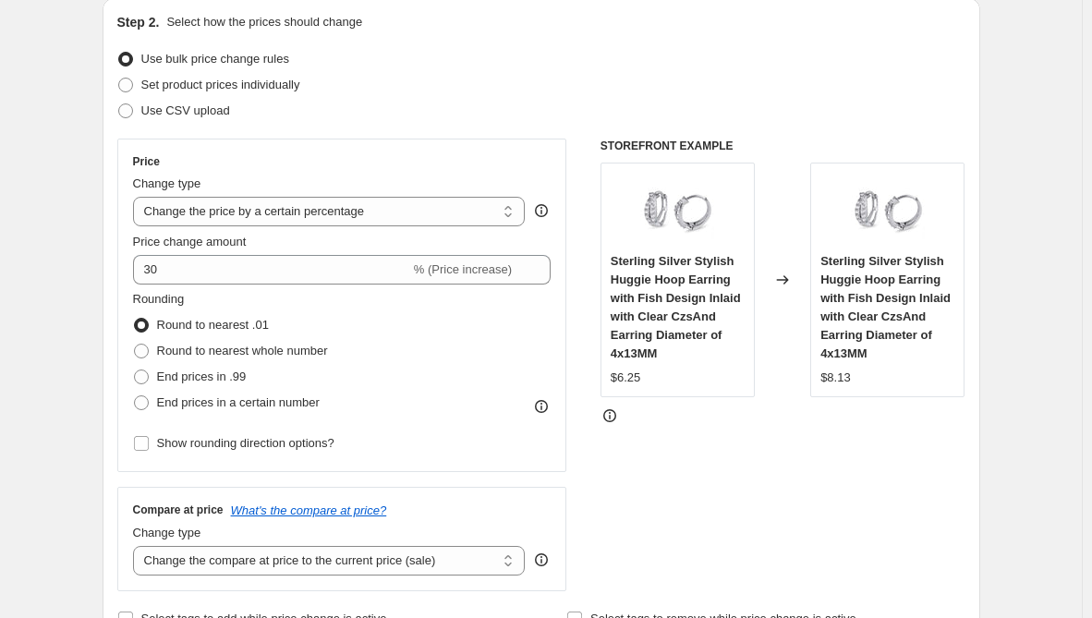
scroll to position [277, 0]
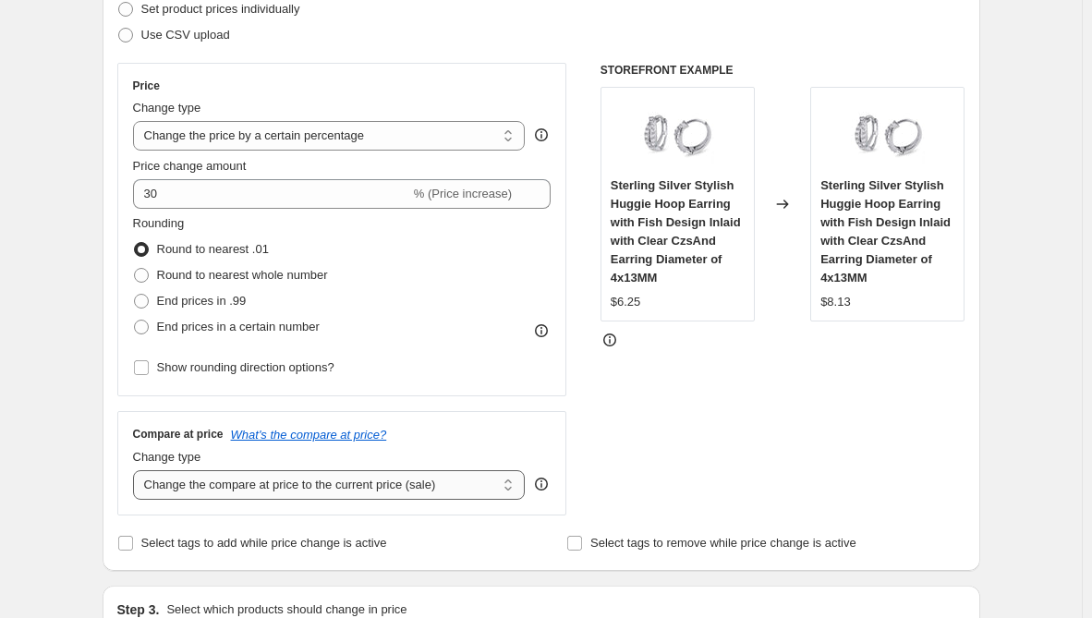
click at [322, 487] on select "Change the compare at price to the current price (sale) Change the compare at p…" at bounding box center [329, 485] width 393 height 30
select select "remove"
click at [137, 470] on select "Change the compare at price to the current price (sale) Change the compare at p…" at bounding box center [329, 485] width 393 height 30
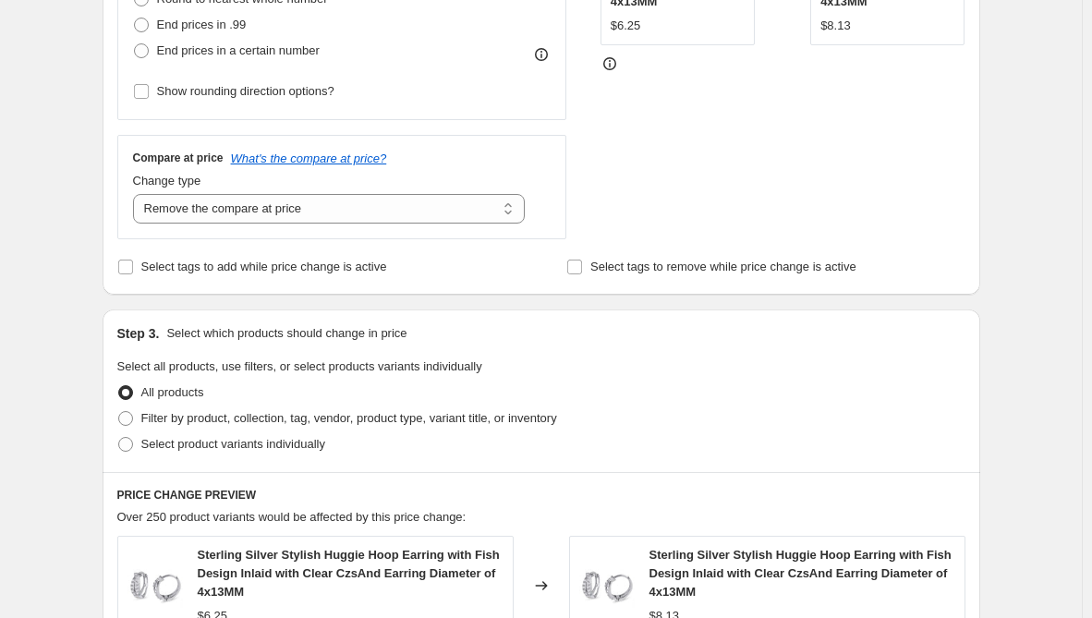
scroll to position [554, 0]
click at [206, 447] on span "Select product variants individually" at bounding box center [233, 443] width 184 height 14
click at [119, 437] on input "Select product variants individually" at bounding box center [118, 436] width 1 height 1
radio input "true"
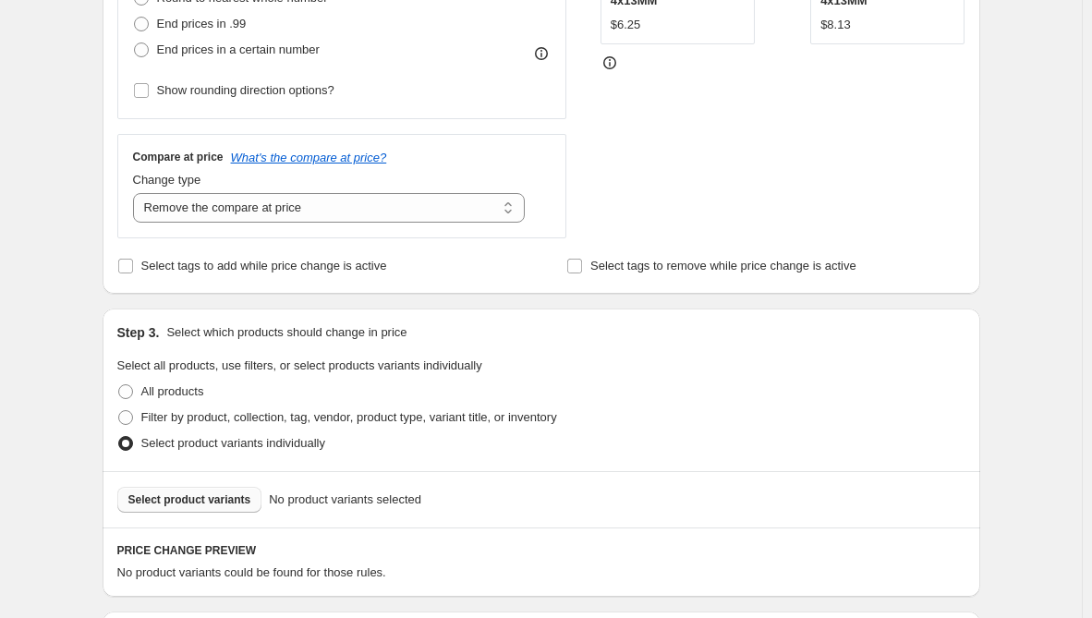
click at [205, 507] on span "Select product variants" at bounding box center [189, 500] width 123 height 15
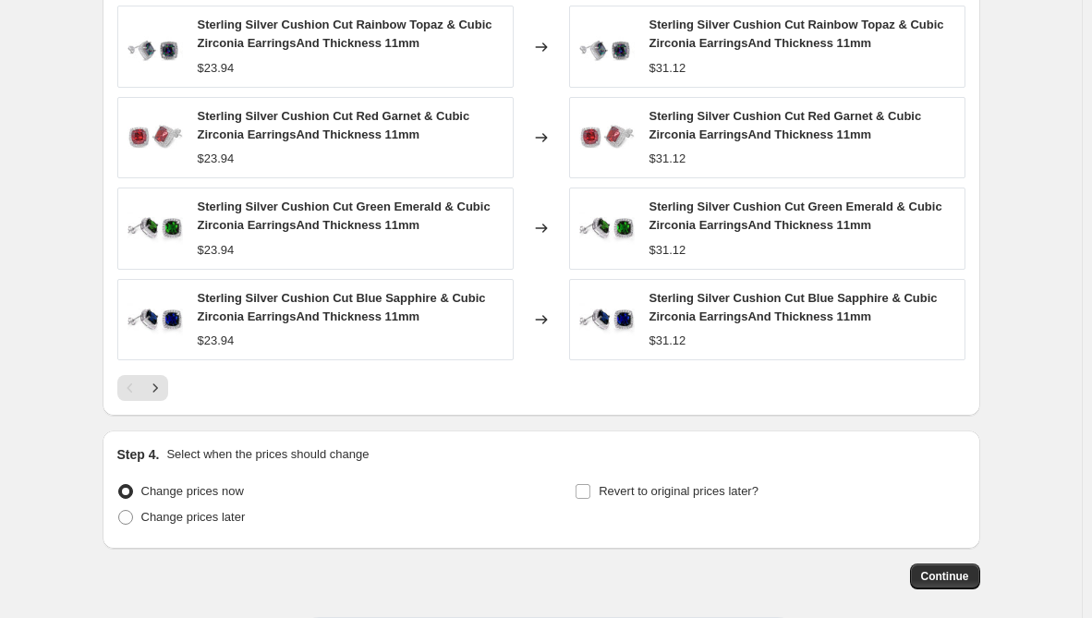
scroll to position [1316, 0]
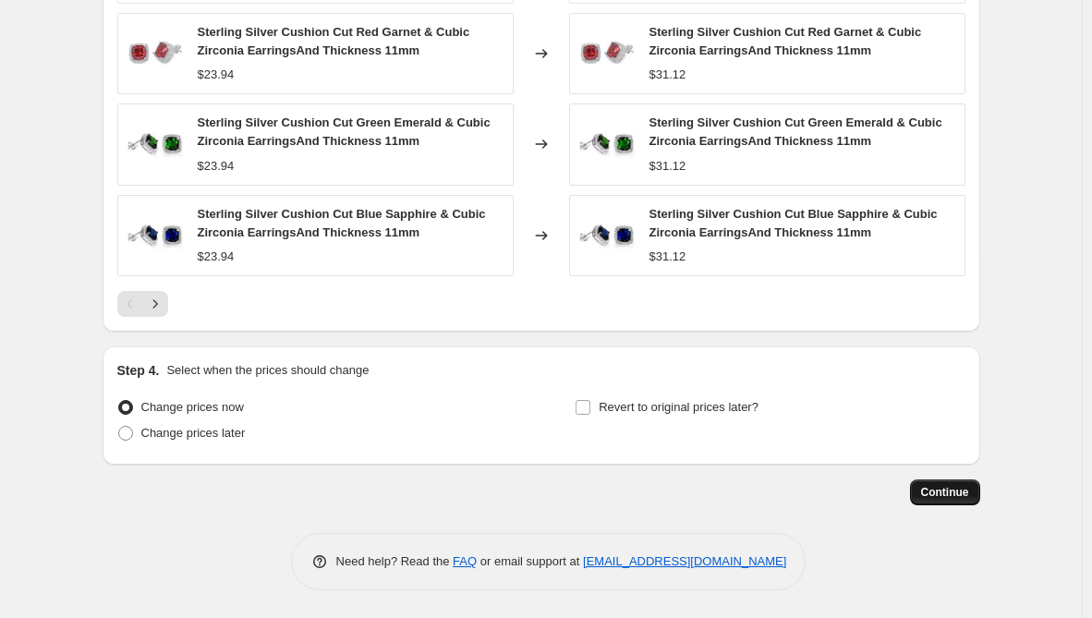
click at [958, 485] on span "Continue" at bounding box center [945, 492] width 48 height 15
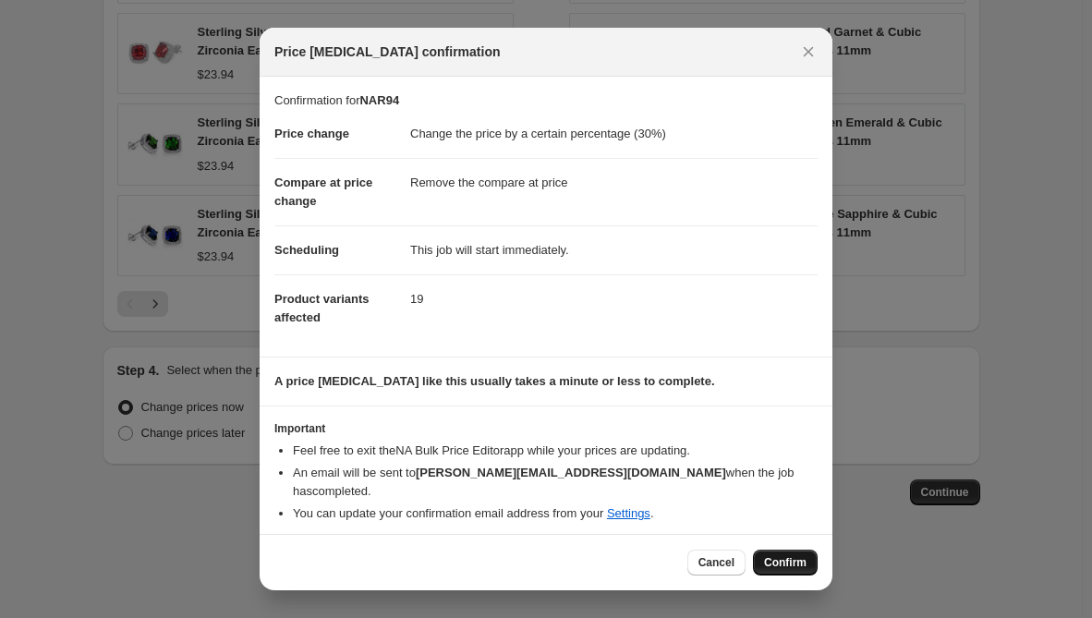
click at [783, 550] on button "Confirm" at bounding box center [785, 563] width 65 height 26
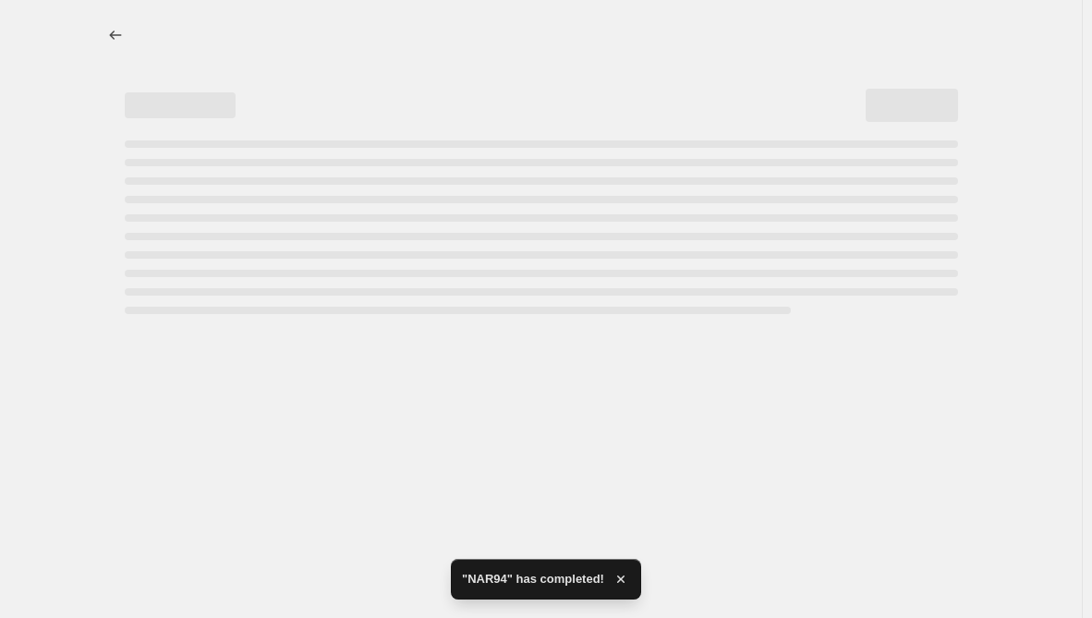
select select "percentage"
select select "remove"
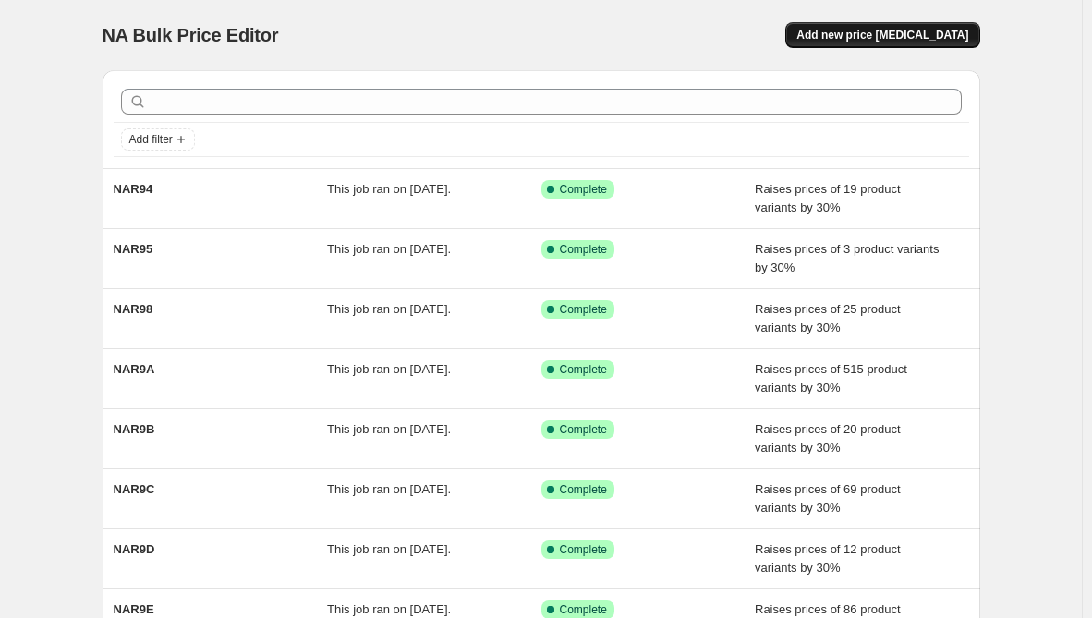
click at [884, 36] on span "Add new price [MEDICAL_DATA]" at bounding box center [883, 35] width 172 height 15
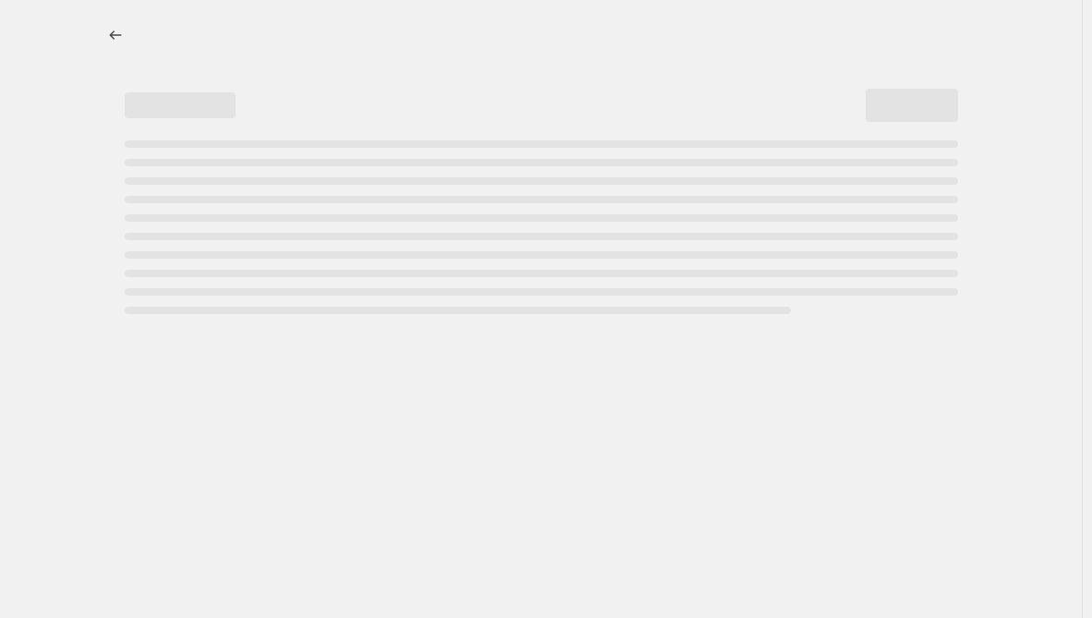
select select "percentage"
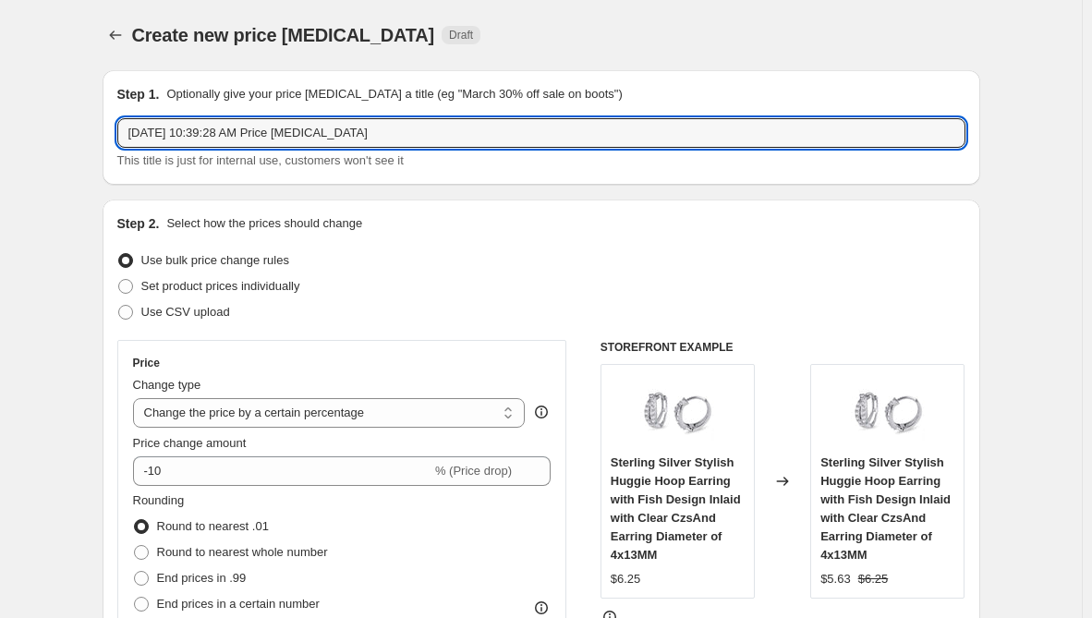
drag, startPoint x: 405, startPoint y: 137, endPoint x: -225, endPoint y: 107, distance: 630.9
click at [0, 107] on html "Home Settings Plans Skip to content Create new price [MEDICAL_DATA]. This page …" at bounding box center [546, 309] width 1092 height 618
paste input "NAR93"
type input "NAR93"
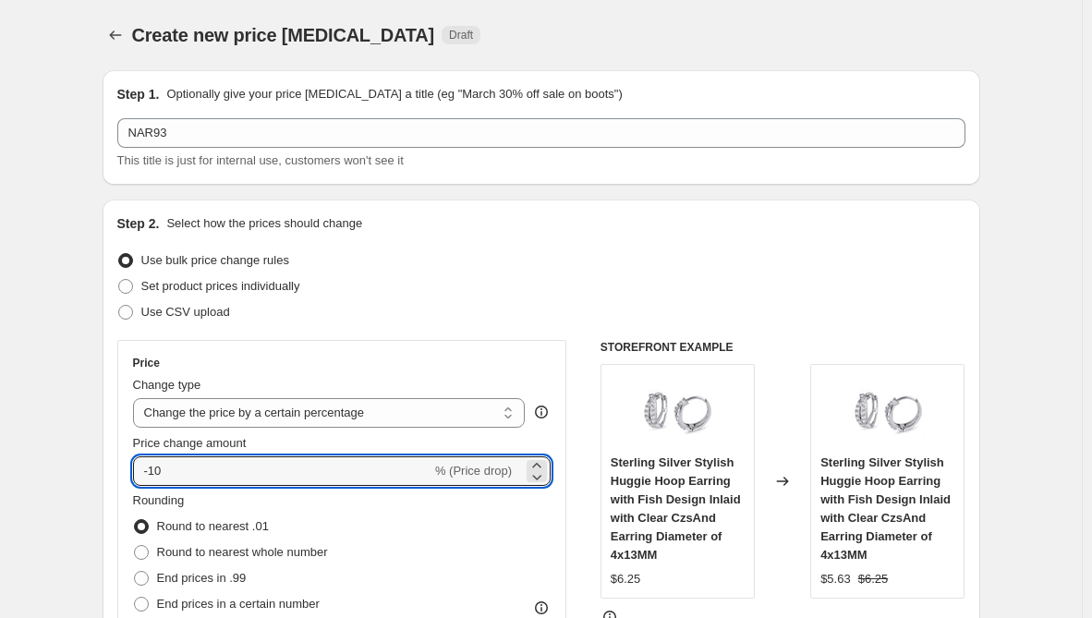
drag, startPoint x: 171, startPoint y: 472, endPoint x: 116, endPoint y: 488, distance: 57.6
click at [116, 488] on div "Step 2. Select how the prices should change Use bulk price change rules Set pro…" at bounding box center [542, 524] width 878 height 649
type input "30"
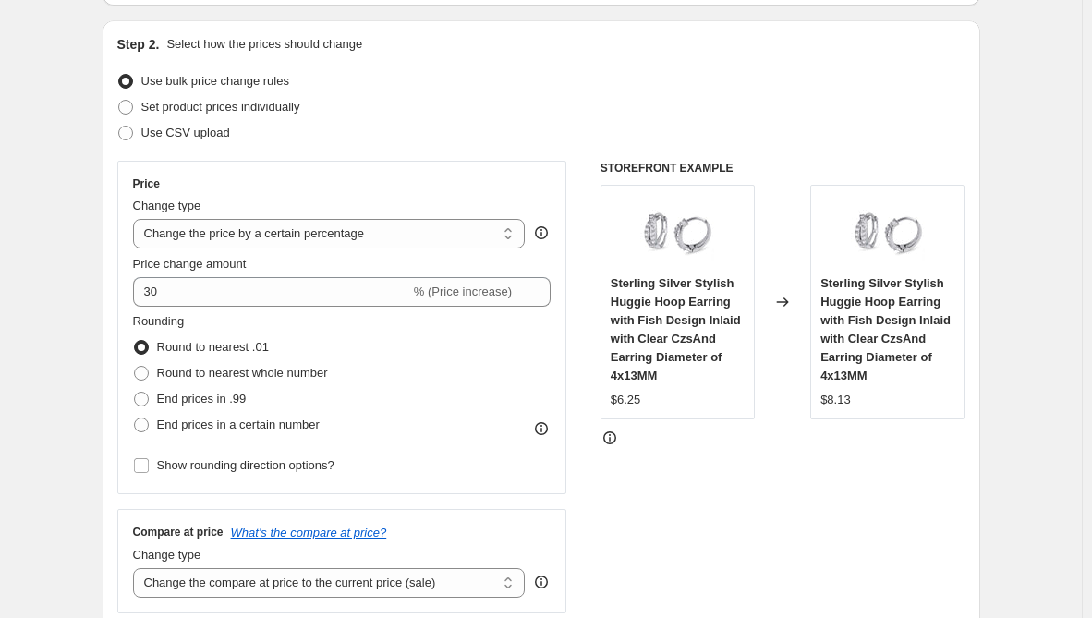
scroll to position [185, 0]
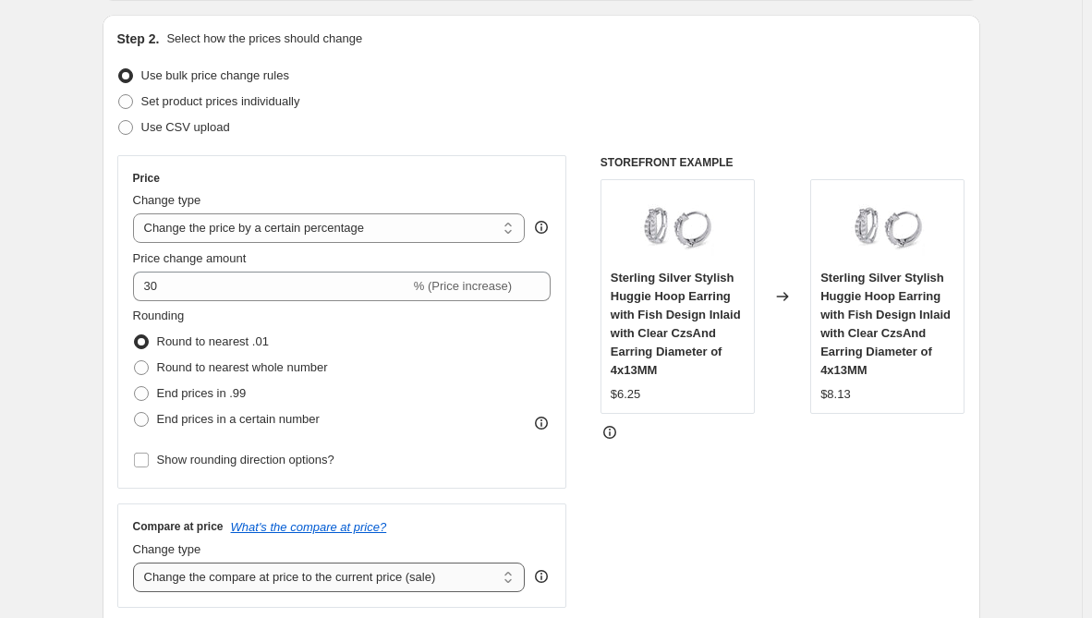
click at [214, 580] on select "Change the compare at price to the current price (sale) Change the compare at p…" at bounding box center [329, 578] width 393 height 30
select select "remove"
click at [137, 563] on select "Change the compare at price to the current price (sale) Change the compare at p…" at bounding box center [329, 578] width 393 height 30
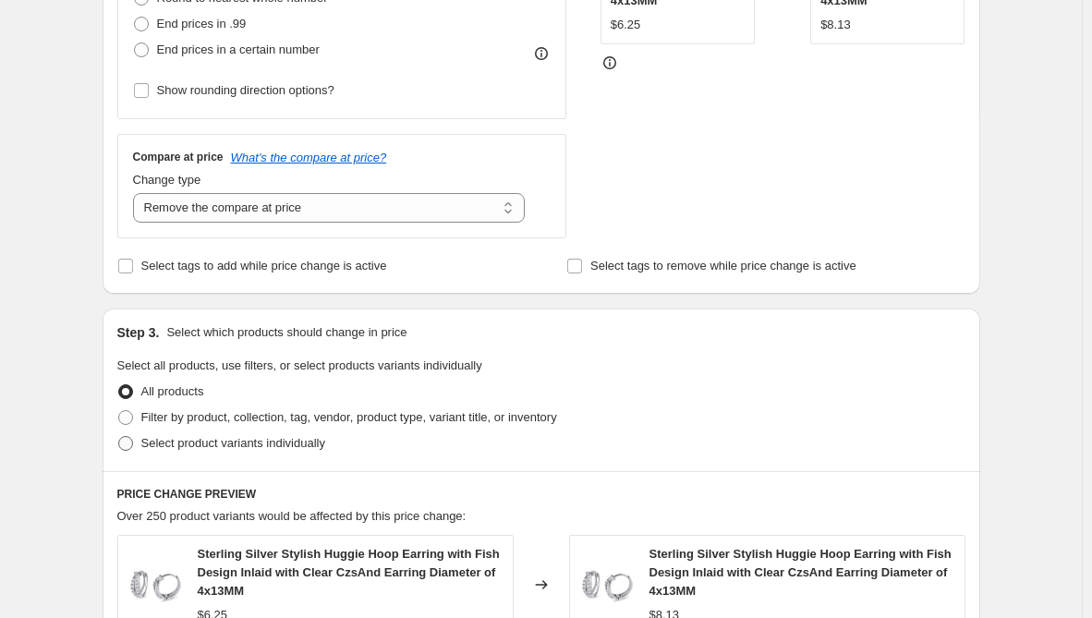
click at [219, 445] on span "Select product variants individually" at bounding box center [233, 443] width 184 height 14
click at [119, 437] on input "Select product variants individually" at bounding box center [118, 436] width 1 height 1
radio input "true"
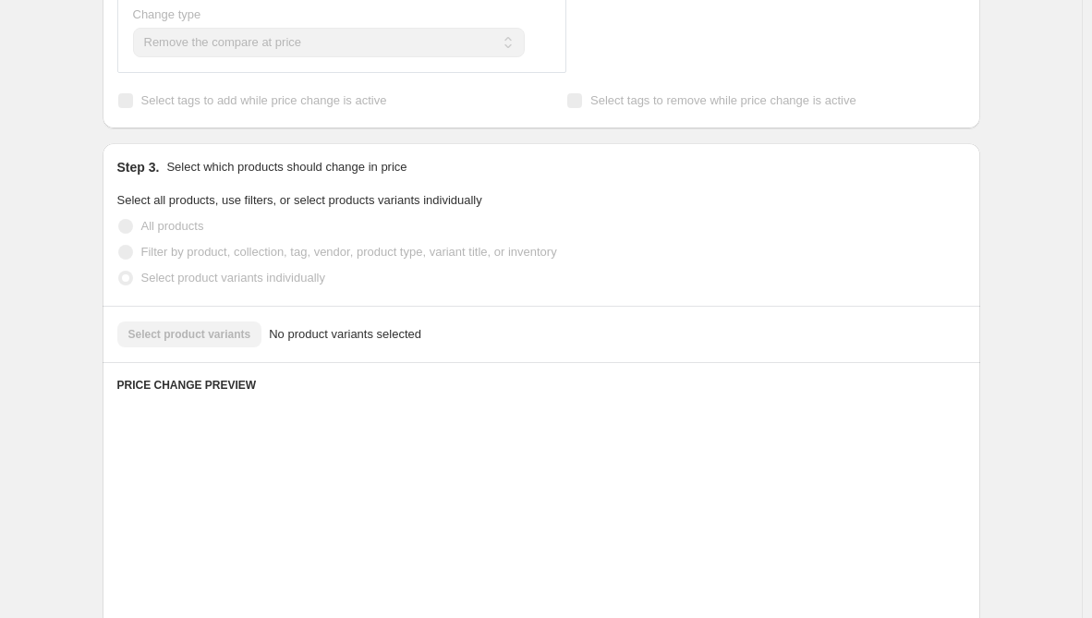
scroll to position [739, 0]
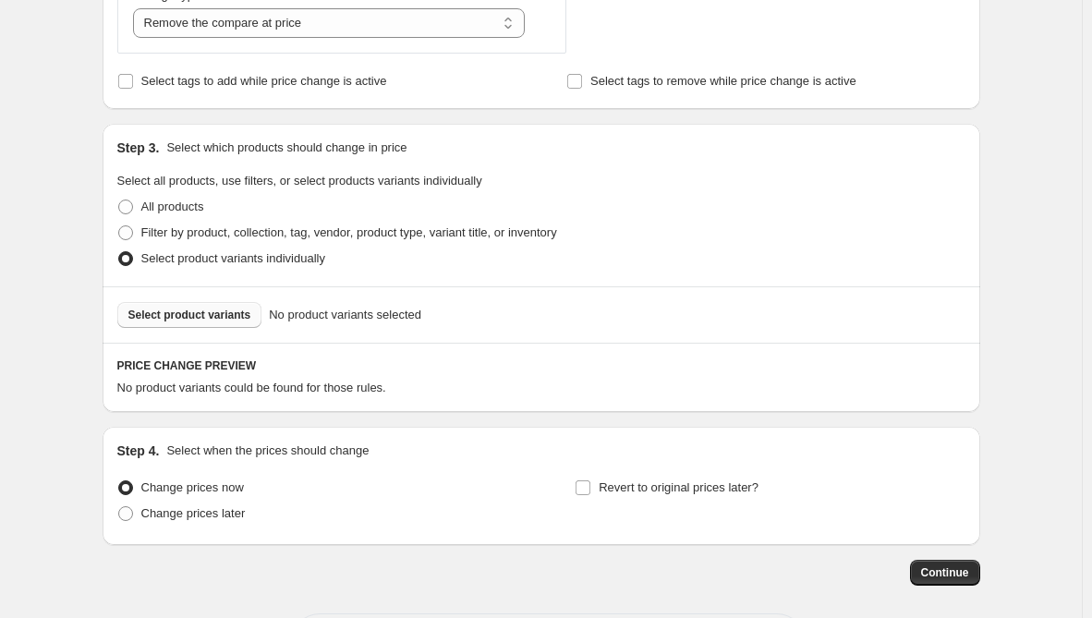
click at [228, 324] on button "Select product variants" at bounding box center [189, 315] width 145 height 26
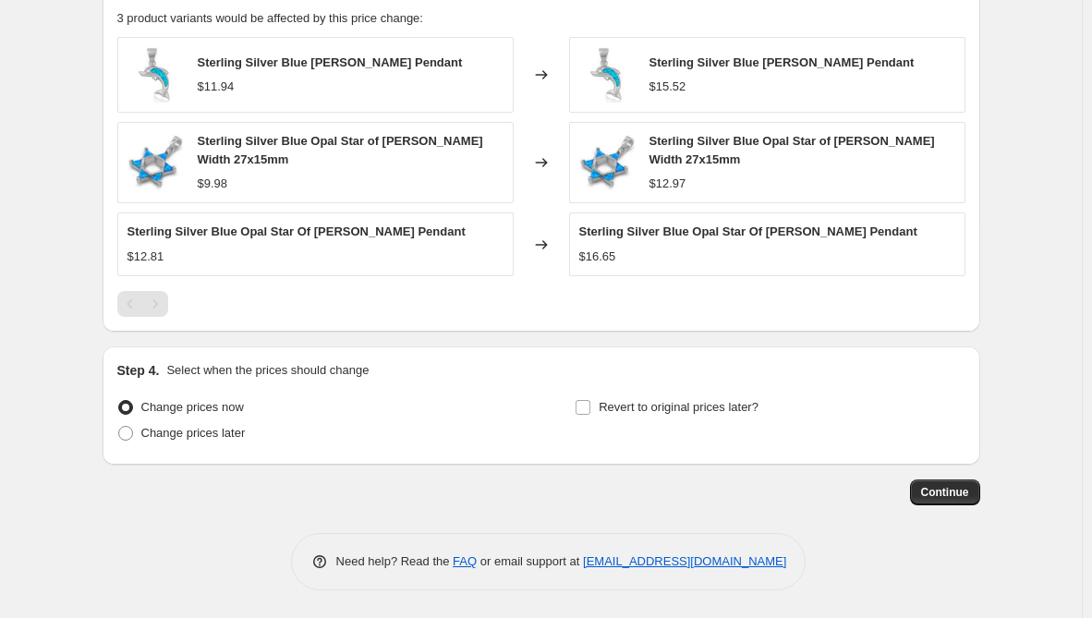
scroll to position [1110, 0]
click at [963, 493] on span "Continue" at bounding box center [945, 492] width 48 height 15
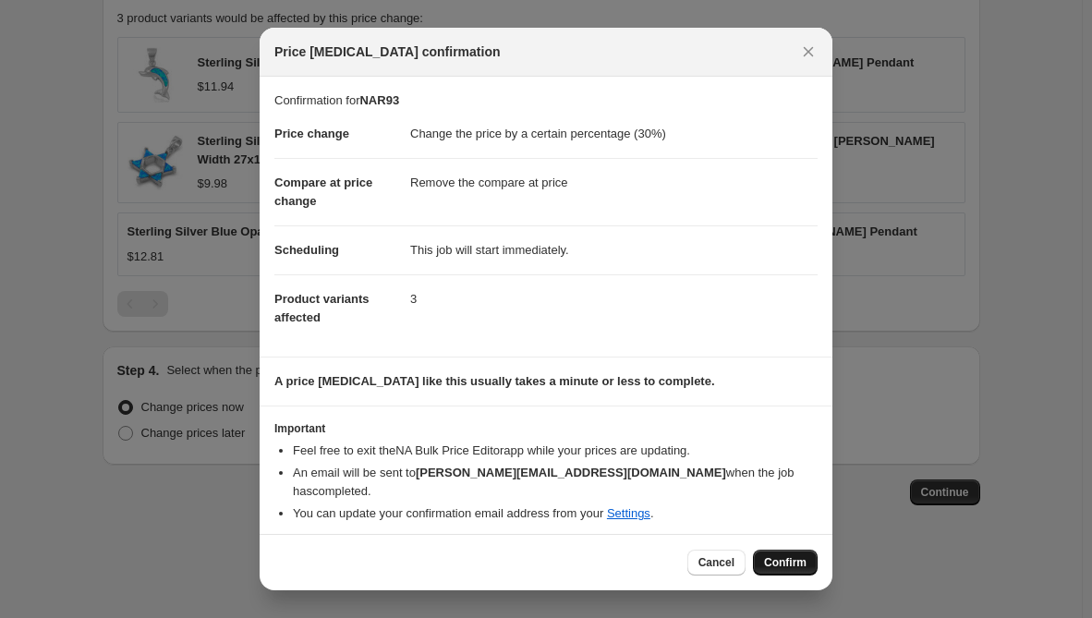
click at [777, 555] on span "Confirm" at bounding box center [785, 562] width 43 height 15
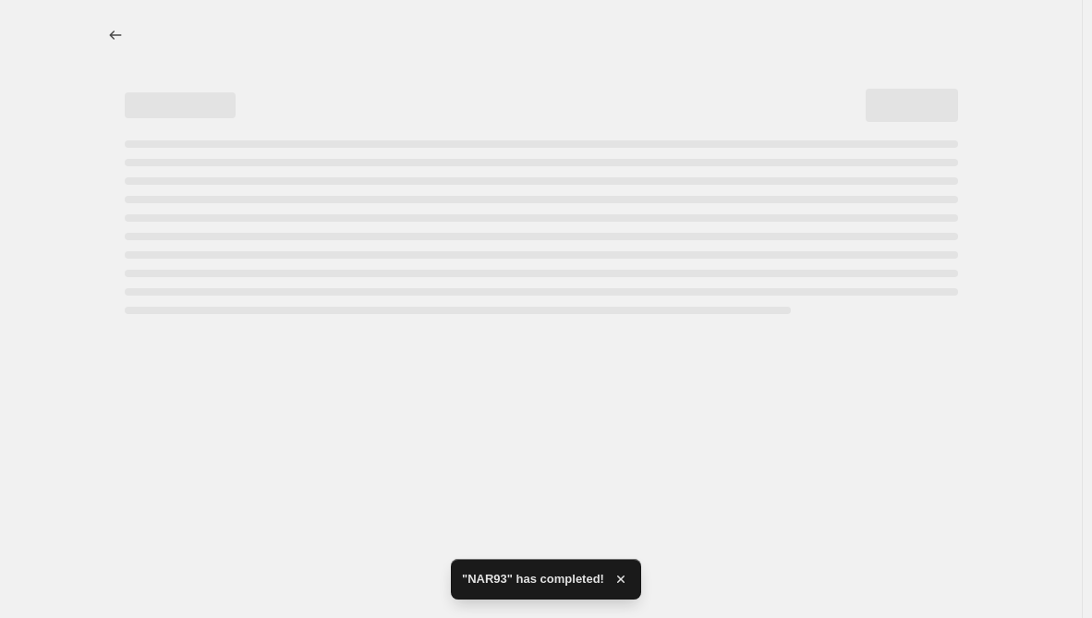
select select "percentage"
select select "remove"
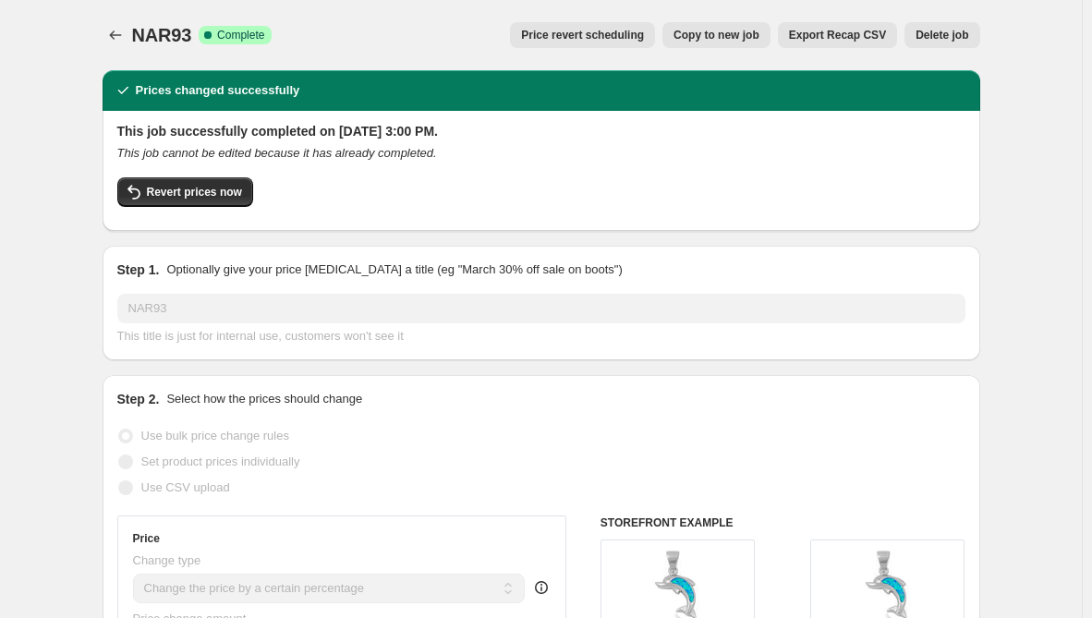
click at [463, 23] on div "Price revert scheduling Copy to new job Export Recap CSV Delete job" at bounding box center [632, 35] width 693 height 26
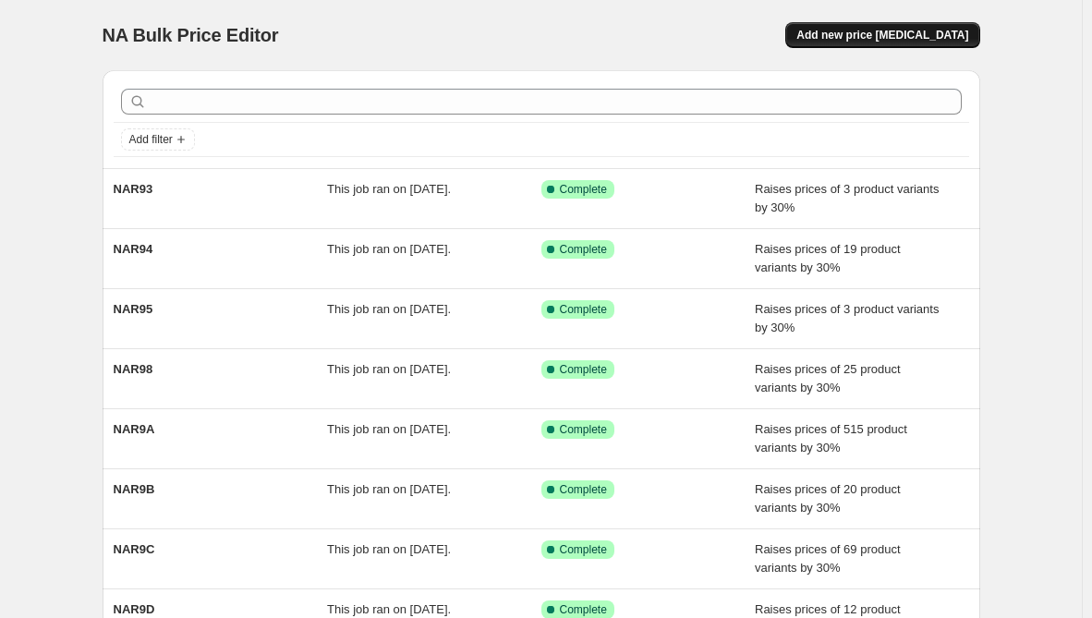
click at [879, 37] on span "Add new price [MEDICAL_DATA]" at bounding box center [883, 35] width 172 height 15
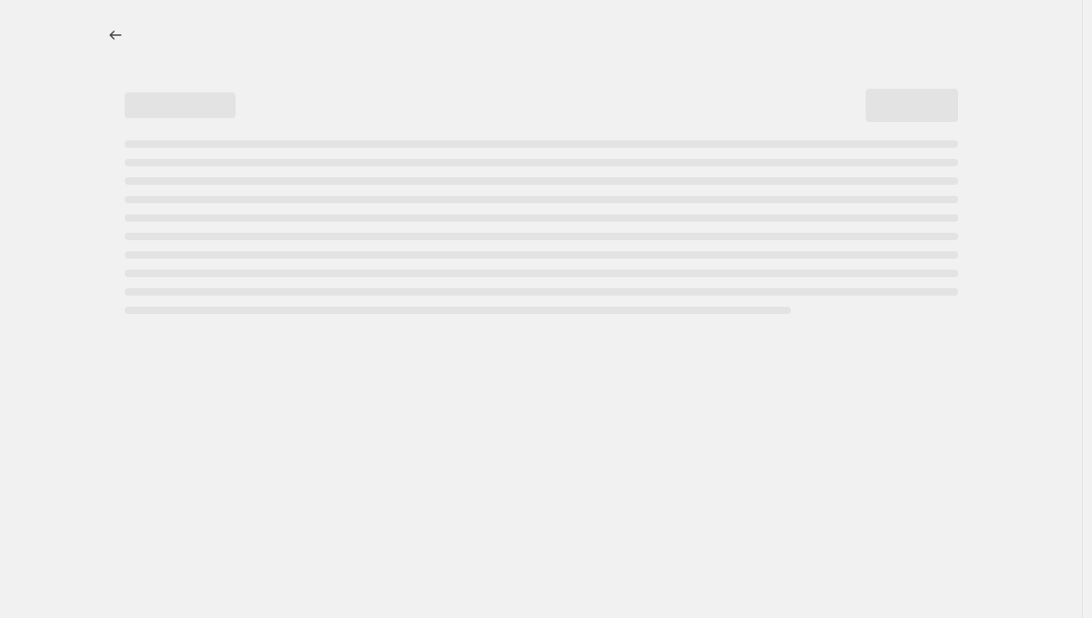
select select "percentage"
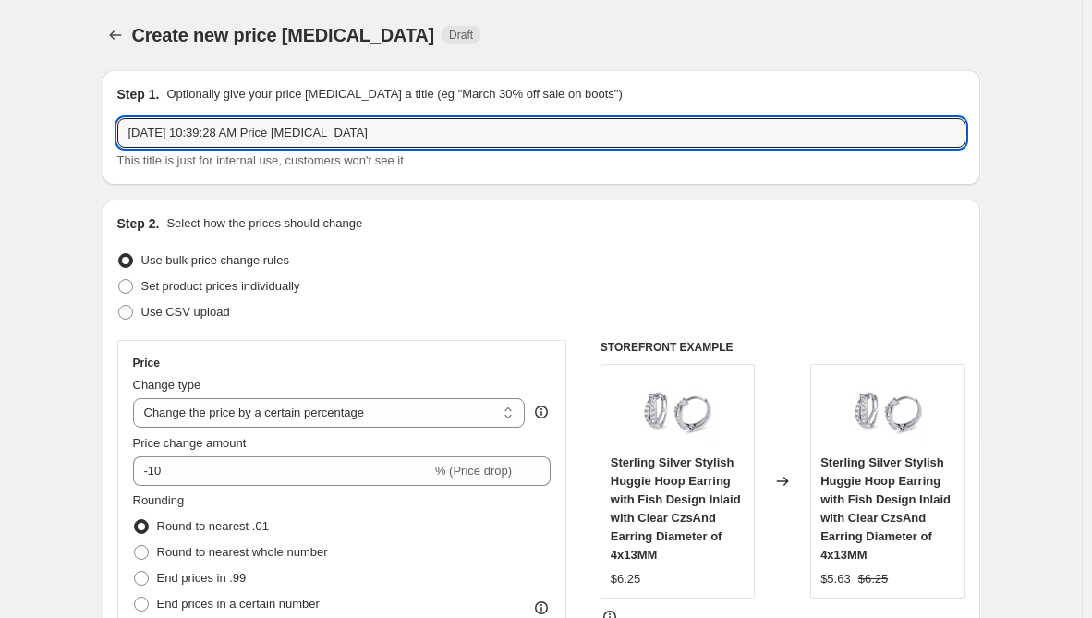
drag, startPoint x: 486, startPoint y: 146, endPoint x: -225, endPoint y: 159, distance: 711.7
click at [0, 159] on html "Home Settings Plans Skip to content Create new price [MEDICAL_DATA]. This page …" at bounding box center [546, 309] width 1092 height 618
paste input "NAR91"
type input "NAR91"
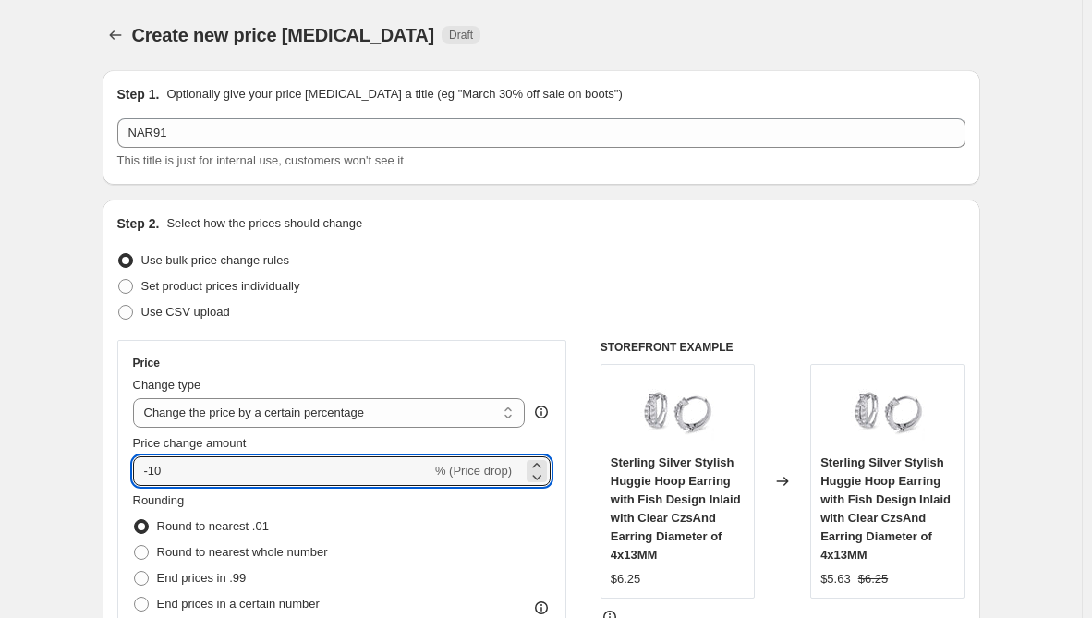
drag, startPoint x: 208, startPoint y: 473, endPoint x: 98, endPoint y: 474, distance: 110.0
type input "30"
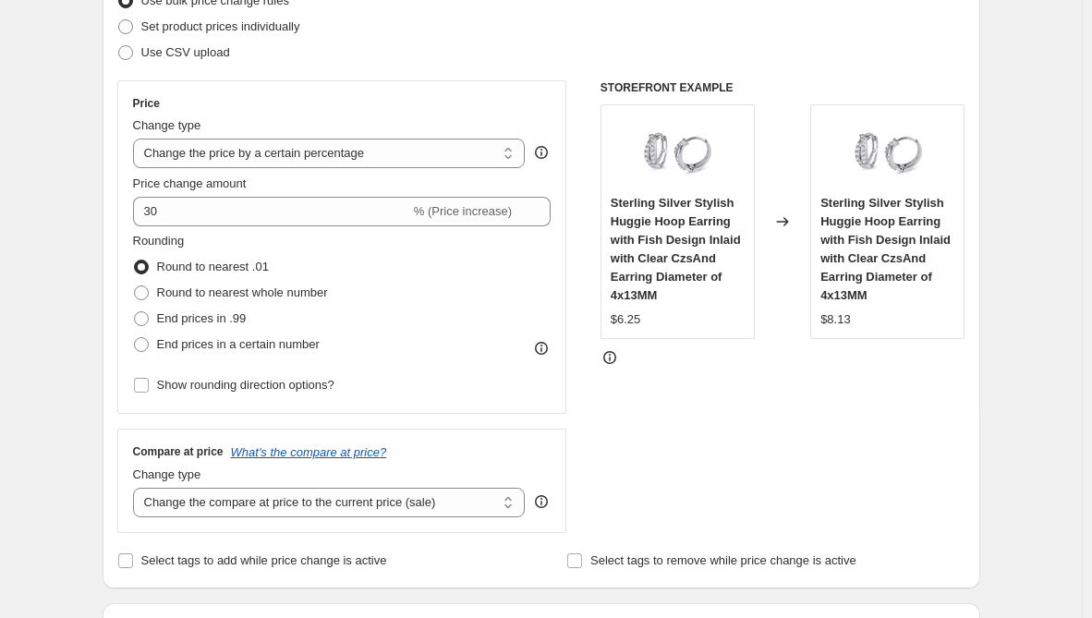
scroll to position [370, 0]
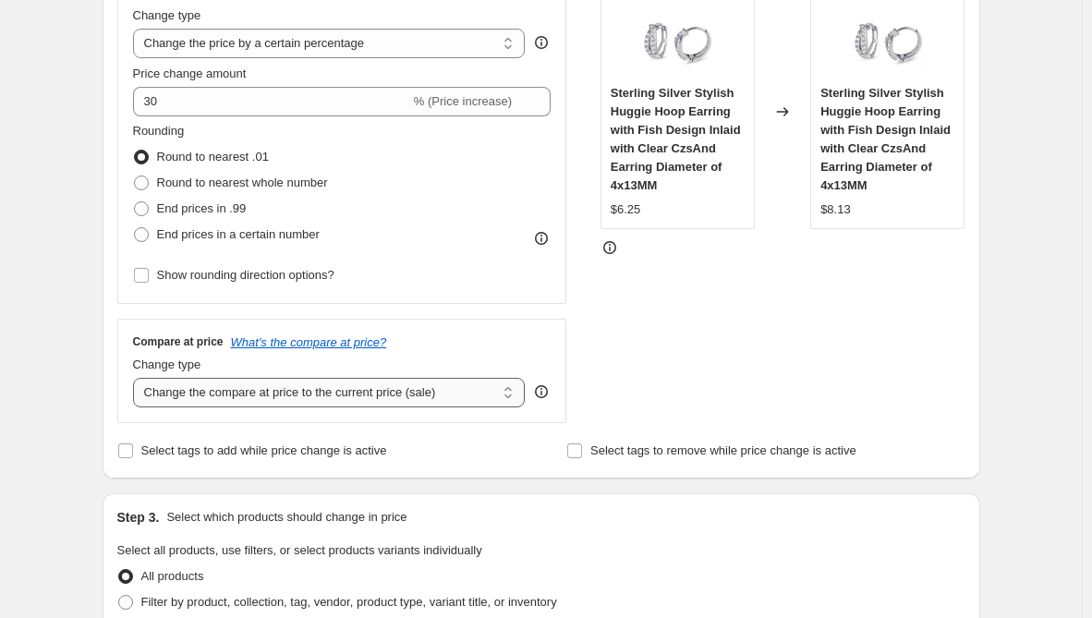
click at [323, 396] on select "Change the compare at price to the current price (sale) Change the compare at p…" at bounding box center [329, 393] width 393 height 30
select select "remove"
click at [137, 378] on select "Change the compare at price to the current price (sale) Change the compare at p…" at bounding box center [329, 393] width 393 height 30
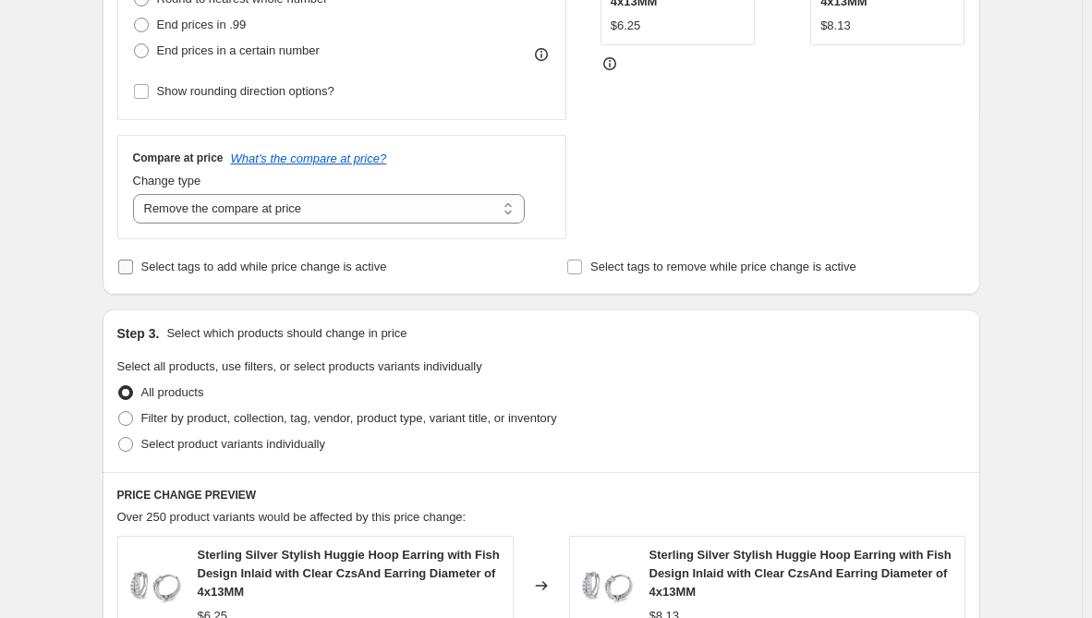
scroll to position [554, 0]
click at [231, 440] on span "Select product variants individually" at bounding box center [233, 443] width 184 height 14
click at [119, 437] on input "Select product variants individually" at bounding box center [118, 436] width 1 height 1
radio input "true"
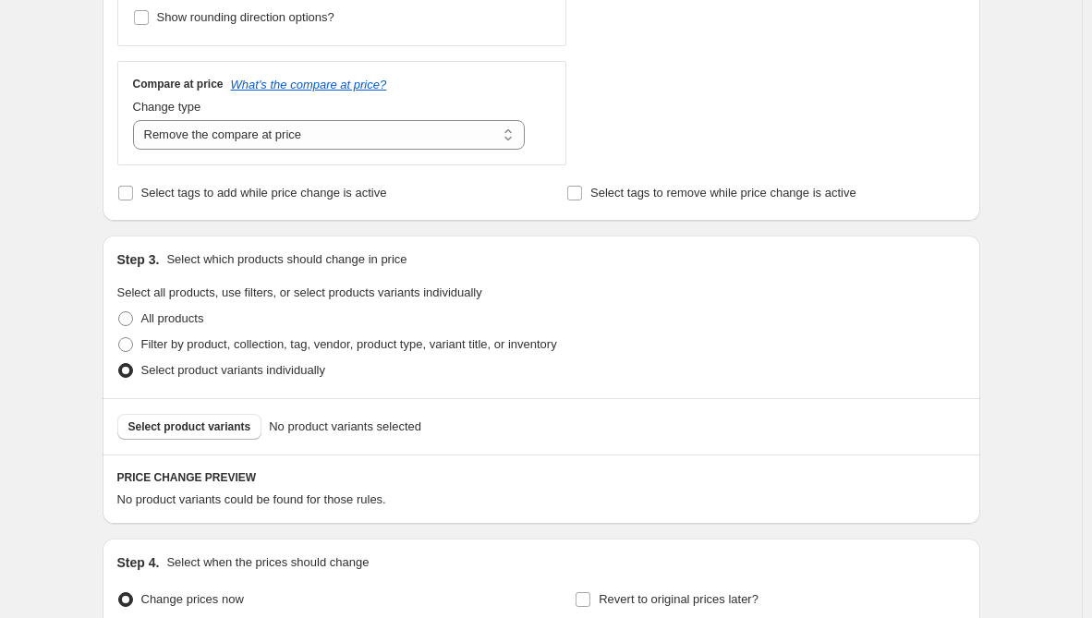
scroll to position [739, 0]
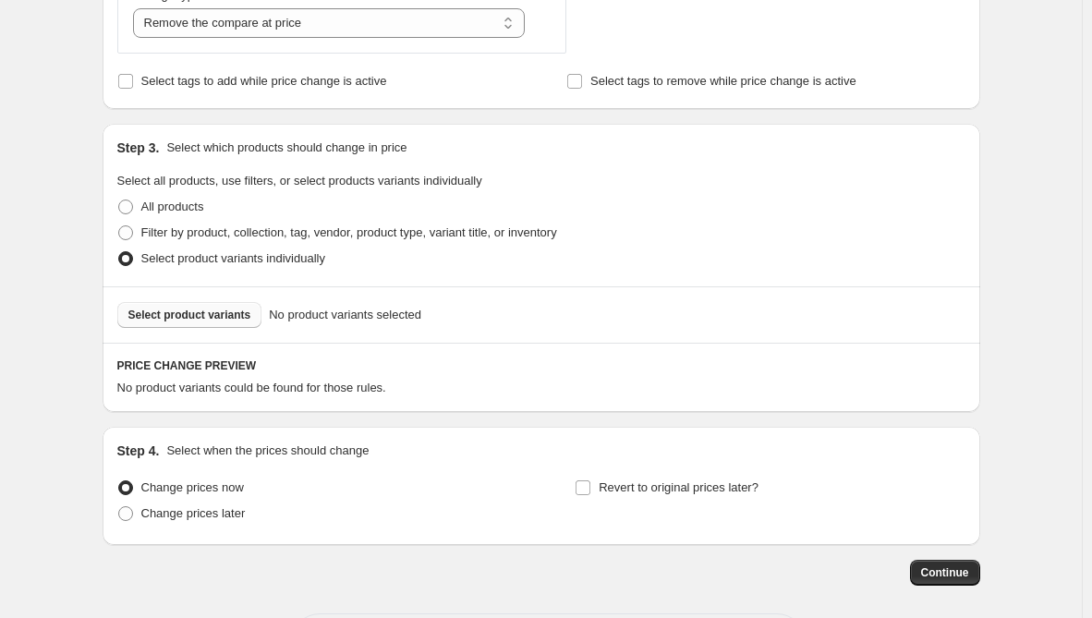
click at [225, 323] on span "Select product variants" at bounding box center [189, 315] width 123 height 15
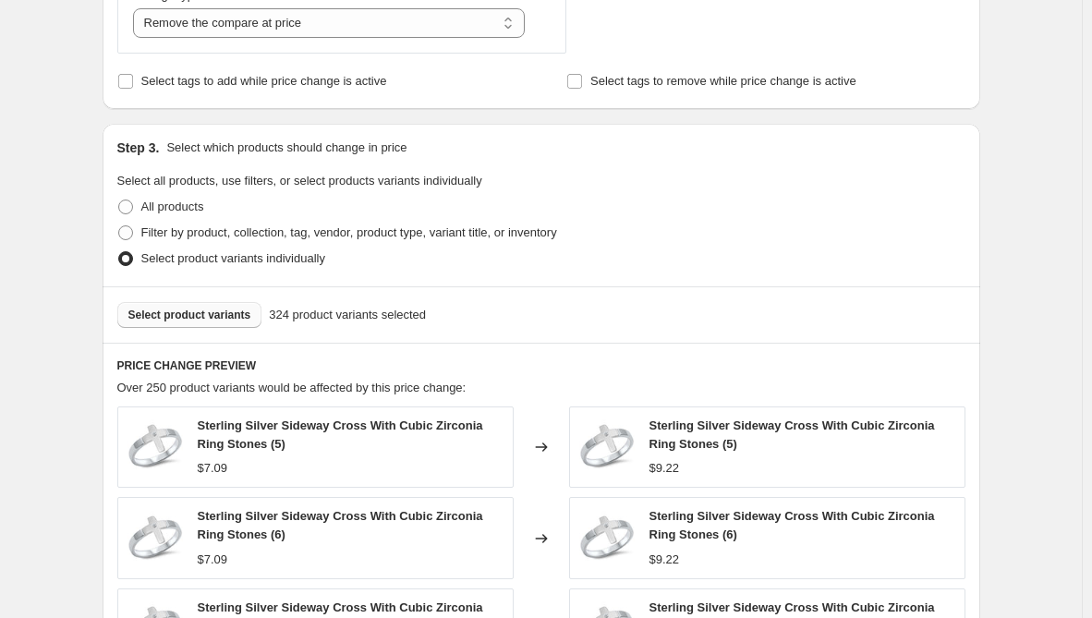
click at [72, 332] on div "Create new price [MEDICAL_DATA]. This page is ready Create new price [MEDICAL_D…" at bounding box center [541, 227] width 1082 height 1933
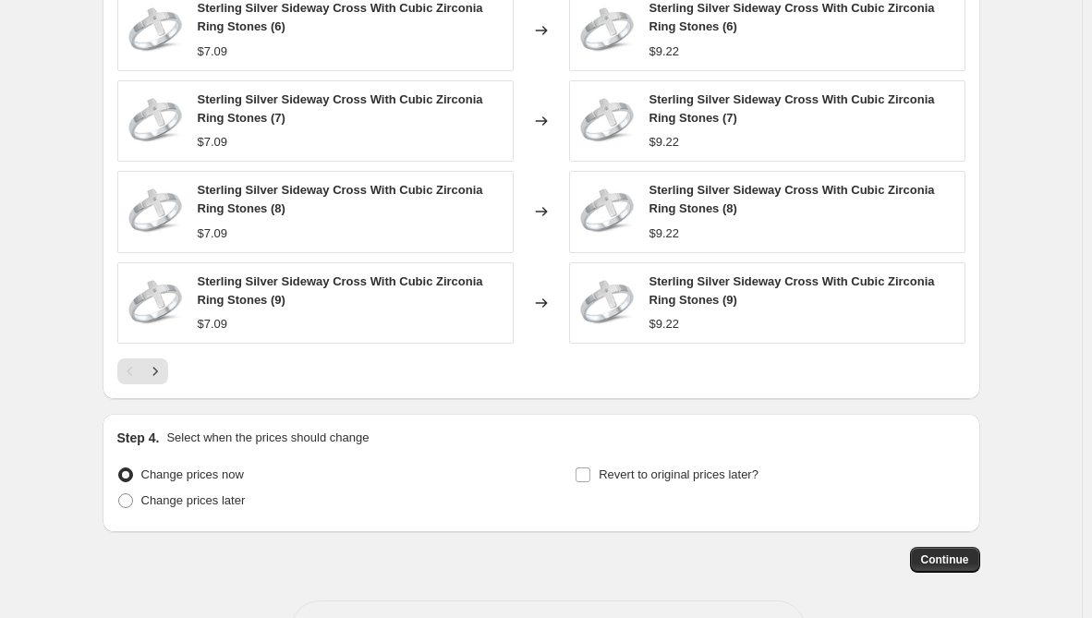
scroll to position [1316, 0]
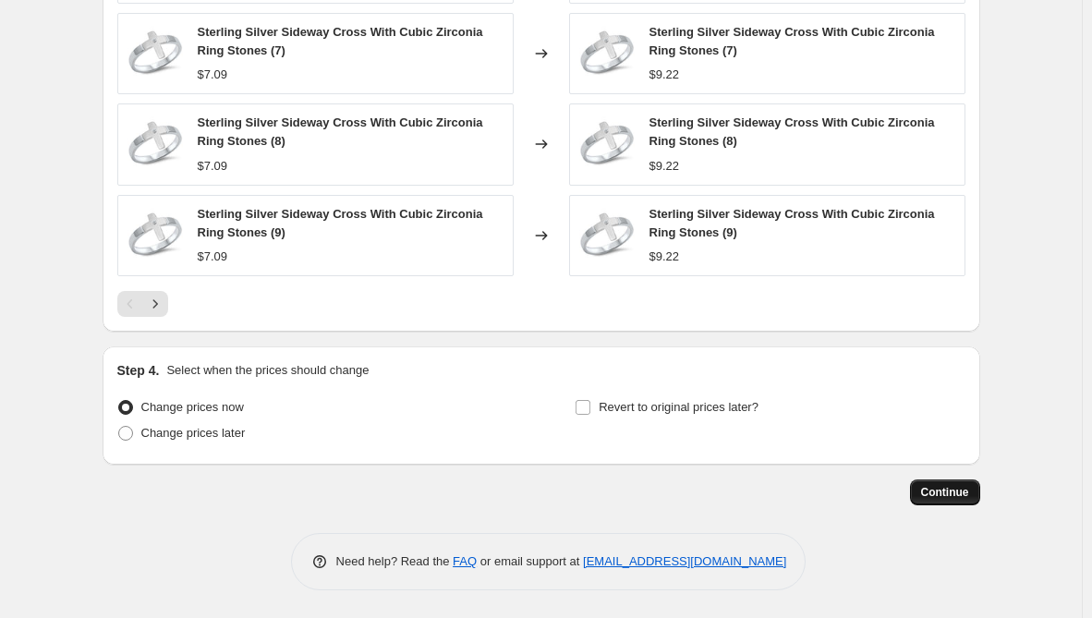
click at [947, 488] on span "Continue" at bounding box center [945, 492] width 48 height 15
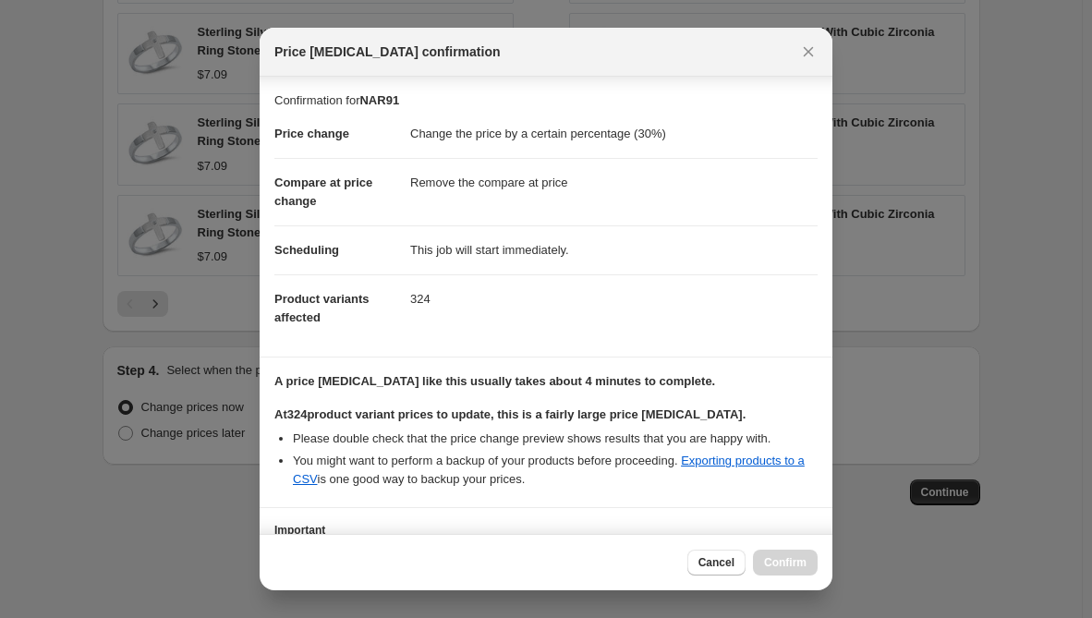
scroll to position [148, 0]
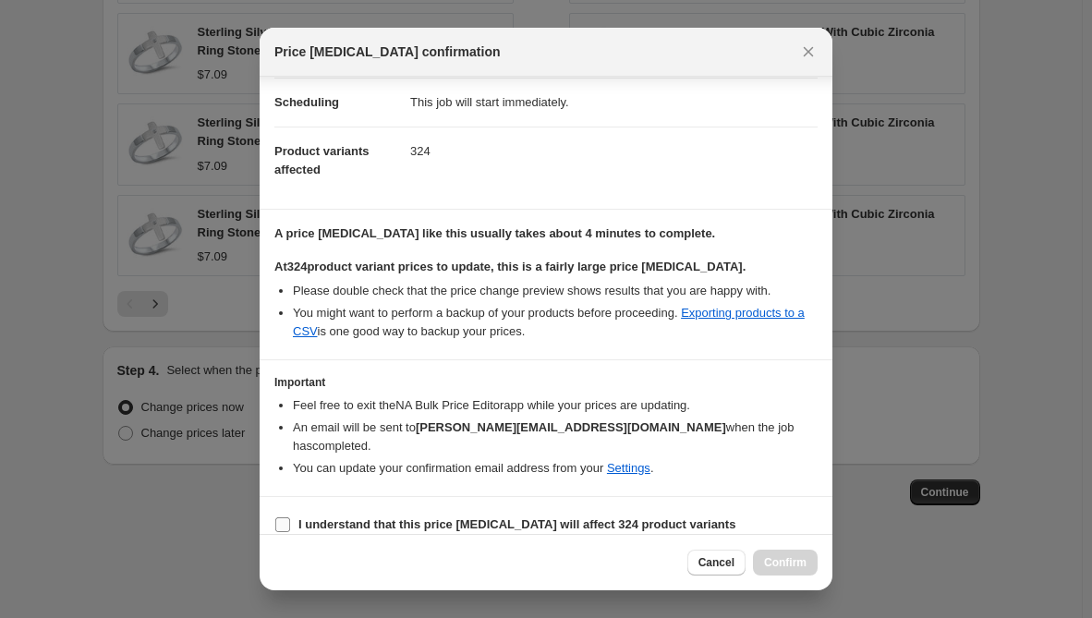
click at [460, 518] on b "I understand that this price [MEDICAL_DATA] will affect 324 product variants" at bounding box center [516, 525] width 437 height 14
click at [290, 518] on input "I understand that this price [MEDICAL_DATA] will affect 324 product variants" at bounding box center [282, 525] width 15 height 15
checkbox input "true"
click at [802, 557] on span "Confirm" at bounding box center [785, 562] width 43 height 15
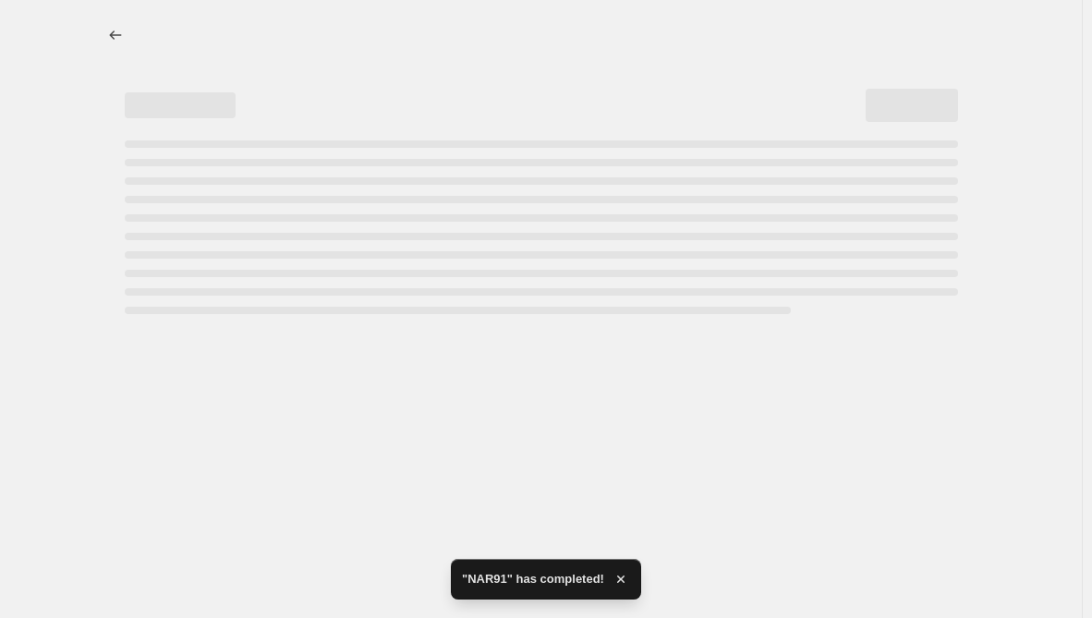
select select "percentage"
select select "remove"
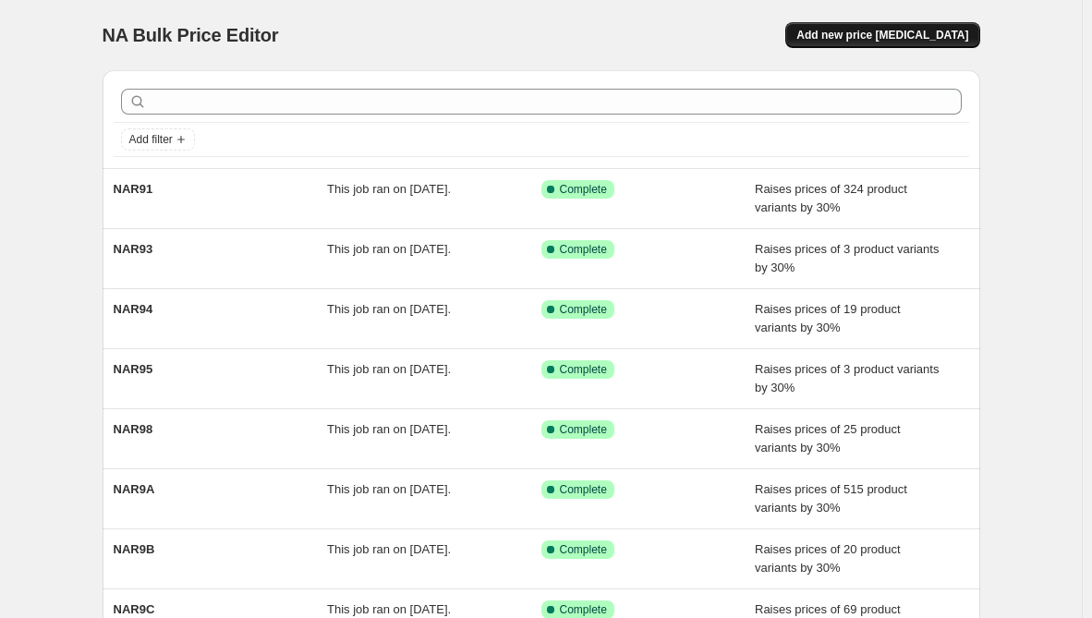
click at [862, 42] on span "Add new price [MEDICAL_DATA]" at bounding box center [883, 35] width 172 height 15
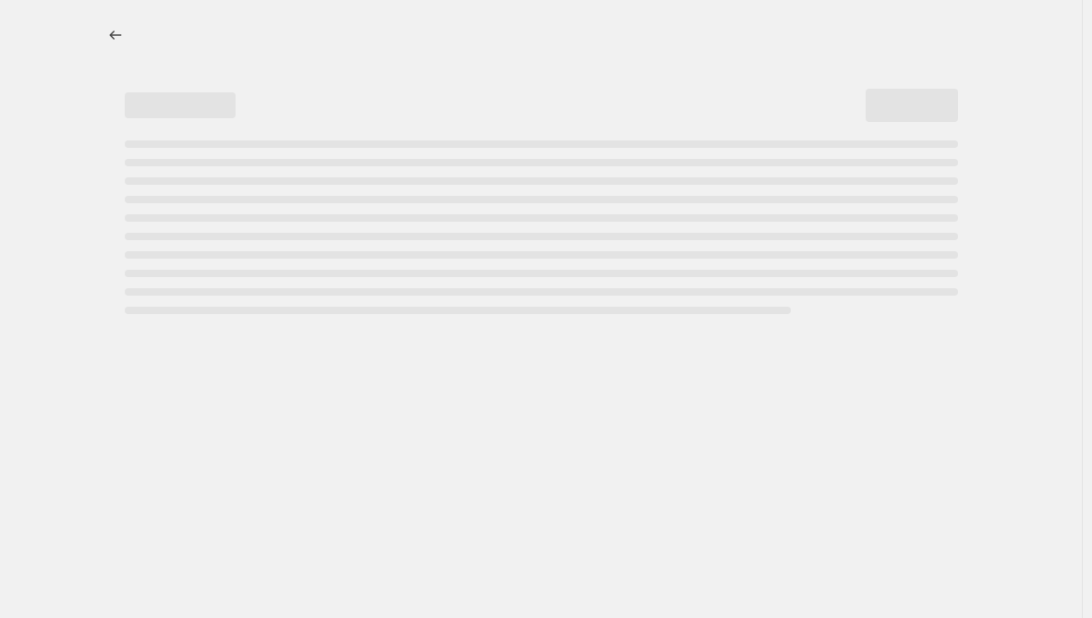
select select "percentage"
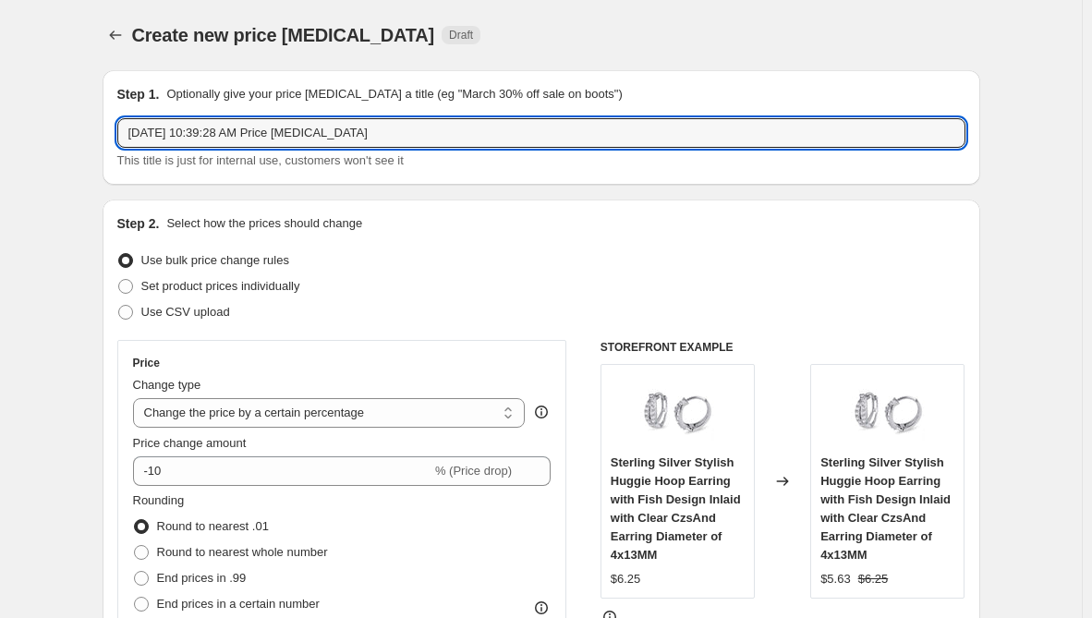
drag, startPoint x: 385, startPoint y: 137, endPoint x: -64, endPoint y: 131, distance: 449.2
click at [0, 131] on html "Home Settings Plans Skip to content Create new price [MEDICAL_DATA]. This page …" at bounding box center [546, 309] width 1092 height 618
paste input "NAR90"
type input "NAR90"
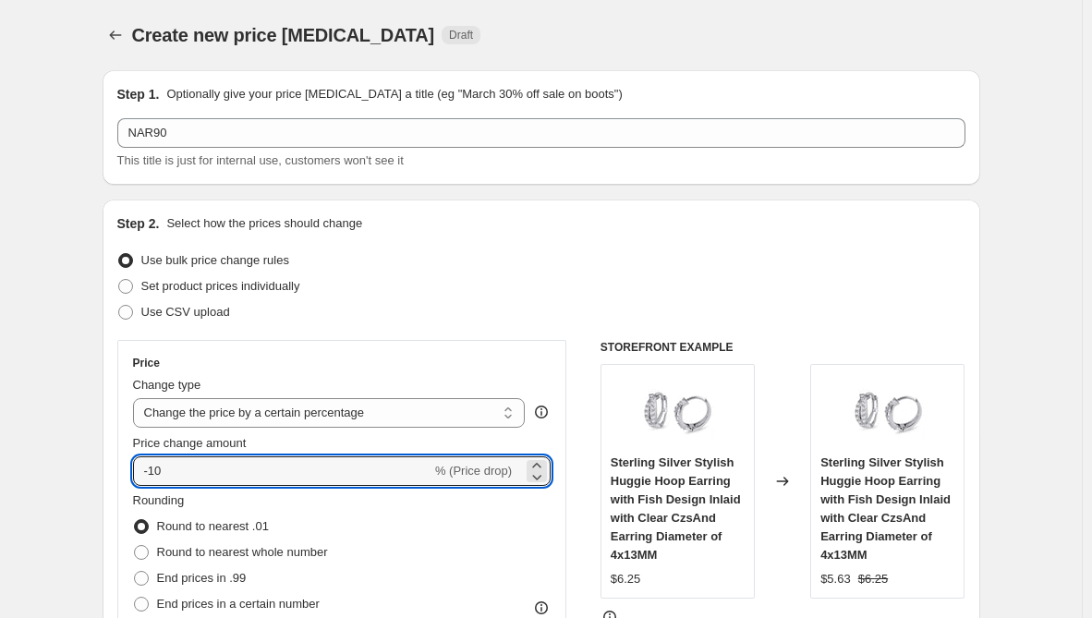
drag, startPoint x: 198, startPoint y: 469, endPoint x: 110, endPoint y: 476, distance: 88.1
click at [110, 476] on div "Step 2. Select how the prices should change Use bulk price change rules Set pro…" at bounding box center [542, 524] width 878 height 649
type input "30"
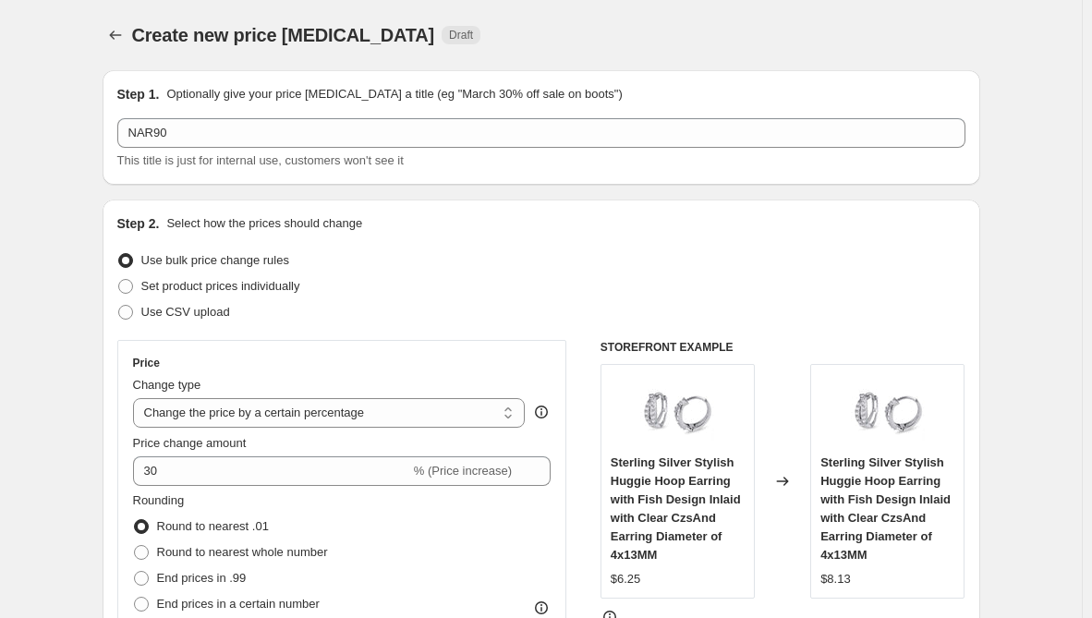
click at [110, 476] on div "Step 2. Select how the prices should change Use bulk price change rules Set pro…" at bounding box center [542, 524] width 878 height 649
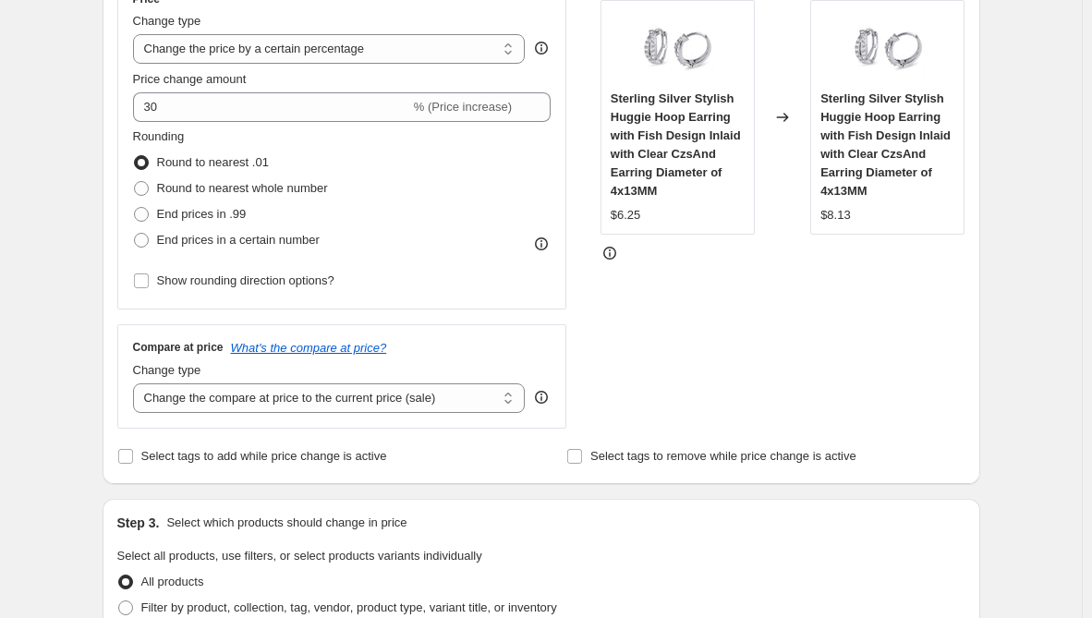
scroll to position [370, 0]
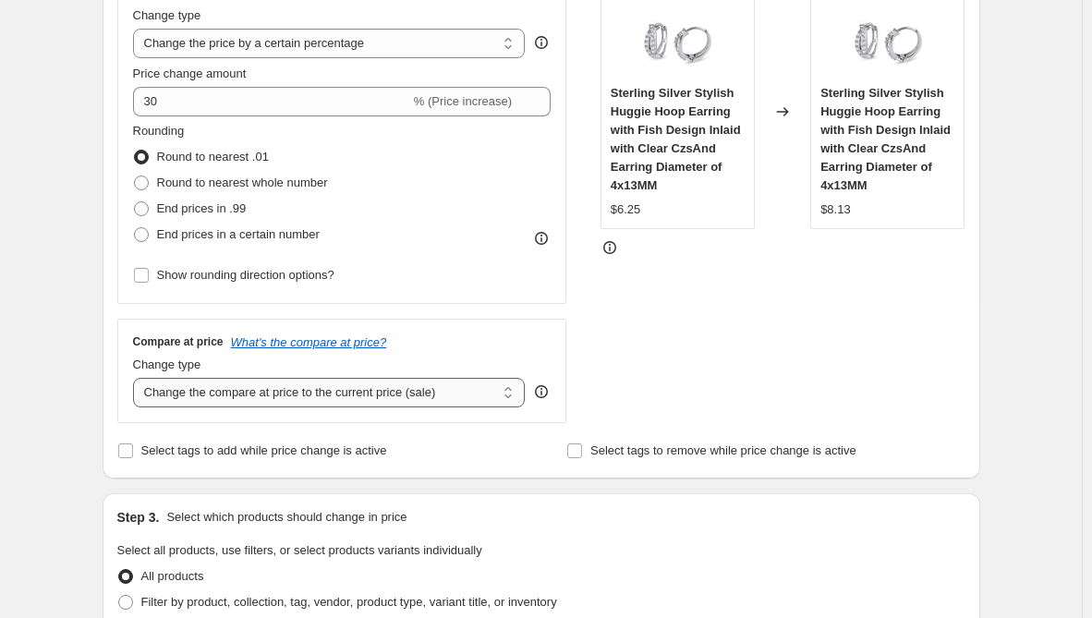
click at [343, 396] on select "Change the compare at price to the current price (sale) Change the compare at p…" at bounding box center [329, 393] width 393 height 30
select select "remove"
click at [137, 378] on select "Change the compare at price to the current price (sale) Change the compare at p…" at bounding box center [329, 393] width 393 height 30
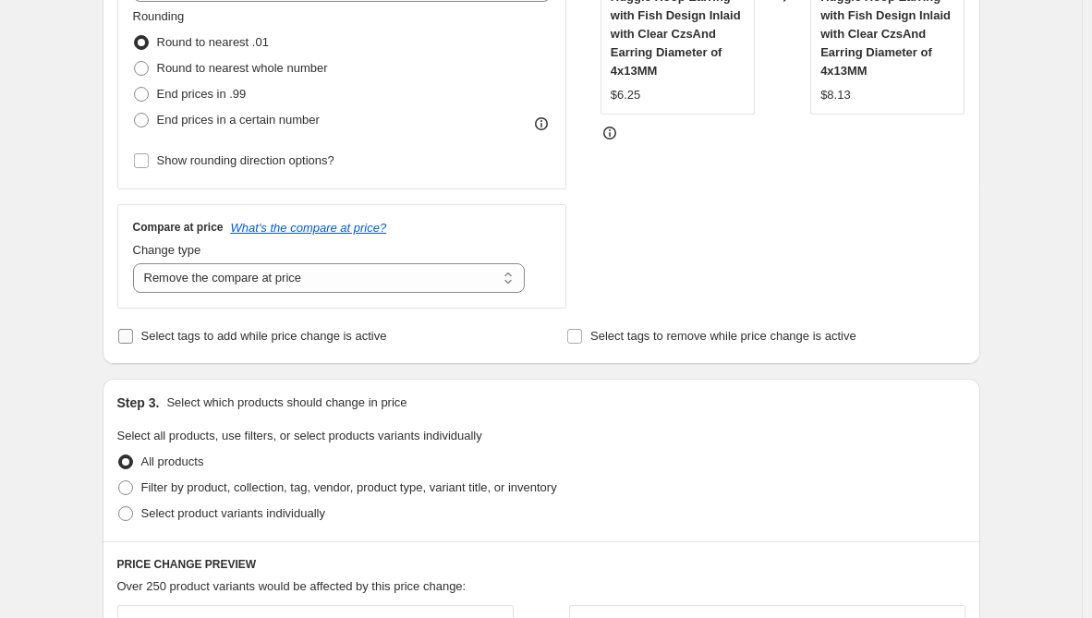
scroll to position [554, 0]
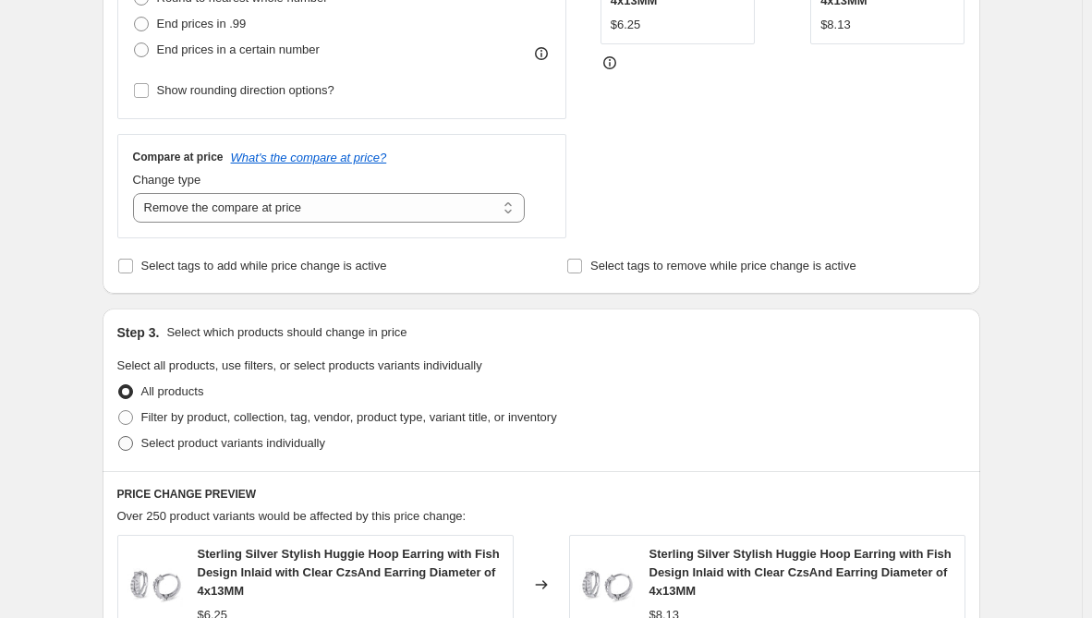
click at [291, 448] on span "Select product variants individually" at bounding box center [233, 443] width 184 height 14
click at [119, 437] on input "Select product variants individually" at bounding box center [118, 436] width 1 height 1
radio input "true"
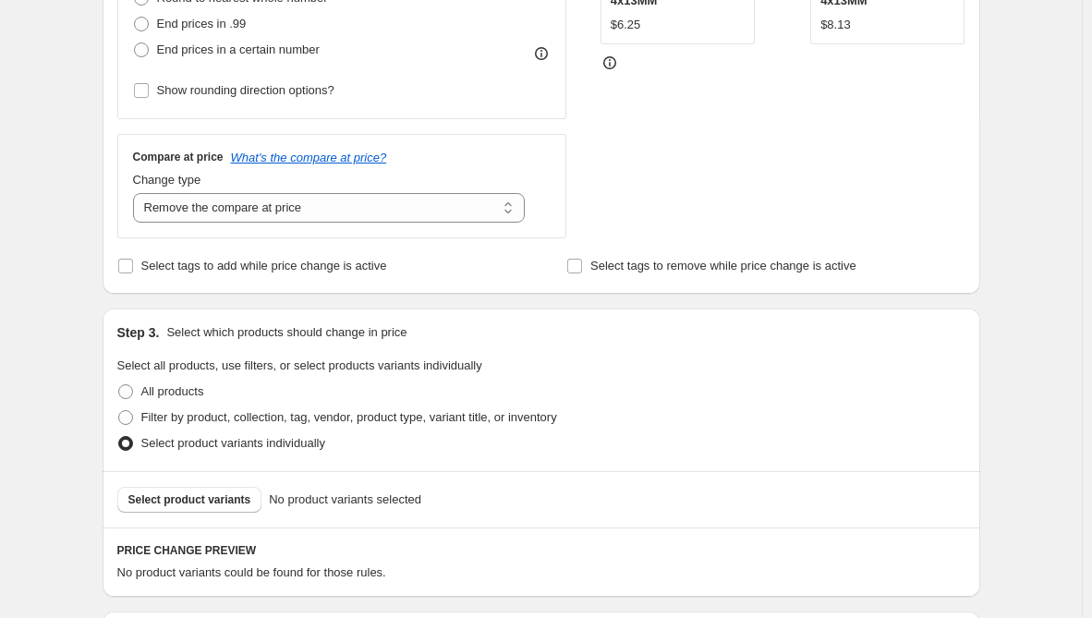
scroll to position [647, 0]
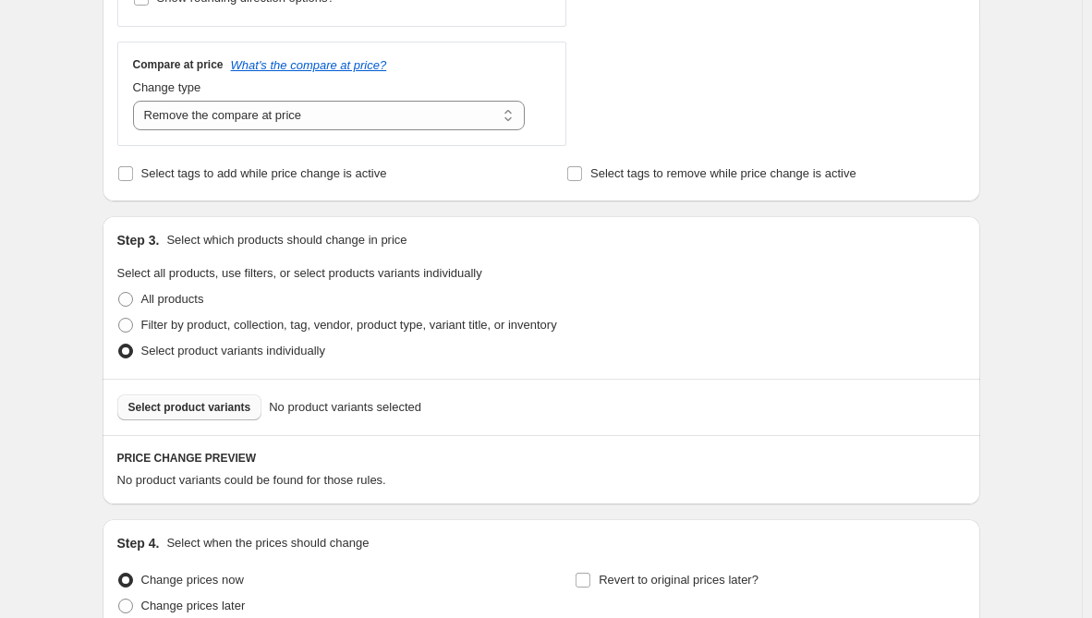
click at [243, 407] on span "Select product variants" at bounding box center [189, 407] width 123 height 15
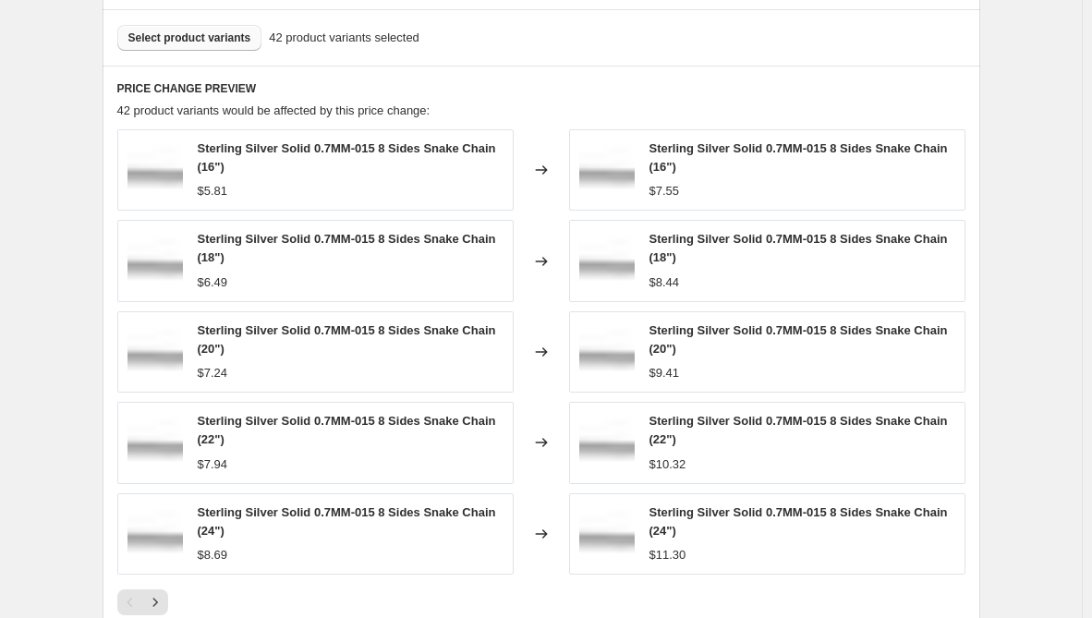
scroll to position [1316, 0]
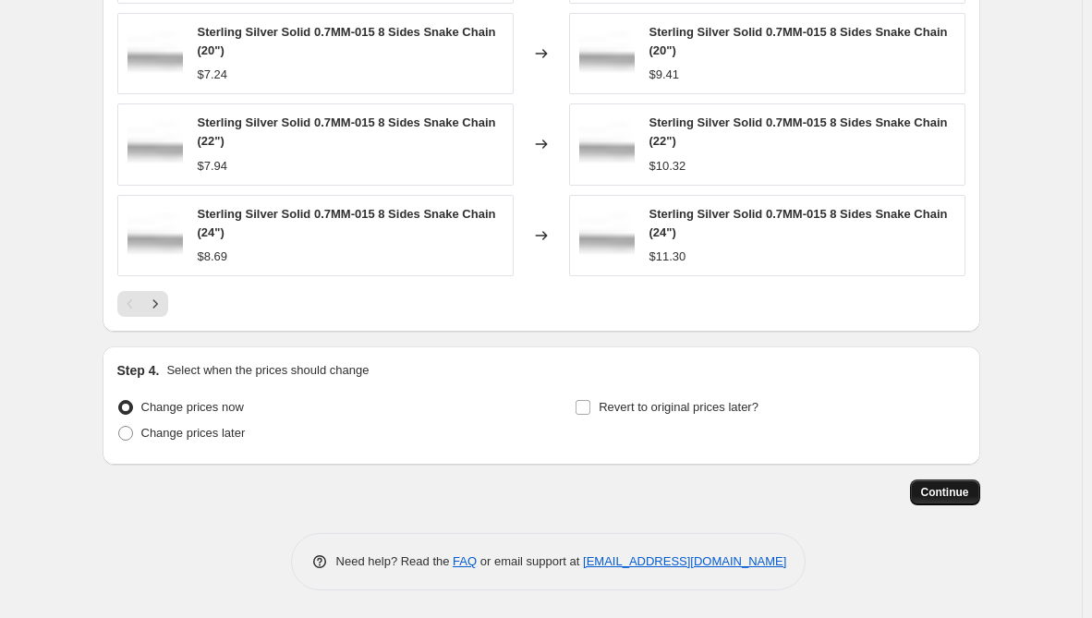
click at [964, 481] on button "Continue" at bounding box center [945, 493] width 70 height 26
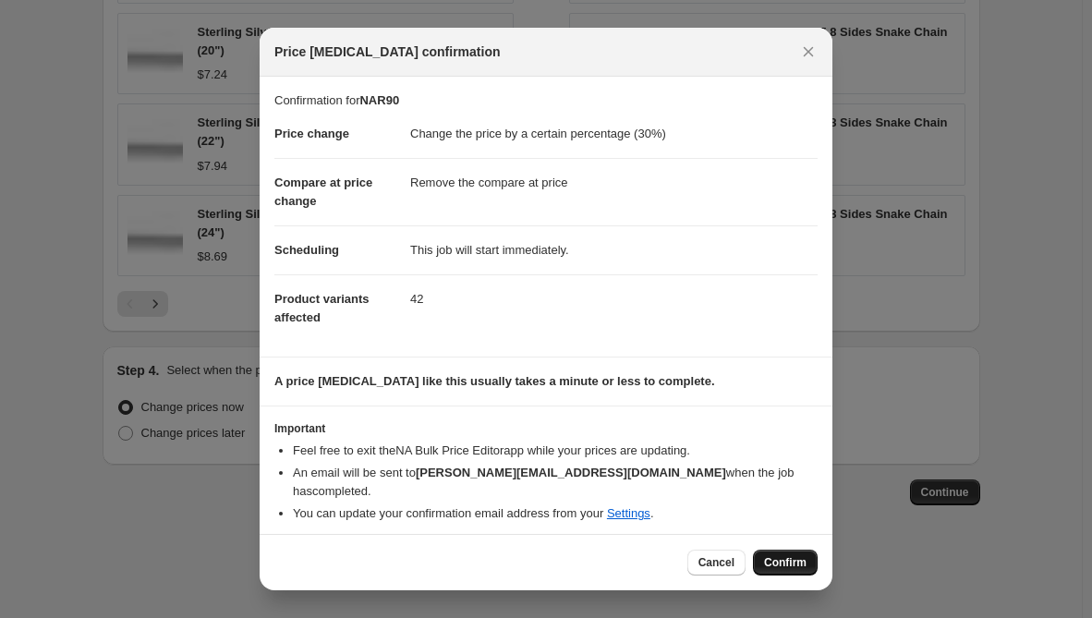
click at [796, 550] on button "Confirm" at bounding box center [785, 563] width 65 height 26
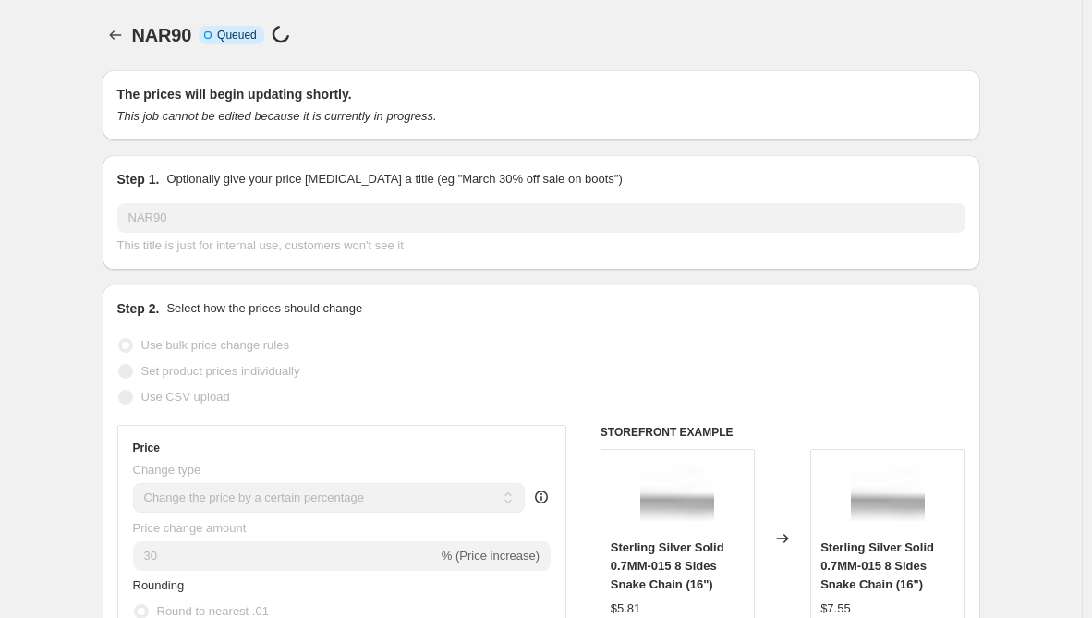
scroll to position [1316, 0]
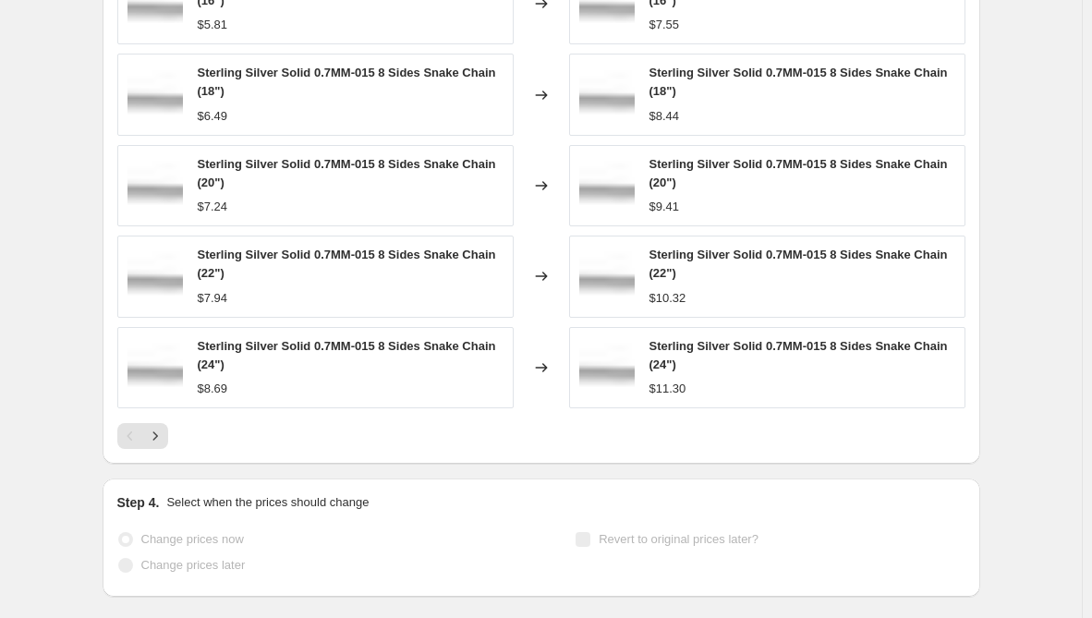
select select "percentage"
select select "remove"
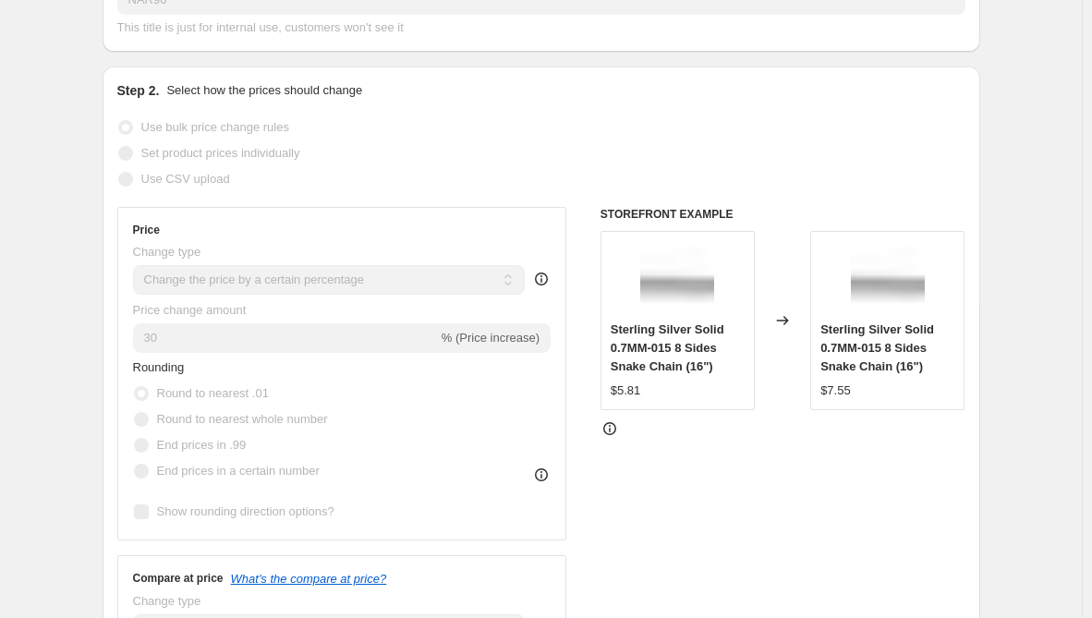
scroll to position [554, 0]
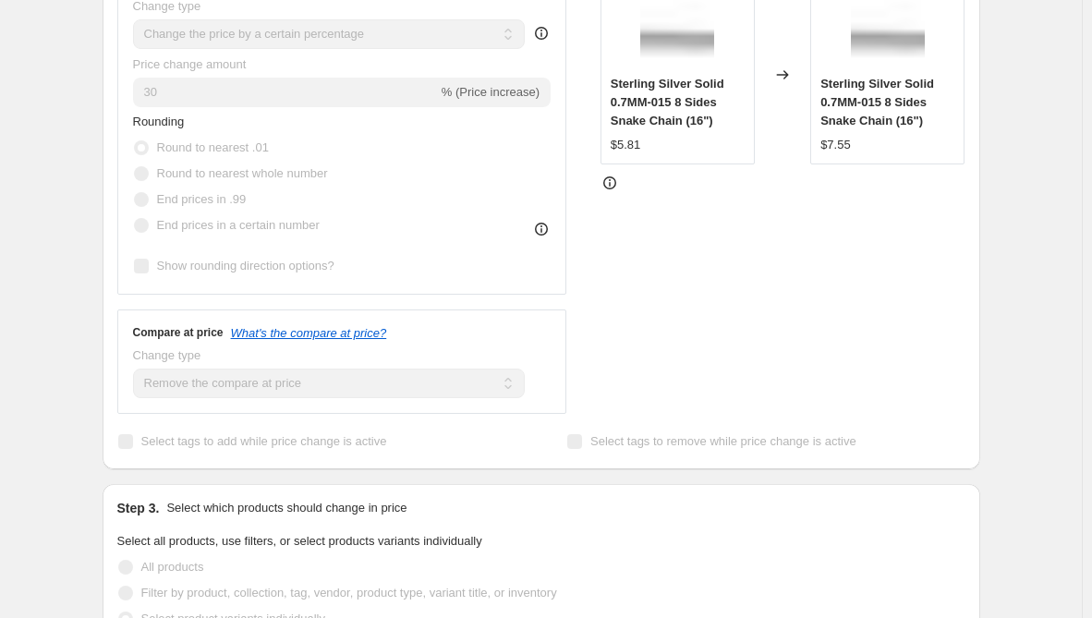
click at [43, 449] on div "NAR90. This page is ready NAR90 Success Complete Complete Price revert scheduli…" at bounding box center [541, 480] width 1082 height 2068
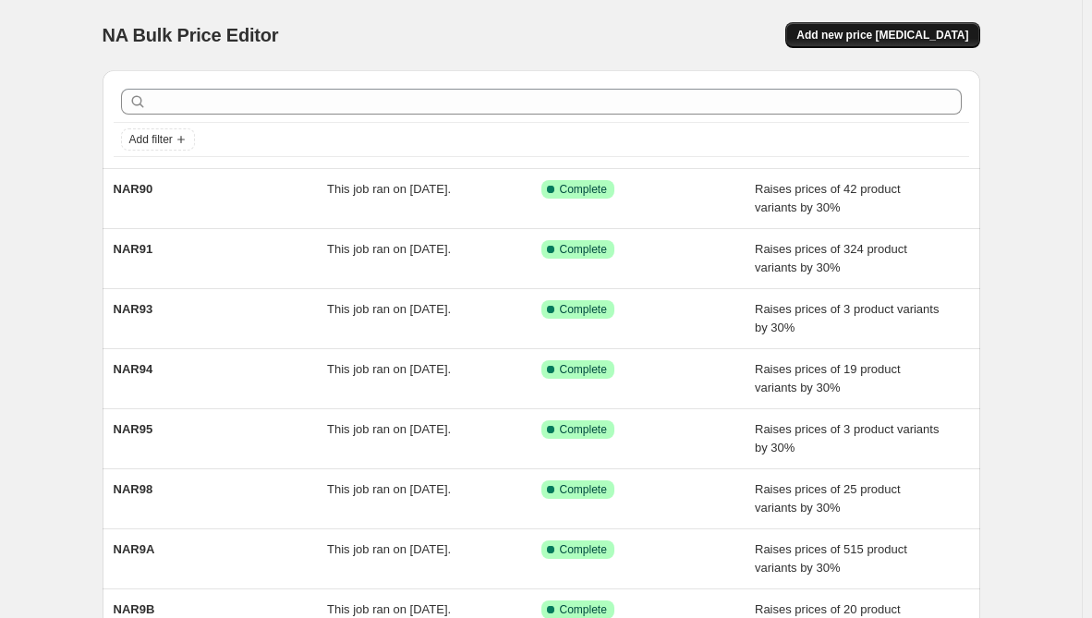
click at [955, 37] on span "Add new price [MEDICAL_DATA]" at bounding box center [883, 35] width 172 height 15
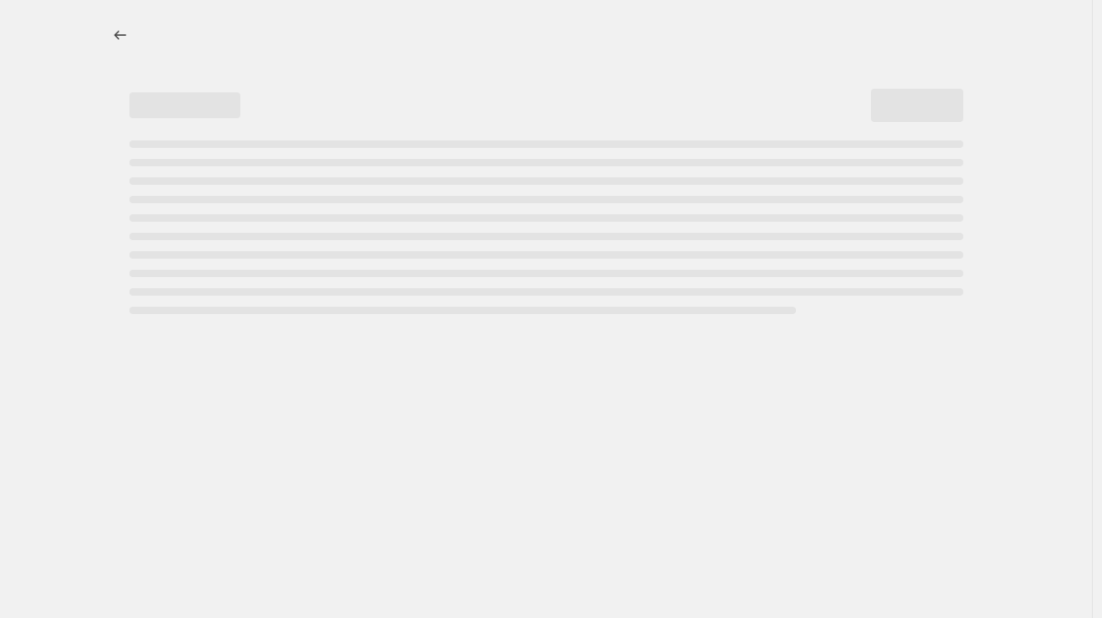
select select "percentage"
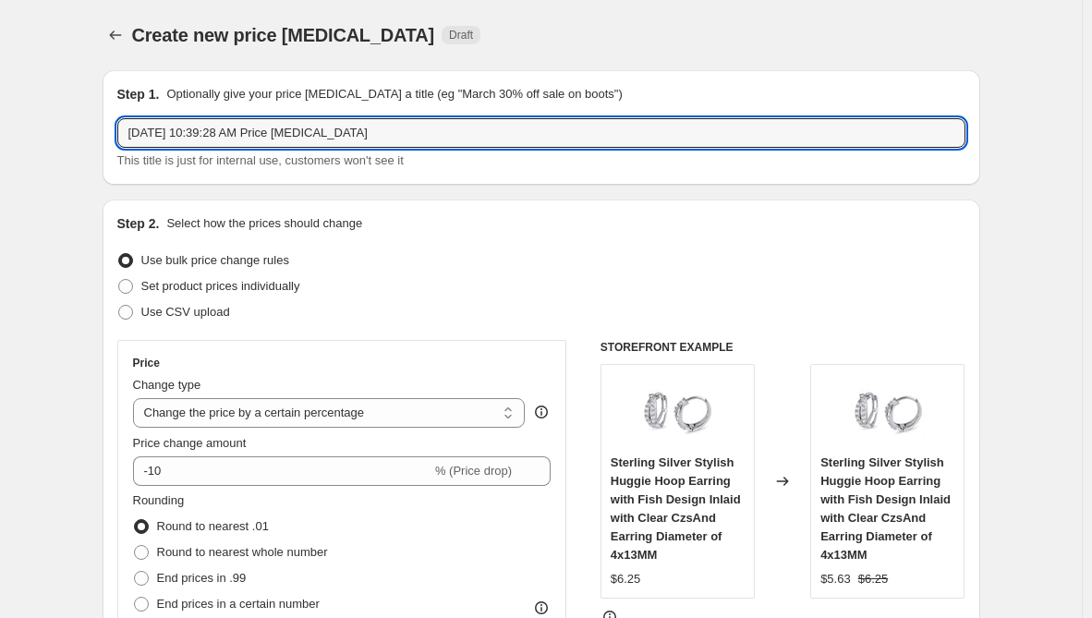
drag, startPoint x: 372, startPoint y: 129, endPoint x: -225, endPoint y: 150, distance: 598.2
click at [0, 150] on html "Home Settings Plans Skip to content Create new price [MEDICAL_DATA]. This page …" at bounding box center [546, 309] width 1092 height 618
paste input "NAR9 SPL"
type input "NAR9 SPL"
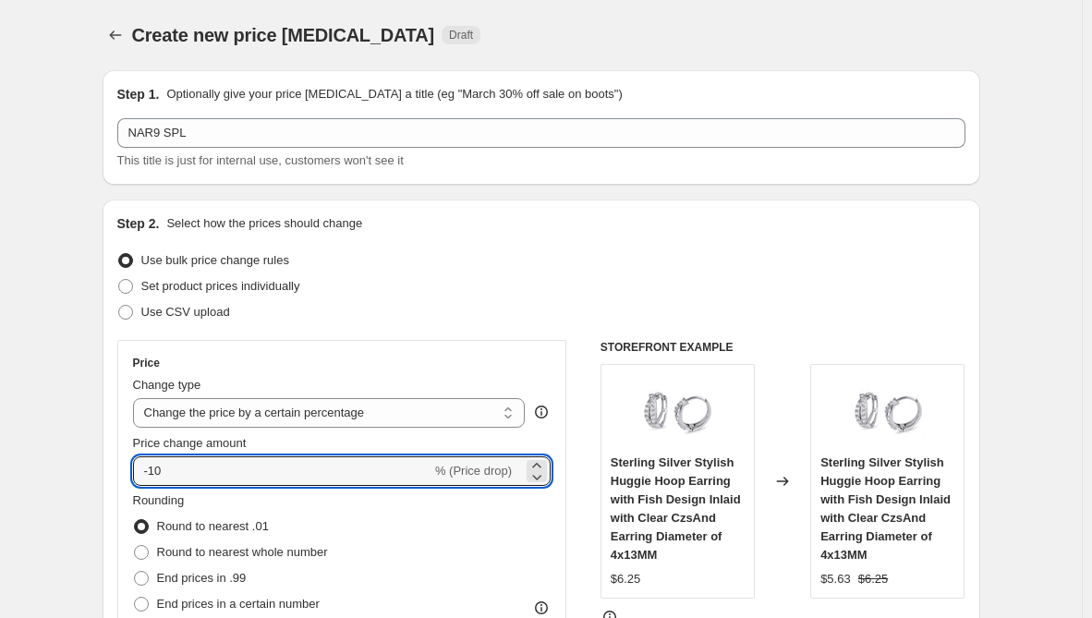
drag, startPoint x: 118, startPoint y: 469, endPoint x: 104, endPoint y: 469, distance: 14.8
type input "30"
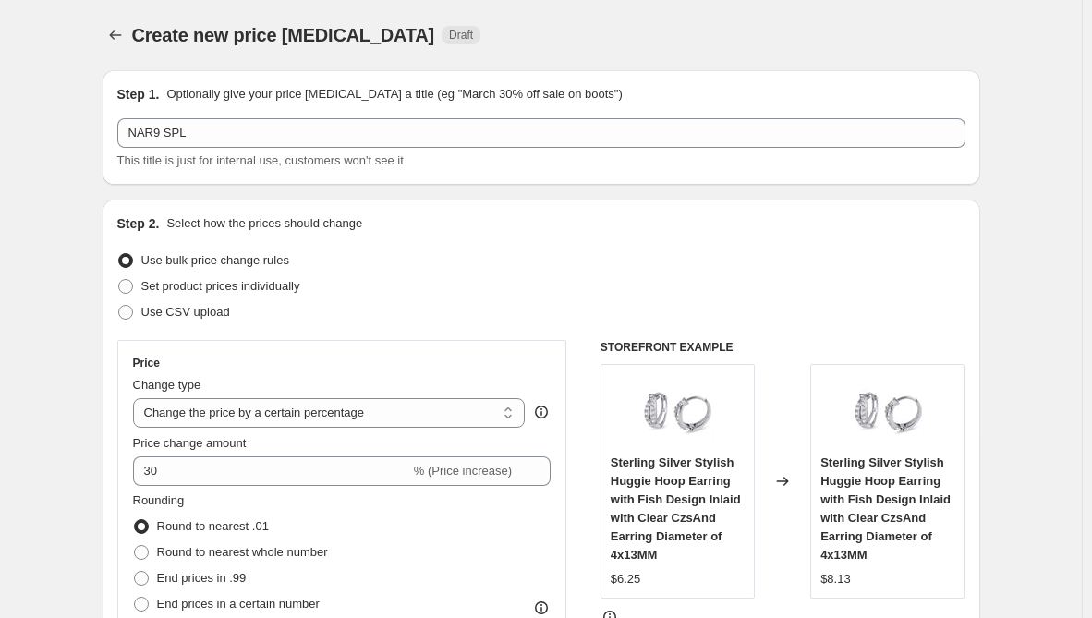
click at [112, 420] on div "Step 2. Select how the prices should change Use bulk price change rules Set pro…" at bounding box center [542, 524] width 878 height 649
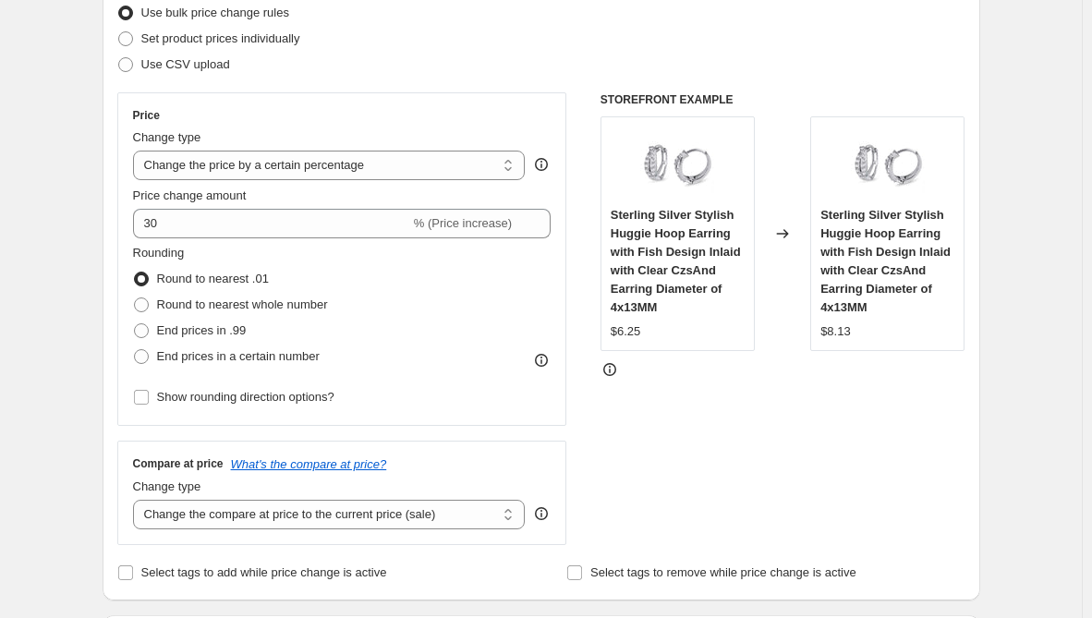
scroll to position [277, 0]
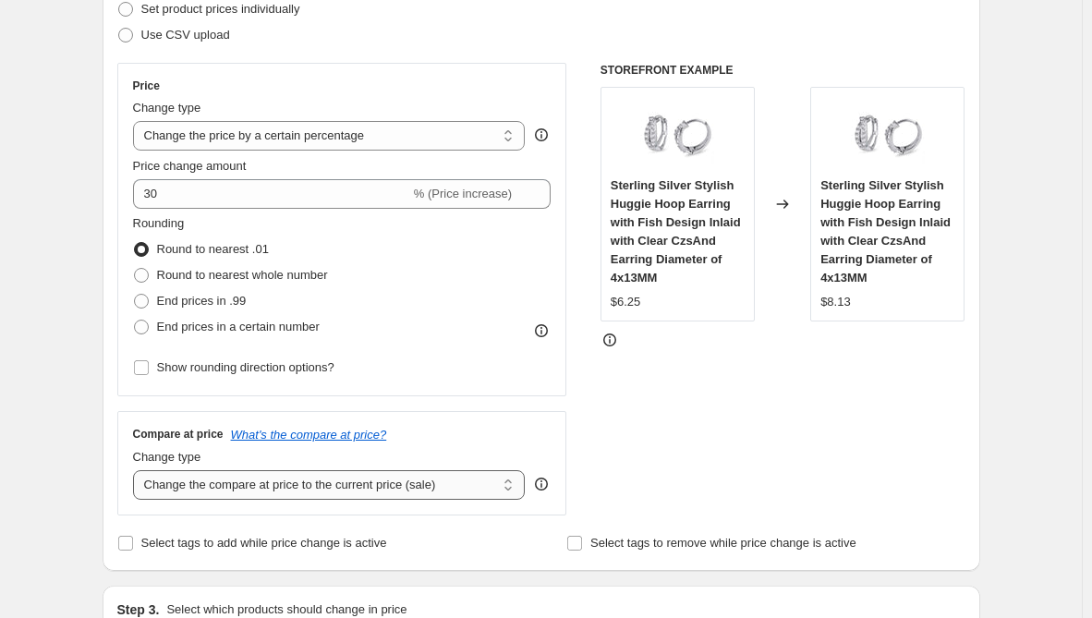
click at [346, 493] on select "Change the compare at price to the current price (sale) Change the compare at p…" at bounding box center [329, 485] width 393 height 30
select select "remove"
click at [137, 470] on select "Change the compare at price to the current price (sale) Change the compare at p…" at bounding box center [329, 485] width 393 height 30
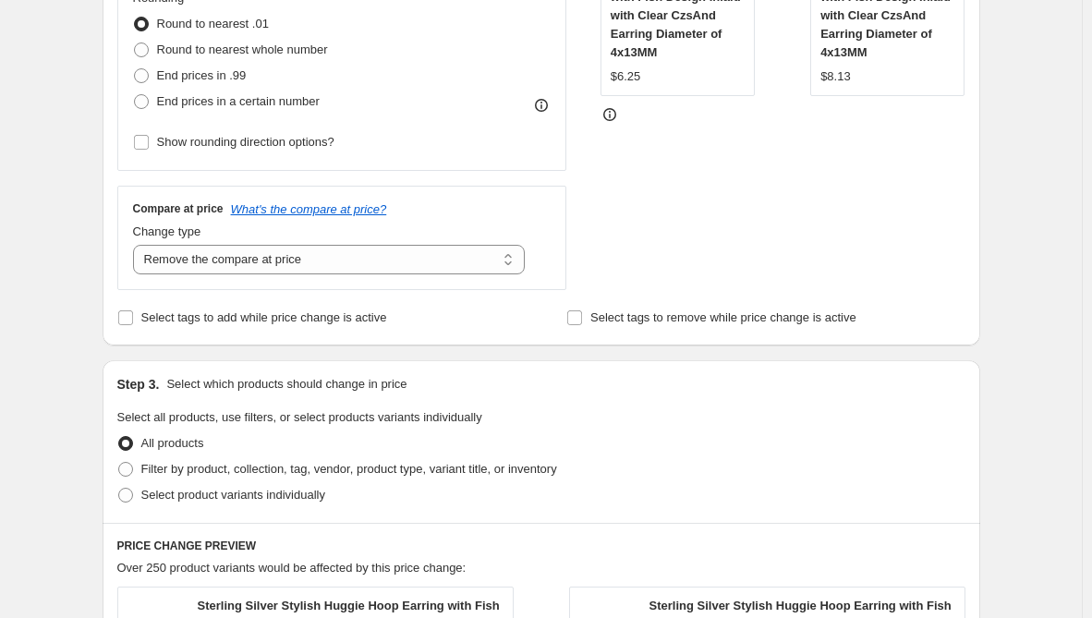
scroll to position [554, 0]
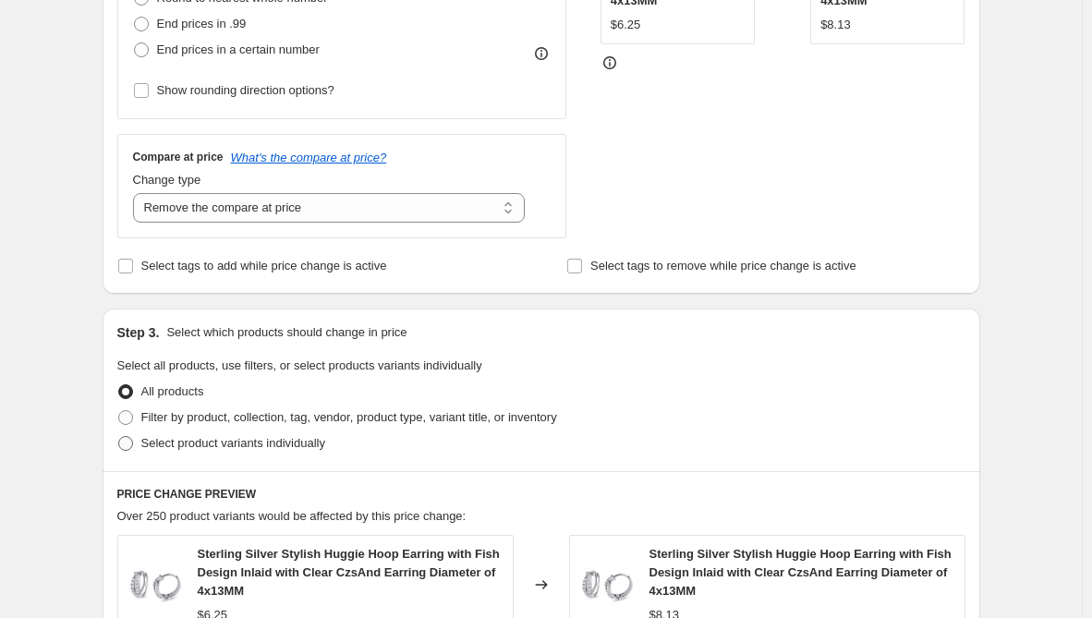
click at [241, 446] on span "Select product variants individually" at bounding box center [233, 443] width 184 height 14
click at [119, 437] on input "Select product variants individually" at bounding box center [118, 436] width 1 height 1
radio input "true"
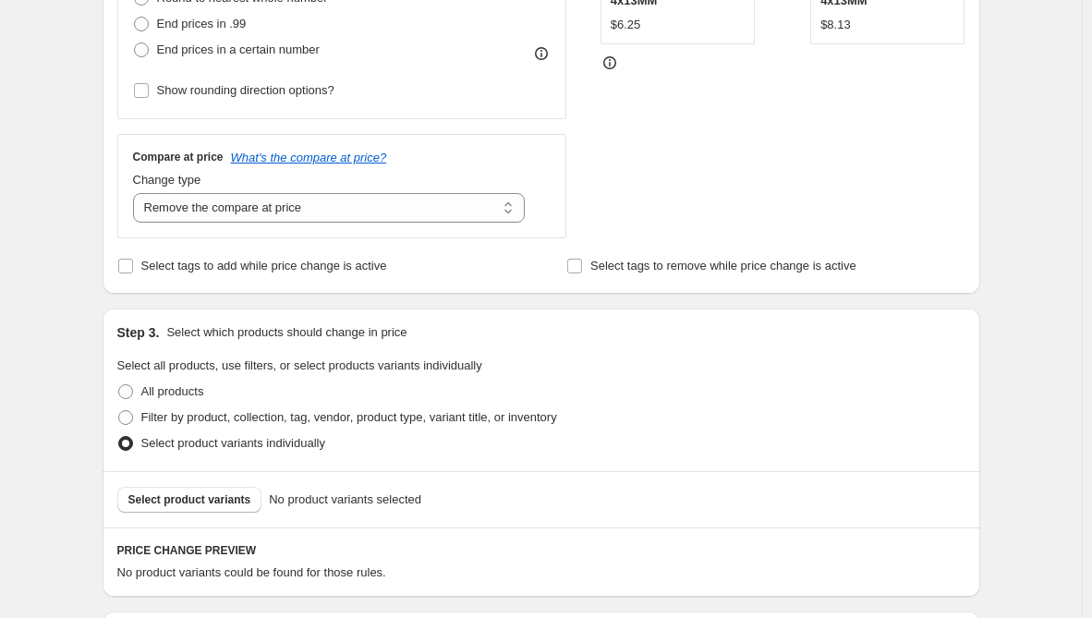
click at [224, 514] on div "Select product variants No product variants selected" at bounding box center [542, 499] width 878 height 56
click at [226, 500] on span "Select product variants" at bounding box center [189, 500] width 123 height 15
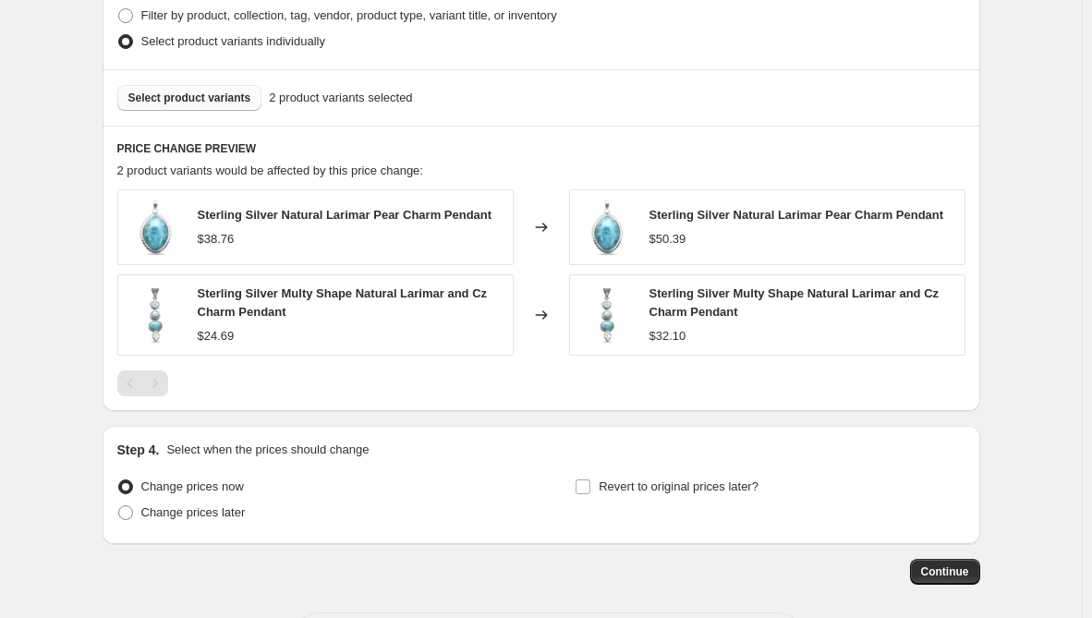
scroll to position [1037, 0]
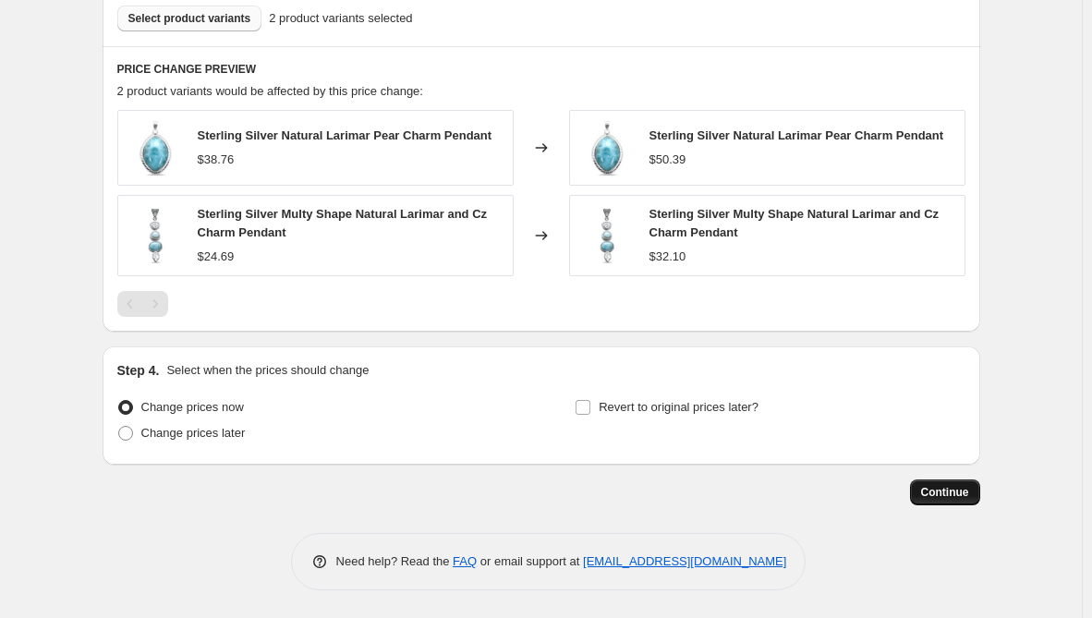
click at [962, 499] on span "Continue" at bounding box center [945, 492] width 48 height 15
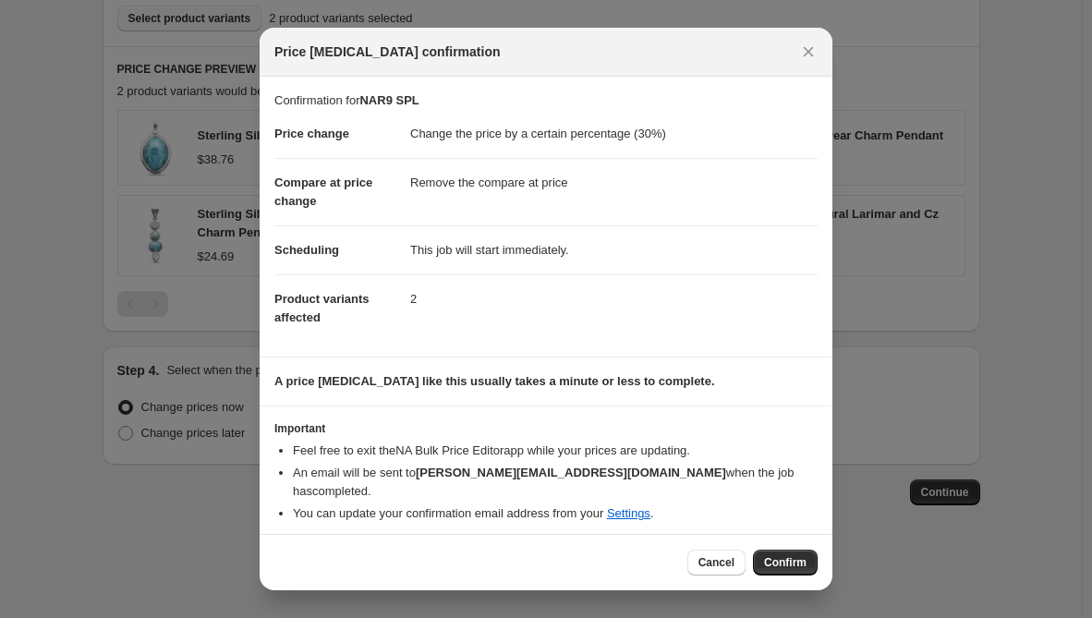
click at [788, 559] on span "Confirm" at bounding box center [785, 562] width 43 height 15
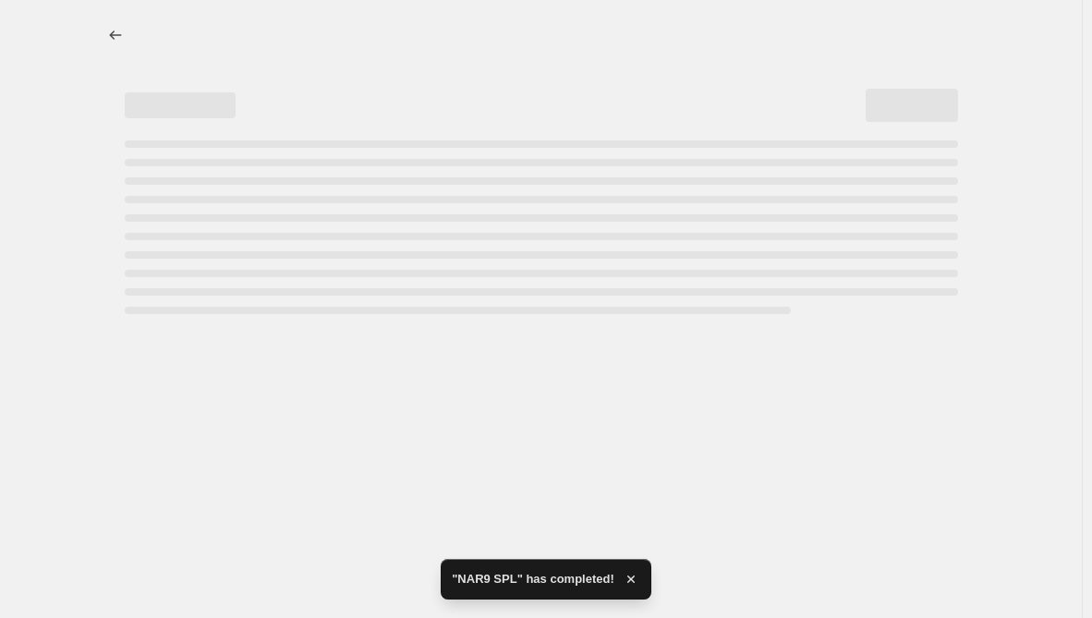
select select "percentage"
select select "remove"
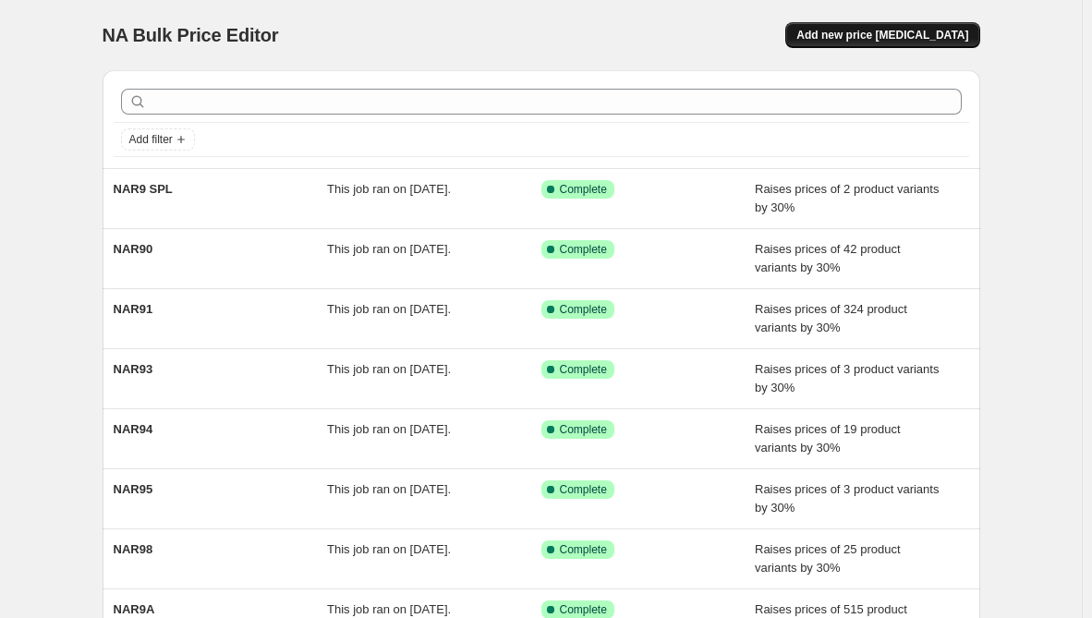
click at [927, 30] on span "Add new price [MEDICAL_DATA]" at bounding box center [883, 35] width 172 height 15
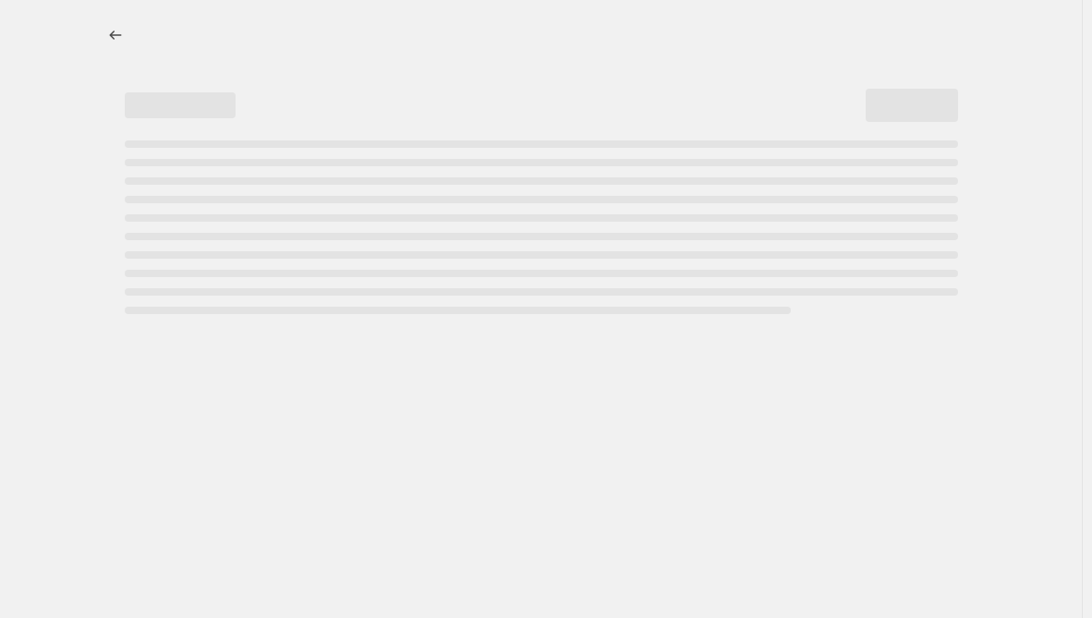
select select "percentage"
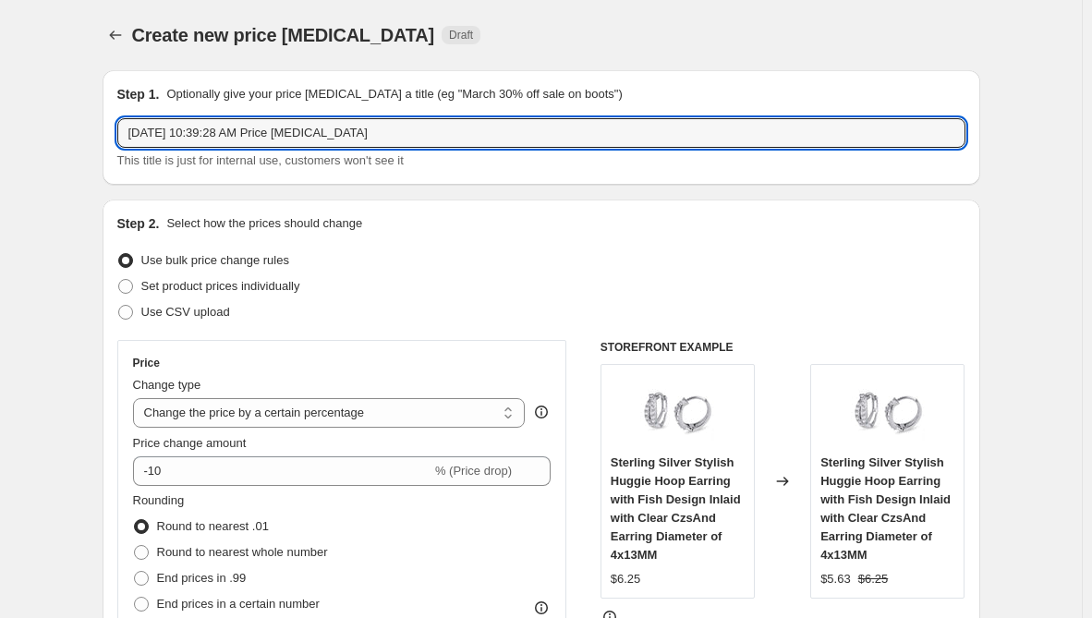
drag, startPoint x: 407, startPoint y: 130, endPoint x: -225, endPoint y: 145, distance: 632.3
click at [0, 145] on html "Home Settings Plans Skip to content Create new price [MEDICAL_DATA]. This page …" at bounding box center [546, 309] width 1092 height 618
paste input "NAR9 SEC"
type input "NAR9 SEC"
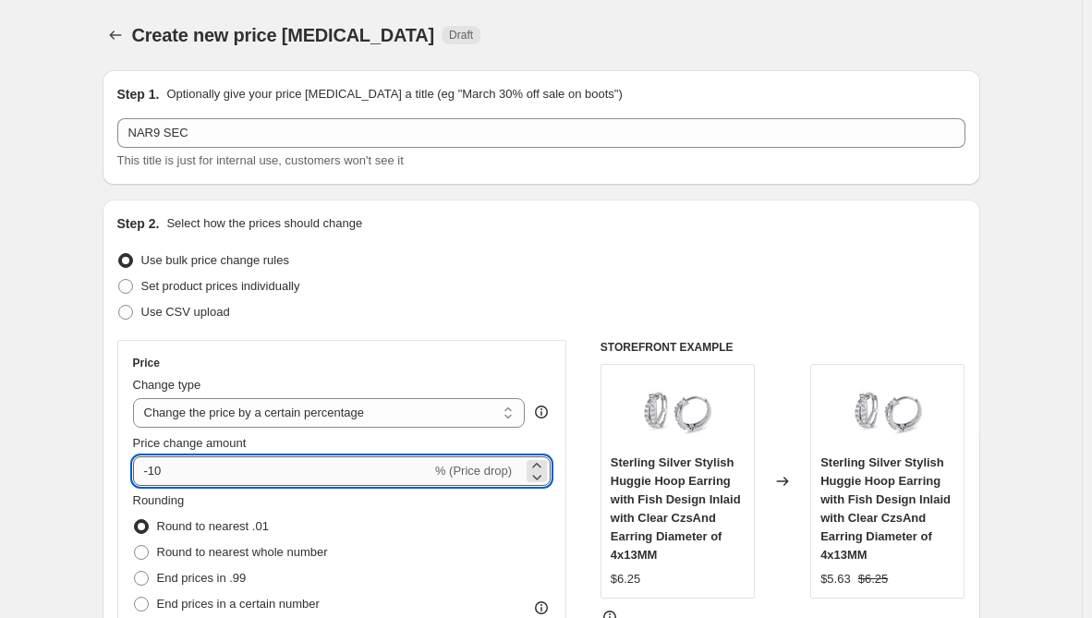
drag, startPoint x: 179, startPoint y: 470, endPoint x: 140, endPoint y: 476, distance: 39.2
click at [140, 476] on input "-10" at bounding box center [282, 472] width 298 height 30
type input "30"
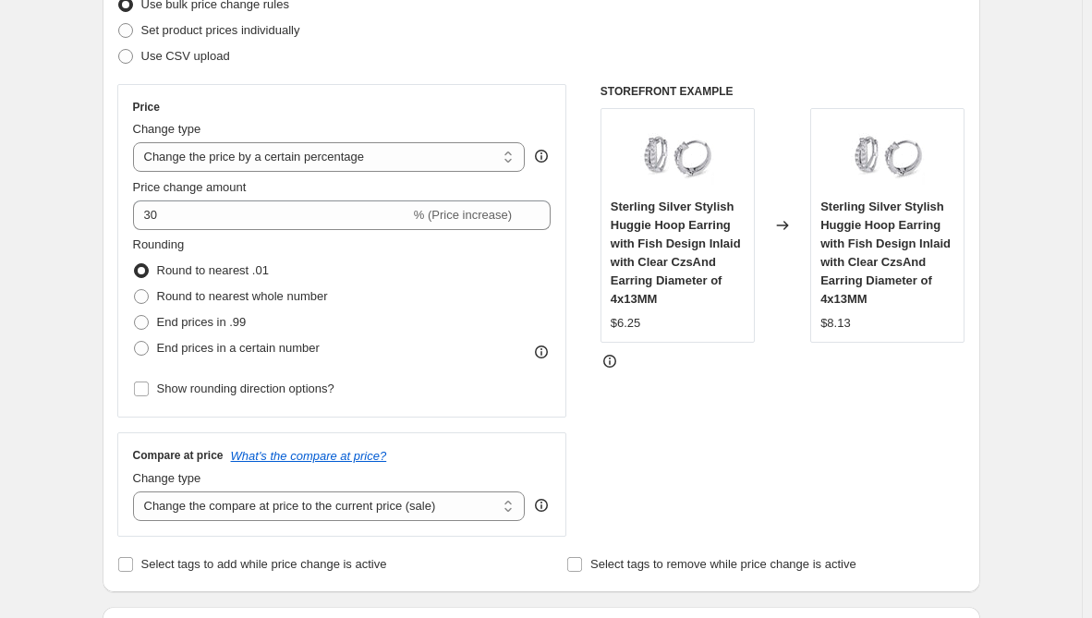
scroll to position [370, 0]
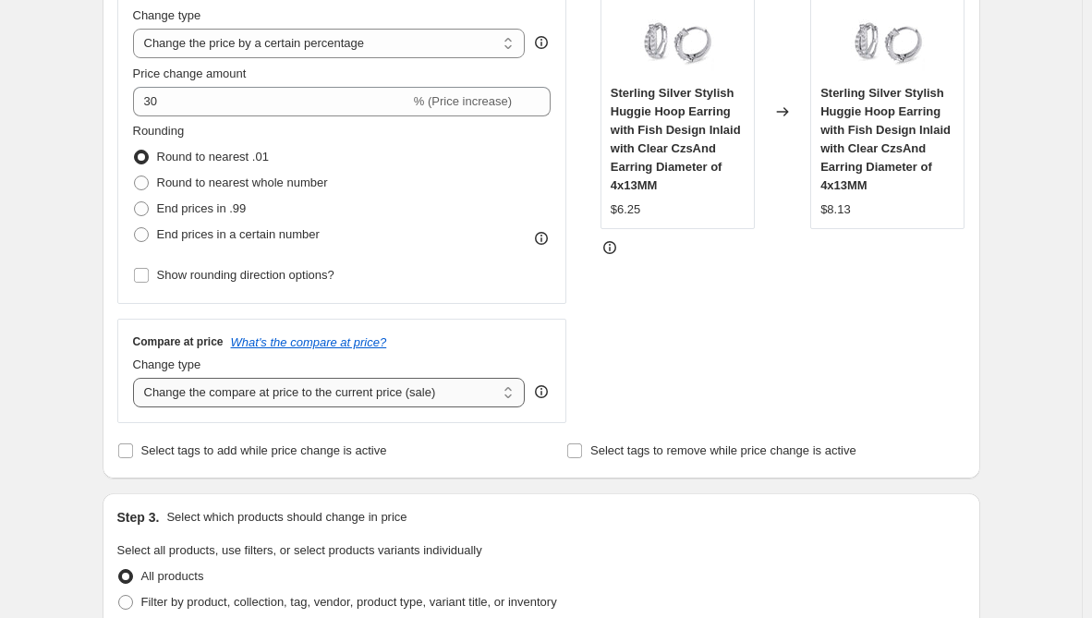
click at [302, 394] on select "Change the compare at price to the current price (sale) Change the compare at p…" at bounding box center [329, 393] width 393 height 30
select select "remove"
click at [137, 378] on select "Change the compare at price to the current price (sale) Change the compare at p…" at bounding box center [329, 393] width 393 height 30
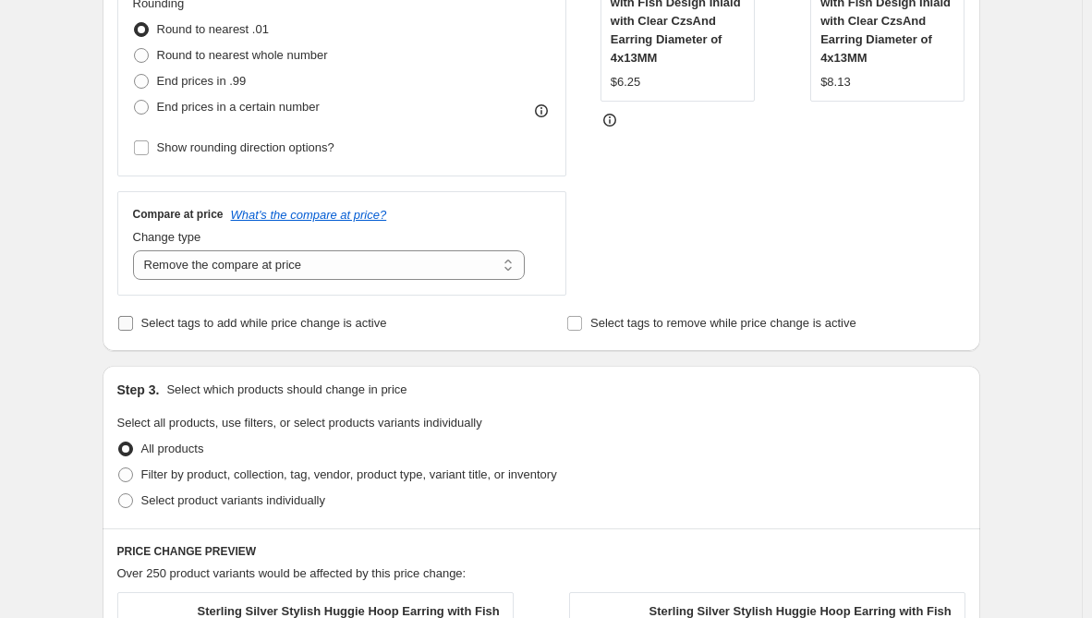
scroll to position [647, 0]
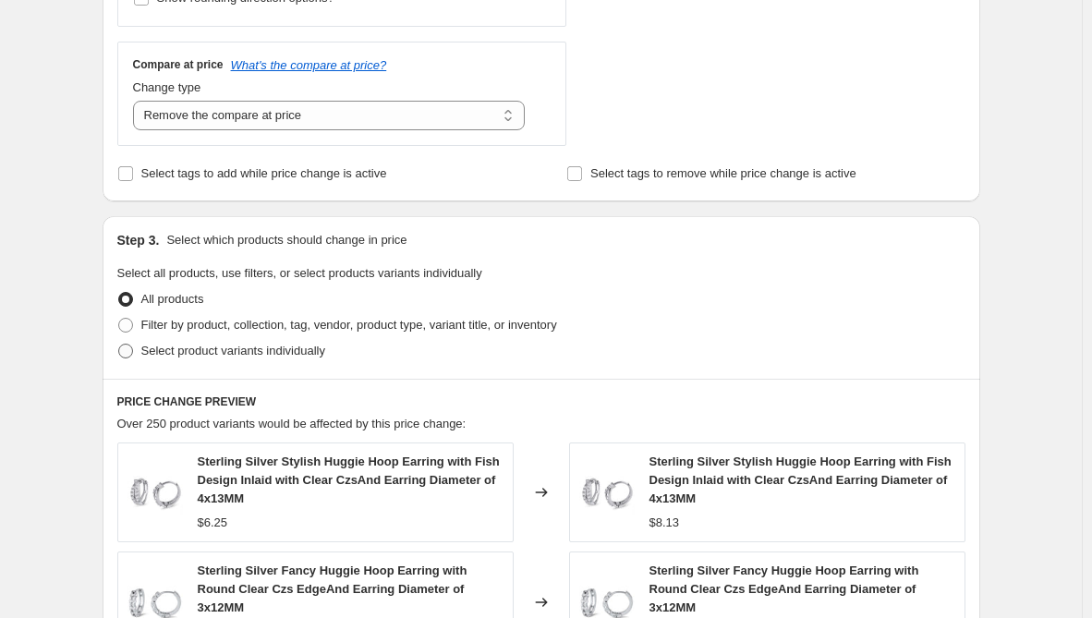
click at [256, 359] on span "Select product variants individually" at bounding box center [233, 351] width 184 height 18
click at [119, 345] on input "Select product variants individually" at bounding box center [118, 344] width 1 height 1
radio input "true"
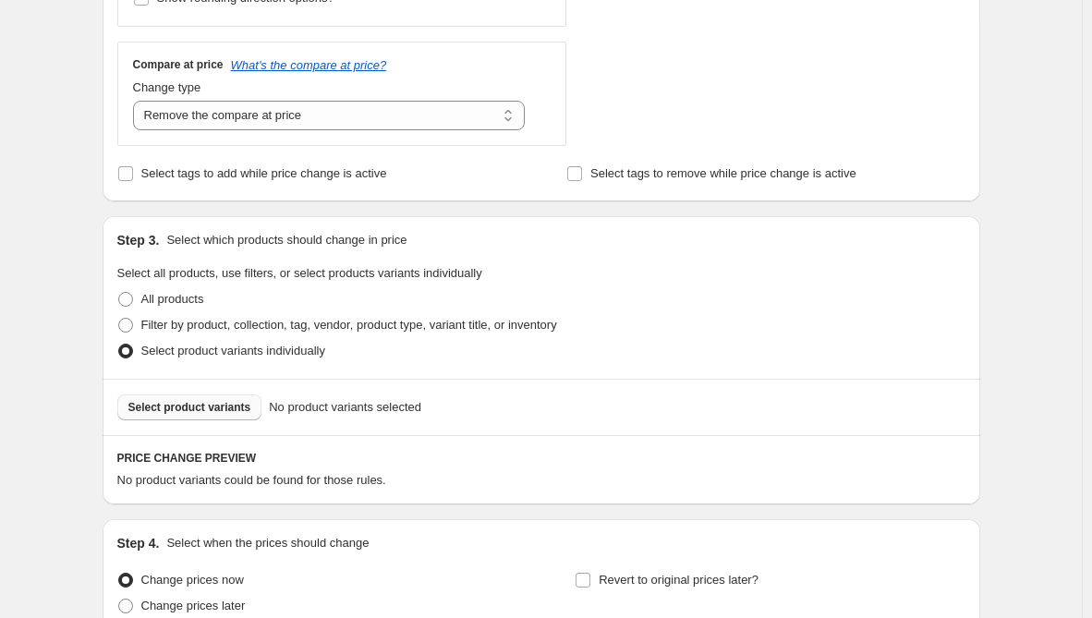
click at [248, 408] on button "Select product variants" at bounding box center [189, 408] width 145 height 26
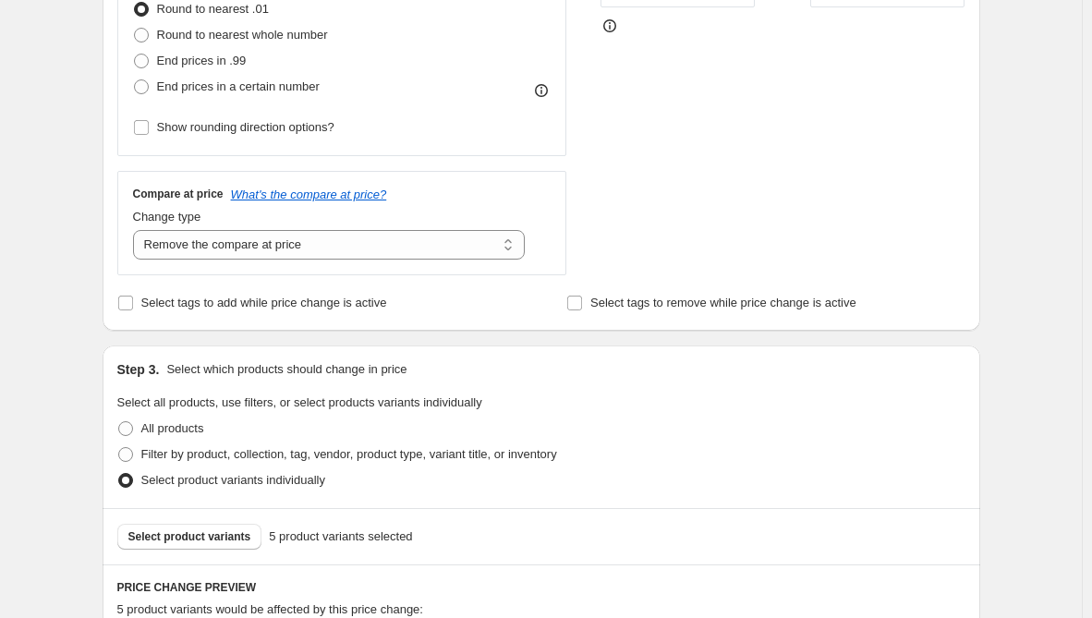
scroll to position [479, 0]
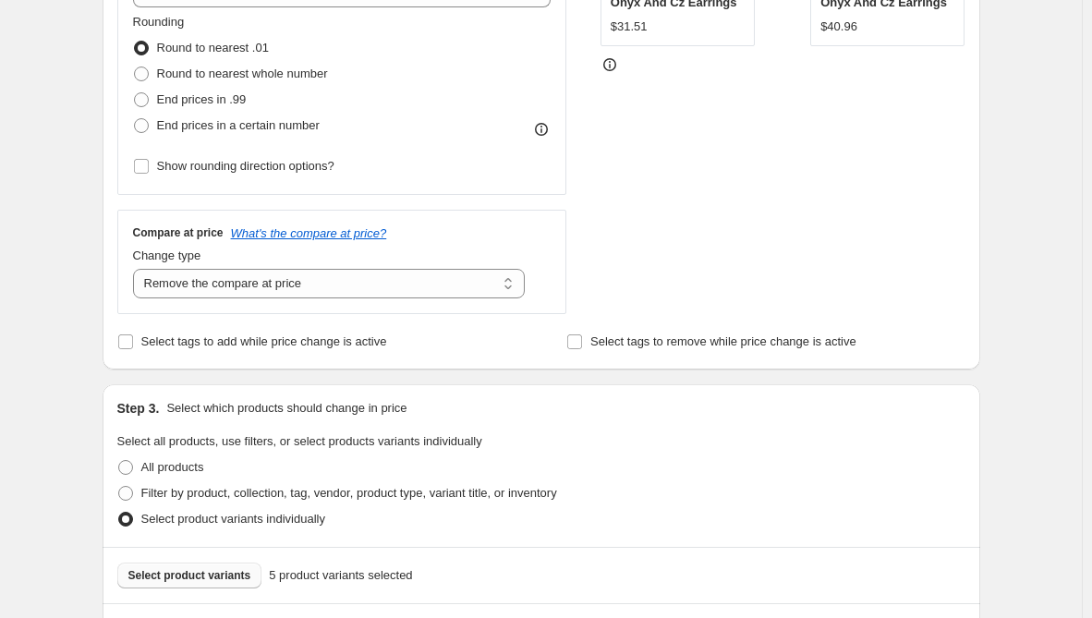
click at [185, 574] on span "Select product variants" at bounding box center [189, 575] width 123 height 15
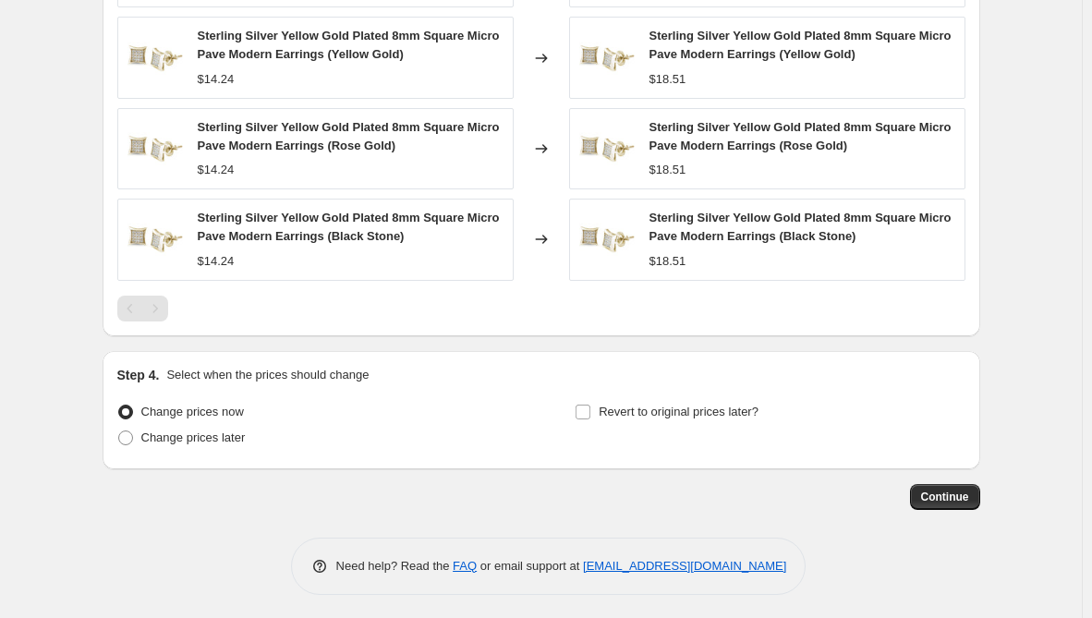
scroll to position [1310, 0]
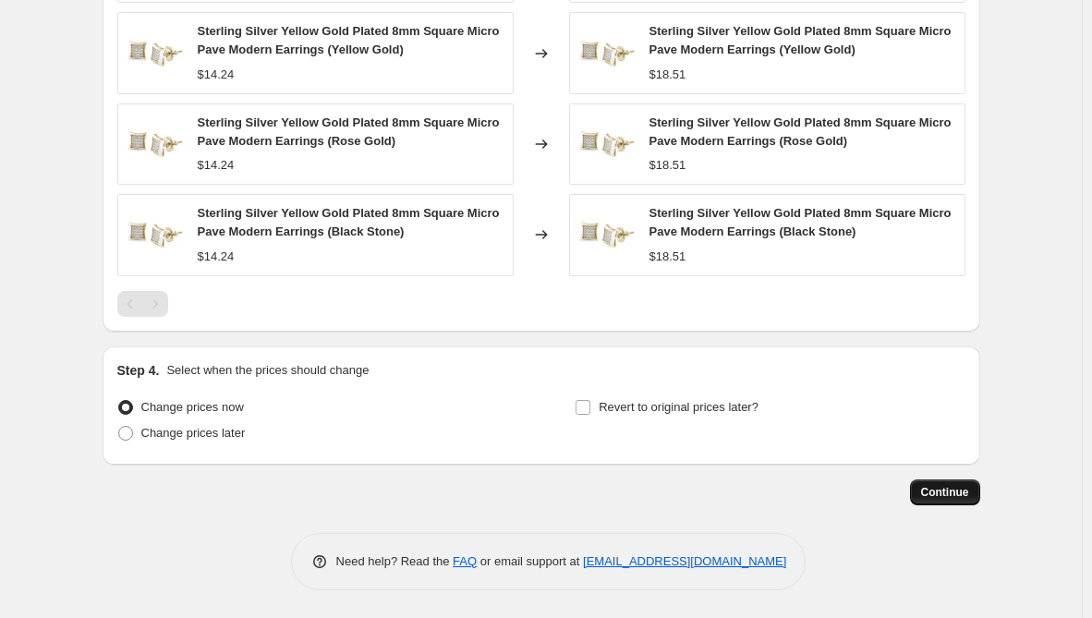
click at [953, 490] on span "Continue" at bounding box center [945, 492] width 48 height 15
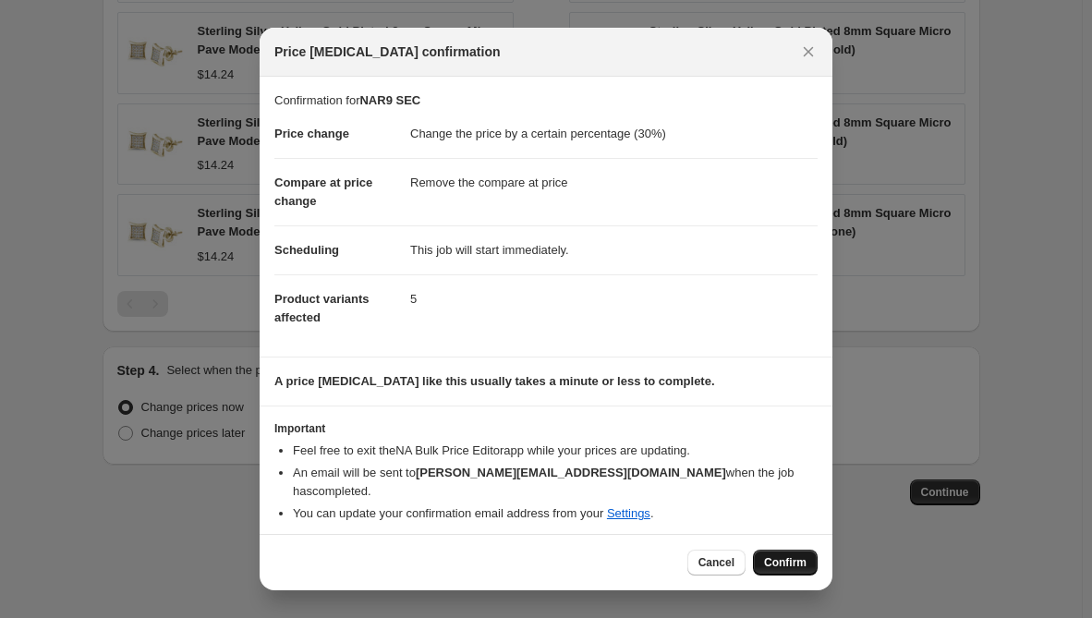
click at [798, 558] on span "Confirm" at bounding box center [785, 562] width 43 height 15
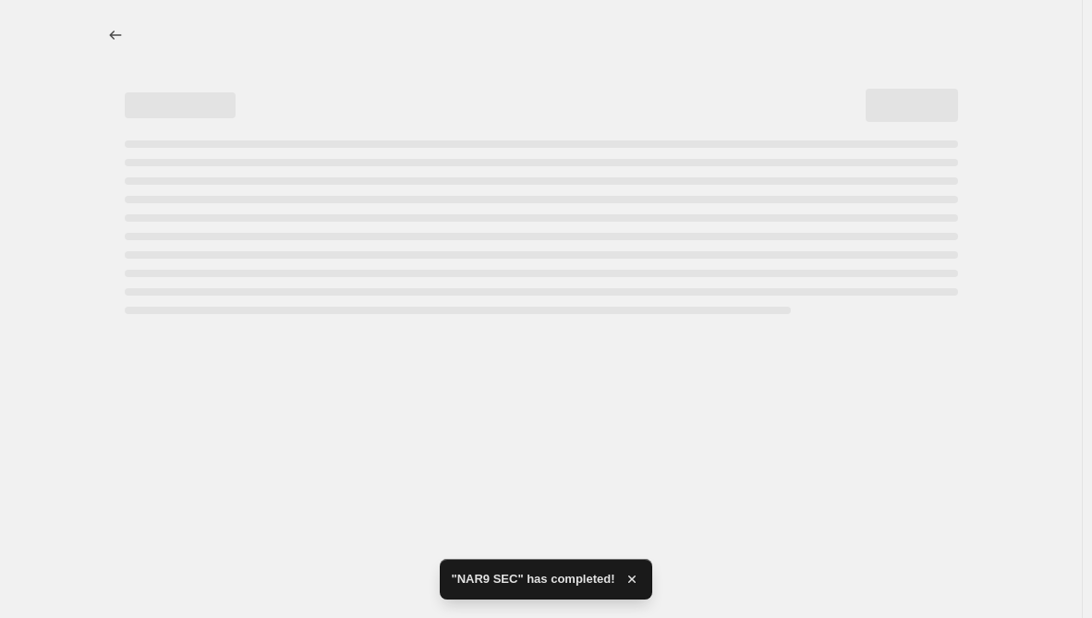
select select "percentage"
select select "remove"
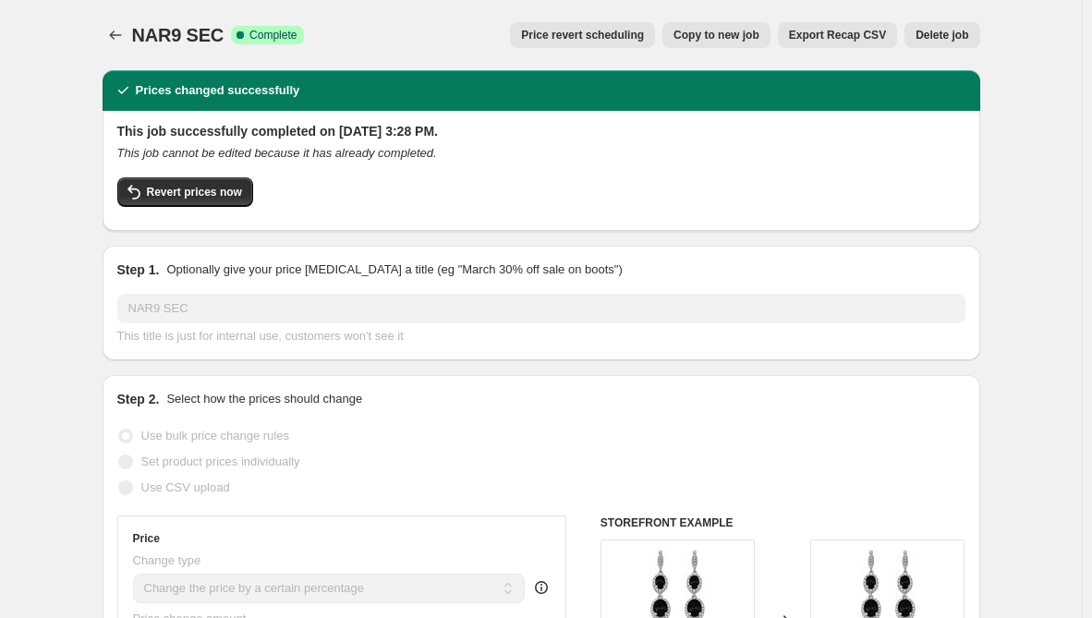
select select "percentage"
select select "remove"
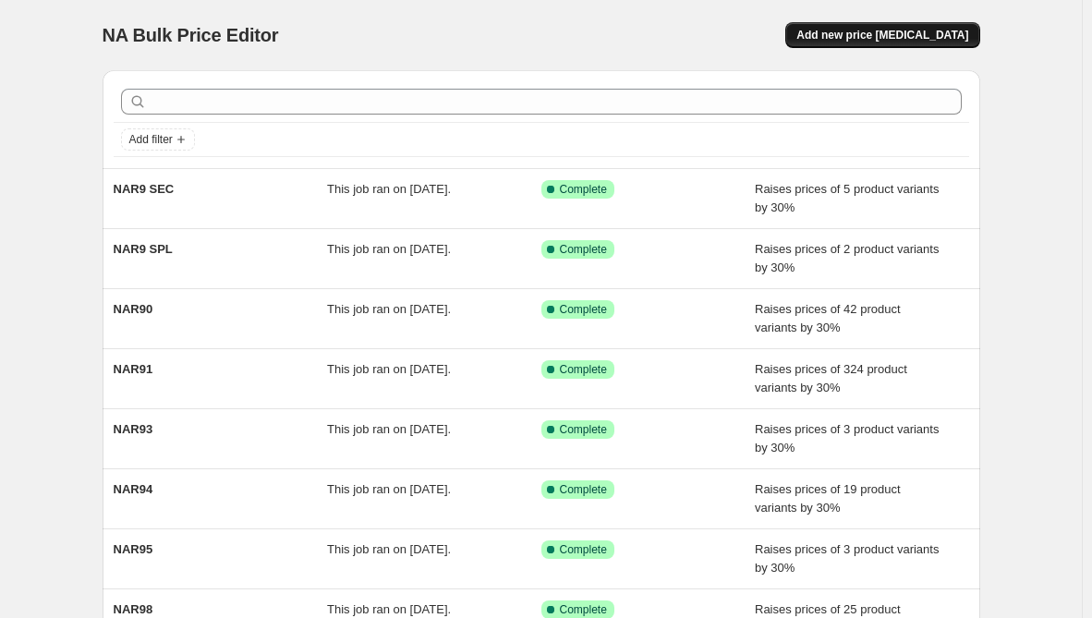
click at [931, 36] on span "Add new price [MEDICAL_DATA]" at bounding box center [883, 35] width 172 height 15
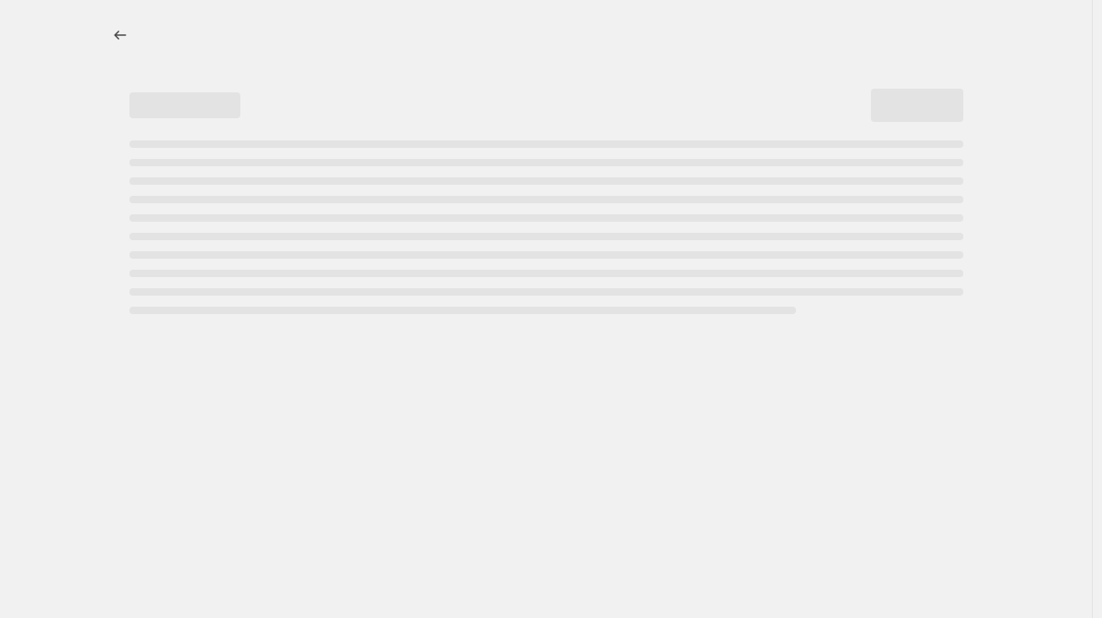
select select "percentage"
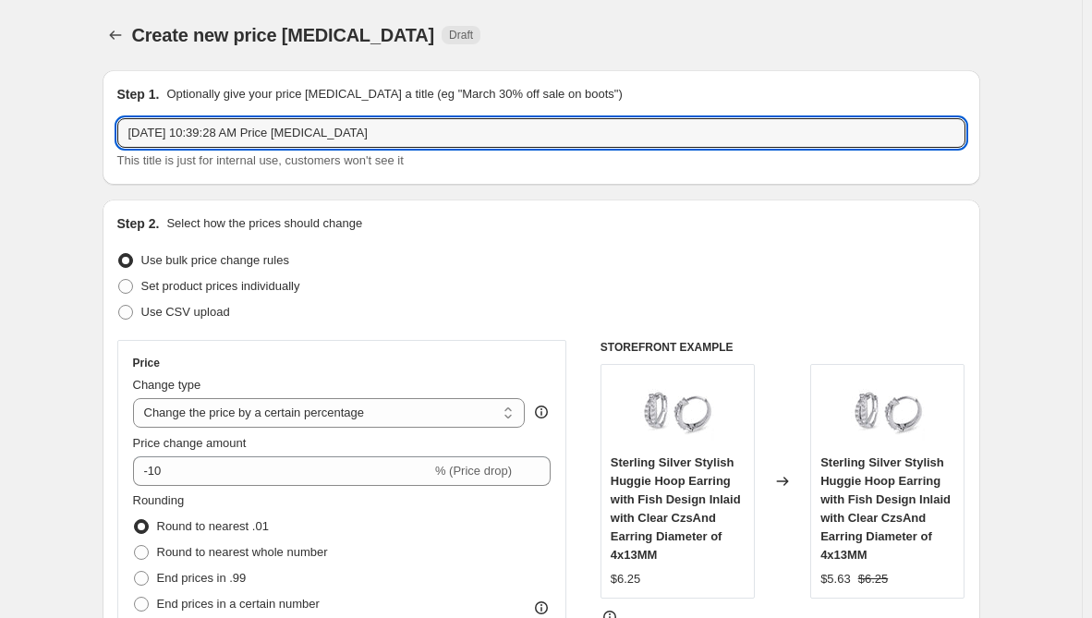
drag, startPoint x: 612, startPoint y: 130, endPoint x: -36, endPoint y: 120, distance: 647.9
click at [0, 120] on html "Home Settings Plans Skip to content Create new price [MEDICAL_DATA]. This page …" at bounding box center [546, 309] width 1092 height 618
paste input "NAR9 811167-CR"
type input "NAR9 811167-CR"
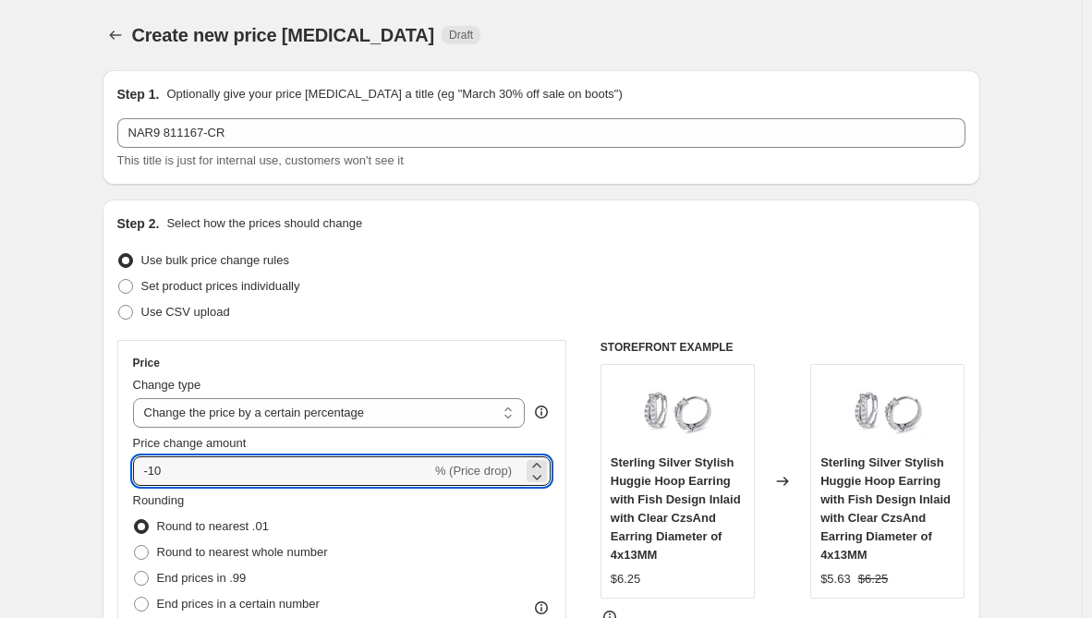
drag, startPoint x: 189, startPoint y: 470, endPoint x: 97, endPoint y: 474, distance: 92.5
type input "30"
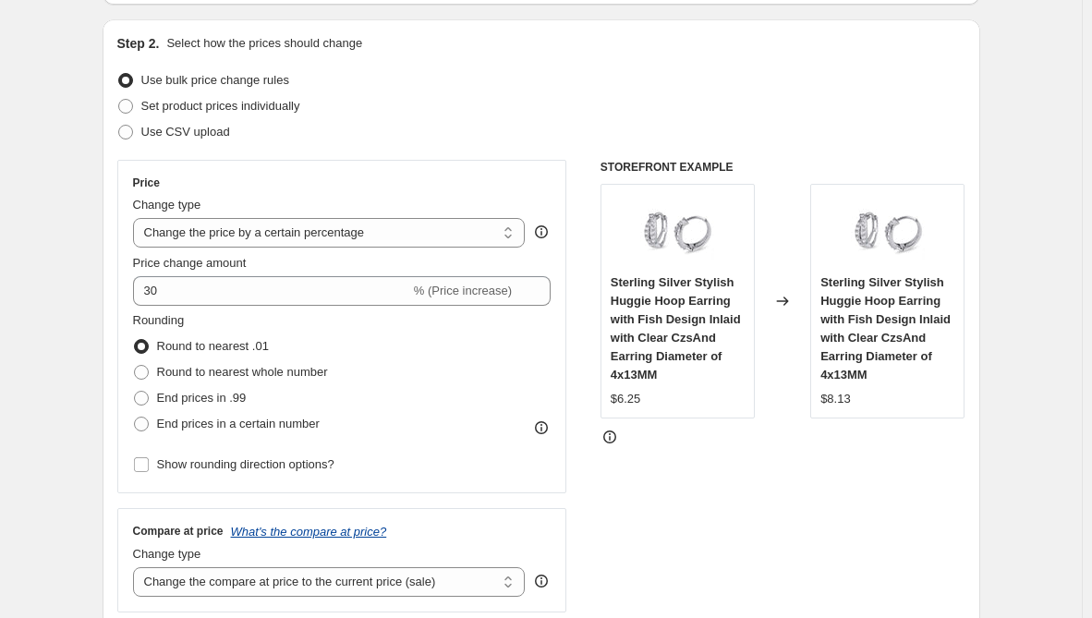
scroll to position [185, 0]
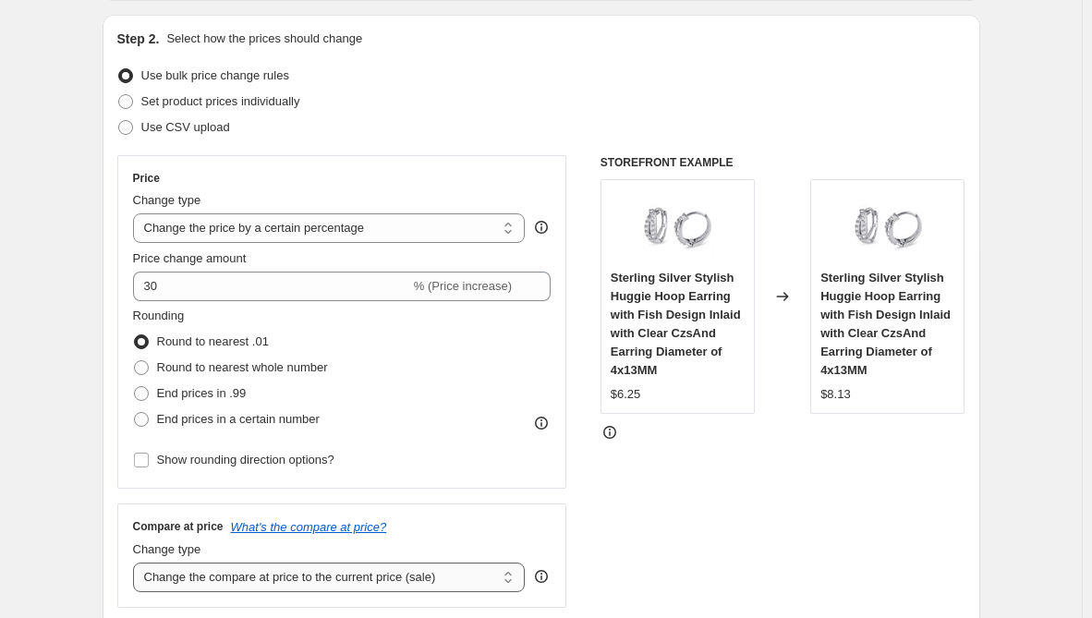
click at [223, 586] on select "Change the compare at price to the current price (sale) Change the compare at p…" at bounding box center [329, 578] width 393 height 30
select select "remove"
click at [137, 563] on select "Change the compare at price to the current price (sale) Change the compare at p…" at bounding box center [329, 578] width 393 height 30
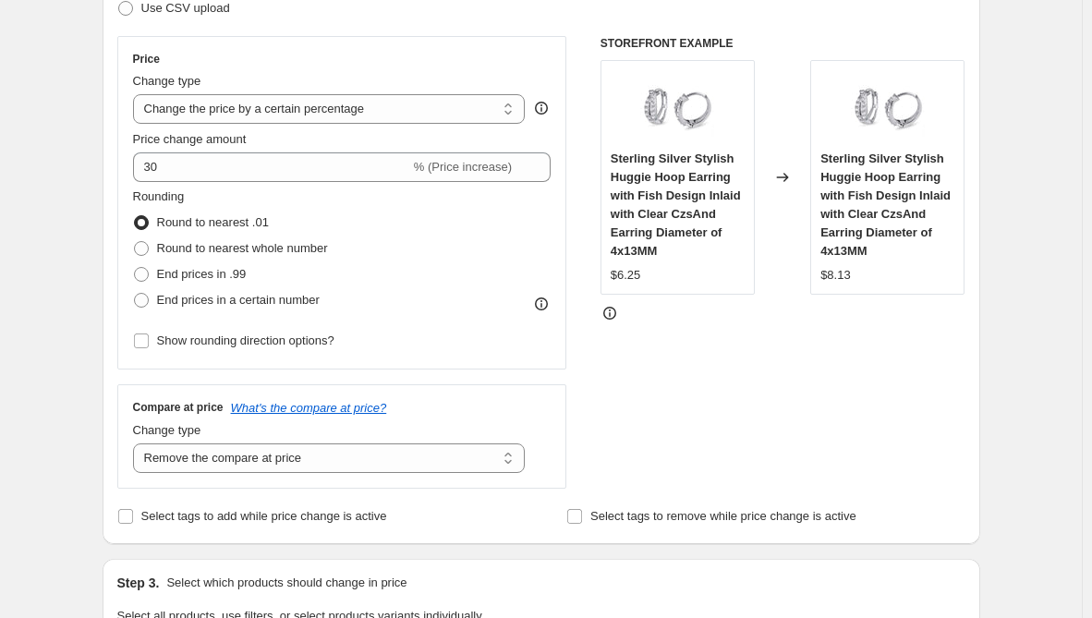
scroll to position [462, 0]
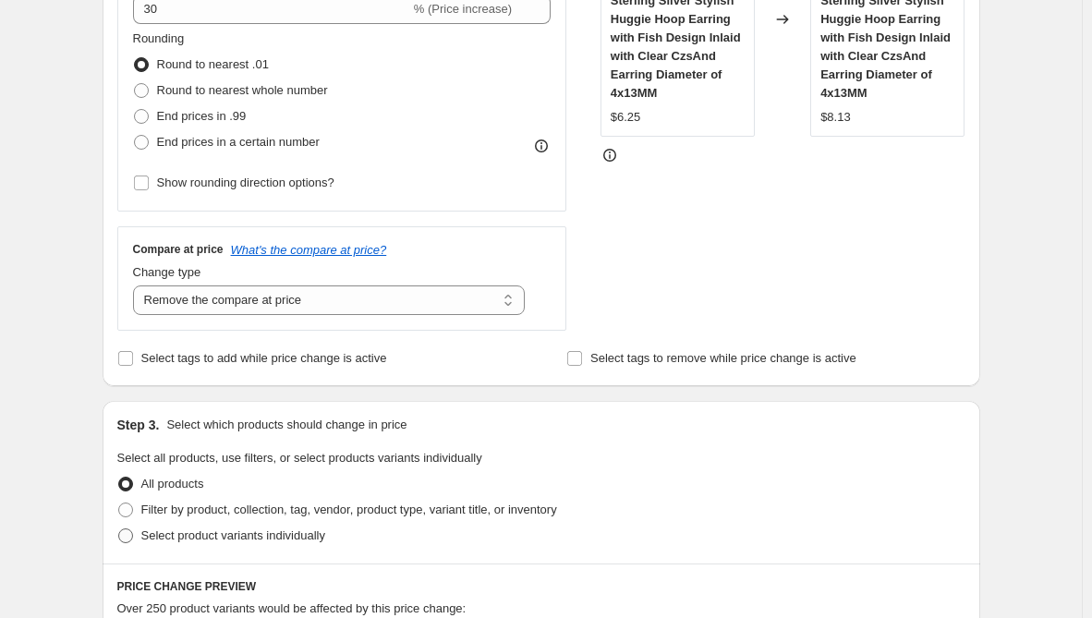
click at [176, 534] on span "Select product variants individually" at bounding box center [233, 536] width 184 height 14
click at [119, 530] on input "Select product variants individually" at bounding box center [118, 529] width 1 height 1
radio input "true"
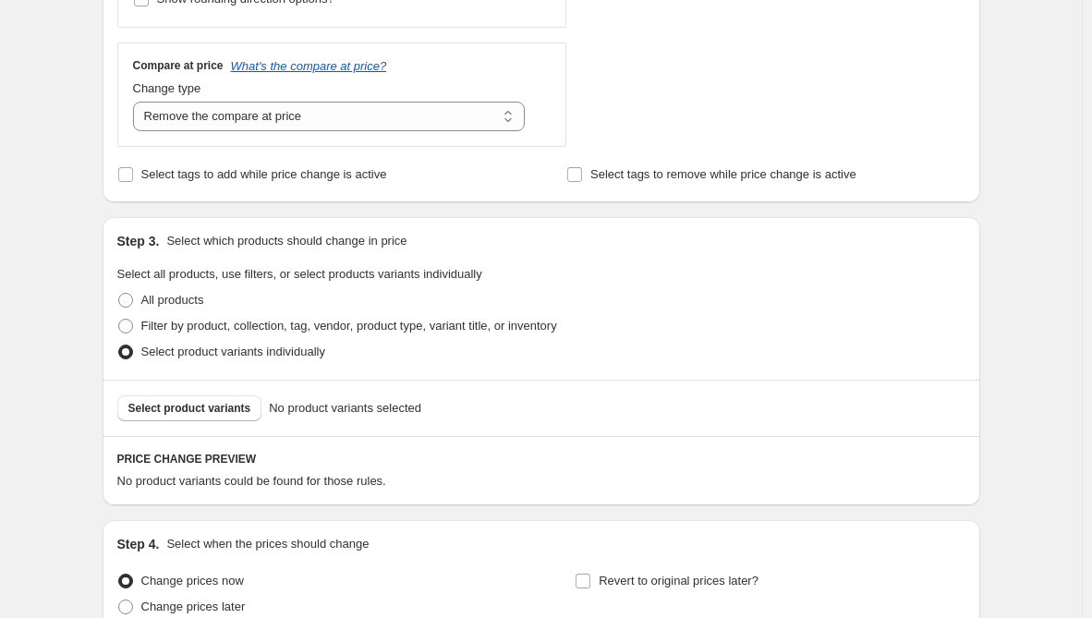
scroll to position [647, 0]
click at [216, 408] on span "Select product variants" at bounding box center [189, 407] width 123 height 15
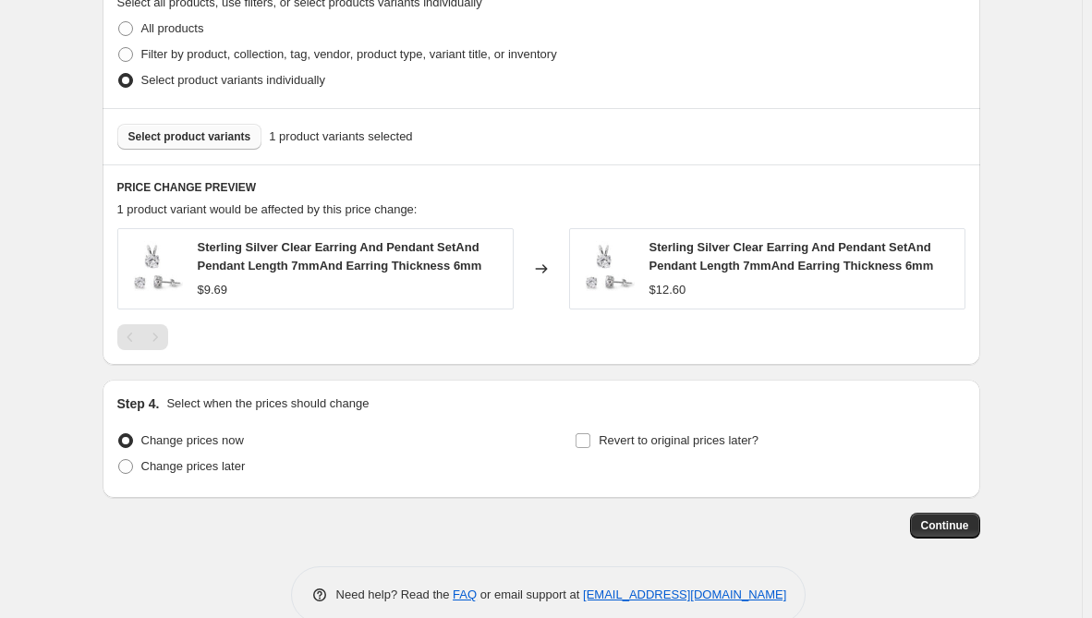
scroll to position [924, 0]
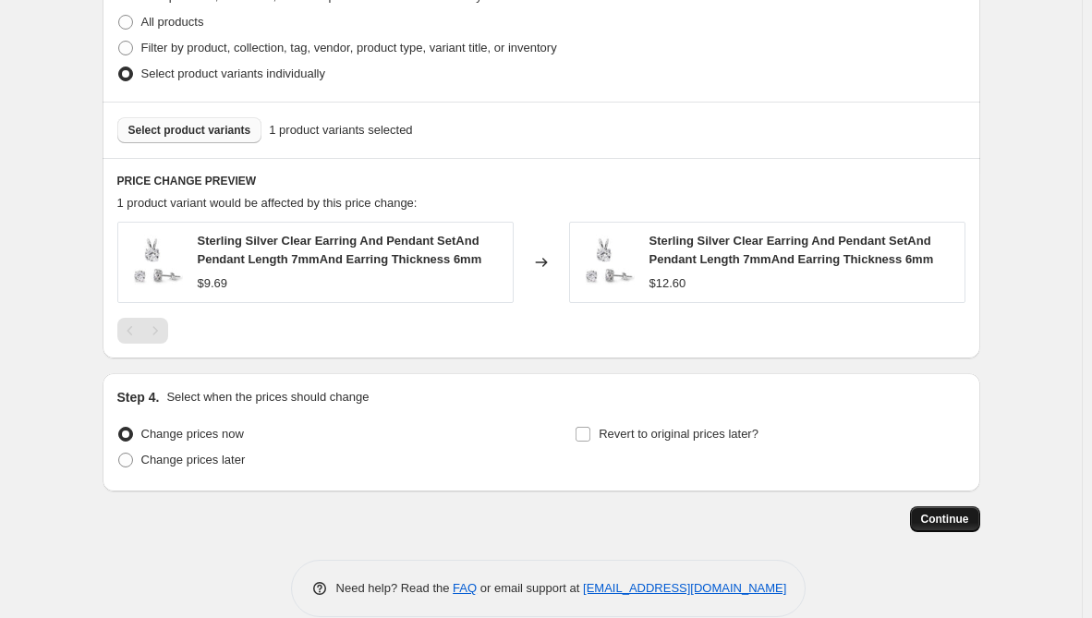
click at [966, 525] on span "Continue" at bounding box center [945, 519] width 48 height 15
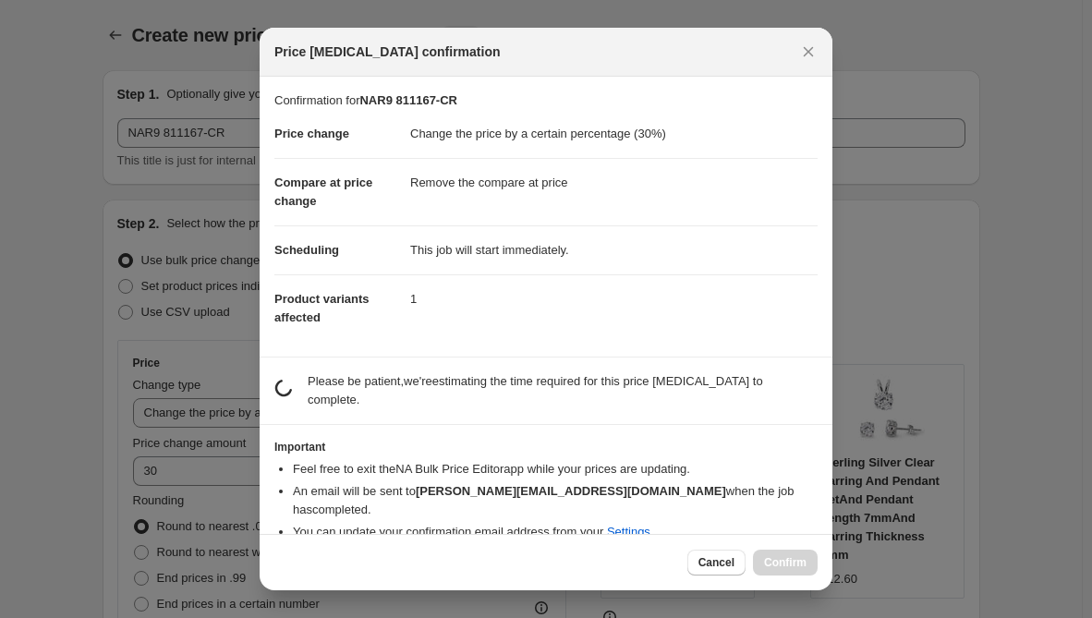
scroll to position [0, 0]
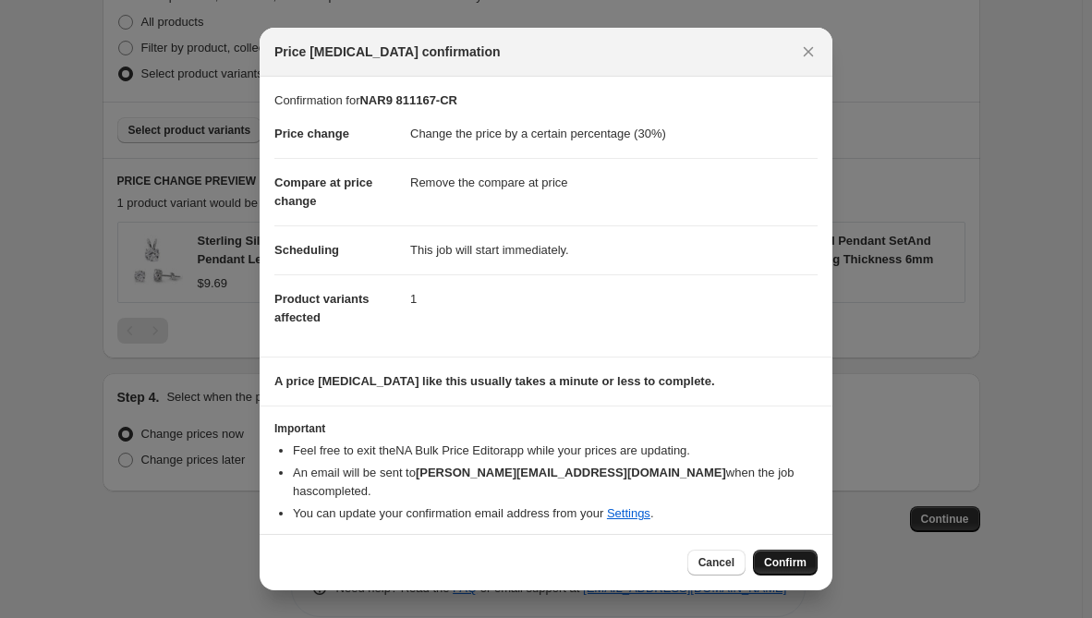
click at [785, 555] on span "Confirm" at bounding box center [785, 562] width 43 height 15
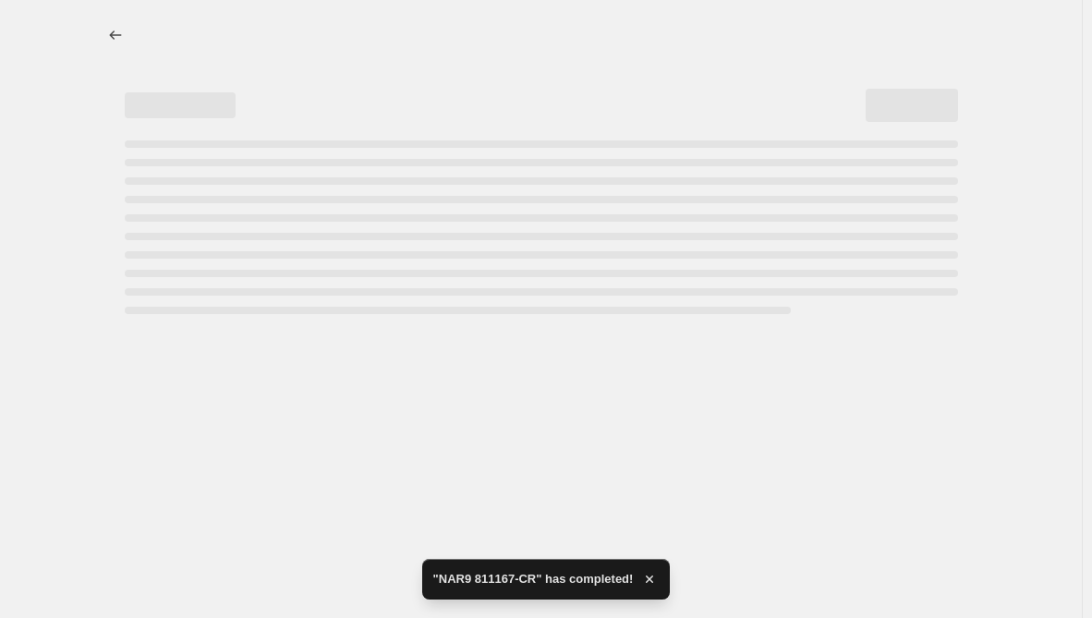
select select "percentage"
select select "remove"
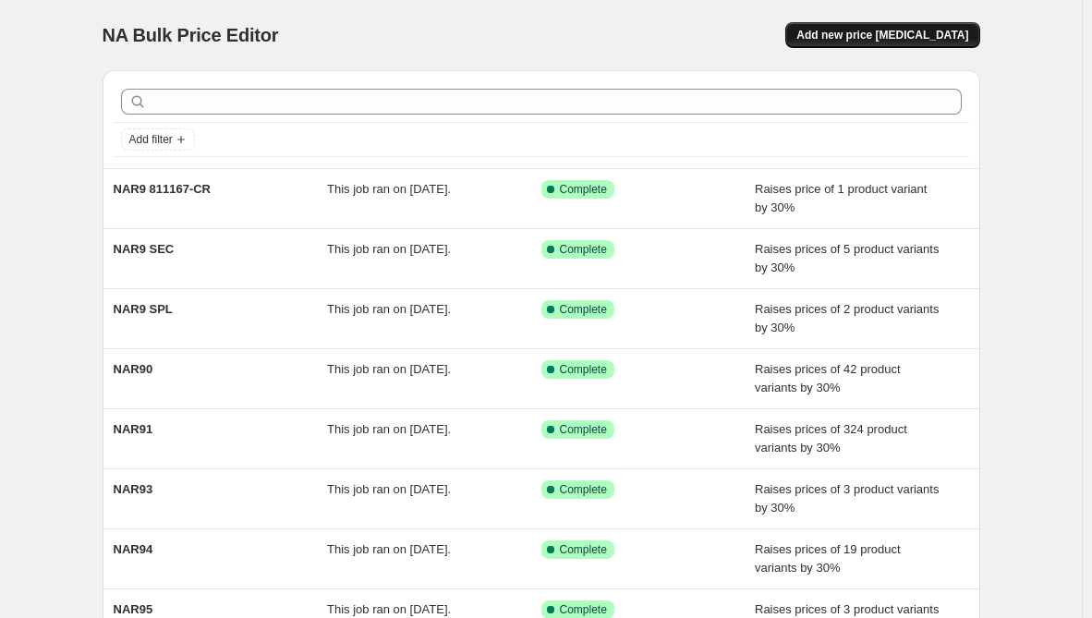
click at [927, 32] on span "Add new price [MEDICAL_DATA]" at bounding box center [883, 35] width 172 height 15
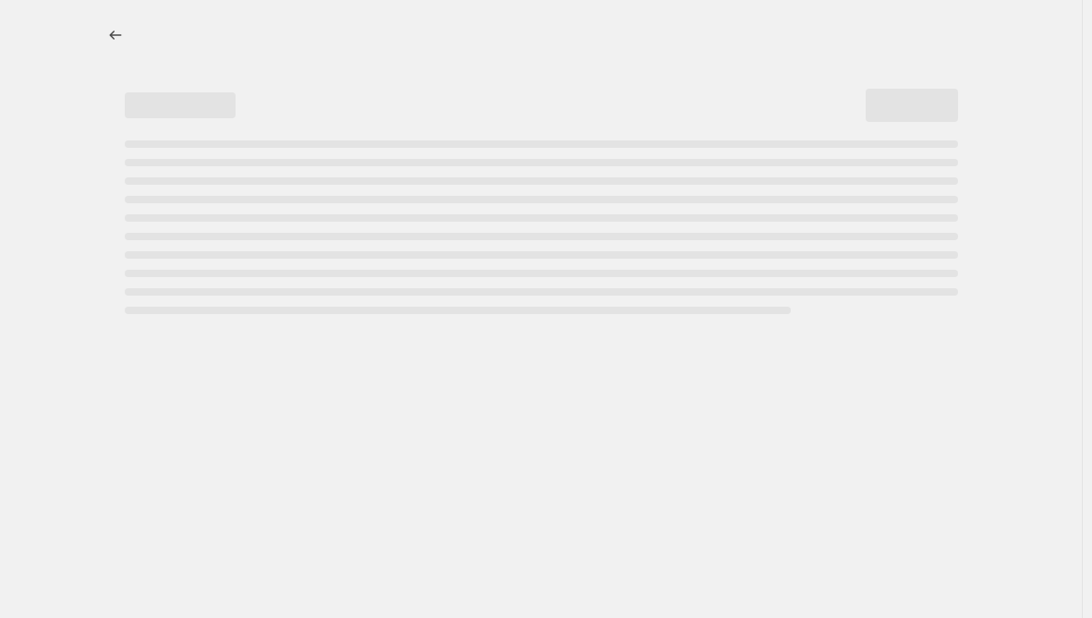
select select "percentage"
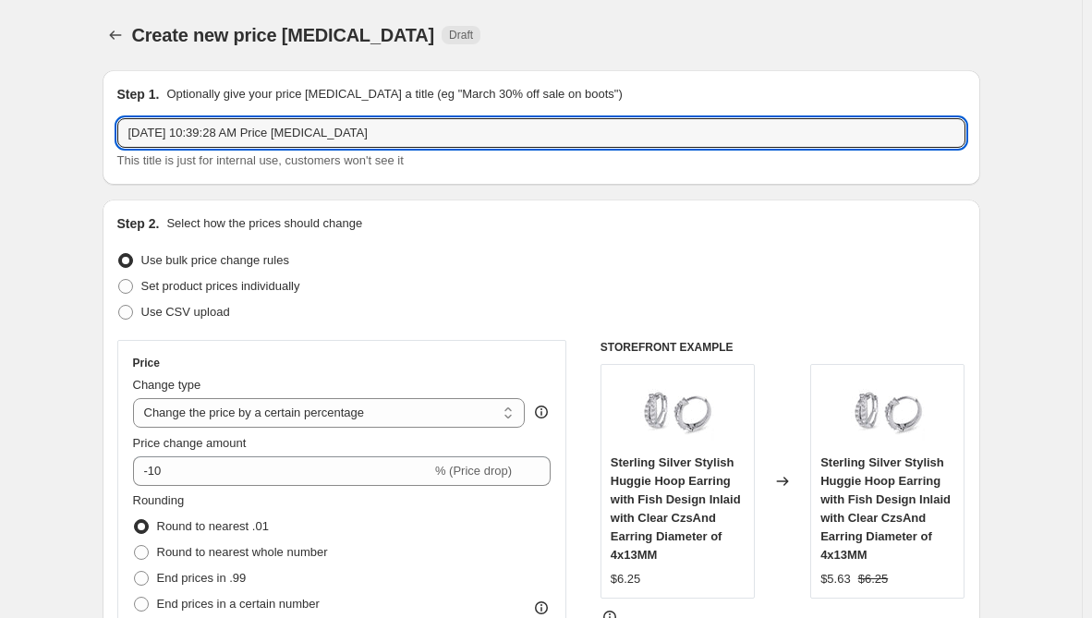
drag, startPoint x: 384, startPoint y: 128, endPoint x: -26, endPoint y: 105, distance: 411.0
click at [0, 105] on html "Home Settings Plans Skip to content Create new price [MEDICAL_DATA]. This page …" at bounding box center [546, 309] width 1092 height 618
paste input "NAR9 EARRING4714-RG-MG"
type input "NAR9 EARRING4714-RG-MG"
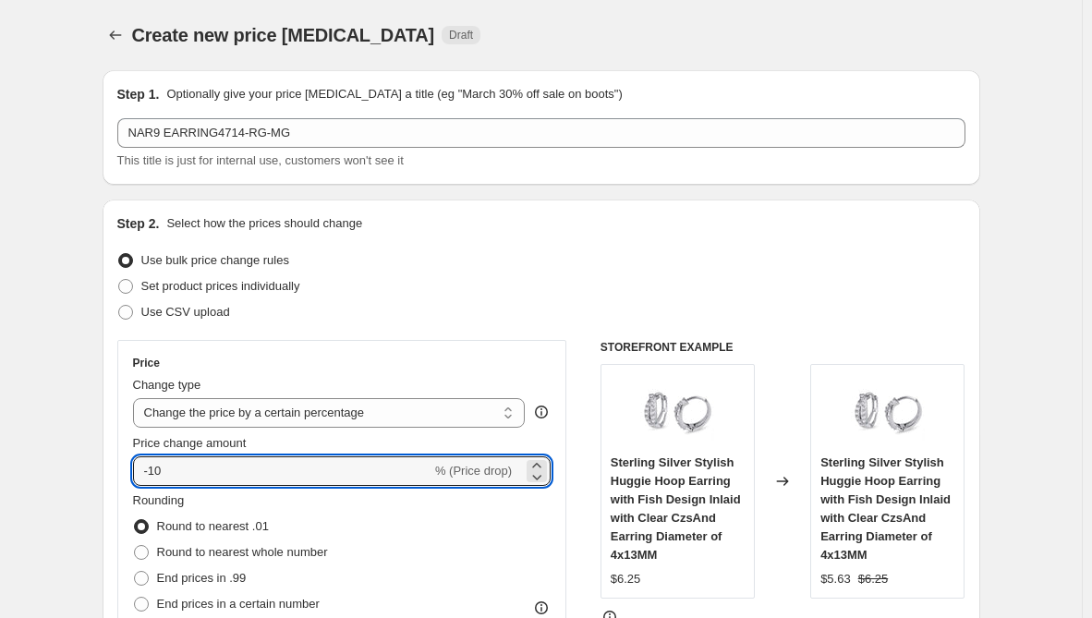
drag, startPoint x: 155, startPoint y: 474, endPoint x: 110, endPoint y: 479, distance: 45.5
click at [110, 479] on div "Step 2. Select how the prices should change Use bulk price change rules Set pro…" at bounding box center [542, 524] width 878 height 649
type input "30"
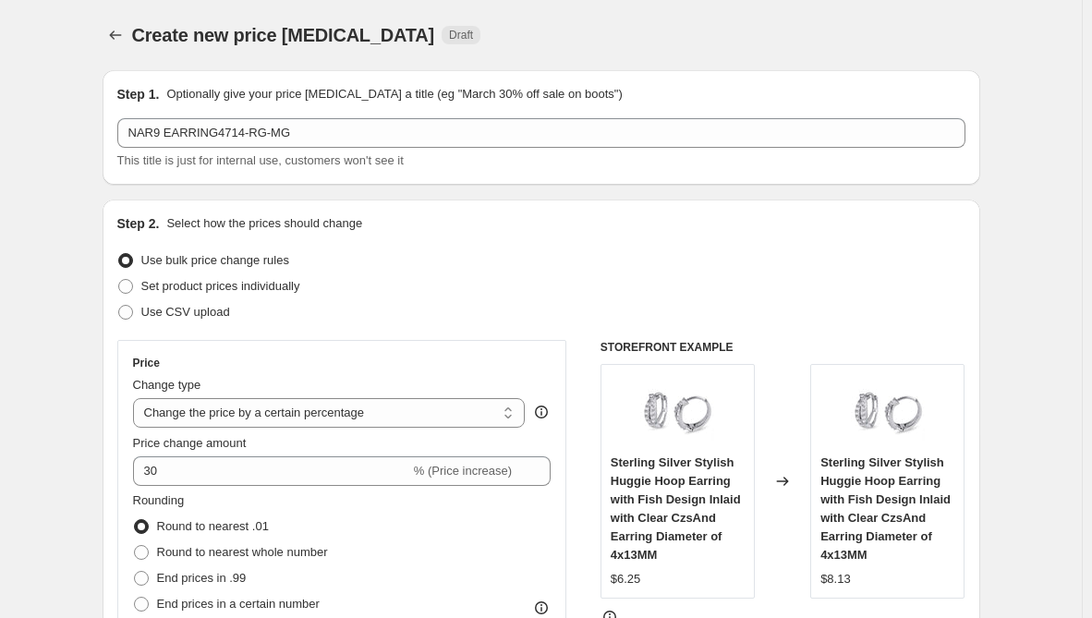
click at [110, 479] on div "Step 2. Select how the prices should change Use bulk price change rules Set pro…" at bounding box center [542, 524] width 878 height 649
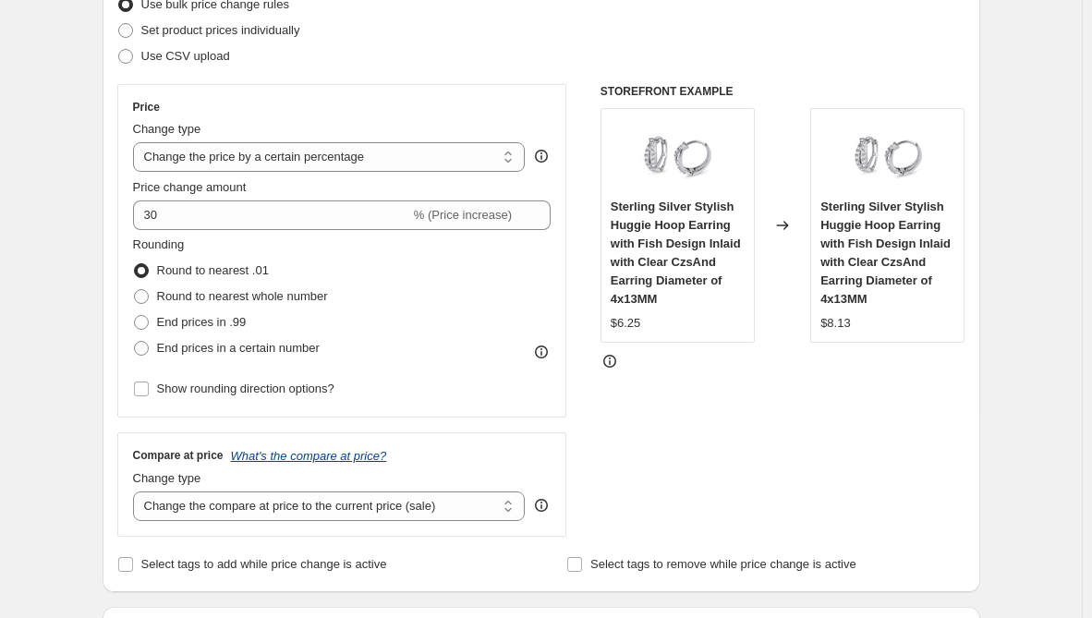
scroll to position [277, 0]
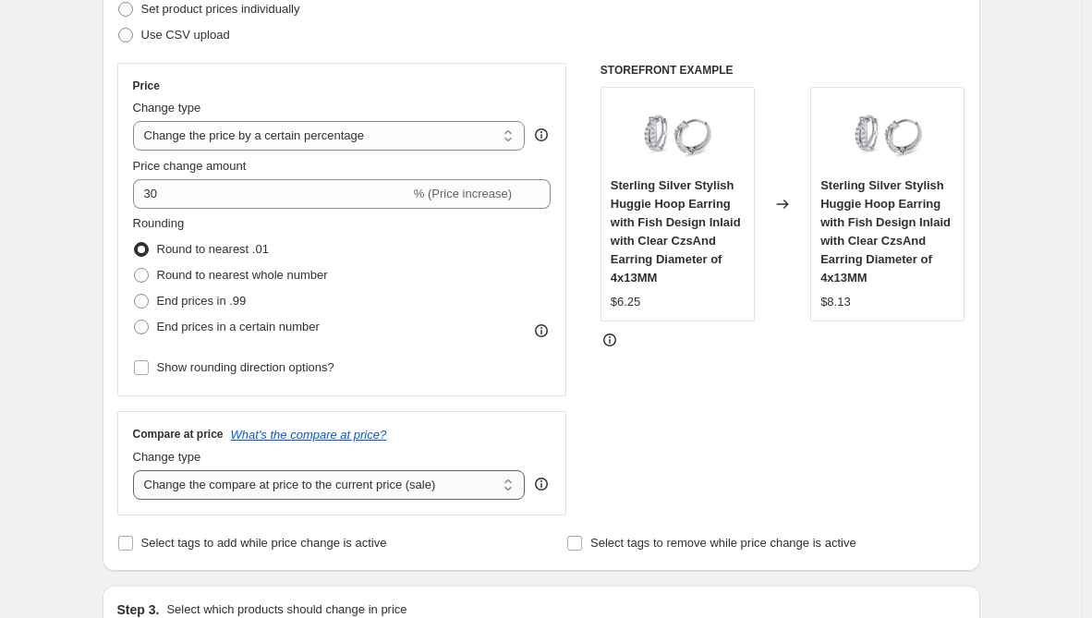
click at [275, 481] on select "Change the compare at price to the current price (sale) Change the compare at p…" at bounding box center [329, 485] width 393 height 30
select select "remove"
click at [137, 470] on select "Change the compare at price to the current price (sale) Change the compare at p…" at bounding box center [329, 485] width 393 height 30
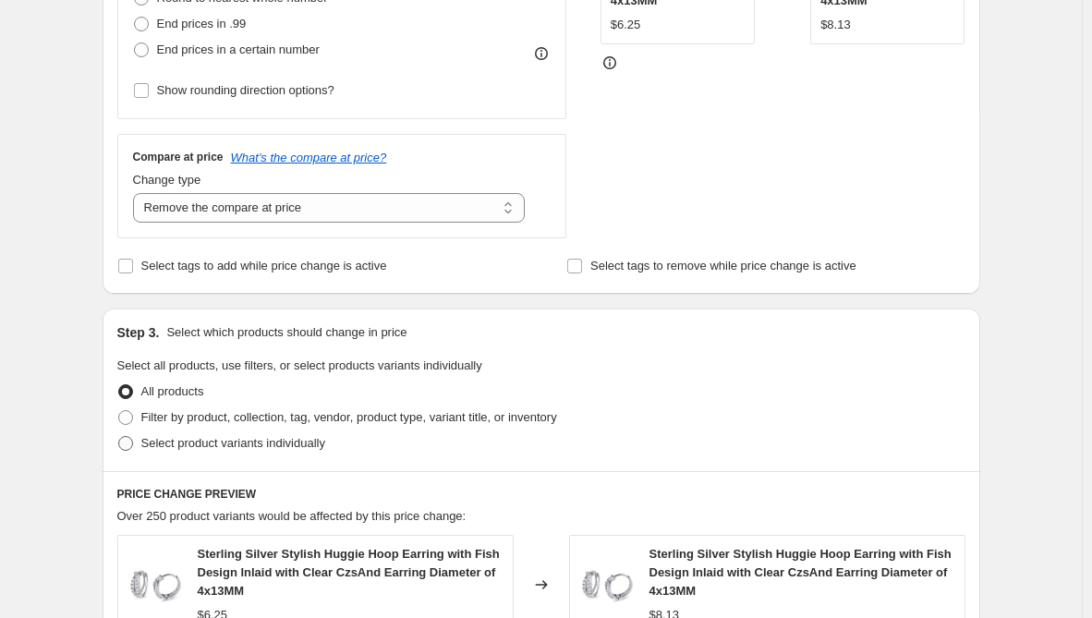
click at [221, 442] on span "Select product variants individually" at bounding box center [233, 443] width 184 height 14
click at [119, 437] on input "Select product variants individually" at bounding box center [118, 436] width 1 height 1
radio input "true"
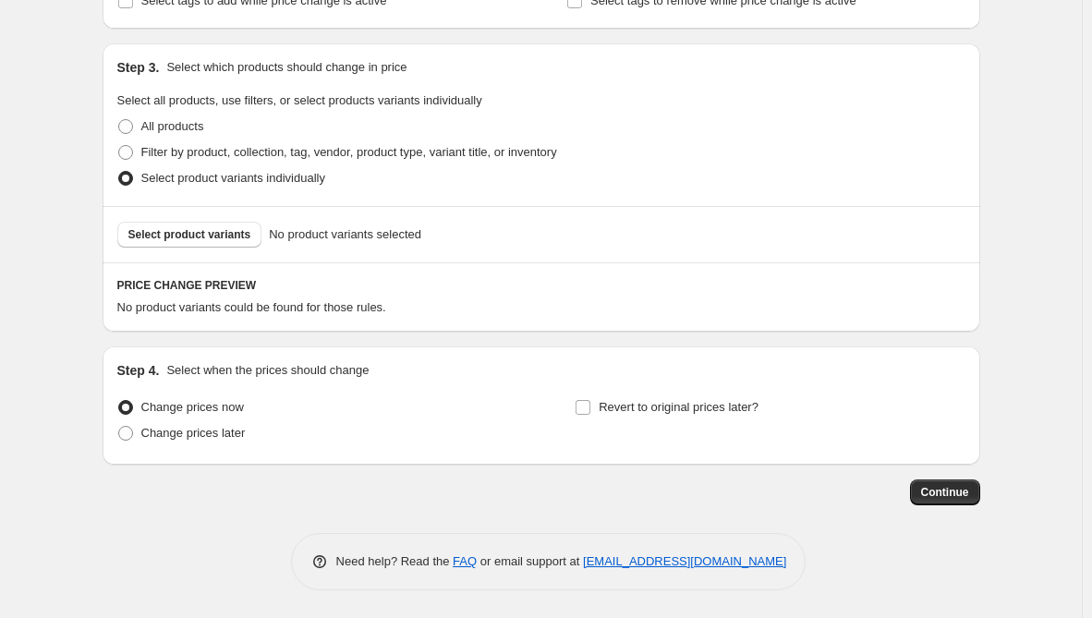
scroll to position [821, 0]
click at [215, 232] on span "Select product variants" at bounding box center [189, 234] width 123 height 15
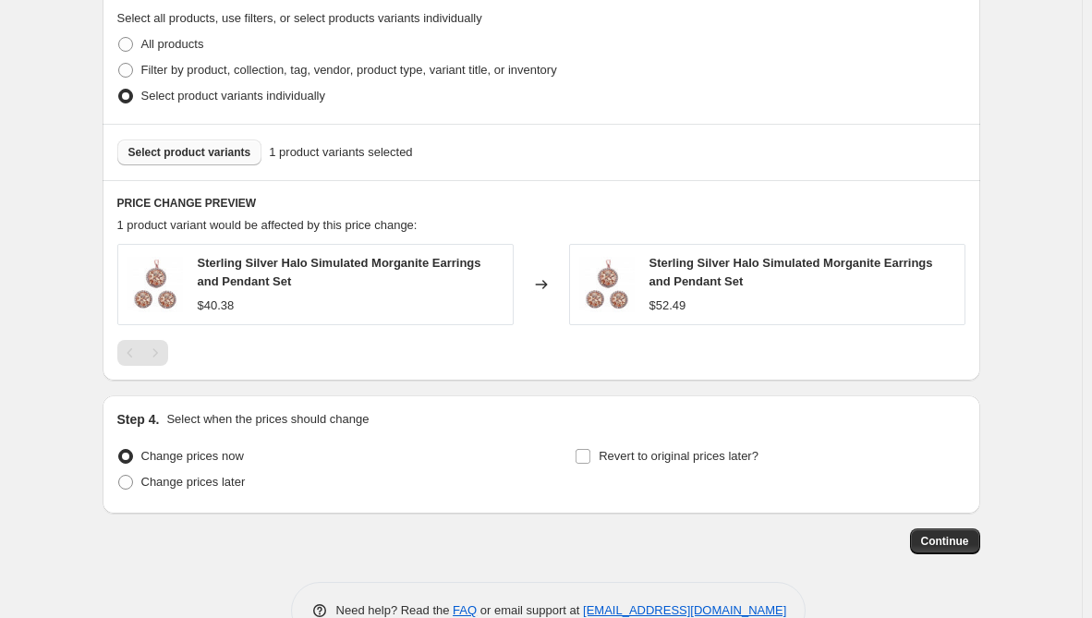
scroll to position [924, 0]
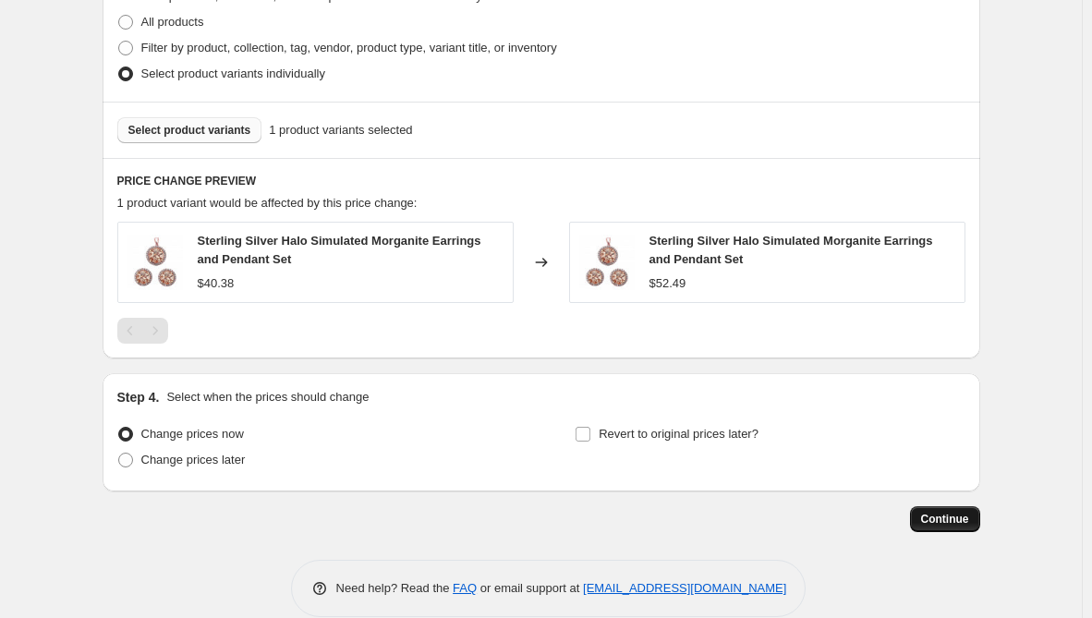
click at [954, 520] on span "Continue" at bounding box center [945, 519] width 48 height 15
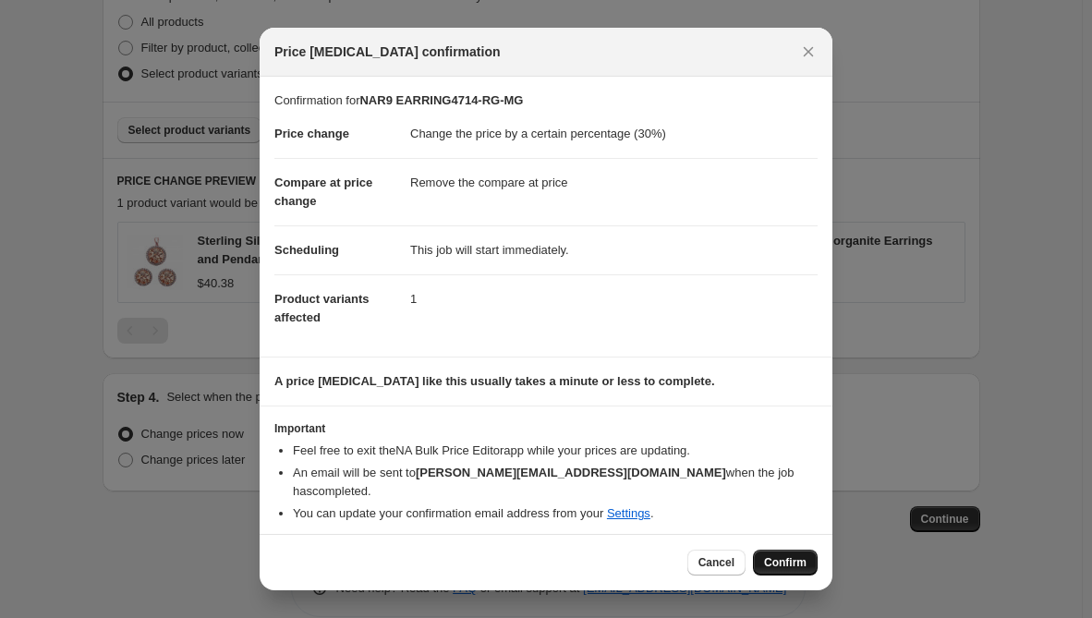
click at [791, 561] on span "Confirm" at bounding box center [785, 562] width 43 height 15
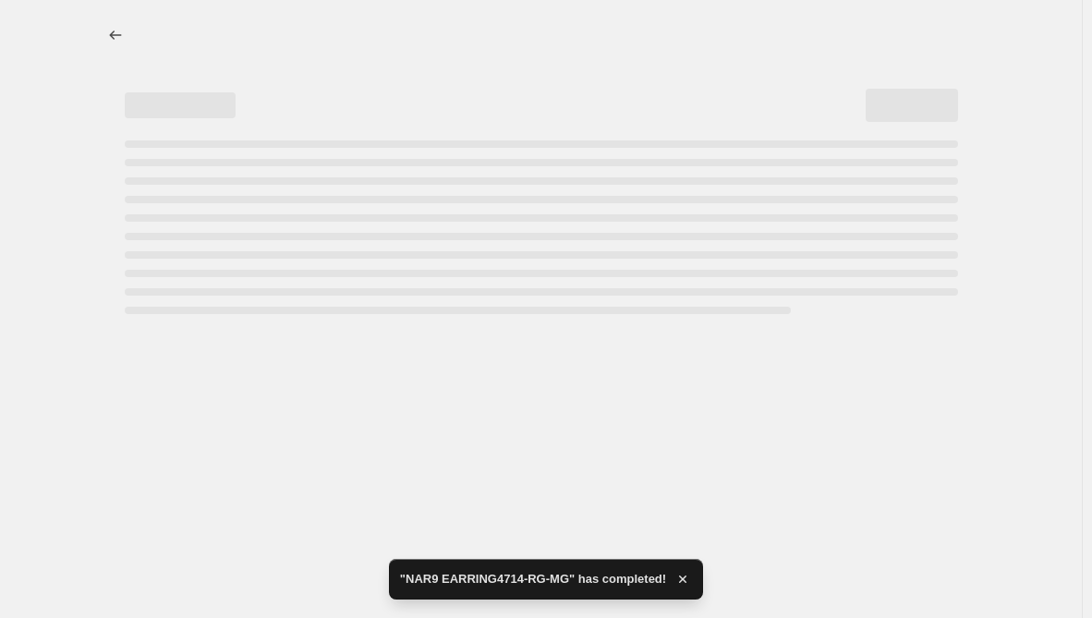
select select "percentage"
select select "remove"
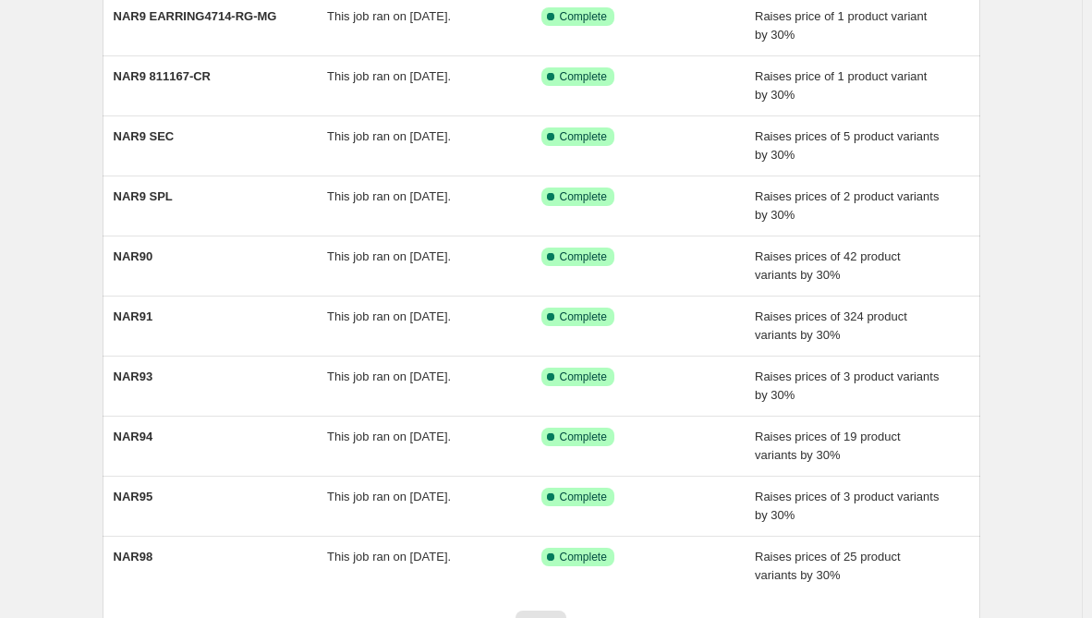
scroll to position [334, 0]
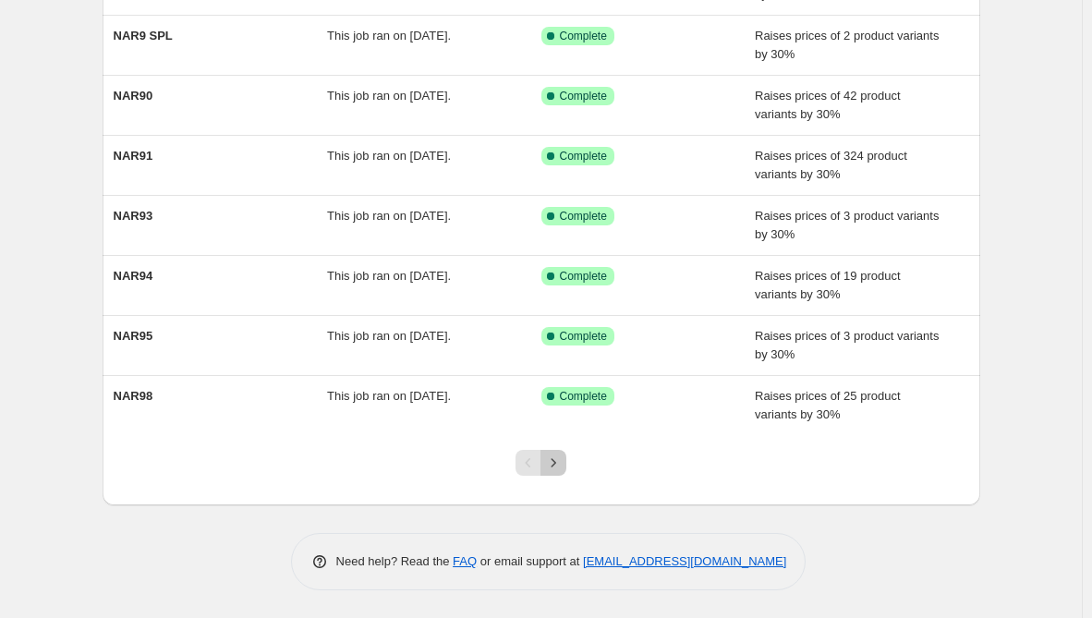
click at [563, 459] on icon "Next" at bounding box center [553, 463] width 18 height 18
click at [562, 466] on icon "Next" at bounding box center [553, 463] width 18 height 18
click at [566, 473] on button "Next" at bounding box center [554, 463] width 26 height 26
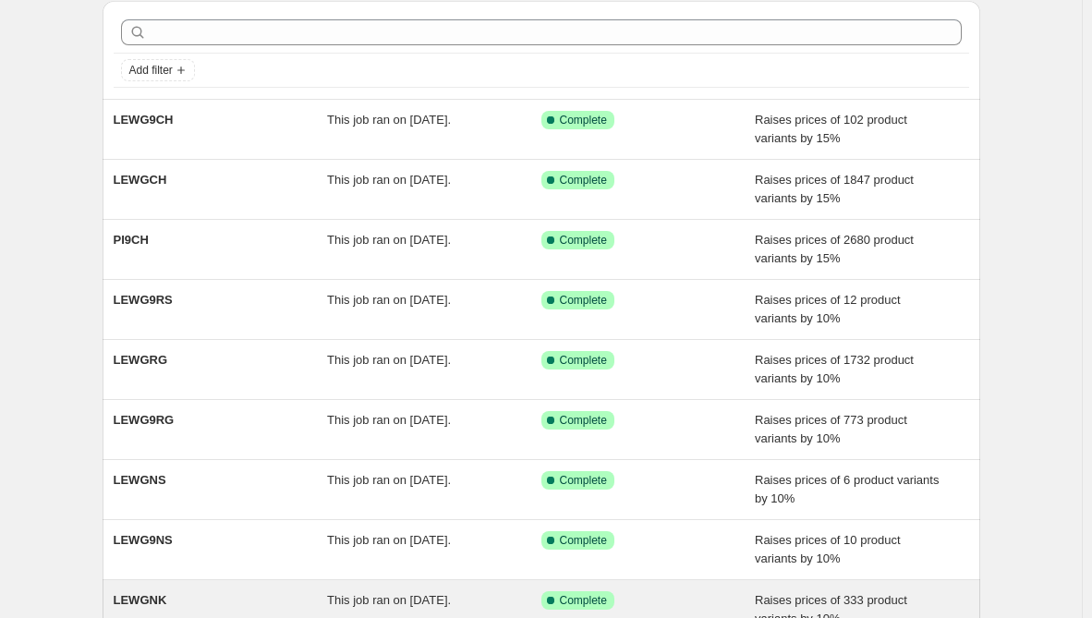
scroll to position [185, 0]
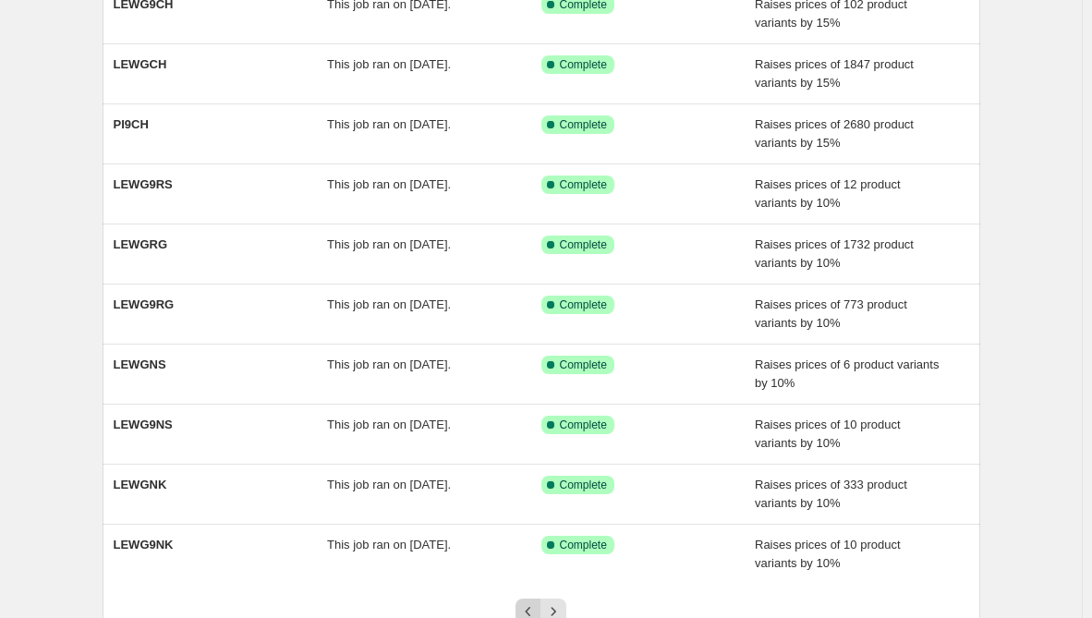
click at [535, 609] on icon "Previous" at bounding box center [528, 612] width 18 height 18
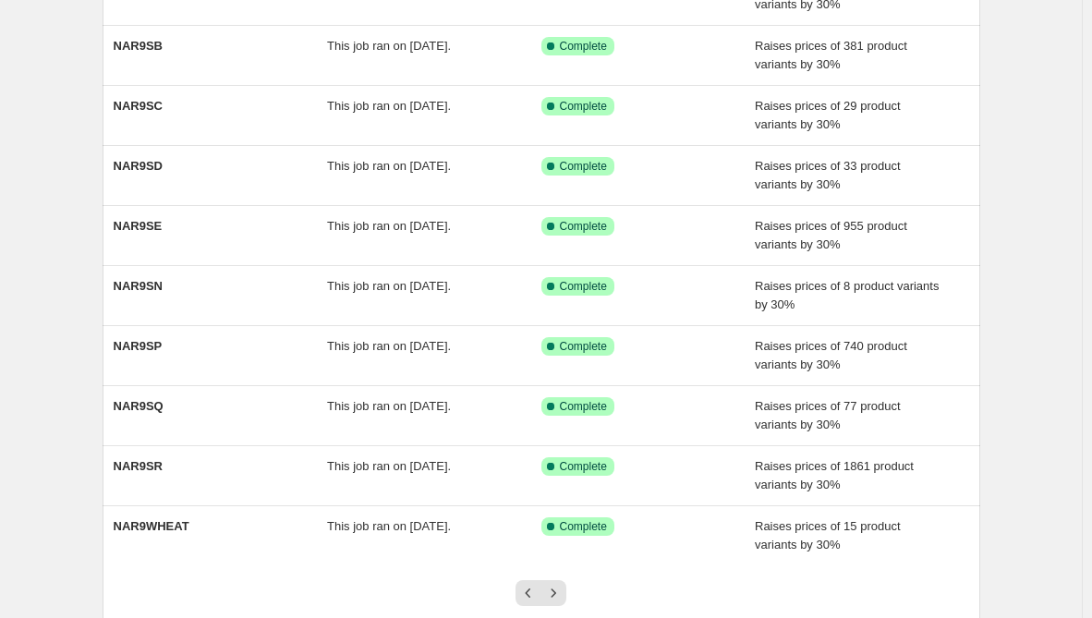
scroll to position [334, 0]
